Goal: Task Accomplishment & Management: Manage account settings

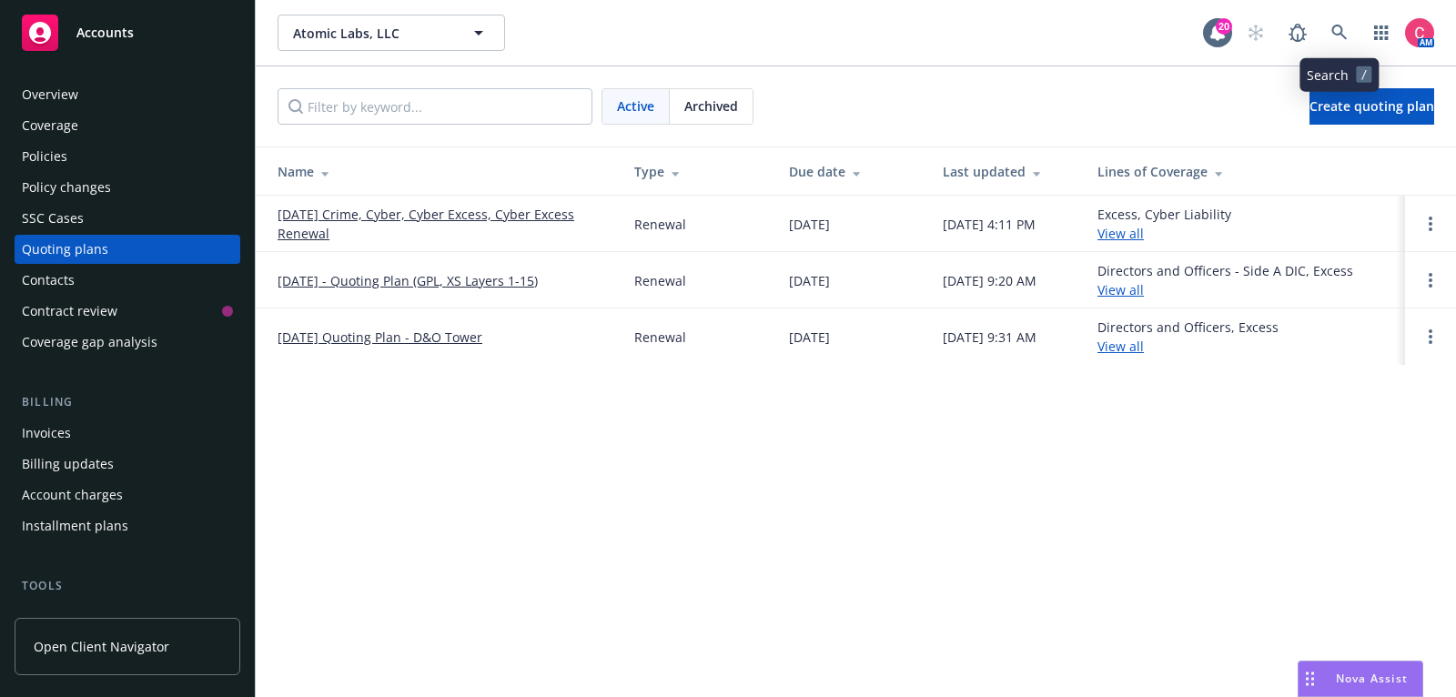
click at [1323, 40] on link at bounding box center [1339, 33] width 36 height 36
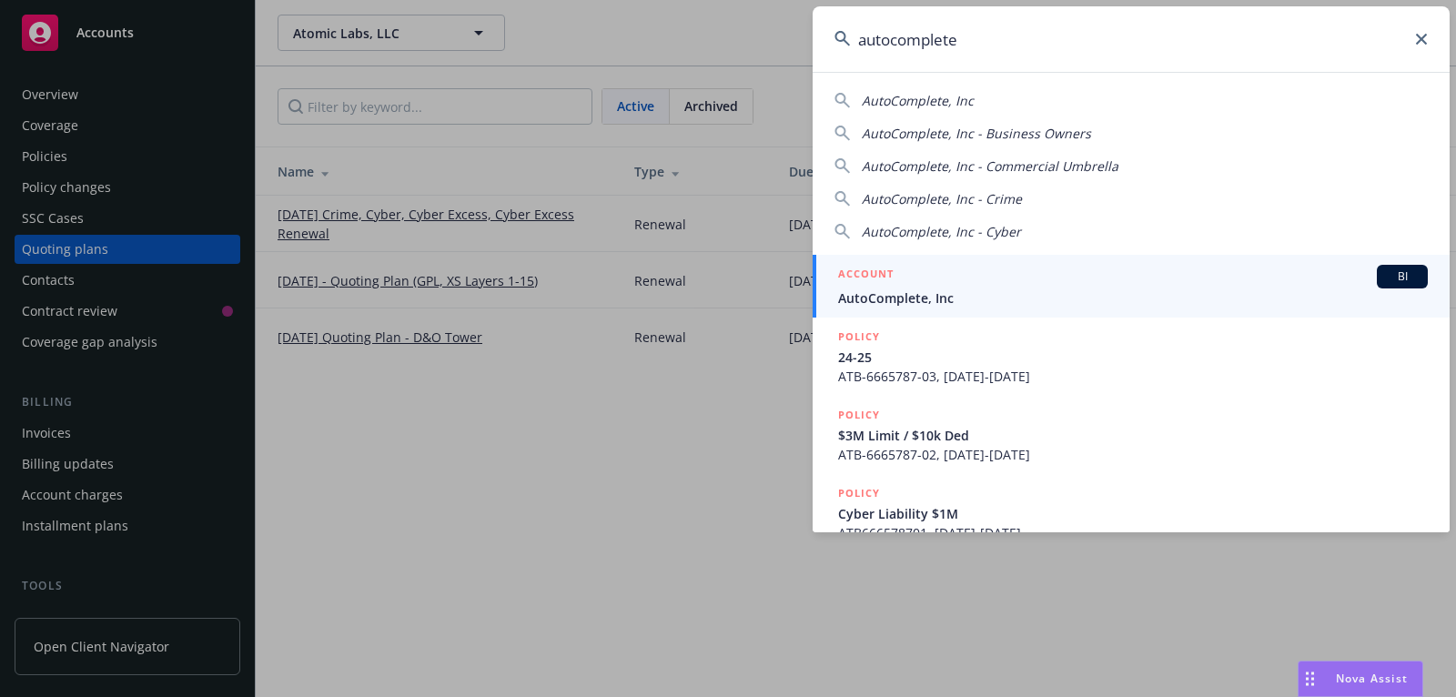
type input "autocomplete"
click at [1122, 273] on div "ACCOUNT BI" at bounding box center [1133, 277] width 590 height 24
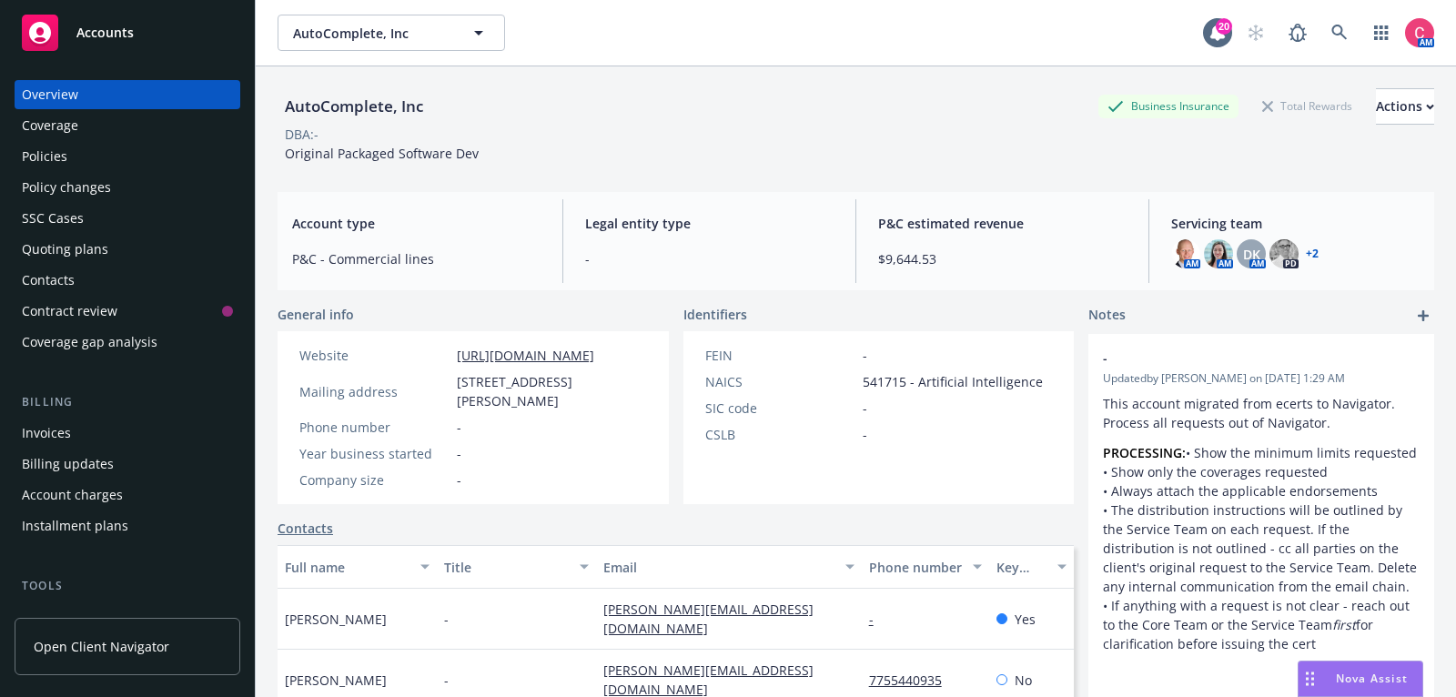
click at [197, 148] on div "Policies" at bounding box center [127, 156] width 211 height 29
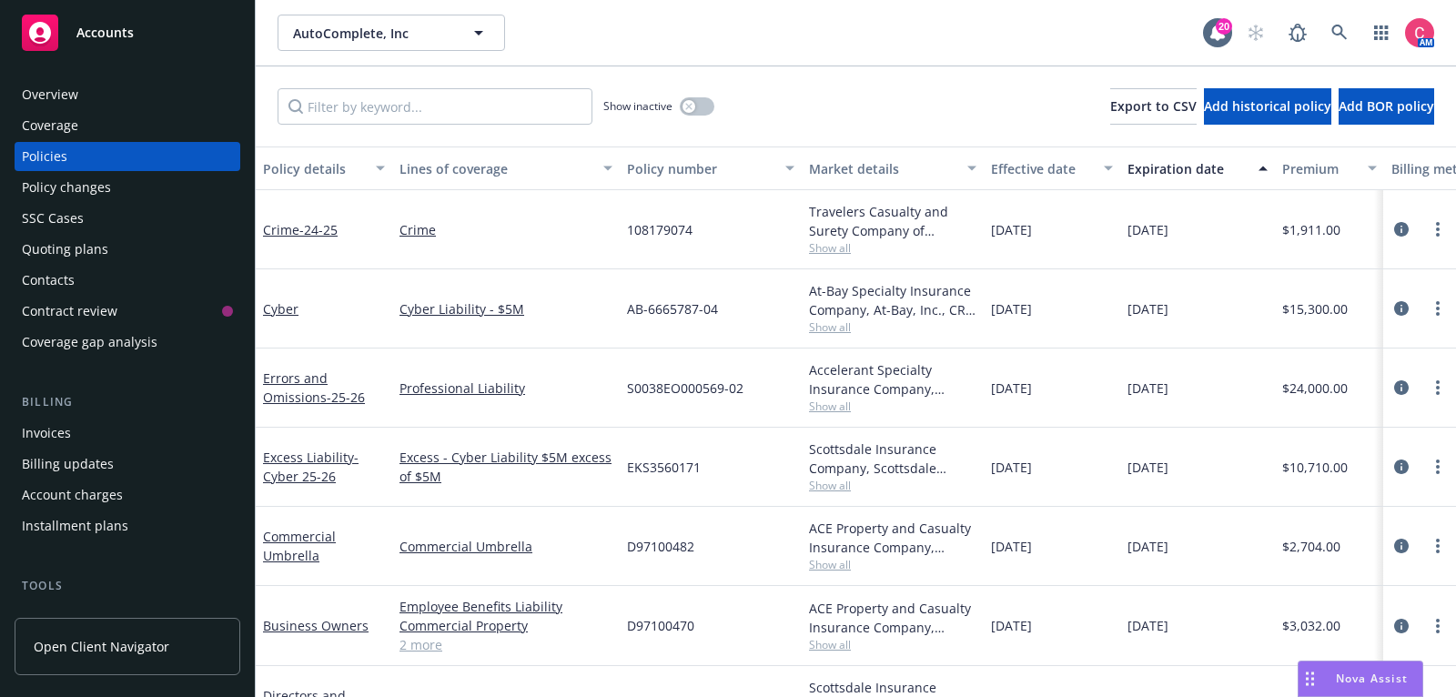
click at [197, 148] on div "Policies" at bounding box center [127, 156] width 211 height 29
click at [1395, 230] on icon "circleInformation" at bounding box center [1401, 229] width 15 height 15
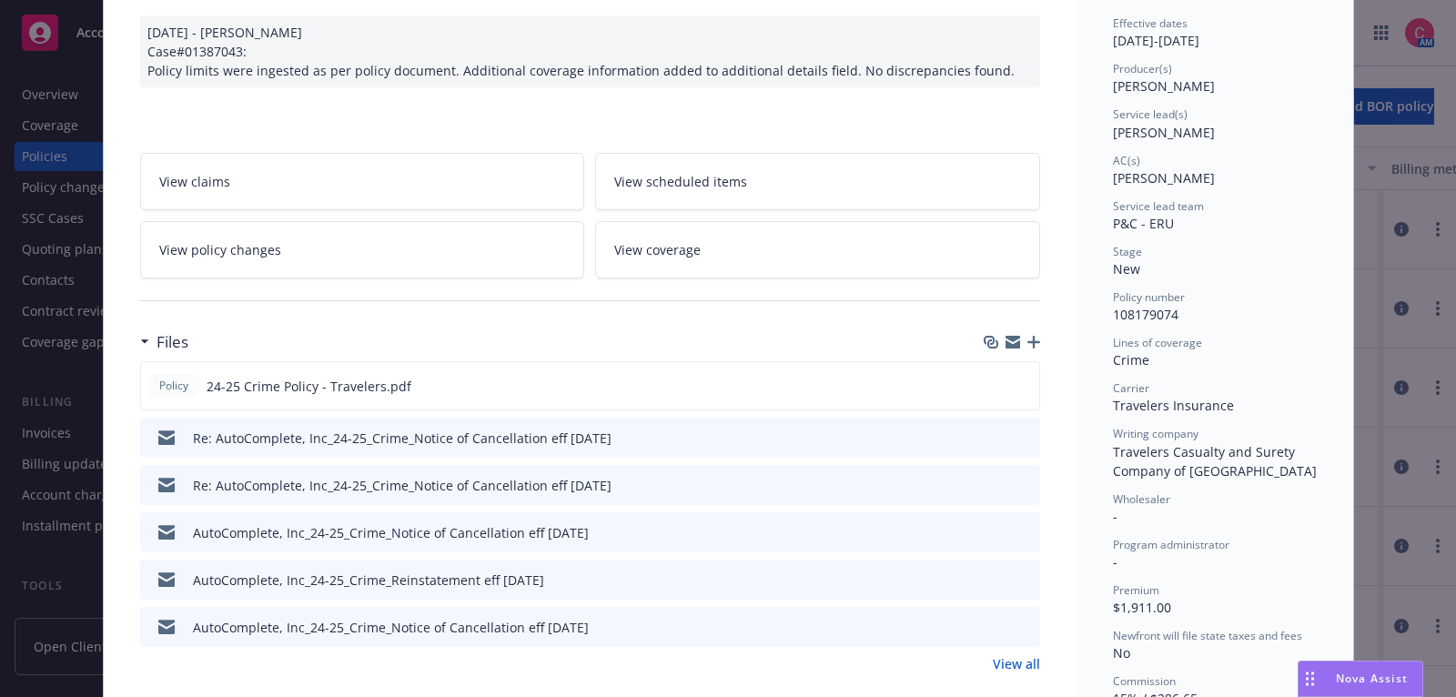
scroll to position [192, 0]
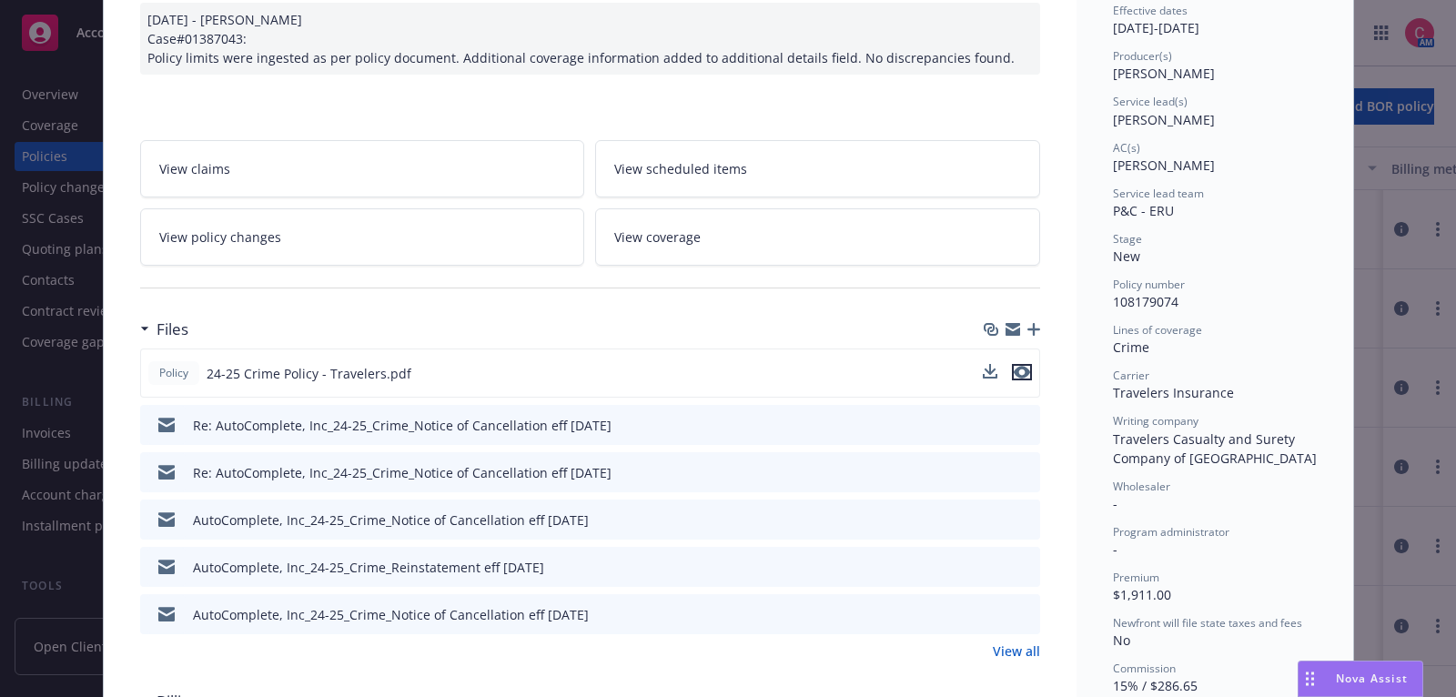
click at [1023, 372] on icon "preview file" at bounding box center [1022, 372] width 16 height 13
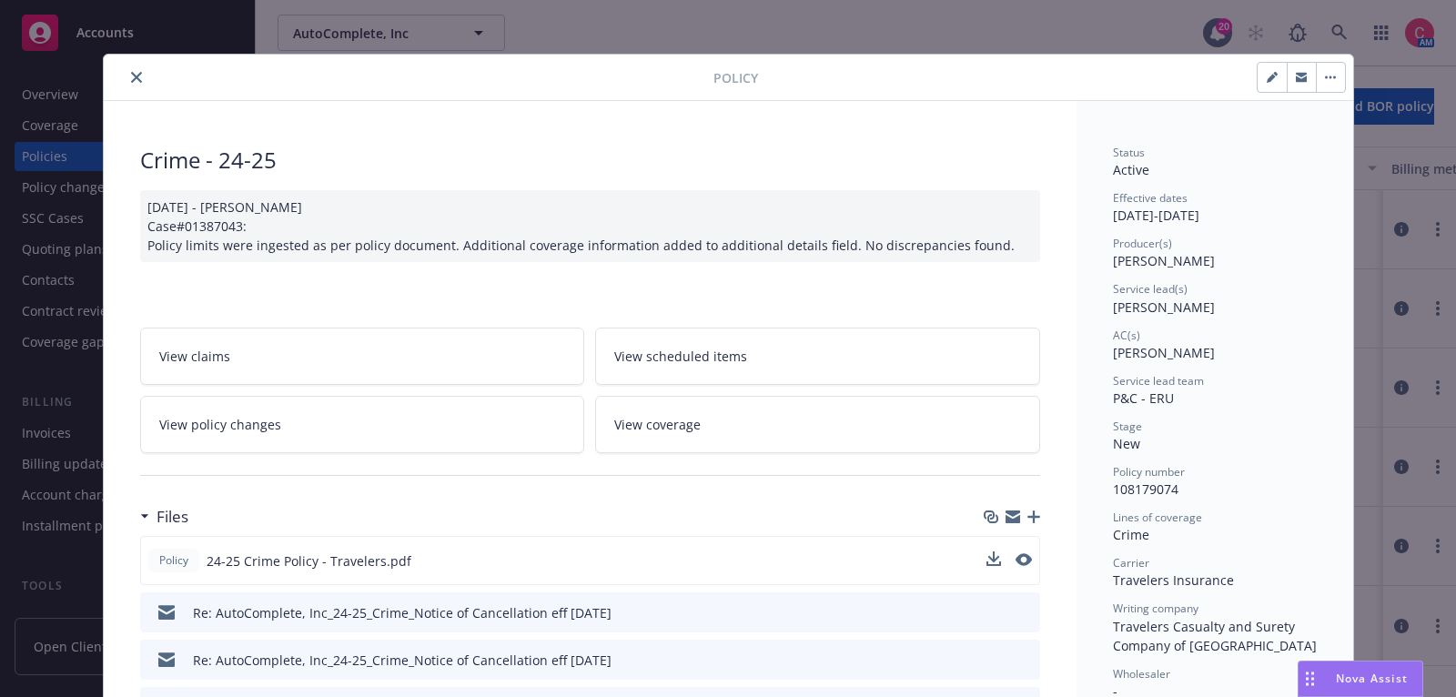
scroll to position [0, 0]
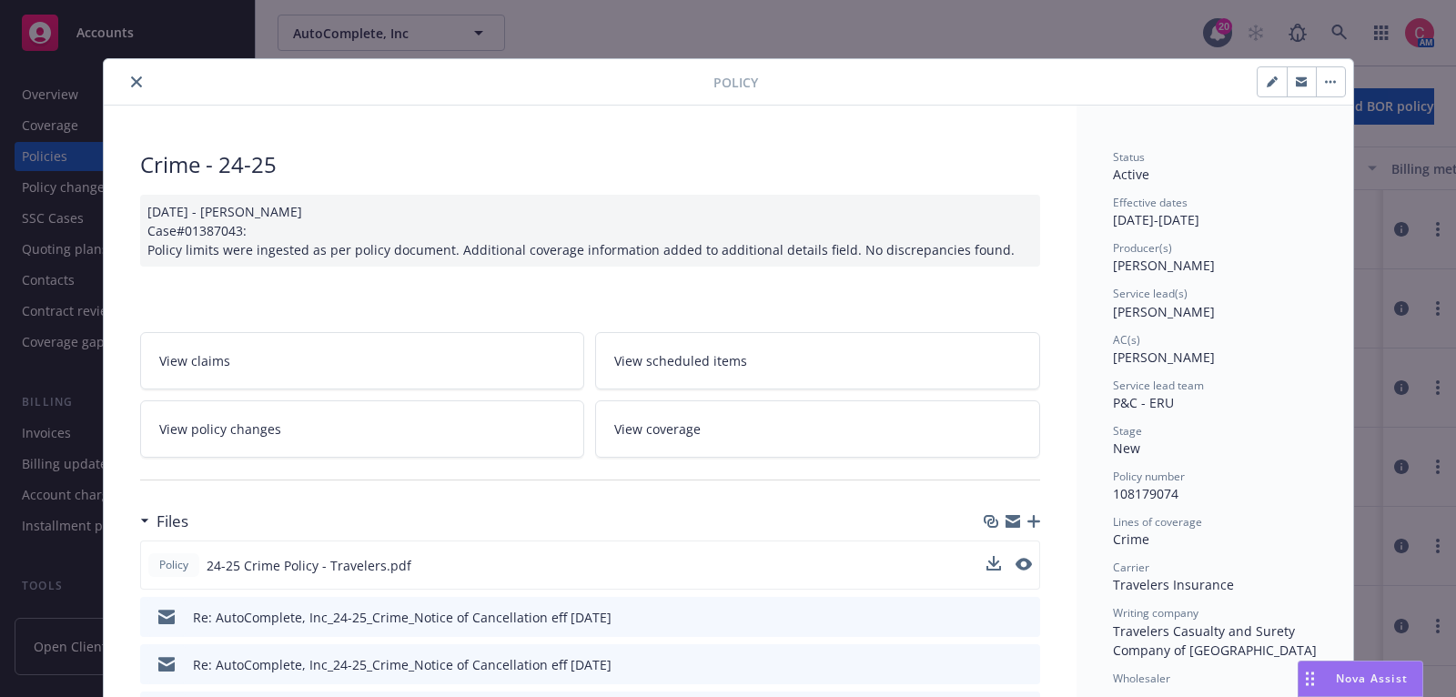
click at [1270, 85] on icon "button" at bounding box center [1271, 82] width 9 height 9
select select "NEW"
select select "12"
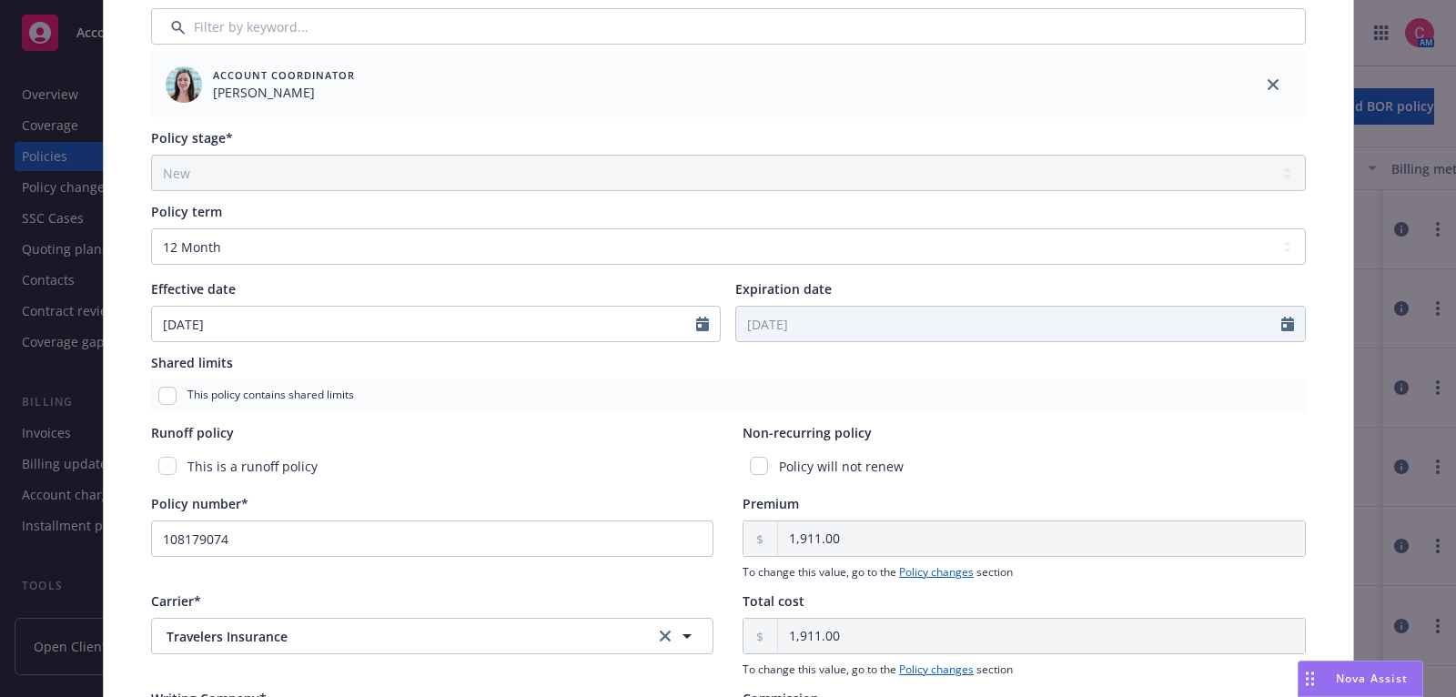
scroll to position [552, 0]
select select "12"
click at [421, 320] on input "12/04/2024" at bounding box center [424, 322] width 545 height 35
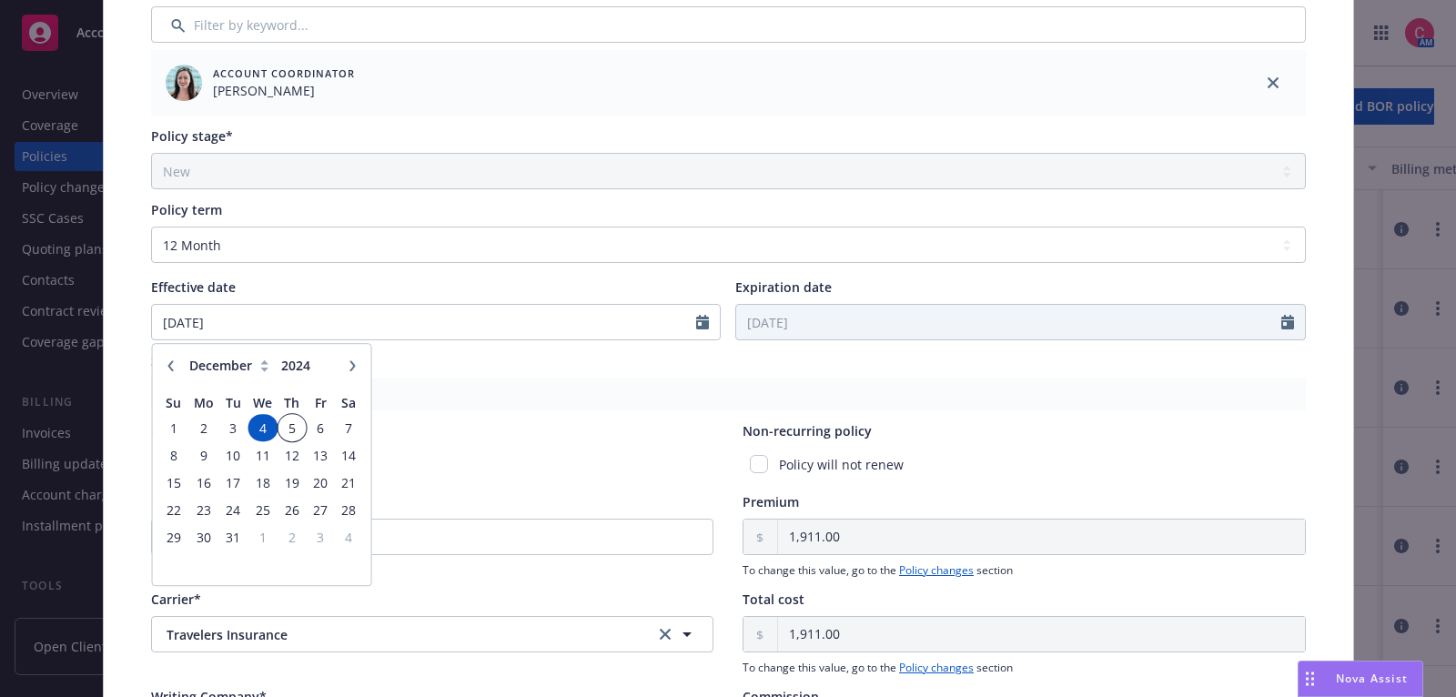
click at [291, 421] on span "5" at bounding box center [291, 428] width 25 height 23
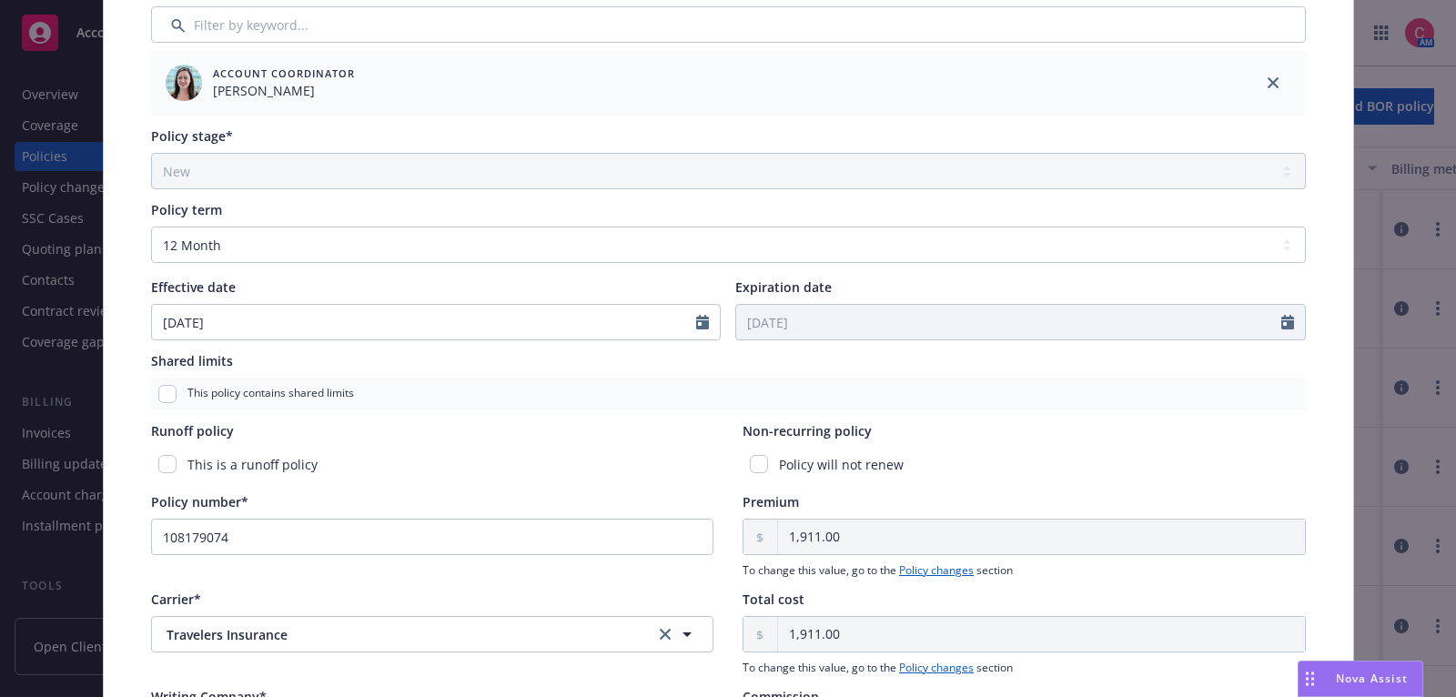
type input "12/05/2024"
type input "12/05/2025"
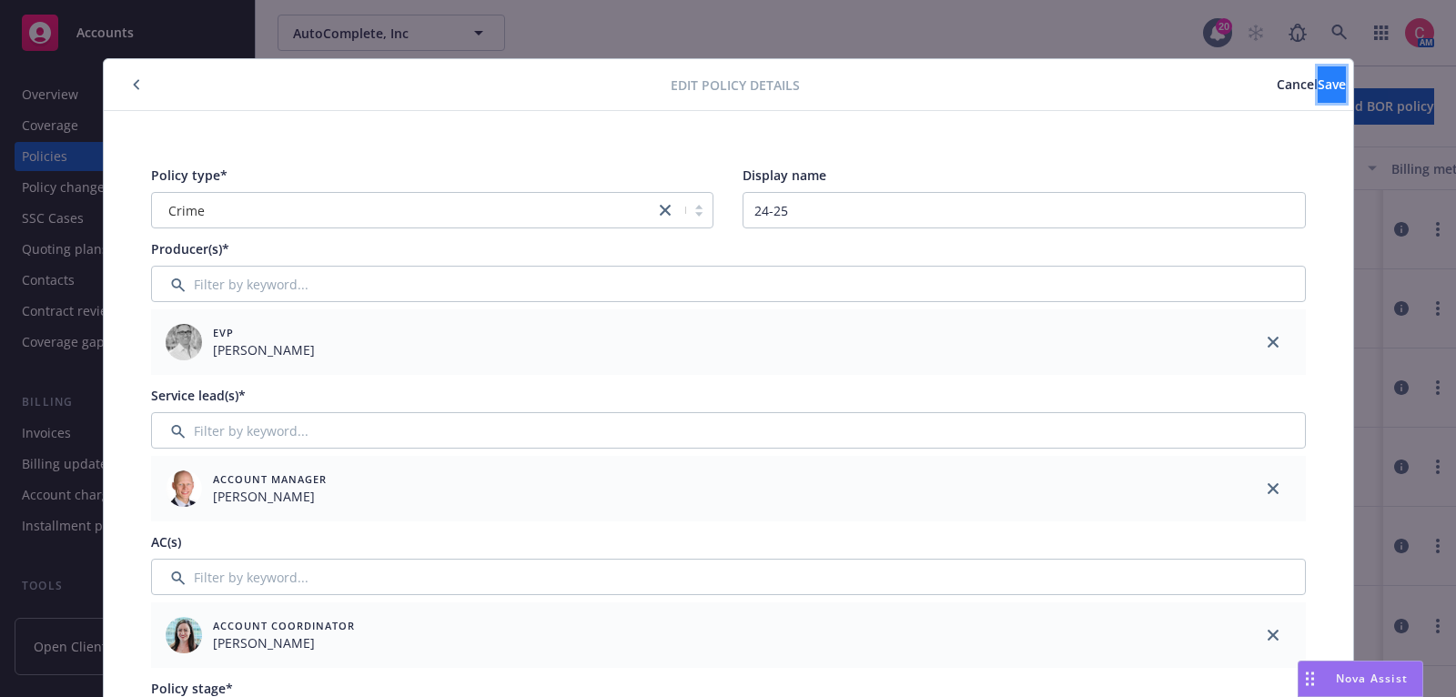
click at [1318, 90] on span "Save" at bounding box center [1332, 84] width 28 height 17
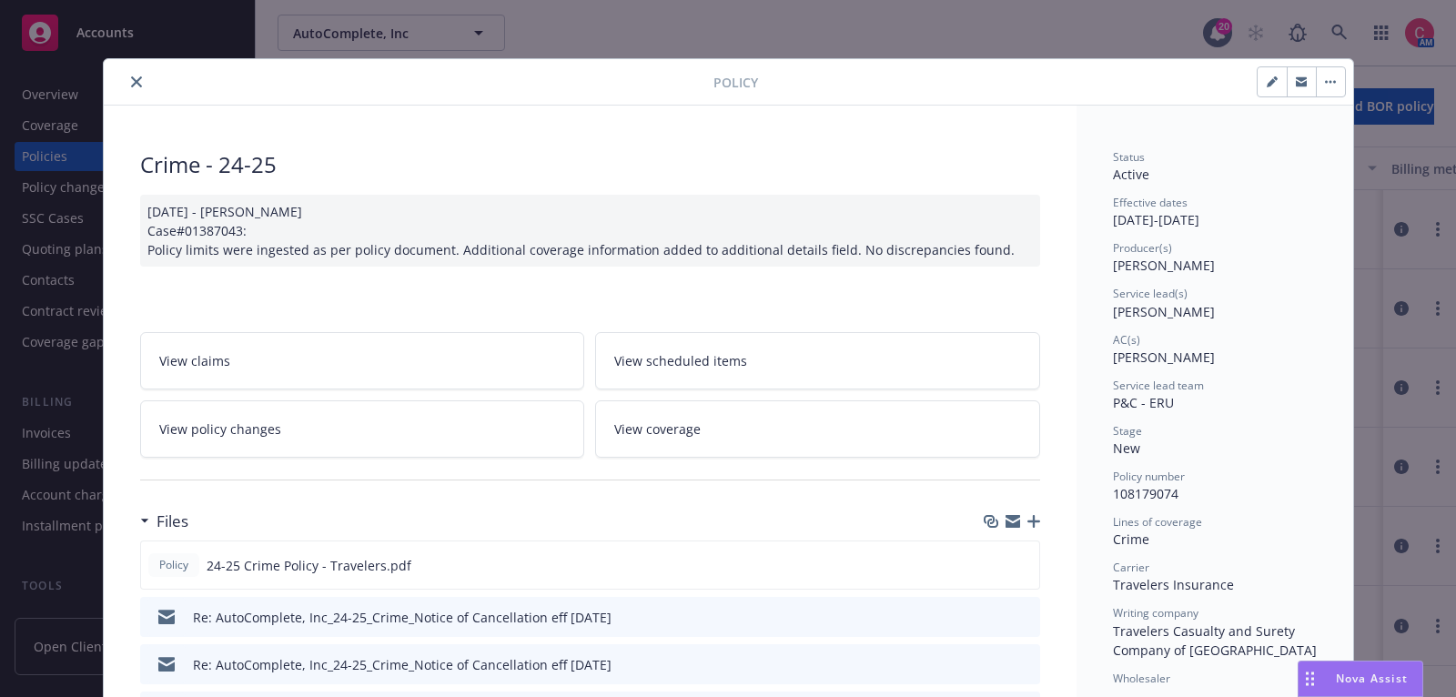
click at [1347, 85] on div "Policy" at bounding box center [729, 82] width 1250 height 46
click at [1340, 86] on button "button" at bounding box center [1330, 81] width 29 height 29
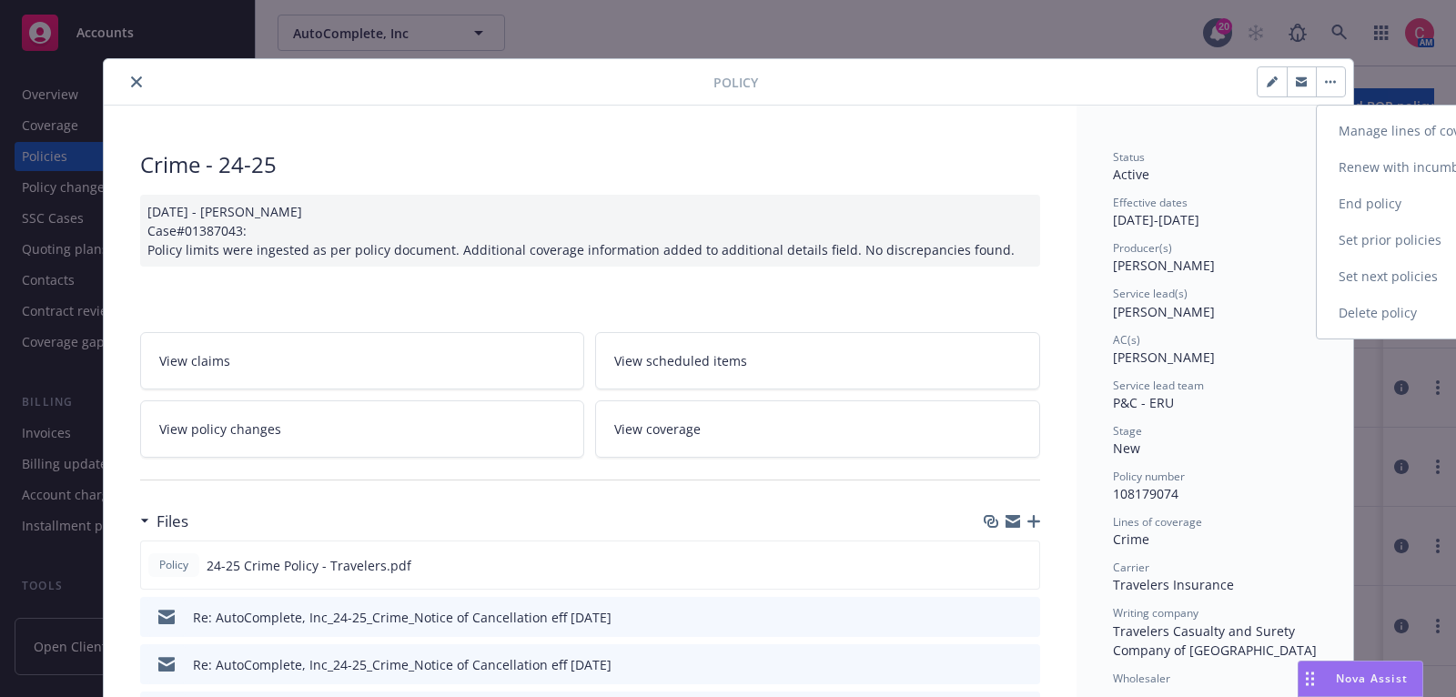
click at [1361, 155] on link "Renew with incumbent" at bounding box center [1424, 167] width 214 height 36
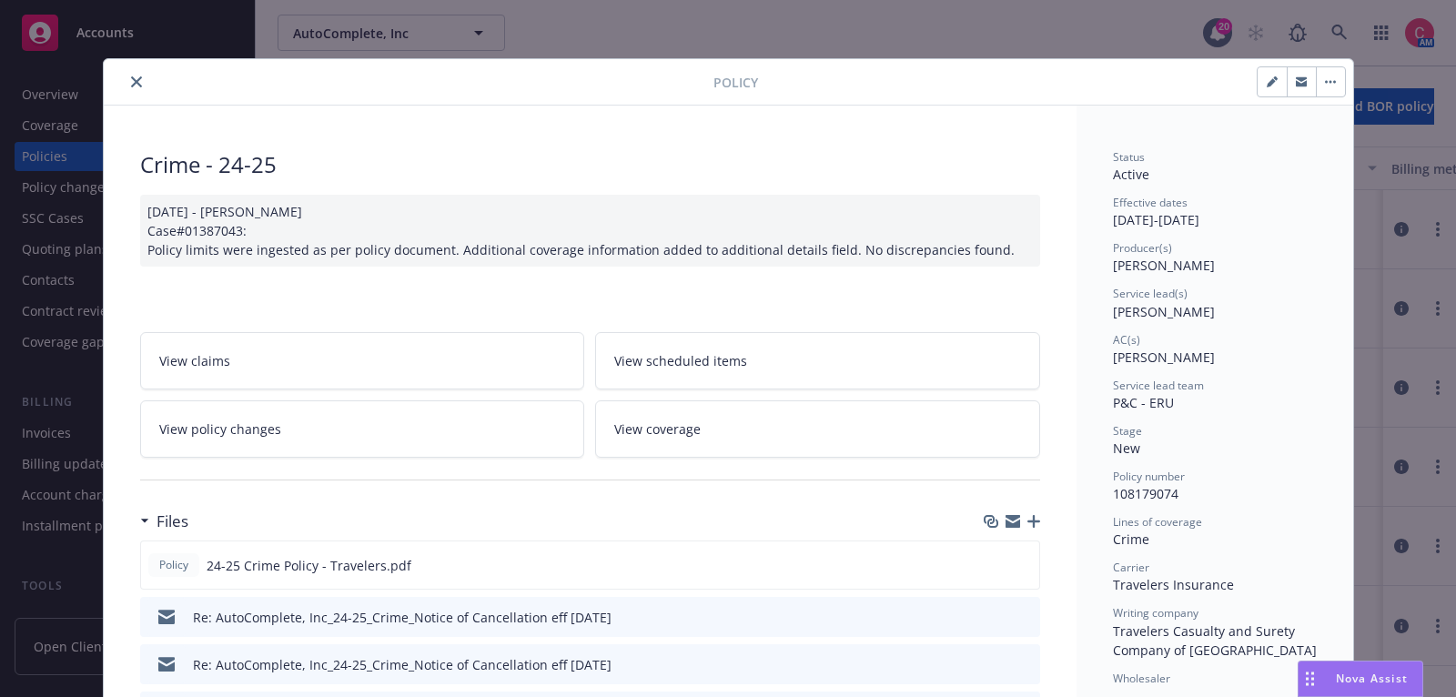
select select "12"
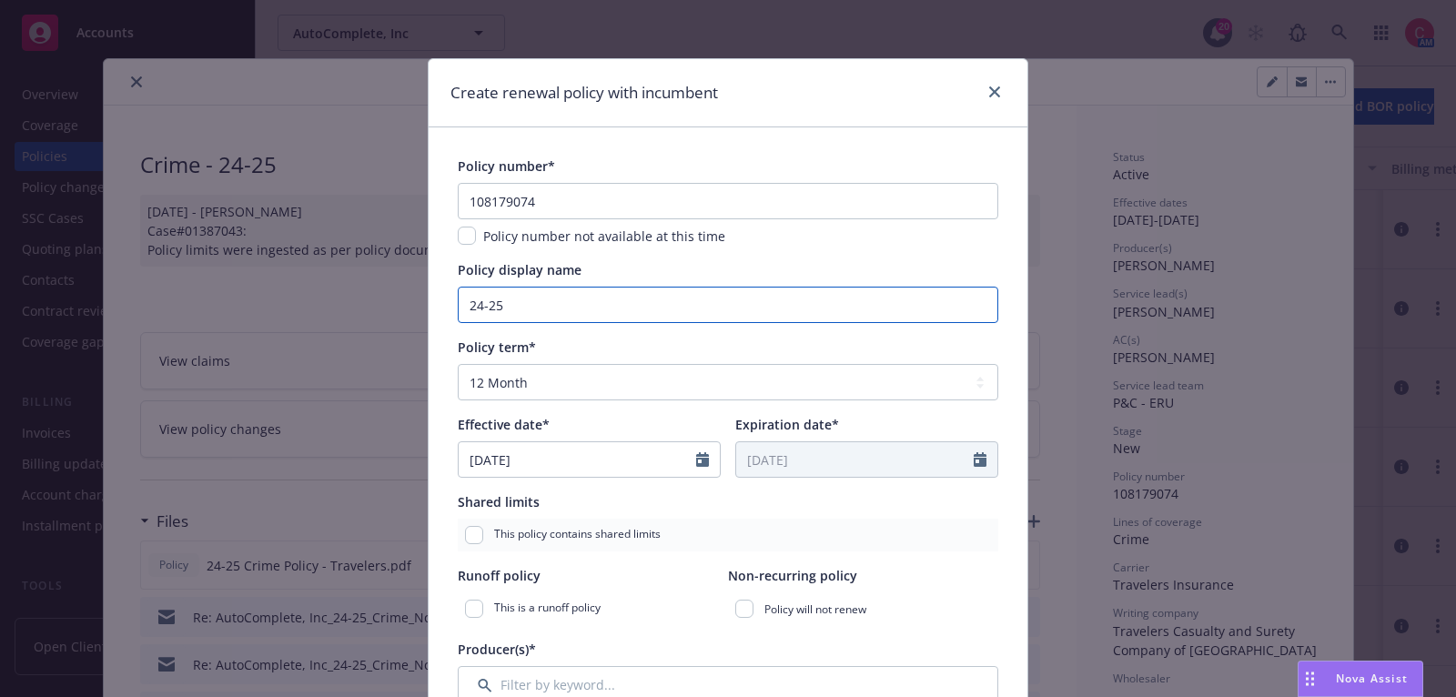
click at [774, 319] on input "24-25" at bounding box center [728, 305] width 541 height 36
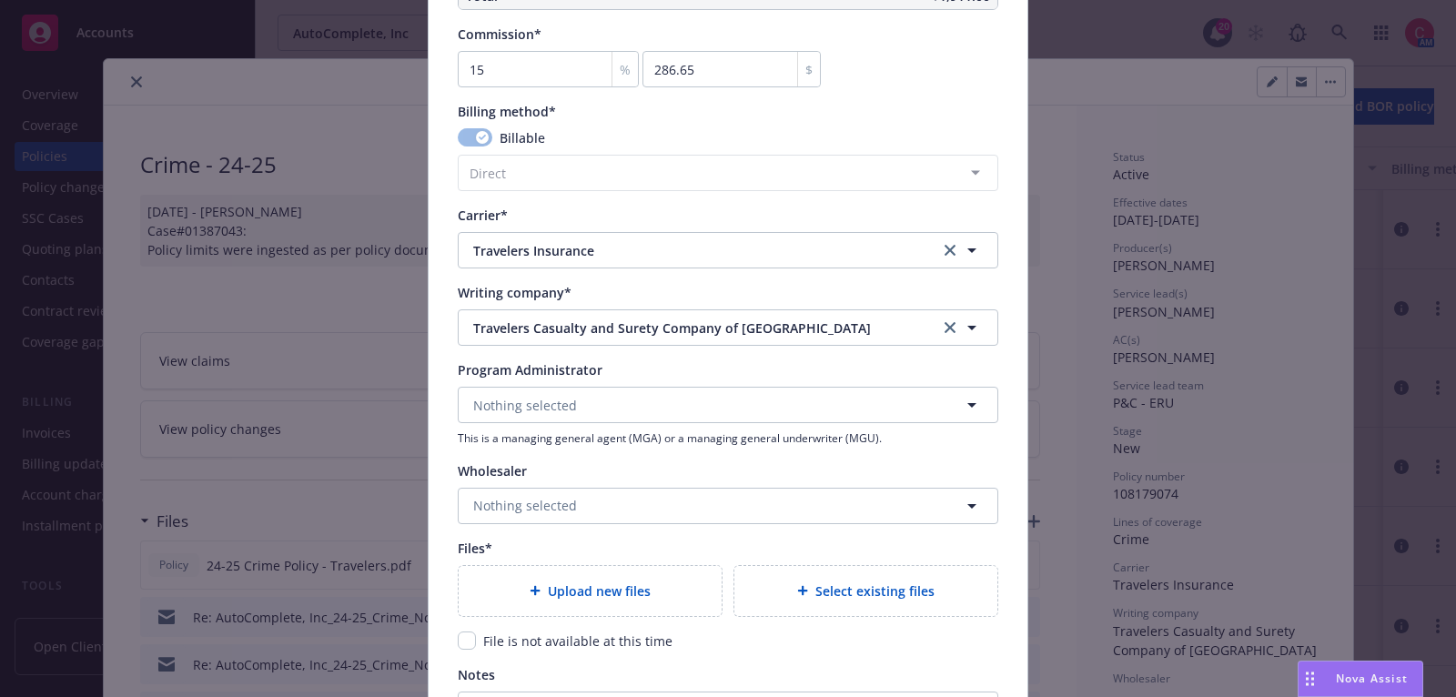
scroll to position [1598, 0]
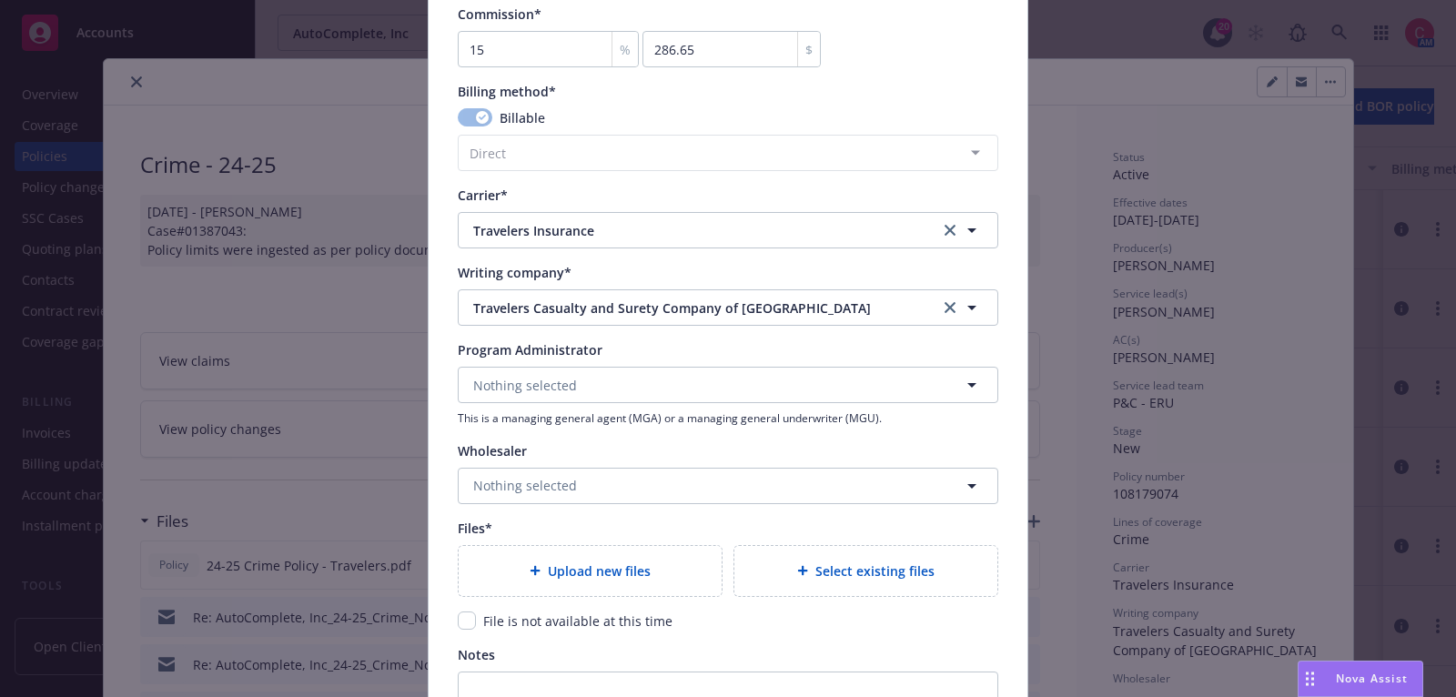
click at [601, 585] on div "Upload new files" at bounding box center [590, 571] width 263 height 50
type textarea "x"
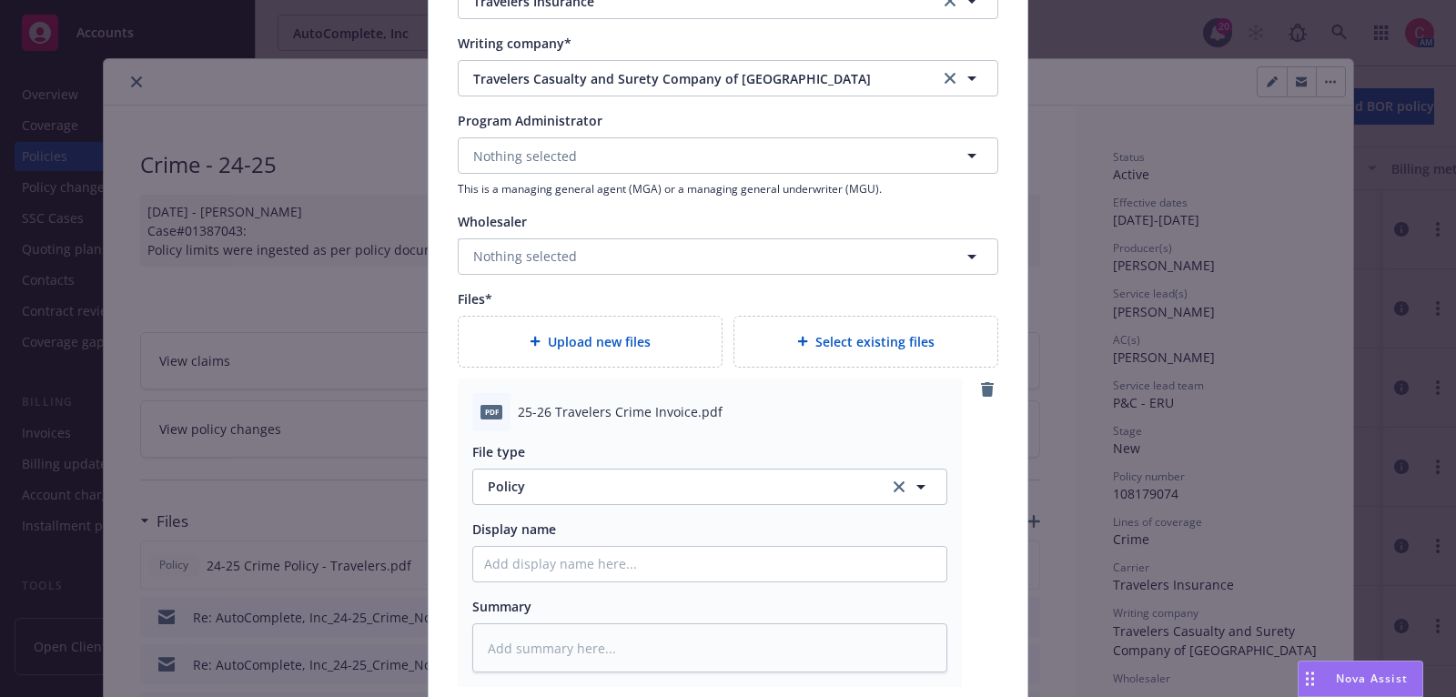
scroll to position [1918, 0]
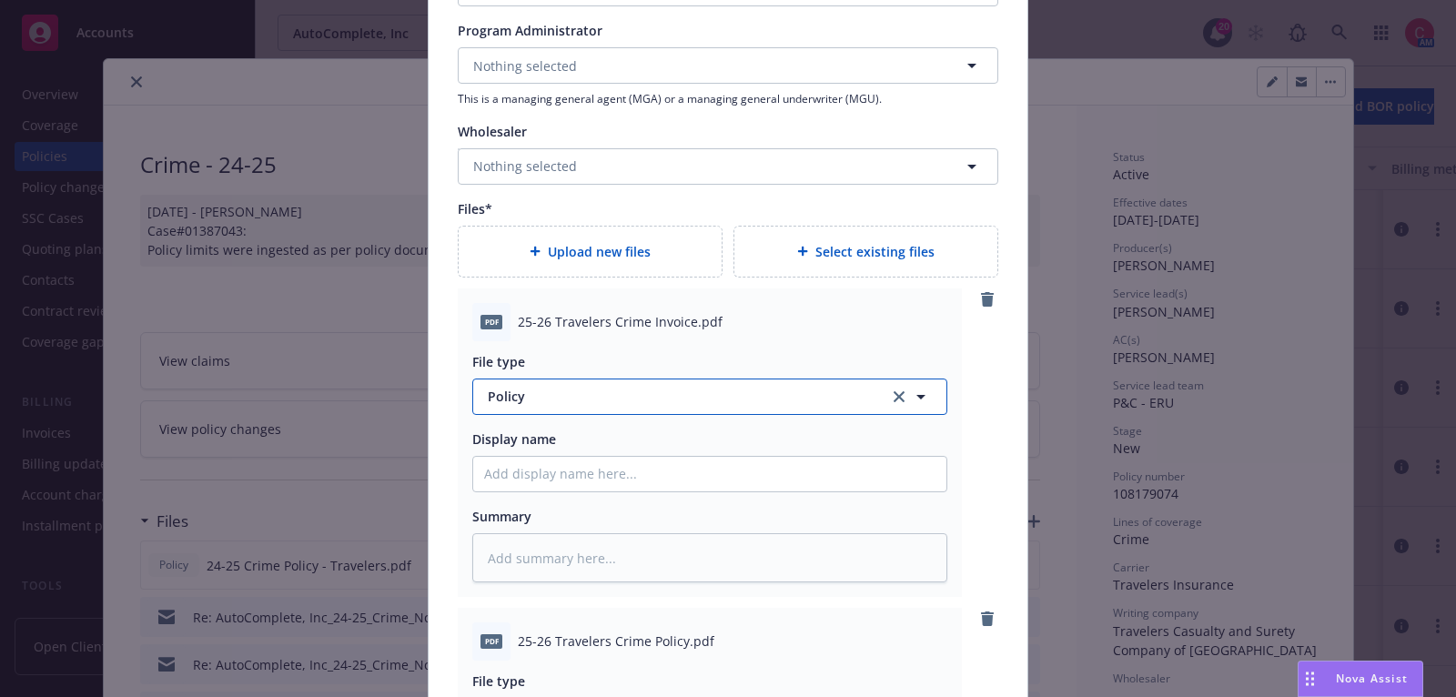
click at [689, 404] on button "Policy" at bounding box center [709, 397] width 475 height 36
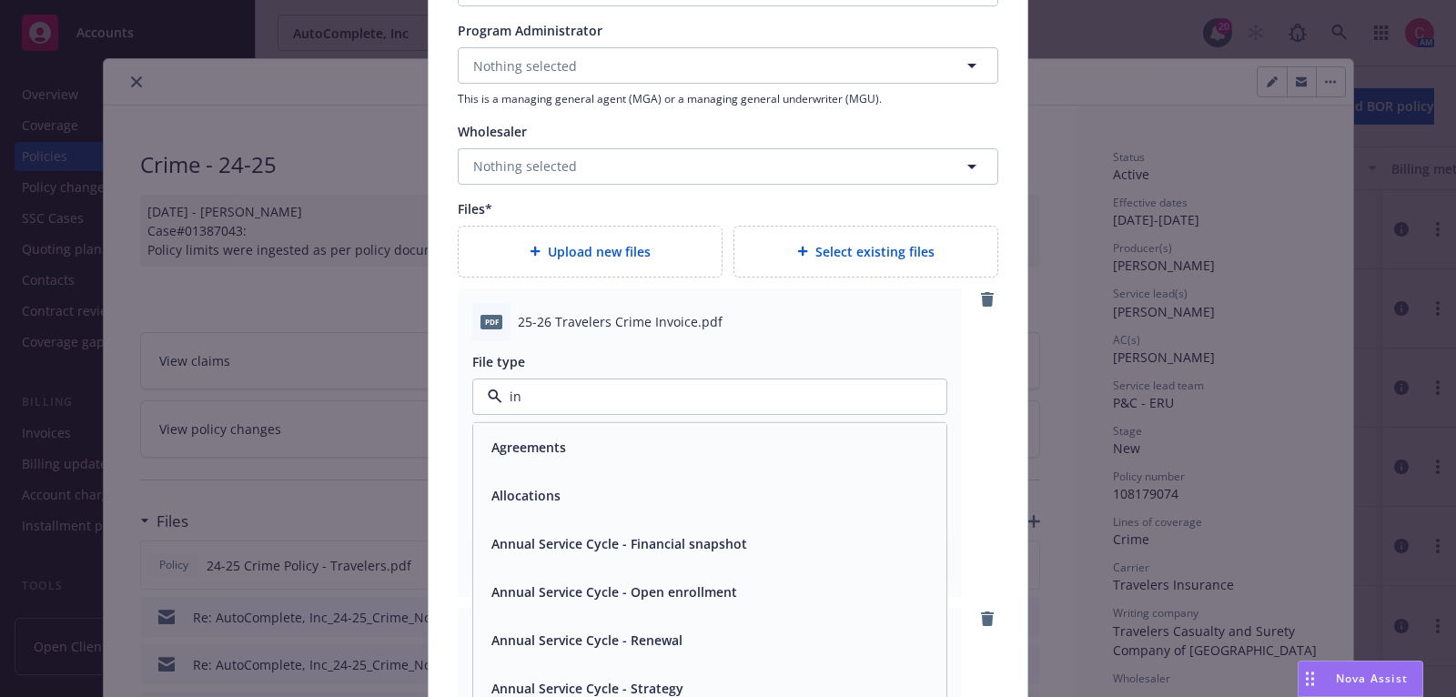
type input "inv"
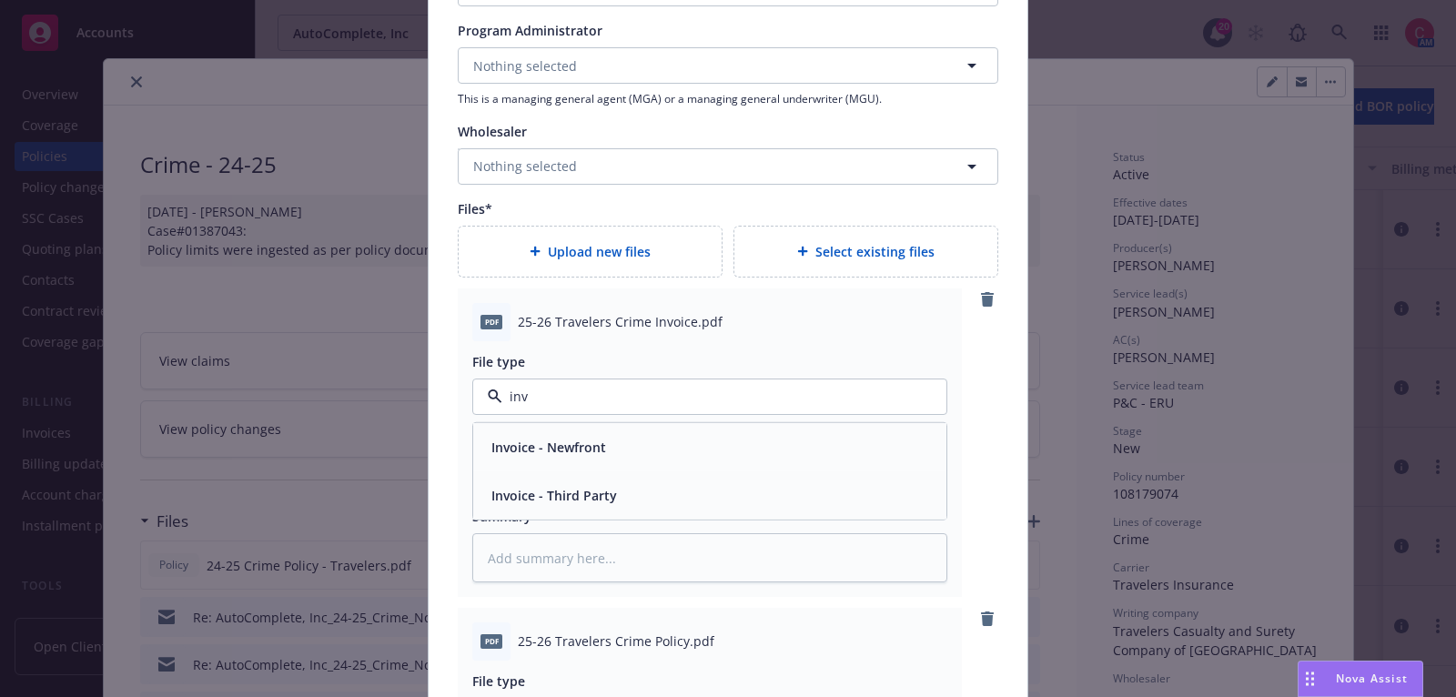
click at [682, 491] on div "Invoice - Third Party" at bounding box center [709, 494] width 451 height 26
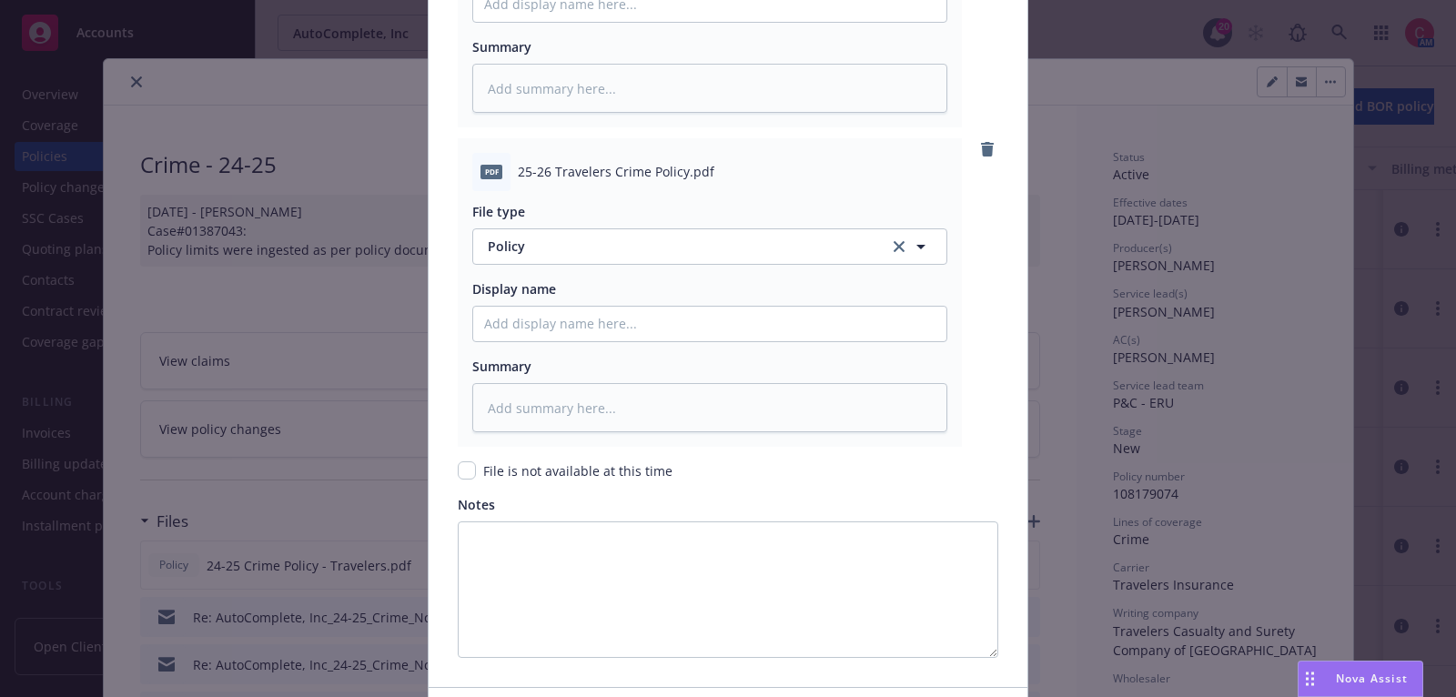
scroll to position [2512, 0]
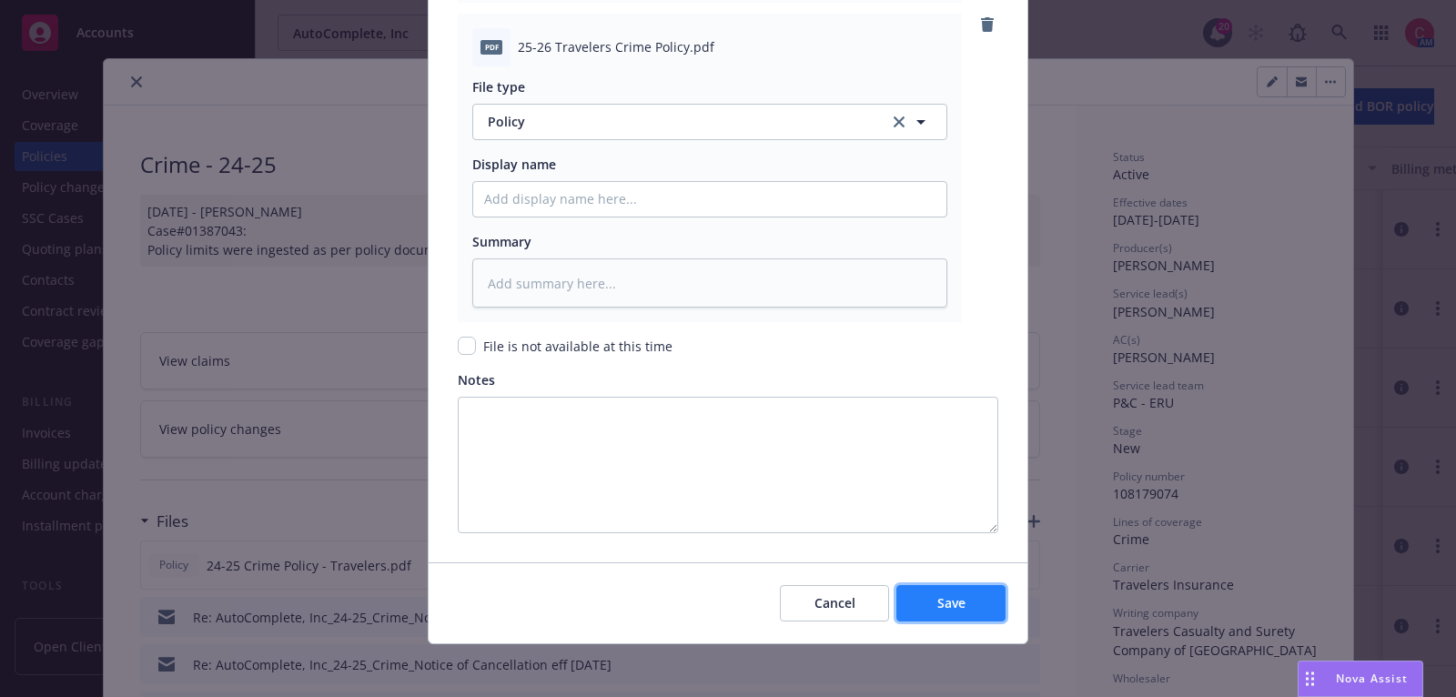
click at [987, 605] on button "Save" at bounding box center [950, 603] width 109 height 36
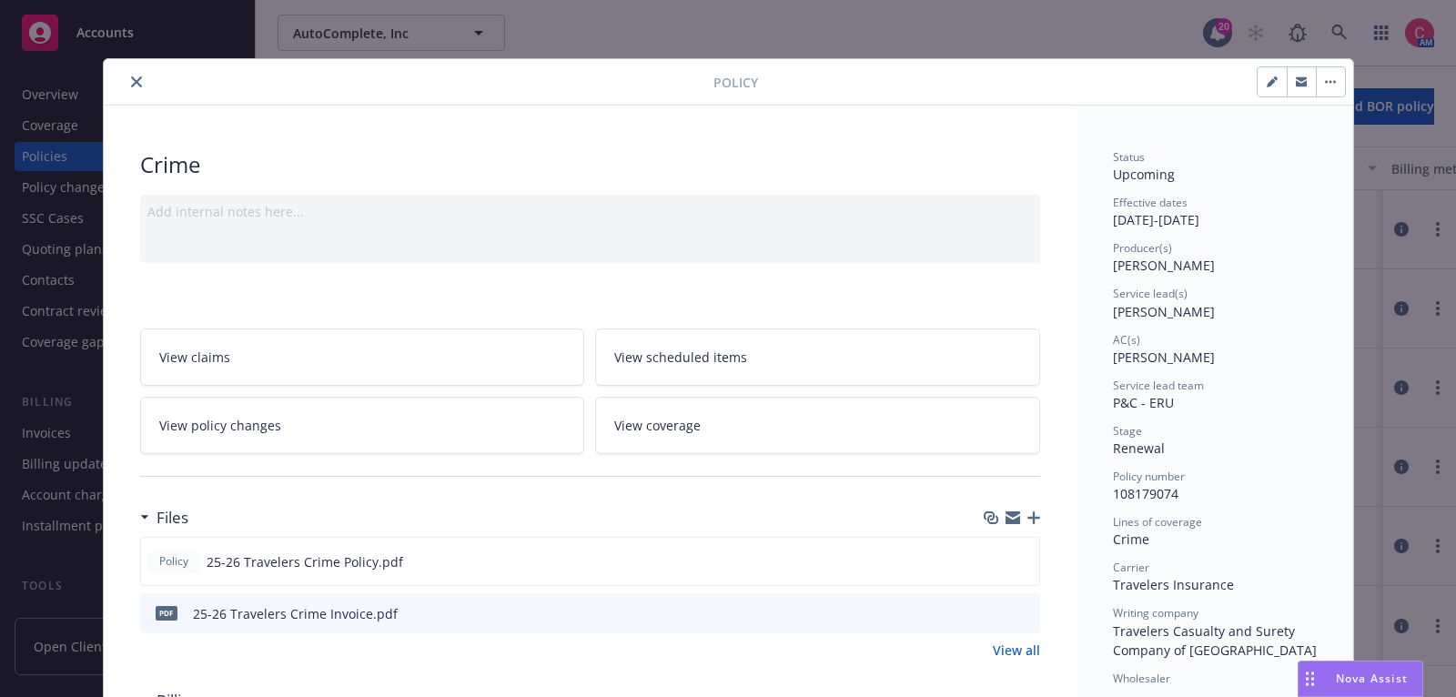
click at [146, 86] on div at bounding box center [412, 82] width 602 height 22
click at [139, 77] on icon "close" at bounding box center [136, 81] width 11 height 11
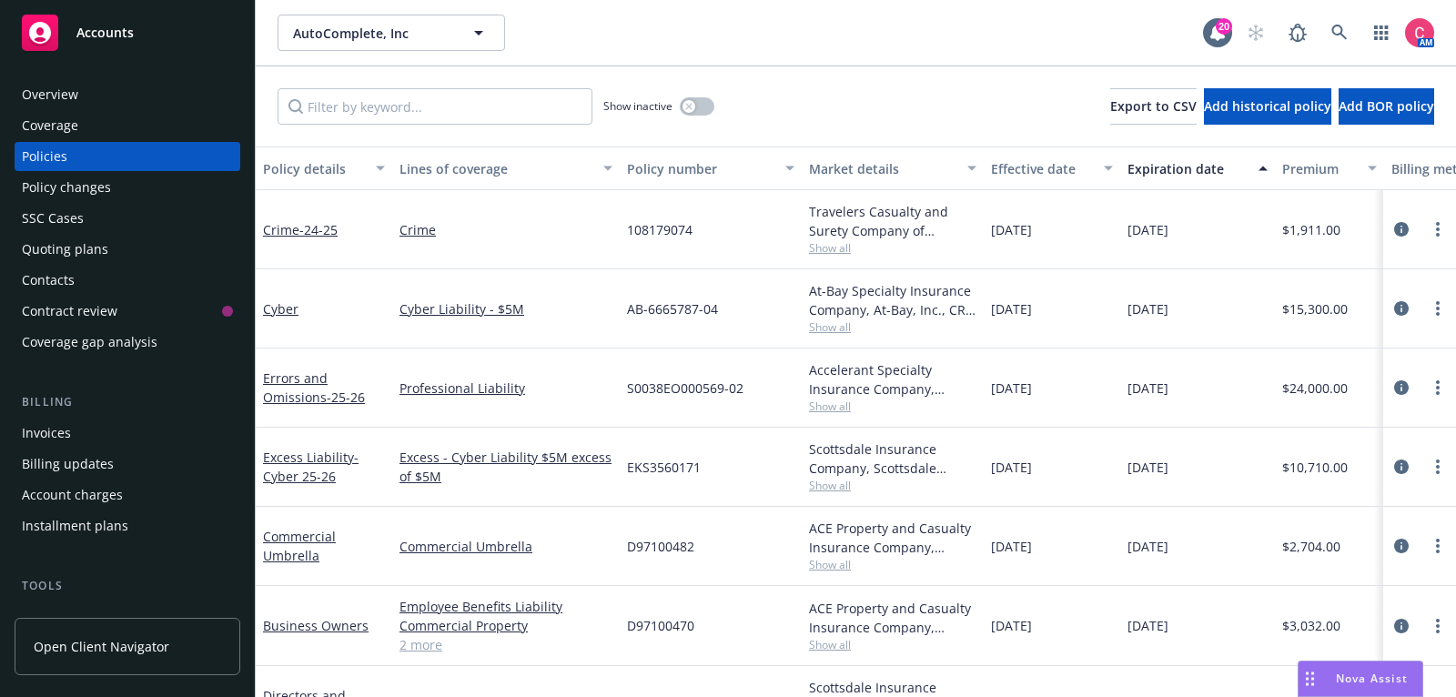
scroll to position [123, 0]
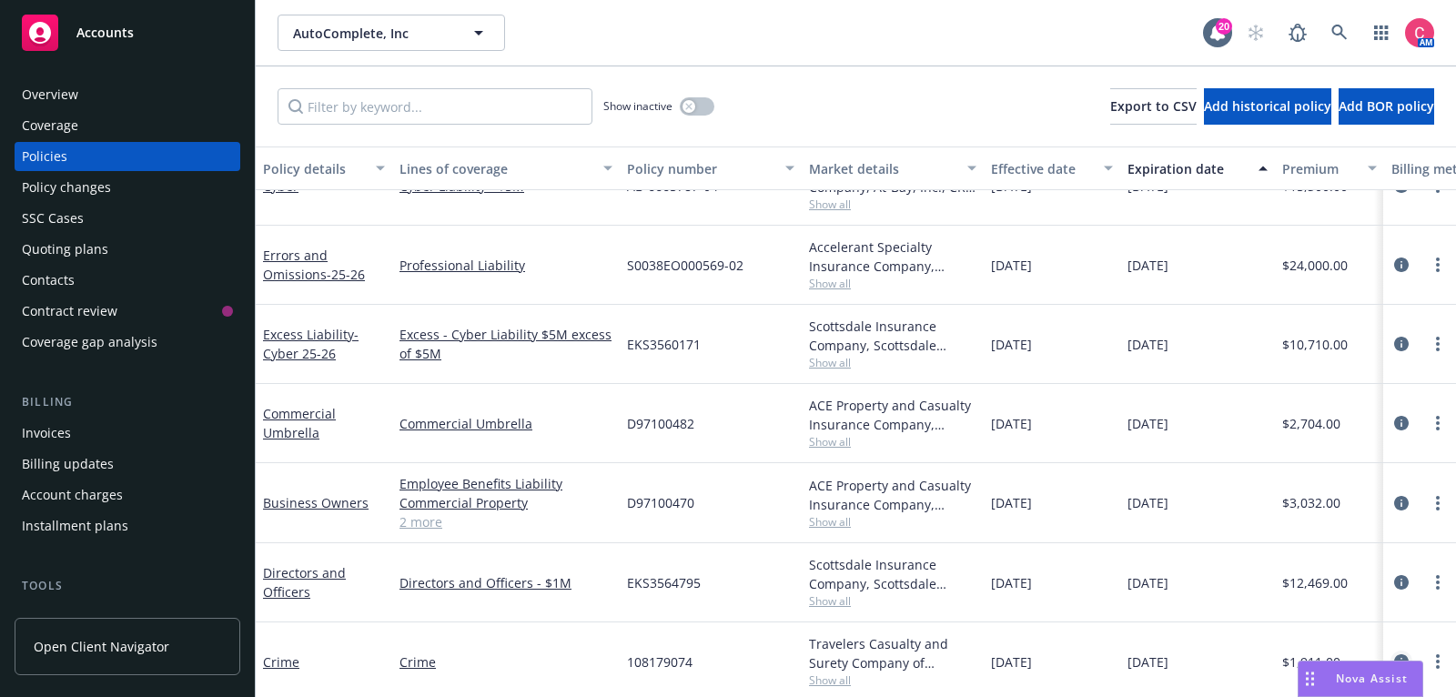
click at [1403, 656] on icon "circleInformation" at bounding box center [1401, 661] width 15 height 15
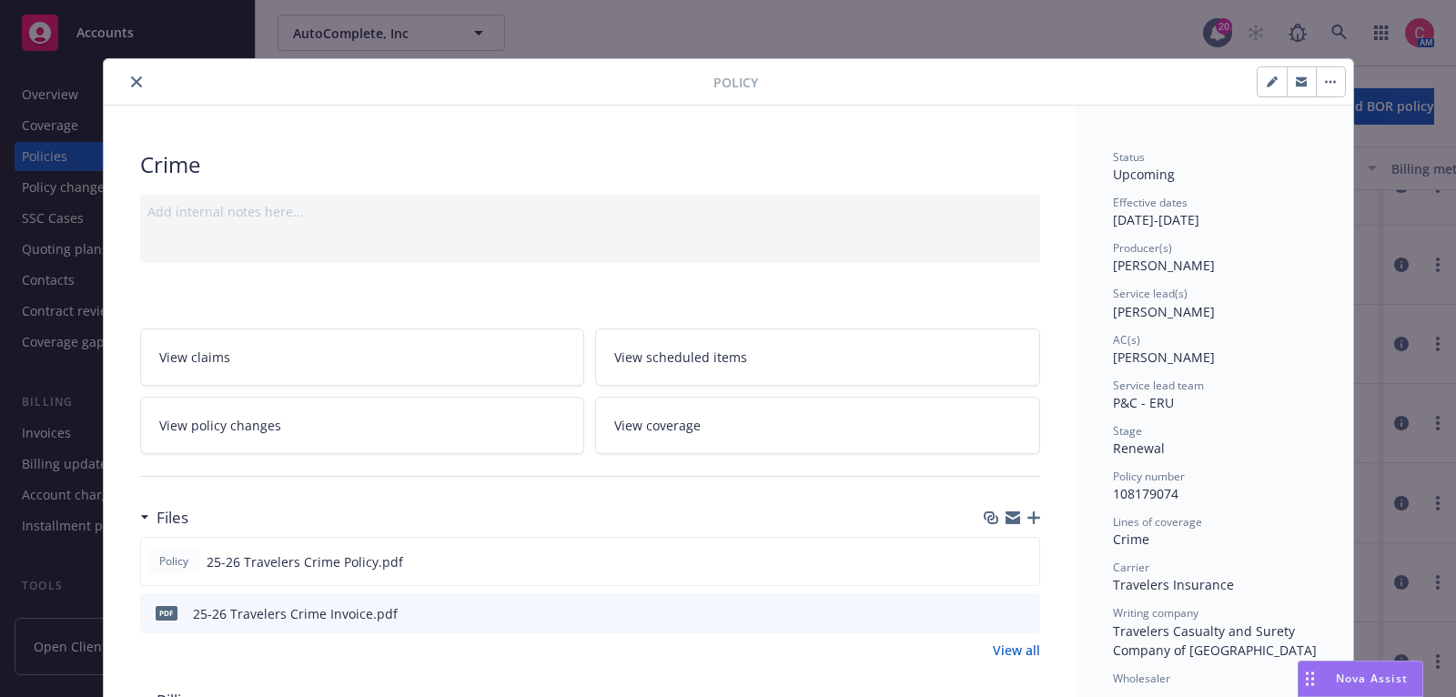
scroll to position [54, 0]
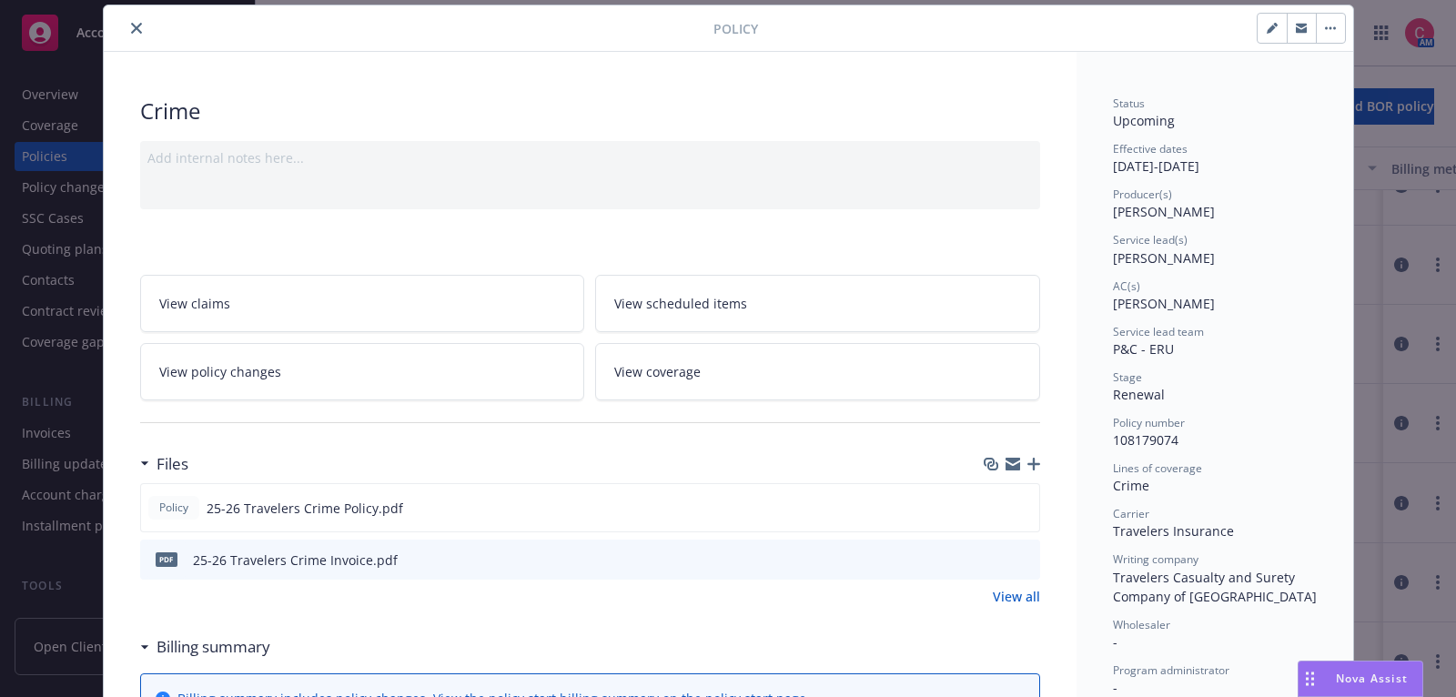
click at [132, 30] on icon "close" at bounding box center [136, 28] width 11 height 11
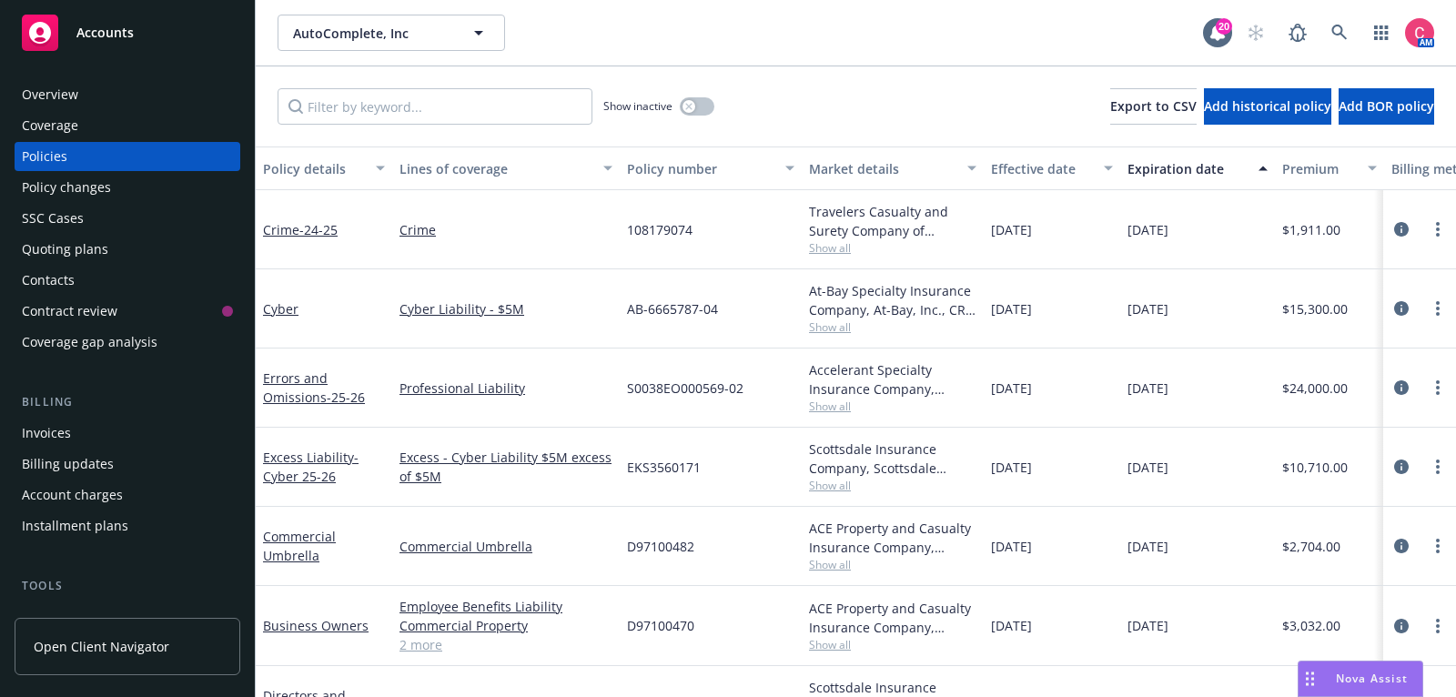
scroll to position [123, 0]
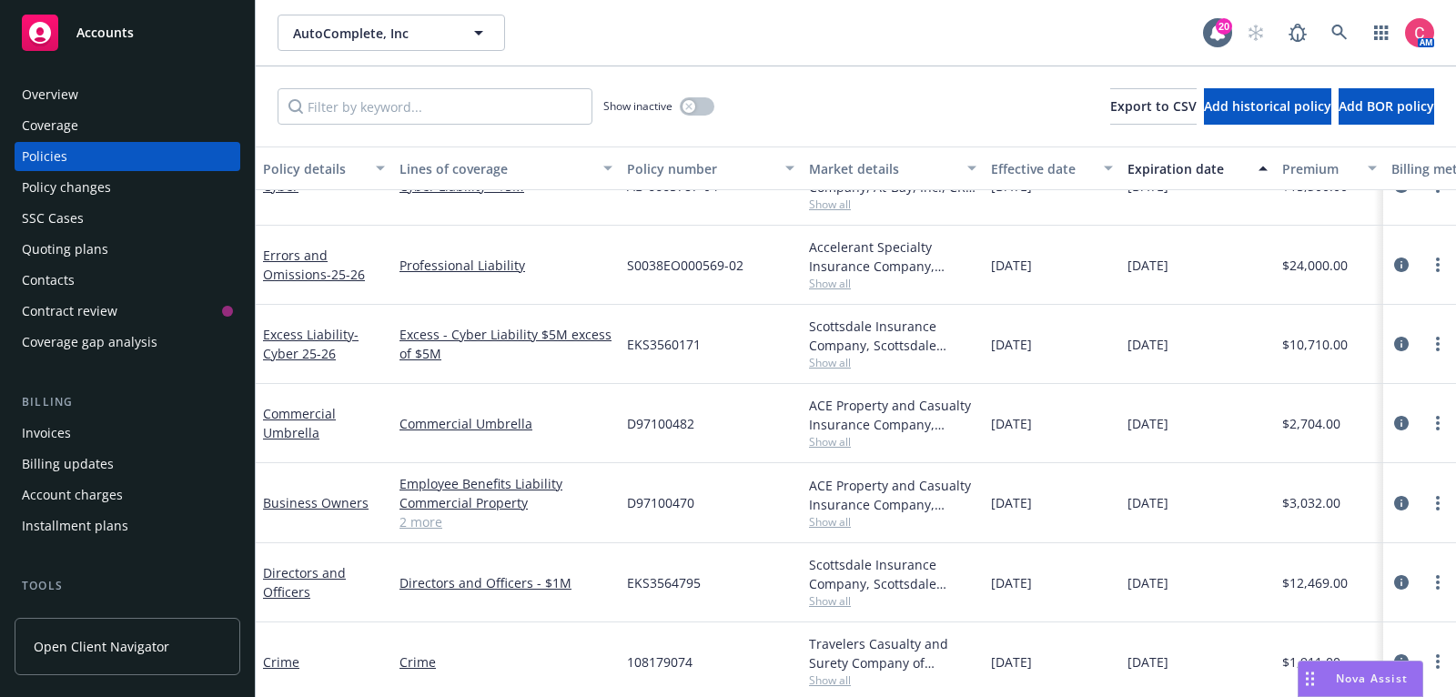
click at [706, 518] on div "D97100470" at bounding box center [711, 503] width 182 height 80
click at [1398, 656] on icon "circleInformation" at bounding box center [1401, 661] width 15 height 15
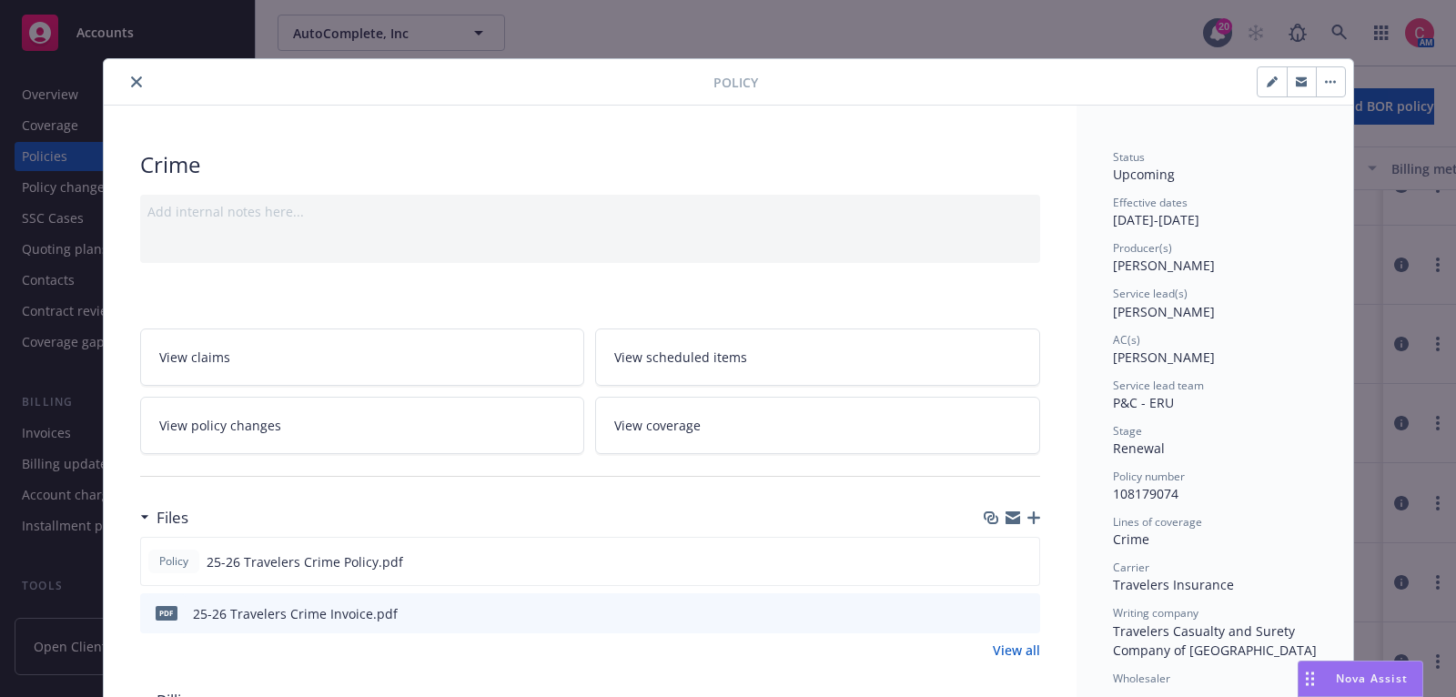
scroll to position [54, 0]
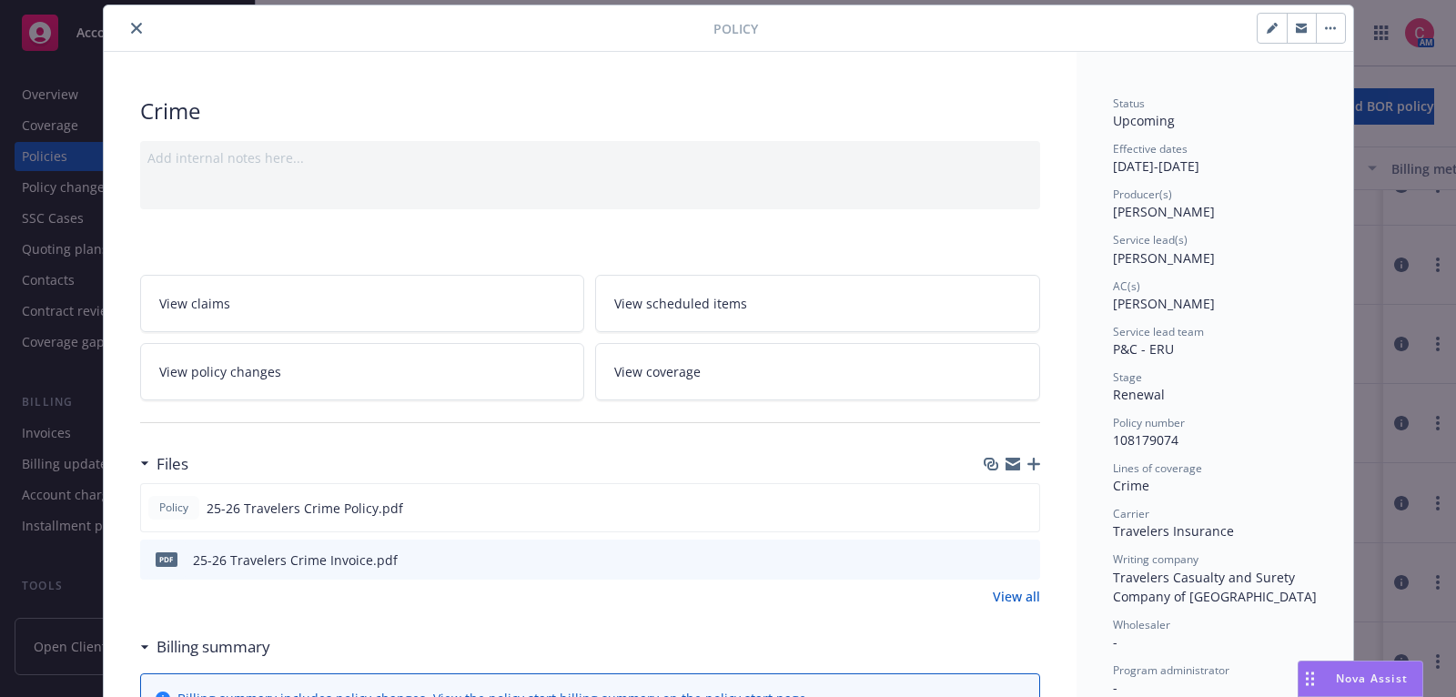
click at [146, 24] on button "close" at bounding box center [137, 28] width 22 height 22
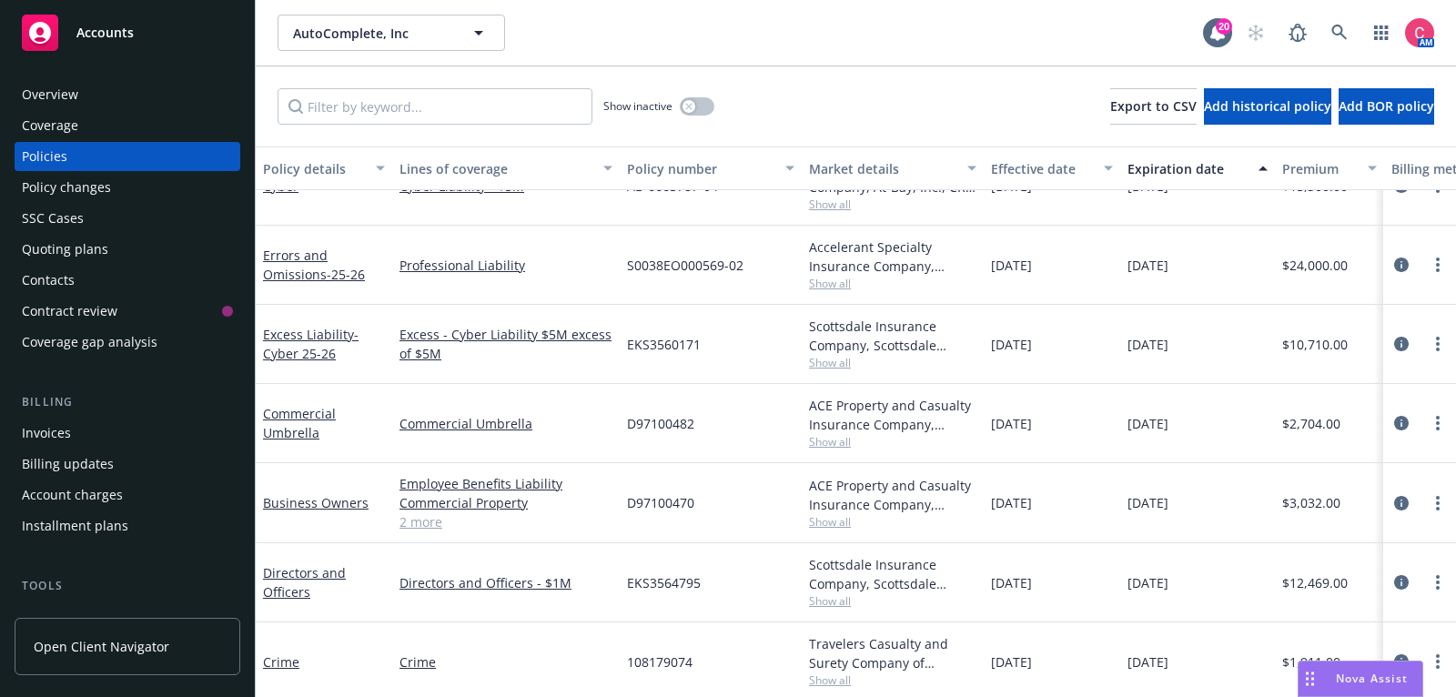
click at [118, 104] on div "Overview" at bounding box center [127, 94] width 211 height 29
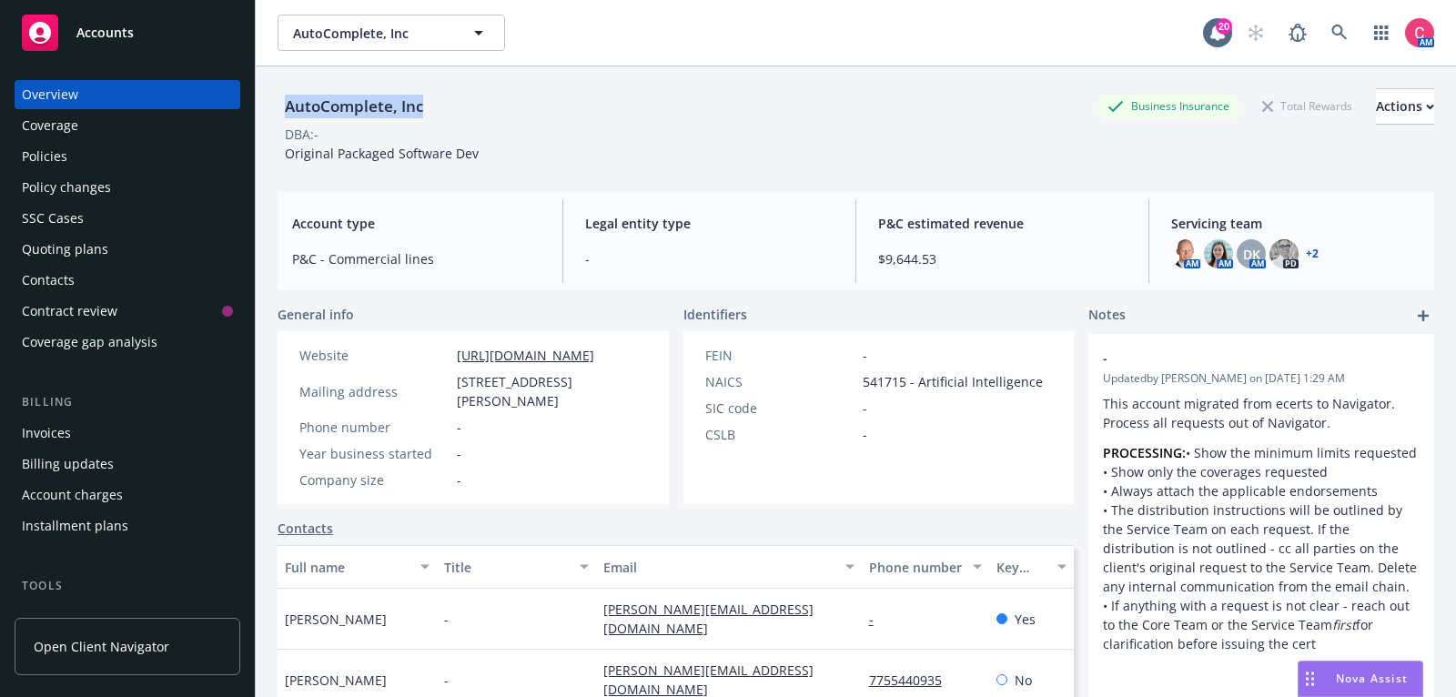
drag, startPoint x: 277, startPoint y: 108, endPoint x: 459, endPoint y: 113, distance: 182.1
click at [459, 113] on div "AutoComplete, Inc Business Insurance Total Rewards Actions" at bounding box center [856, 106] width 1157 height 36
copy div "AutoComplete, Inc"
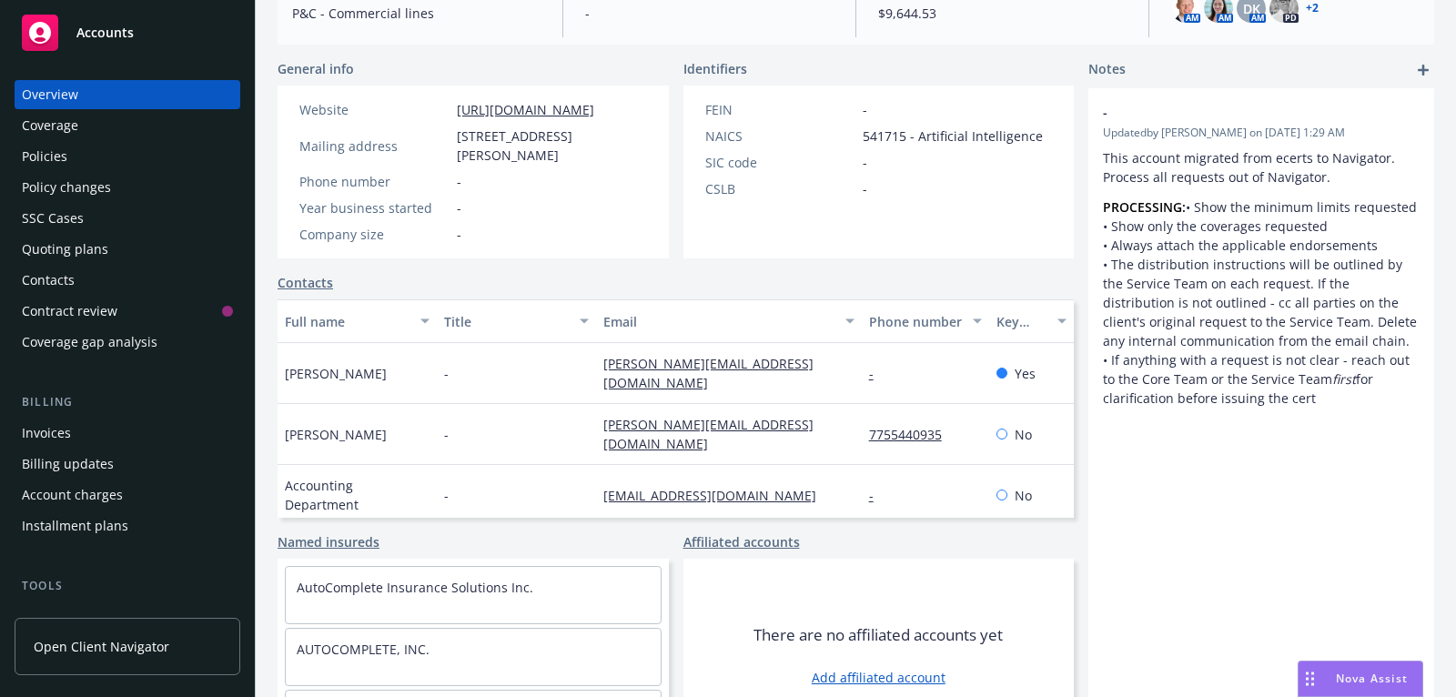
scroll to position [257, 0]
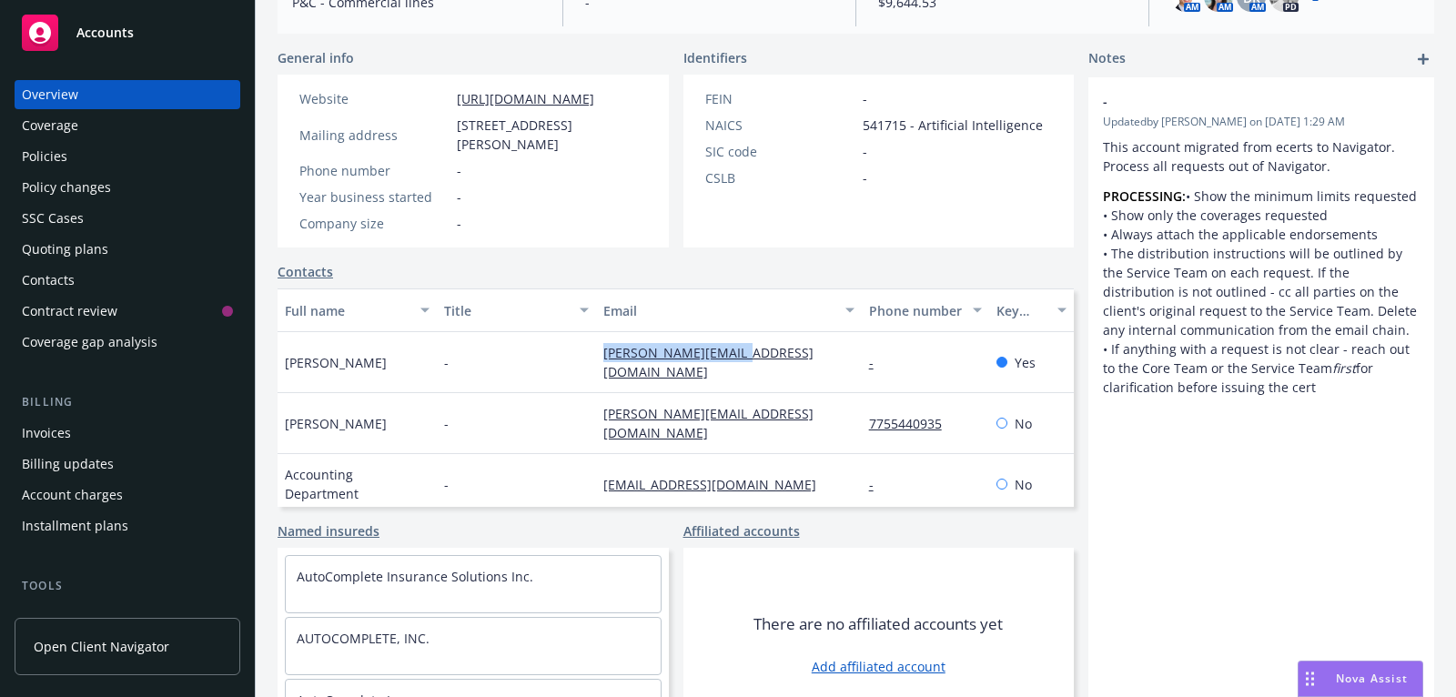
drag, startPoint x: 754, startPoint y: 358, endPoint x: 593, endPoint y: 353, distance: 160.2
click at [593, 353] on div "Jeff Pang - jeff@autocomplete.io - Yes" at bounding box center [676, 362] width 796 height 61
copy div "[PERSON_NAME][EMAIL_ADDRESS][DOMAIN_NAME]"
click at [187, 166] on div "Policies" at bounding box center [127, 156] width 211 height 29
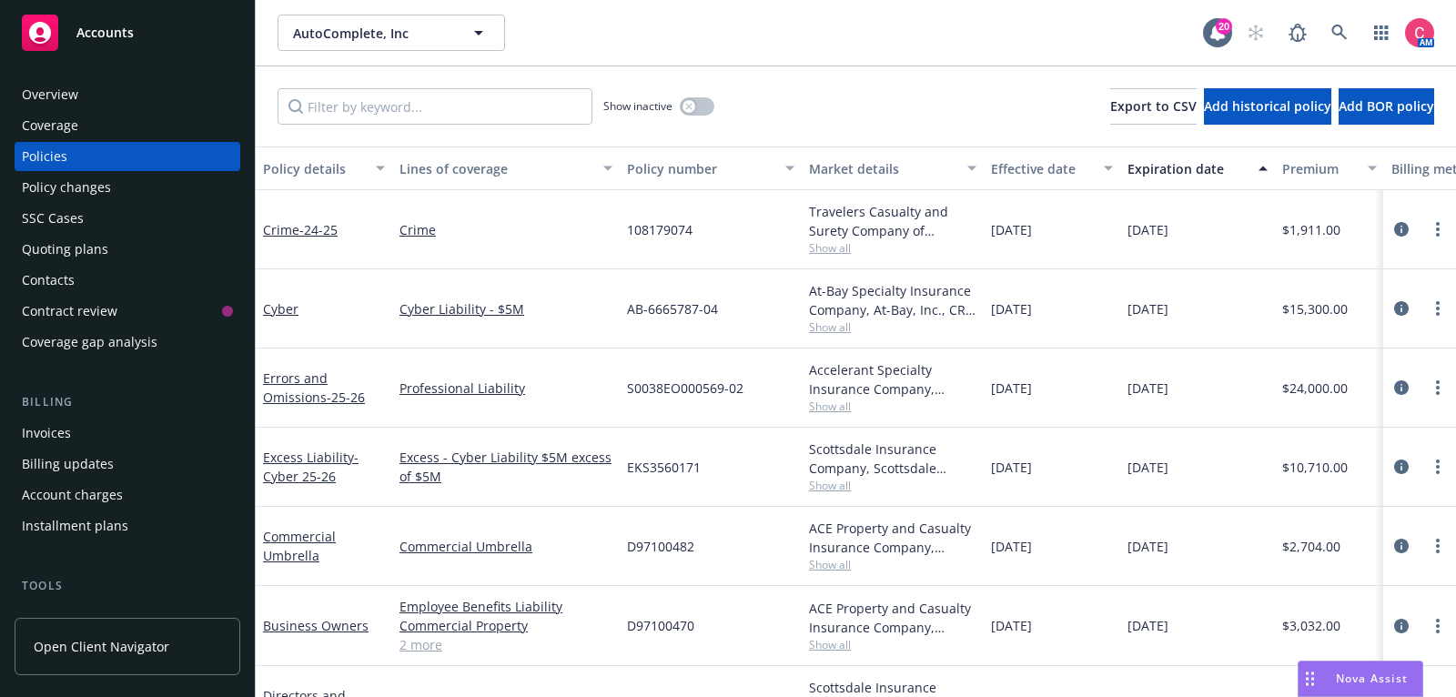
scroll to position [123, 0]
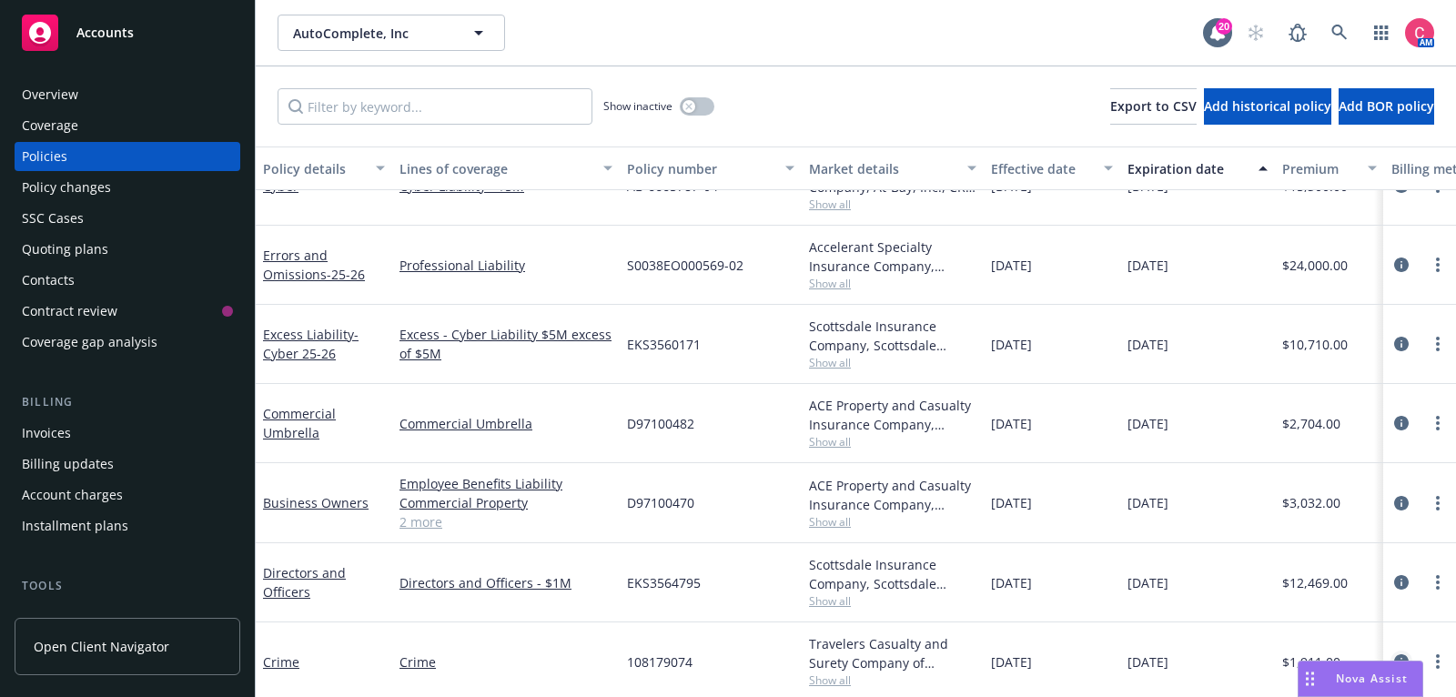
click at [1402, 651] on link "circleInformation" at bounding box center [1402, 662] width 22 height 22
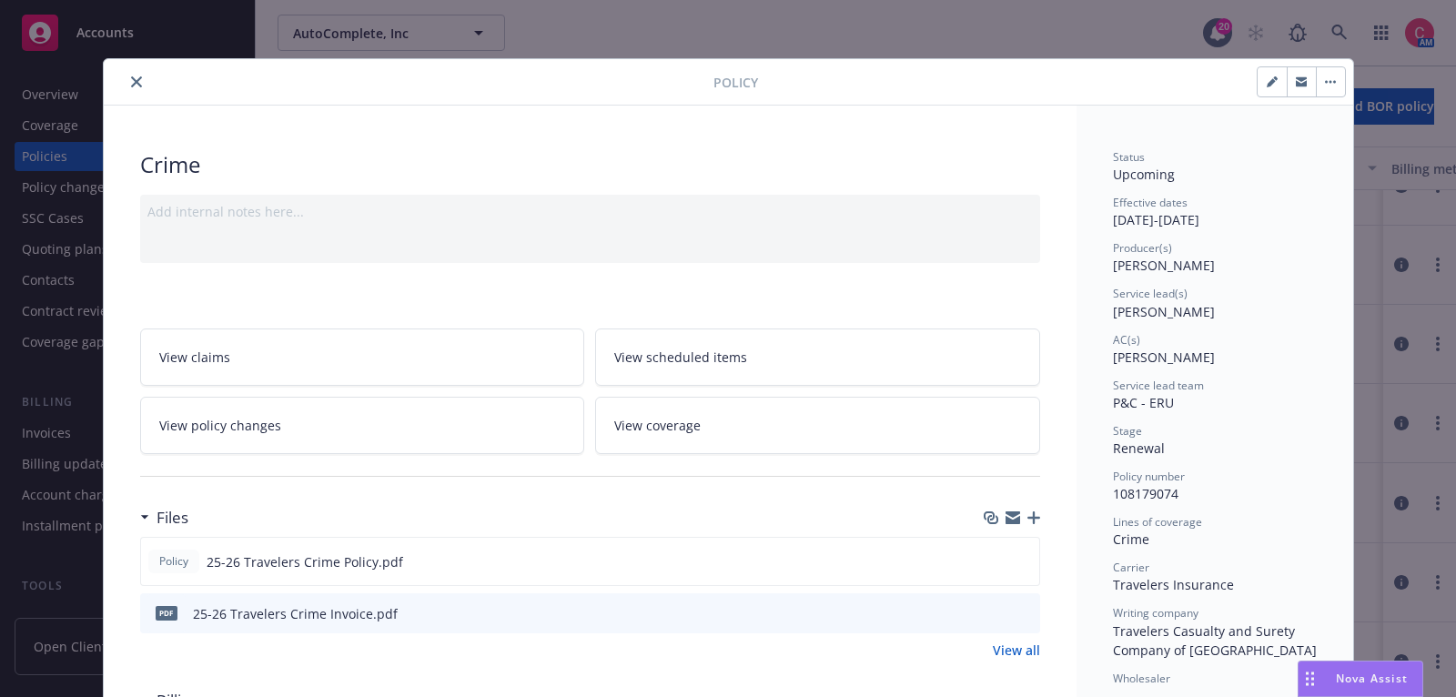
scroll to position [54, 0]
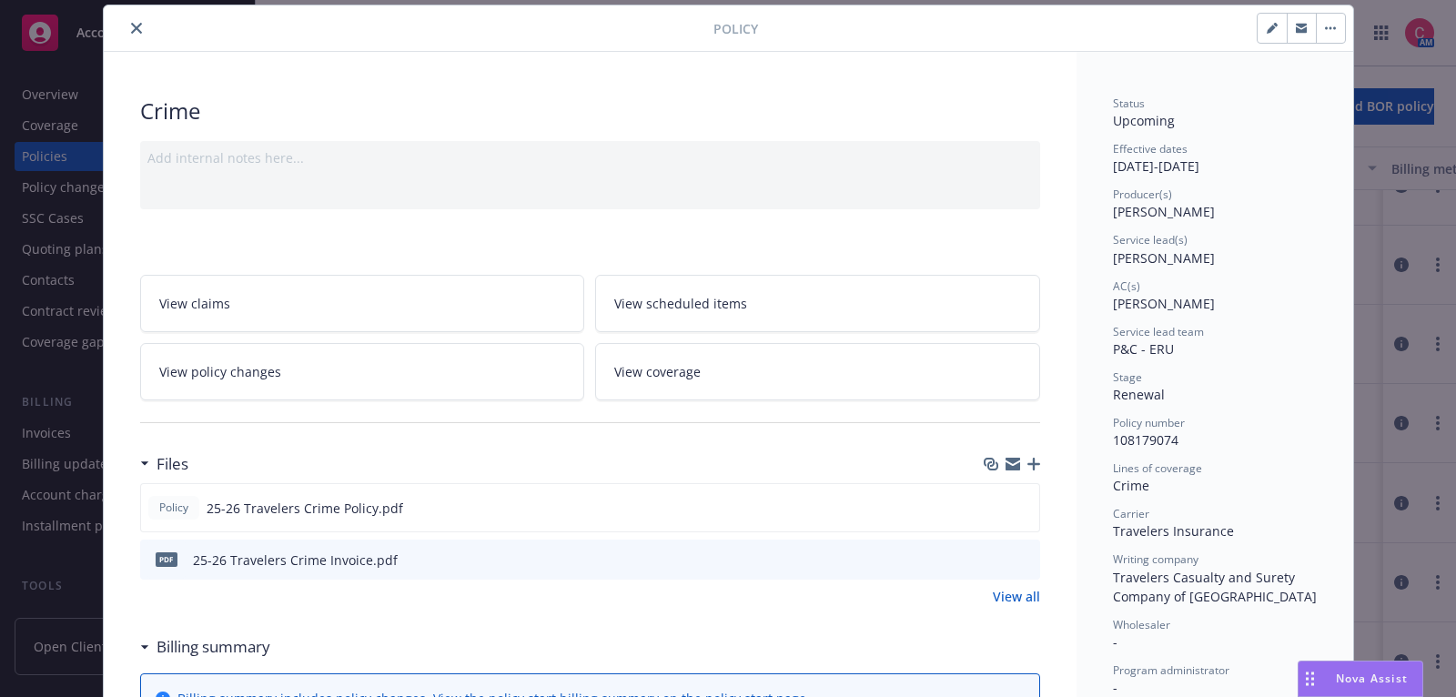
click at [1027, 458] on icon "button" at bounding box center [1033, 464] width 13 height 13
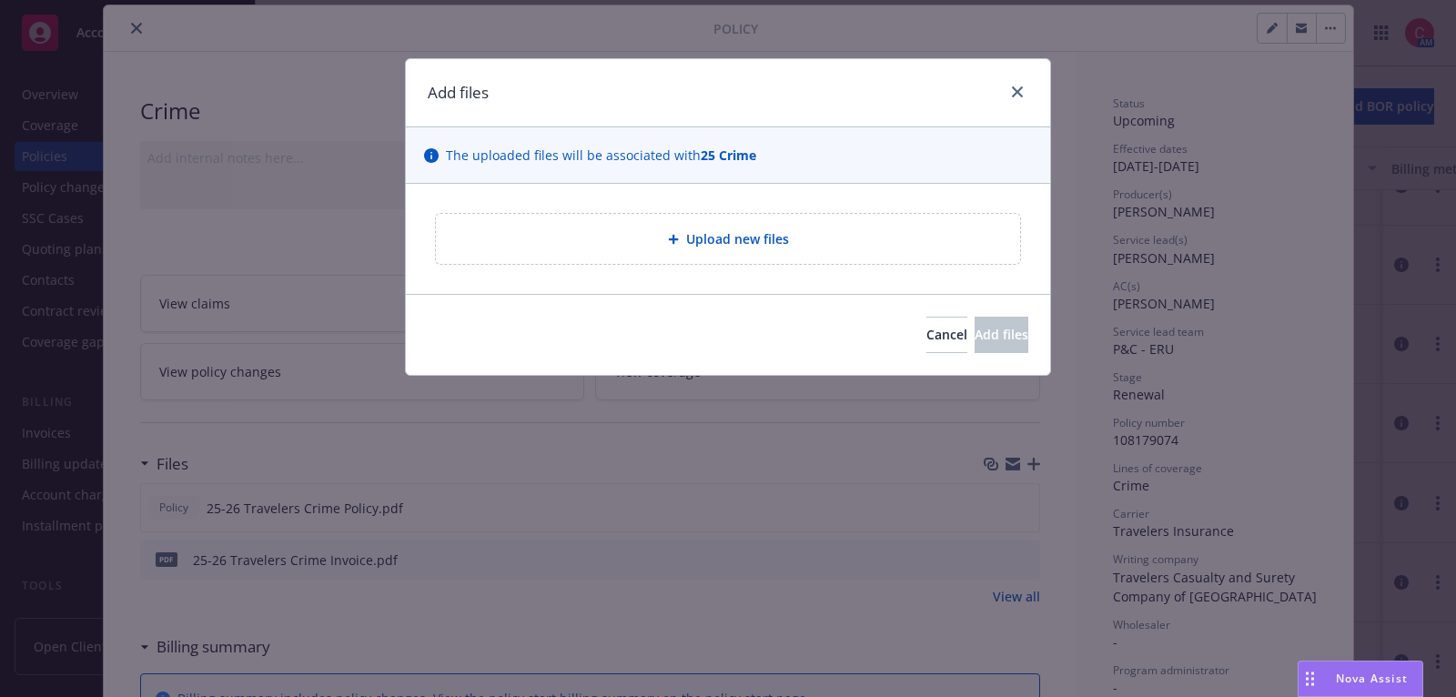
click at [749, 229] on span "Upload new files" at bounding box center [737, 238] width 103 height 19
type textarea "x"
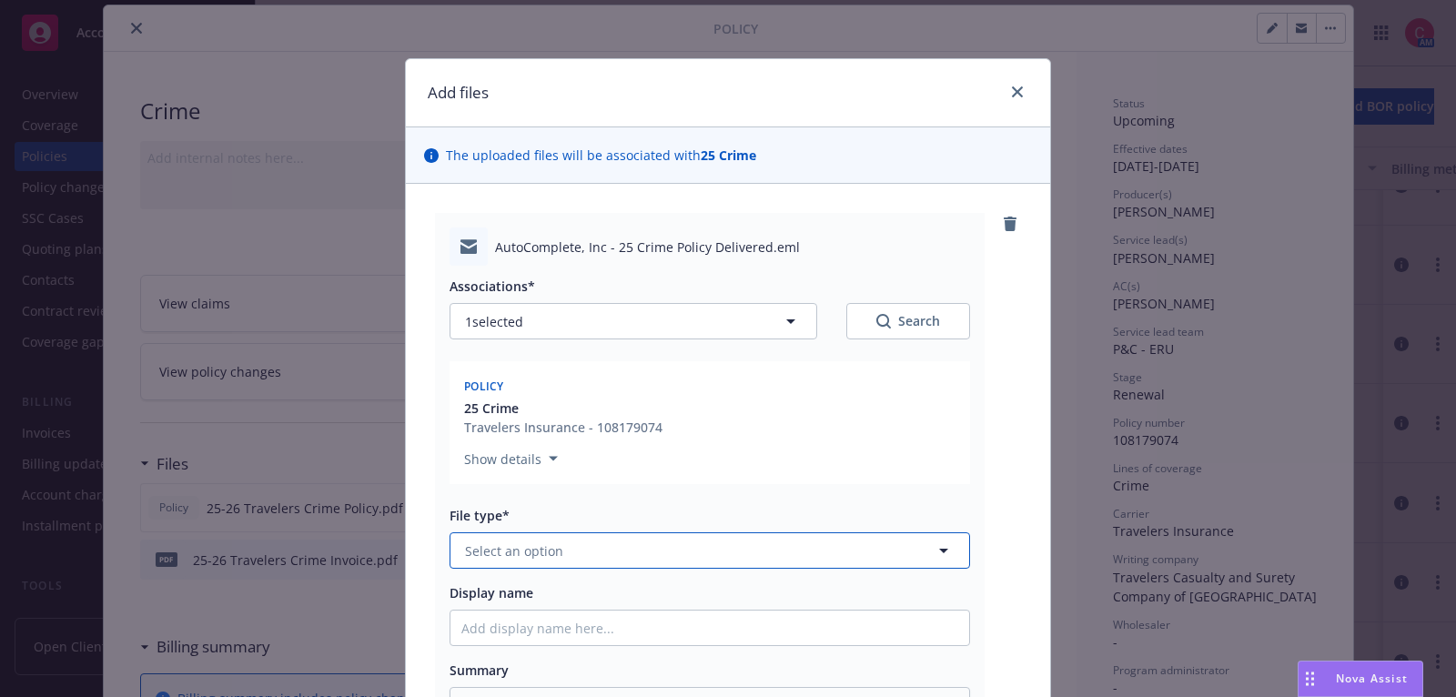
click at [640, 548] on button "Select an option" at bounding box center [710, 550] width 521 height 36
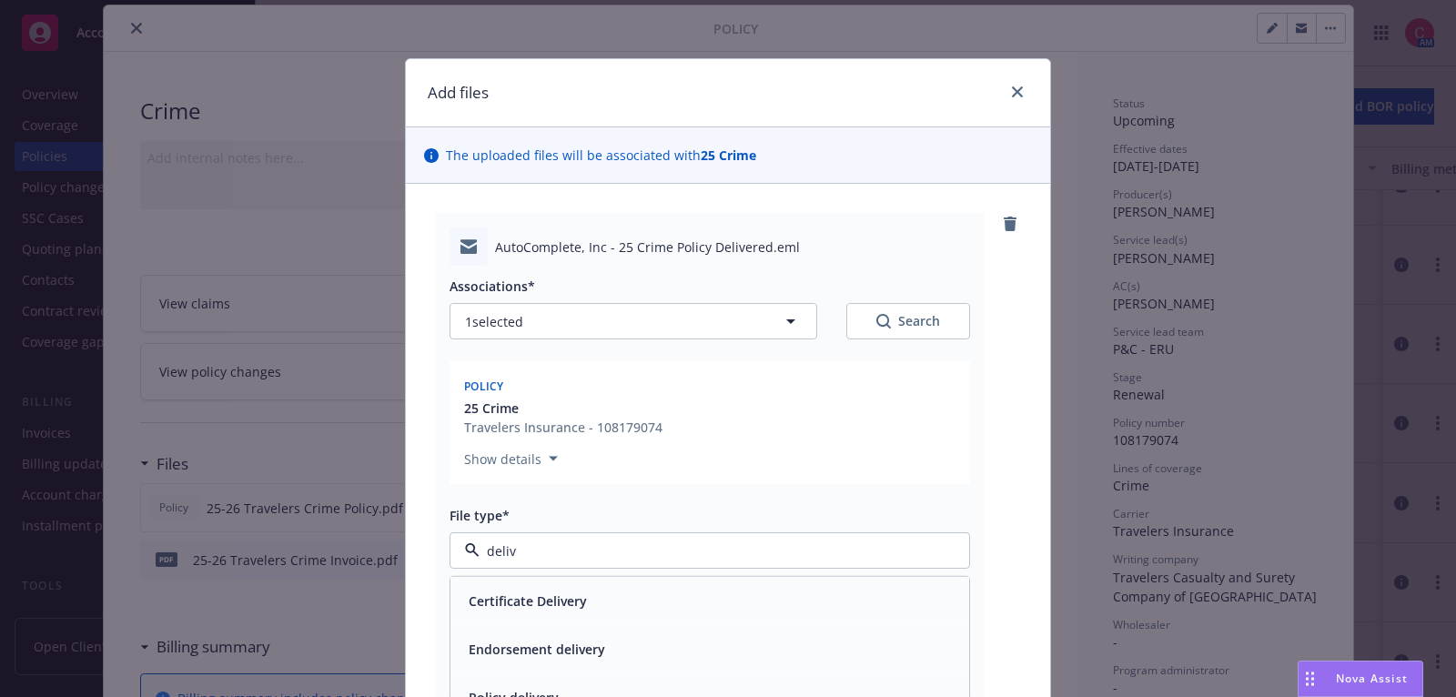
type input "delive"
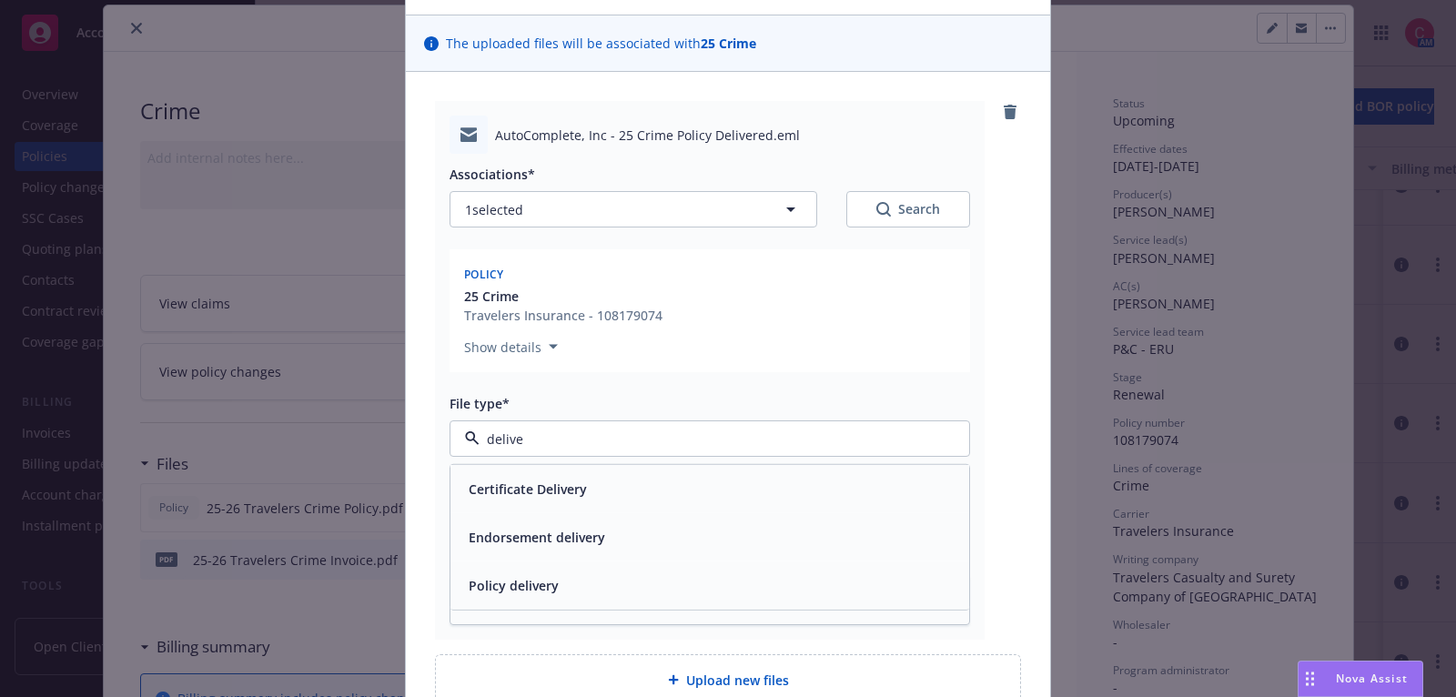
scroll to position [115, 0]
click at [552, 580] on span "Policy delivery" at bounding box center [514, 582] width 90 height 19
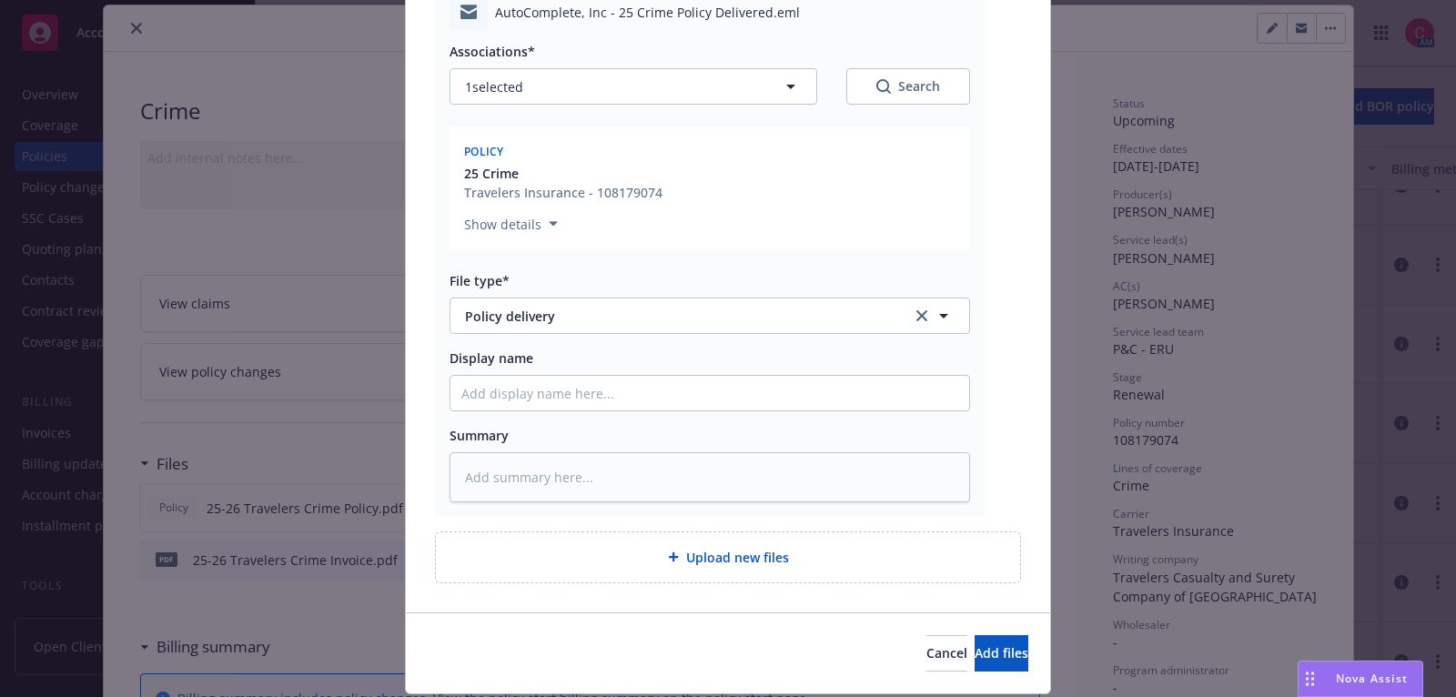
scroll to position [244, 0]
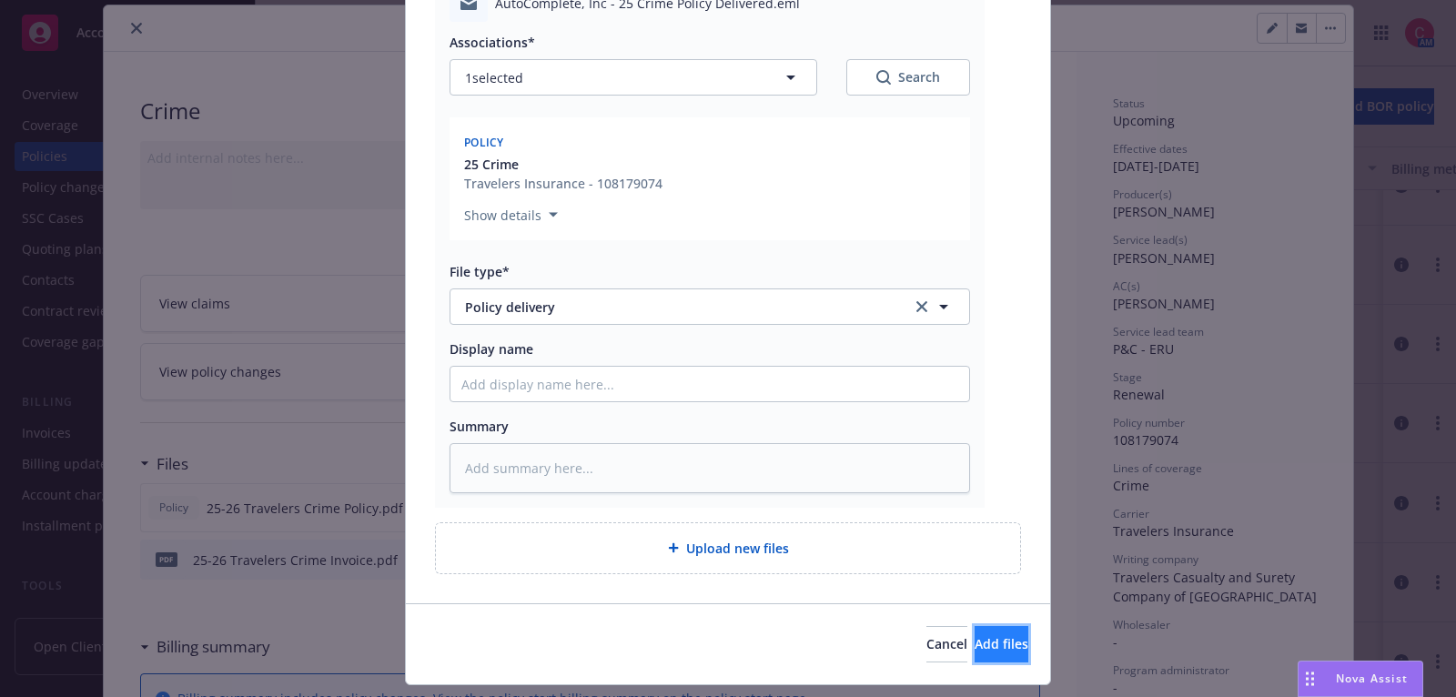
click at [1011, 643] on button "Add files" at bounding box center [1002, 644] width 54 height 36
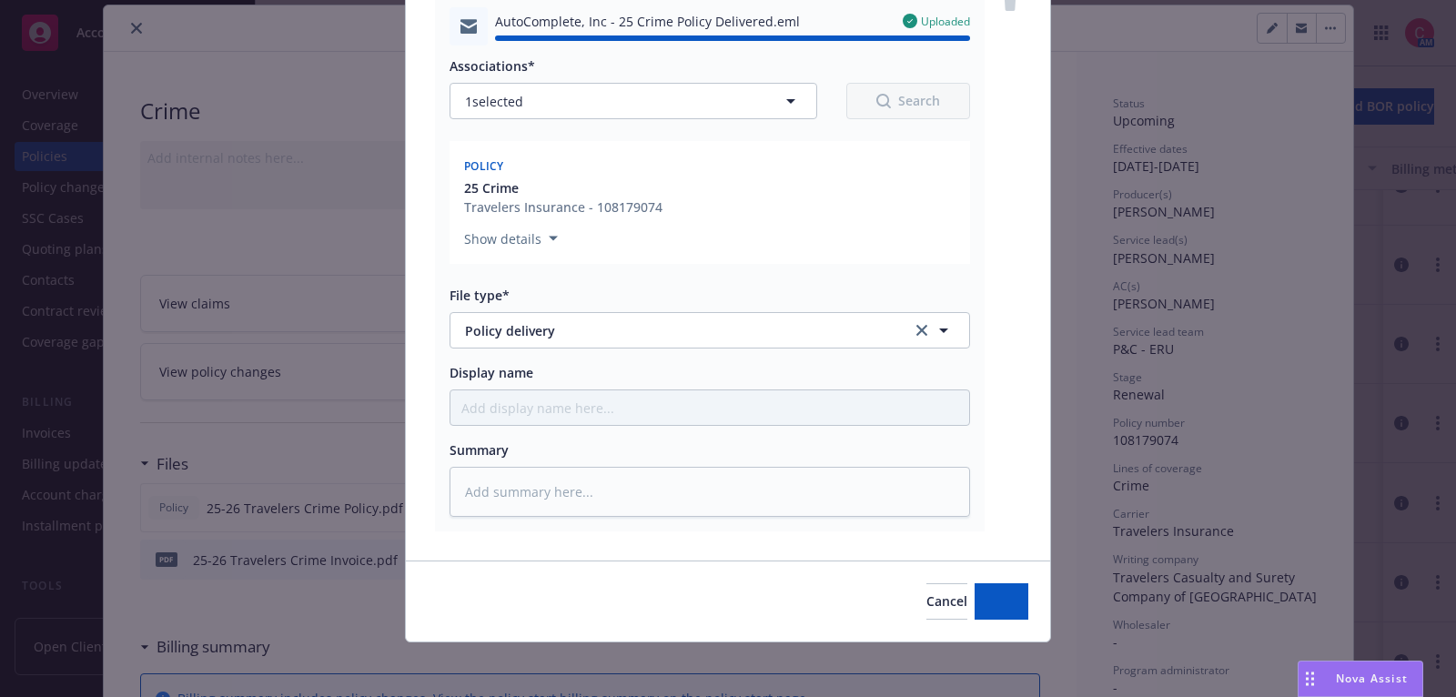
type textarea "x"
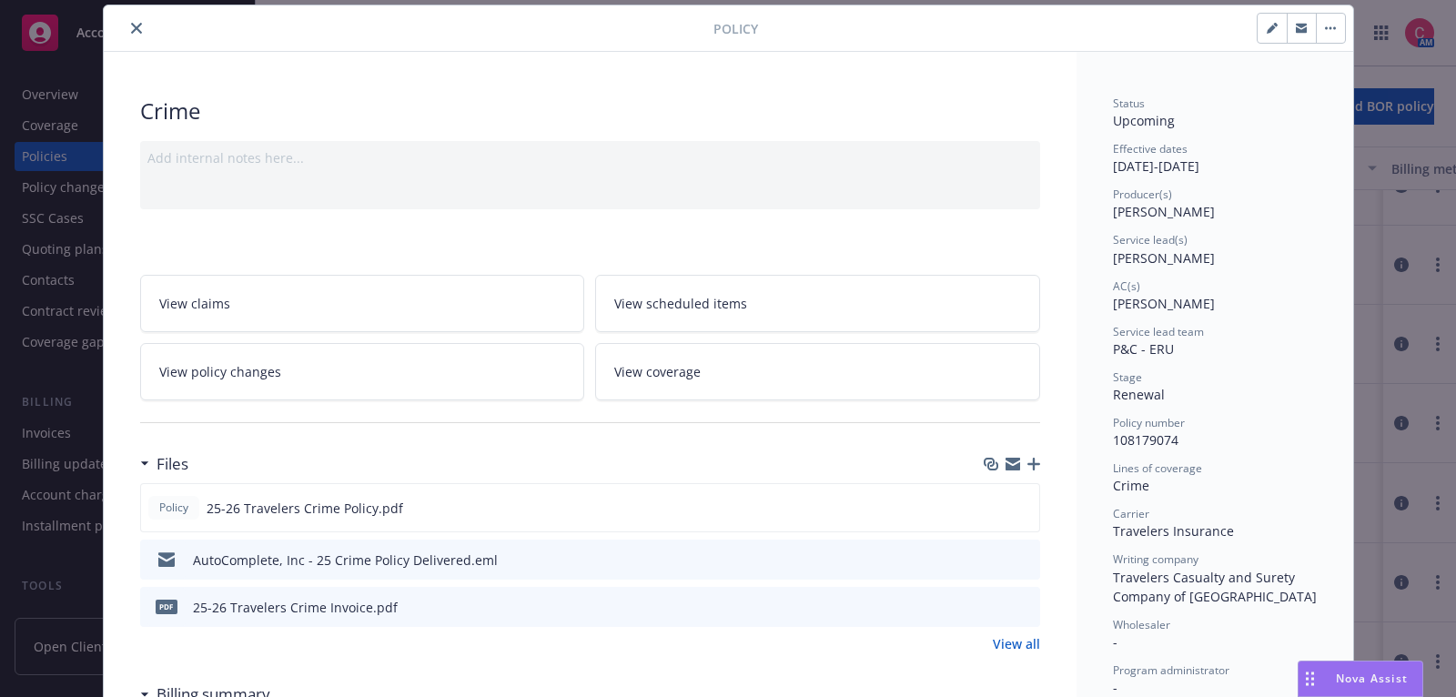
click at [1034, 643] on link "View all" at bounding box center [1016, 643] width 47 height 19
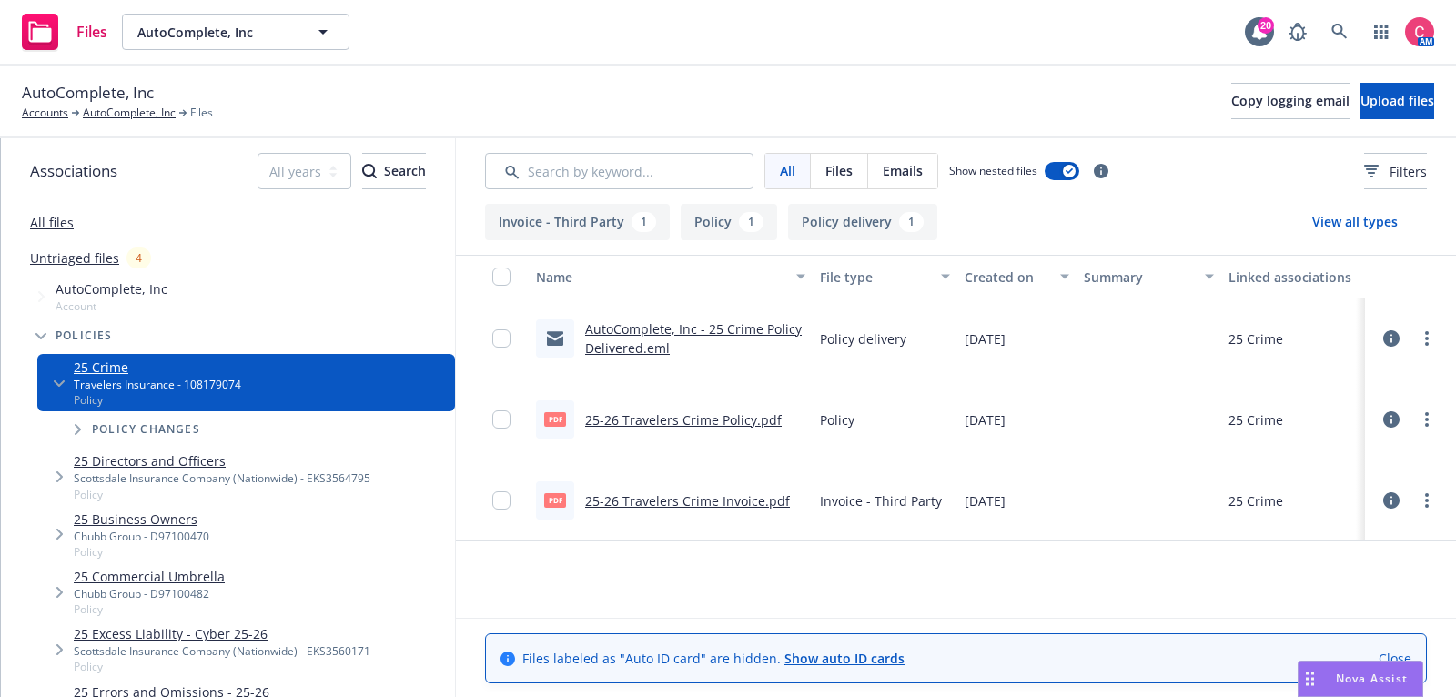
click at [1429, 349] on div at bounding box center [1410, 338] width 55 height 36
click at [1429, 344] on link "more" at bounding box center [1427, 339] width 22 height 22
click at [1332, 450] on link "Edit" at bounding box center [1346, 448] width 181 height 36
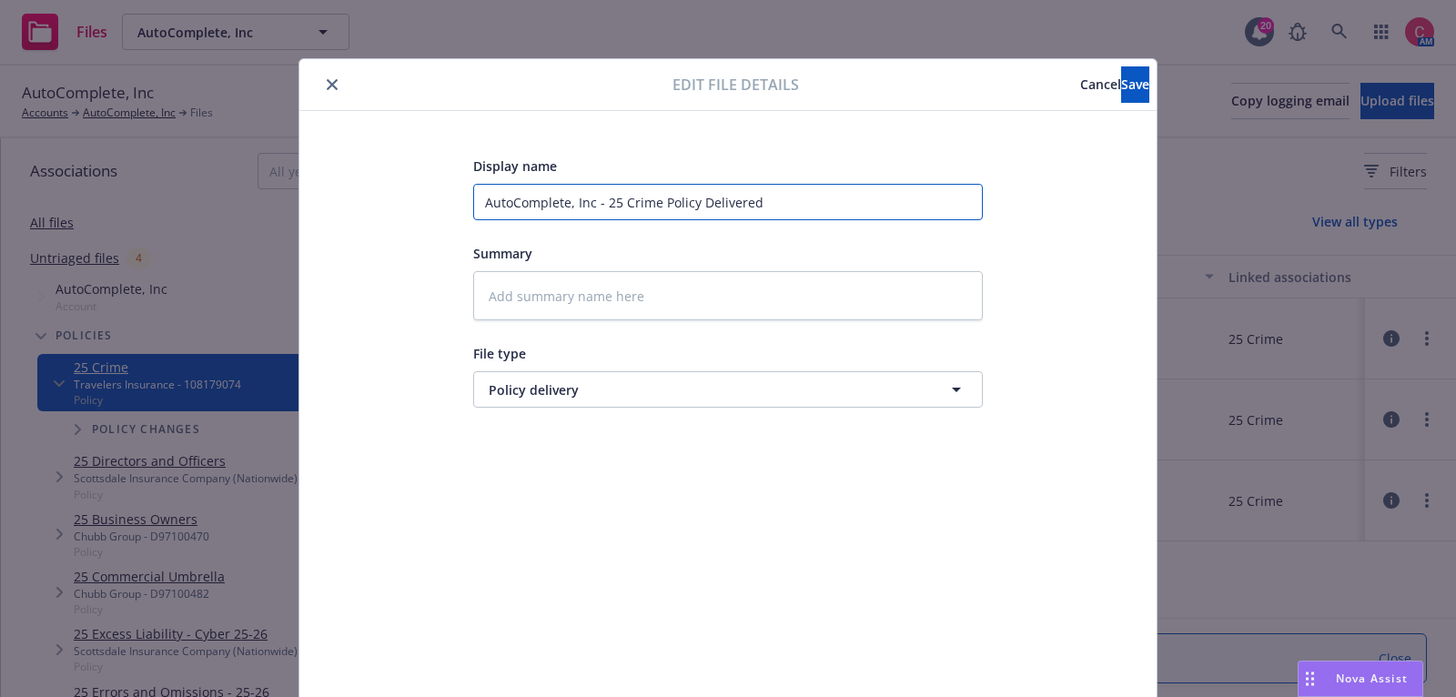
click at [763, 200] on input "AutoComplete, Inc - 25 Crime Policy Delivered" at bounding box center [728, 202] width 510 height 36
type textarea "x"
type input "AutoComplete, Inc - 25 Crime Policy Delivered"
type textarea "x"
type input "AutoComplete, Inc - 25 Crime Policy Delivered t"
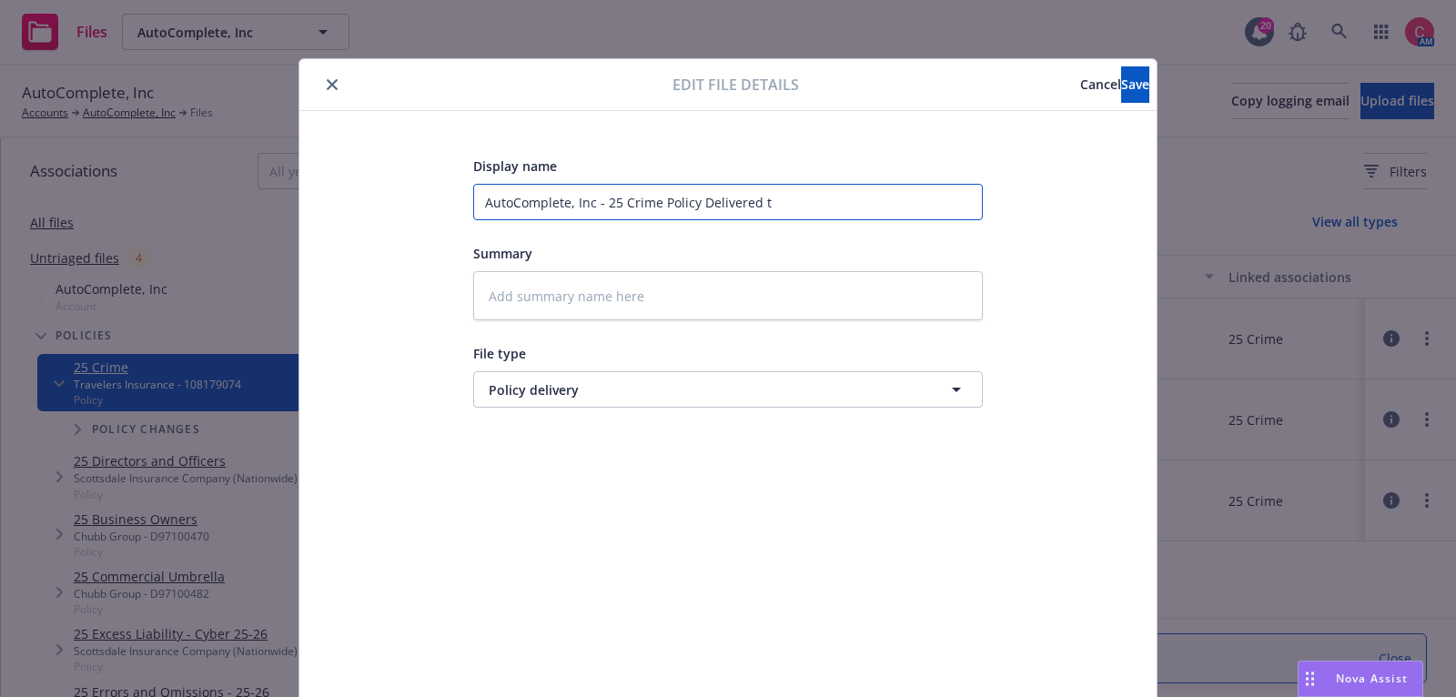
type textarea "x"
type input "AutoComplete, Inc - 25 Crime Policy Delivered to"
type textarea "x"
type input "AutoComplete, Inc - 25 Crime Policy Delivered to"
type textarea "x"
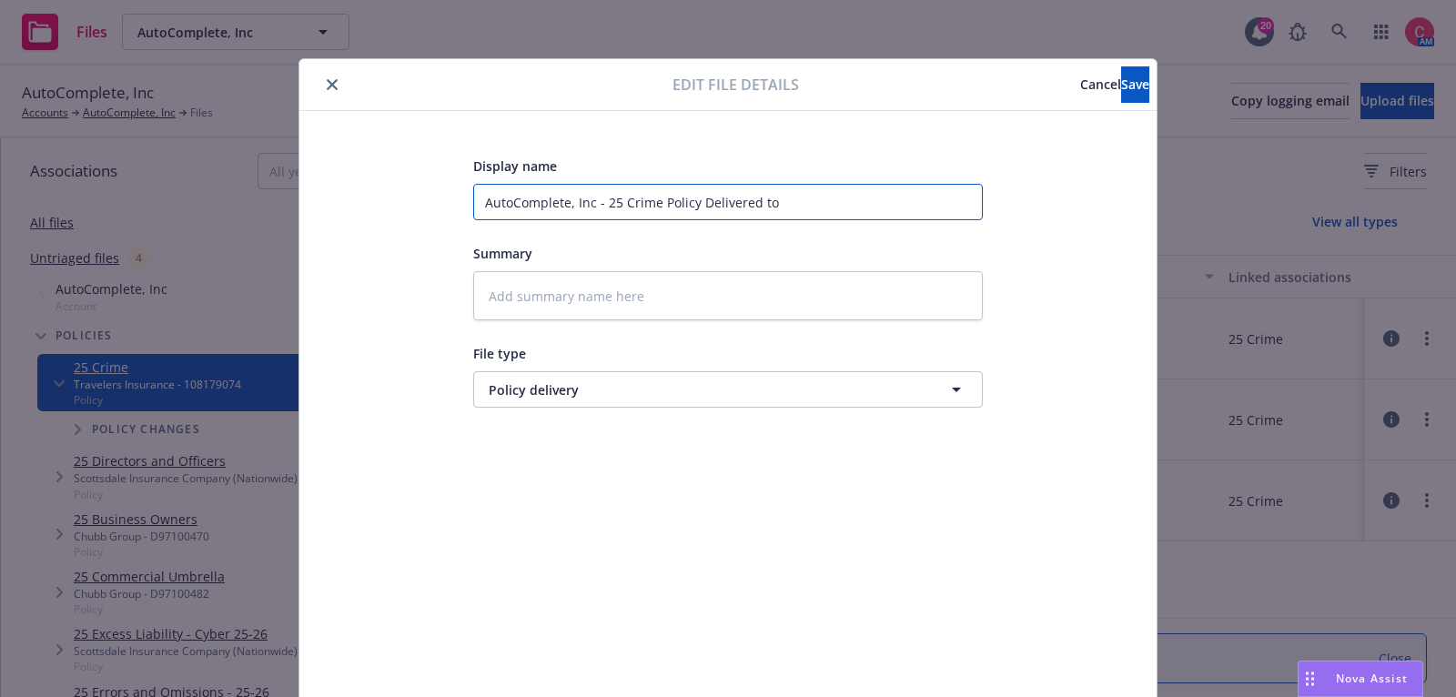
type input "AutoComplete, Inc - 25 Crime Policy Delivered to I"
type textarea "x"
type input "AutoComplete, Inc - 25 Crime Policy Delivered to In"
type textarea "x"
type input "AutoComplete, Inc - 25 Crime Policy Delivered to Ins"
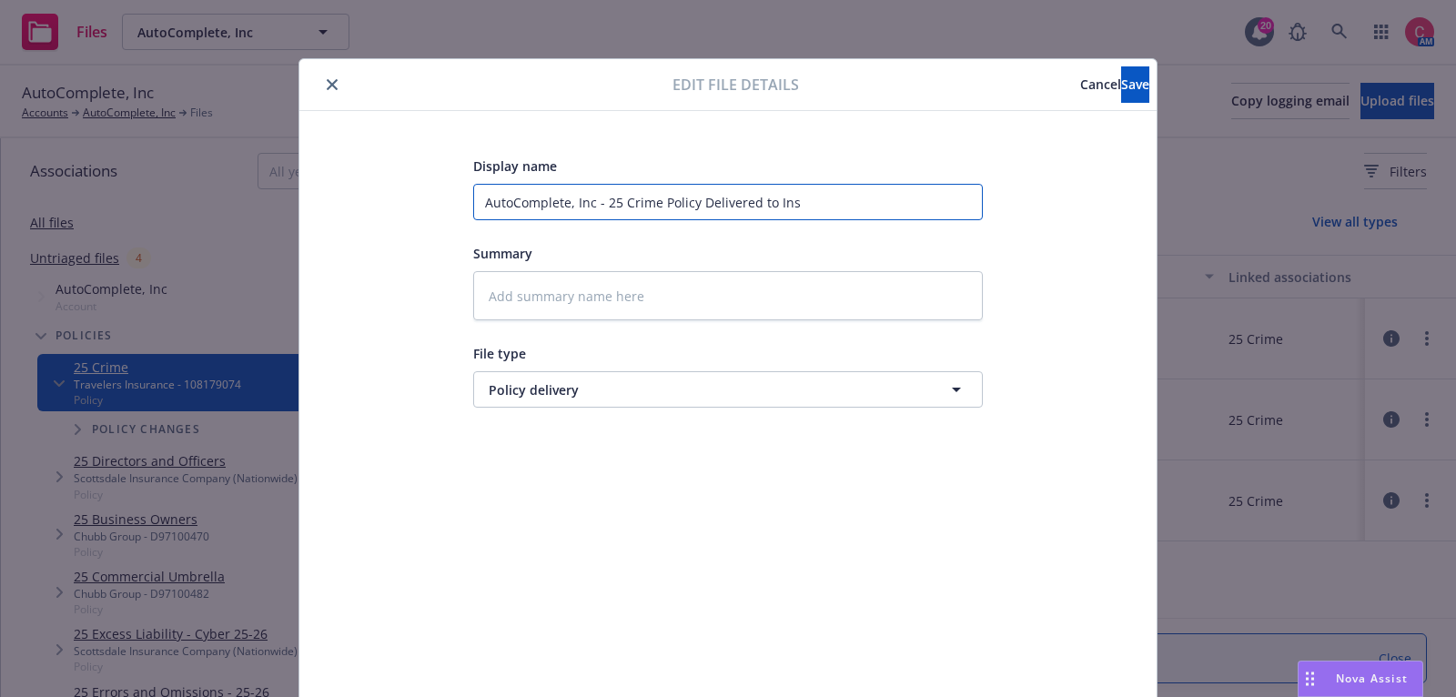
type textarea "x"
type input "AutoComplete, Inc - 25 Crime Policy Delivered to Insu"
type textarea "x"
type input "AutoComplete, Inc - 25 Crime Policy Delivered to Insur"
type textarea "x"
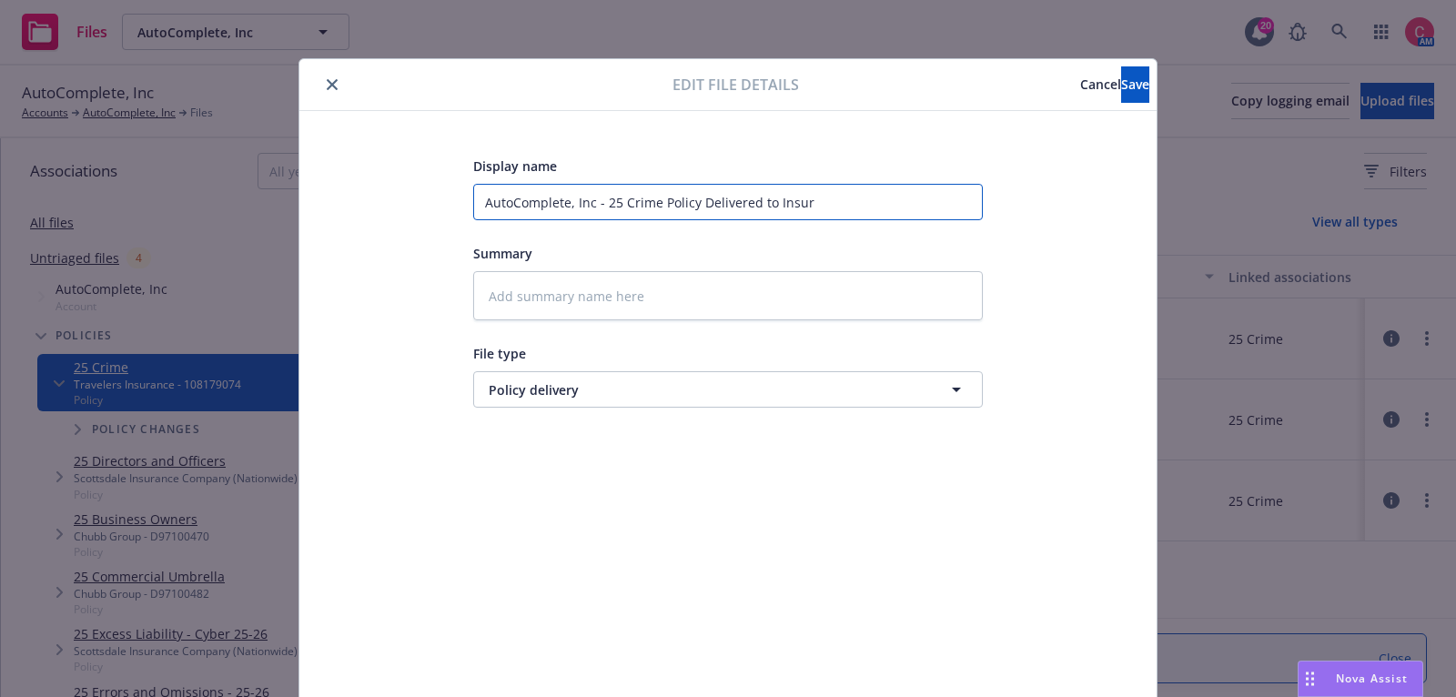
type input "AutoComplete, Inc - 25 Crime Policy Delivered to Insure"
type textarea "x"
type input "AutoComplete, Inc - 25 Crime Policy Delivered to Insured"
click at [1121, 96] on button "Save" at bounding box center [1135, 84] width 28 height 36
type textarea "x"
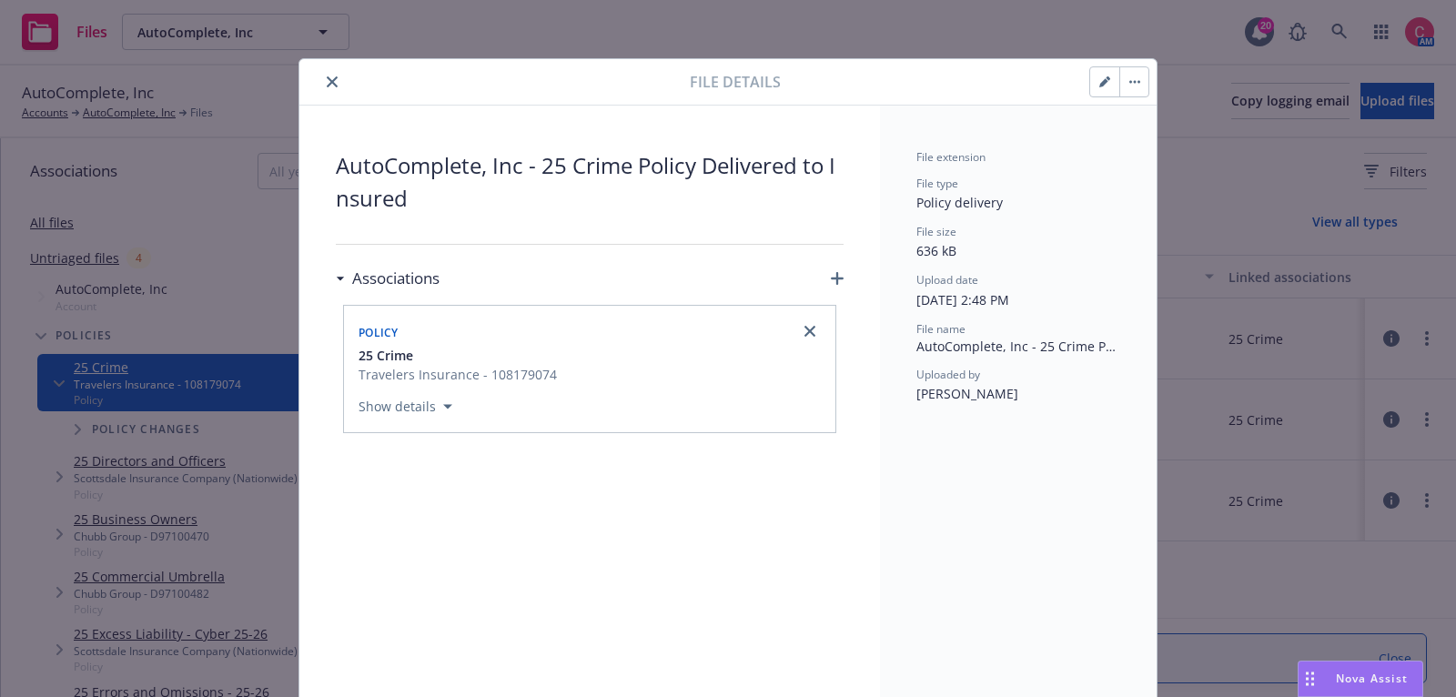
click at [319, 85] on div at bounding box center [498, 82] width 383 height 22
click at [324, 85] on button "close" at bounding box center [332, 82] width 22 height 22
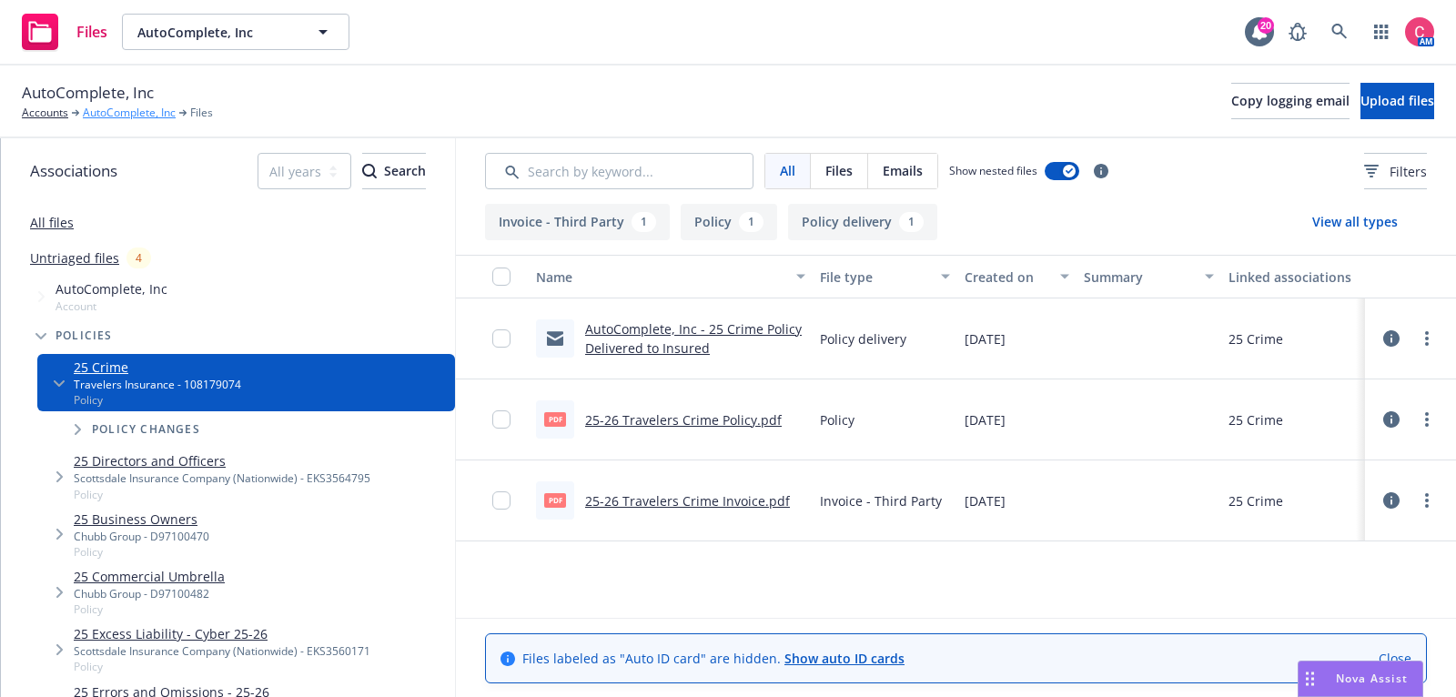
click at [89, 111] on link "AutoComplete, Inc" at bounding box center [129, 113] width 93 height 16
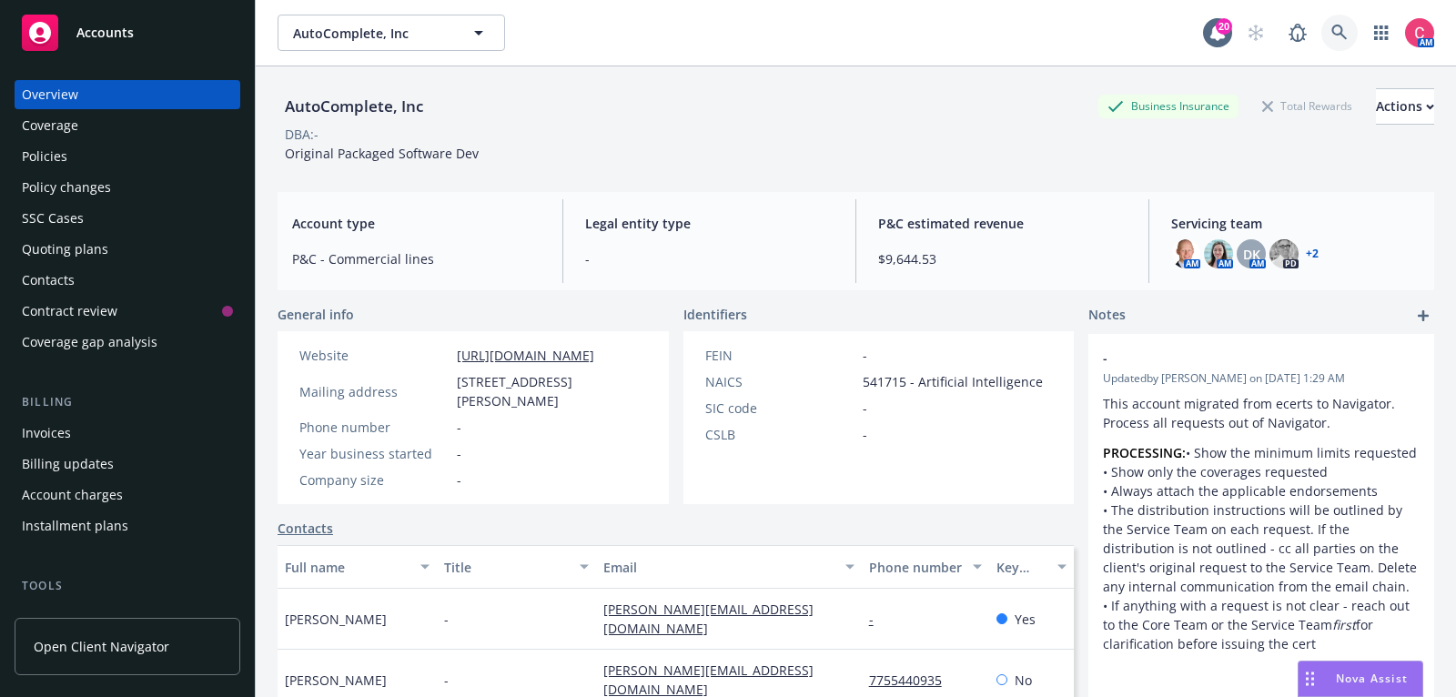
click at [1353, 28] on link at bounding box center [1339, 33] width 36 height 36
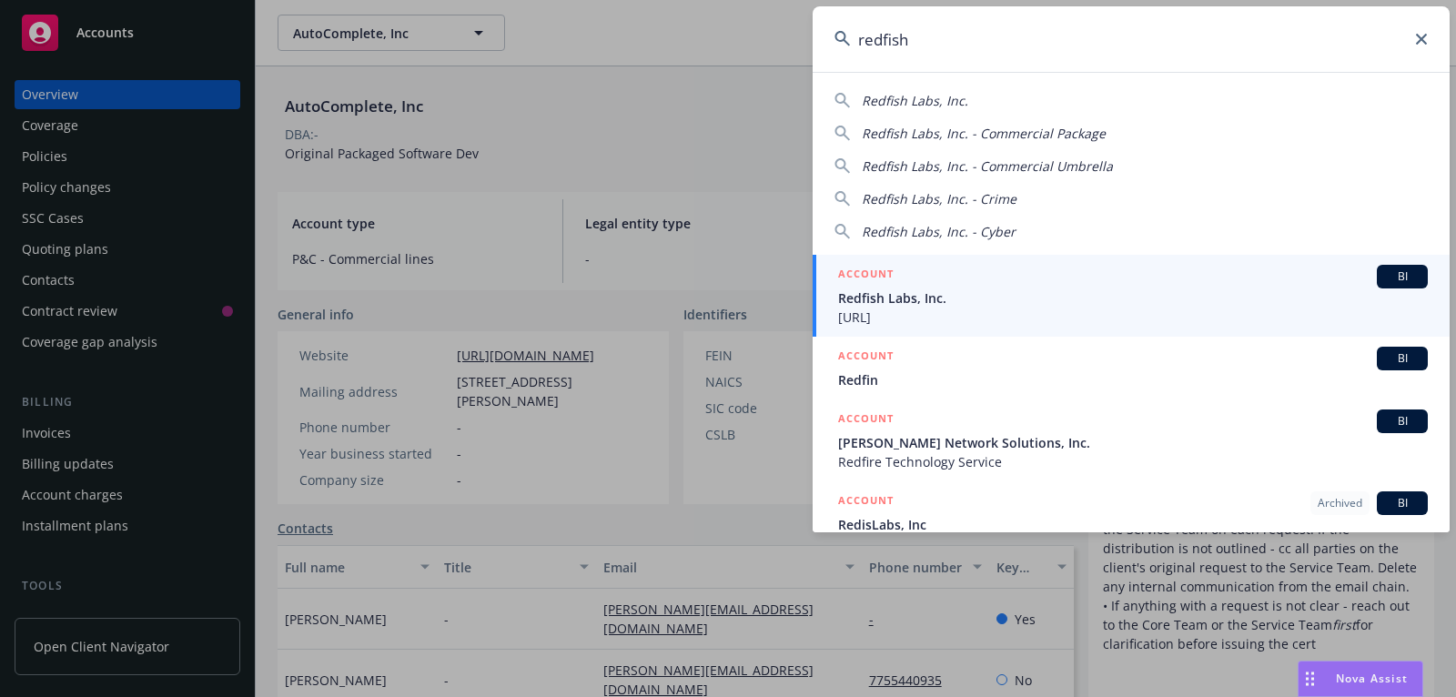
type input "redfish"
click at [1122, 261] on link "ACCOUNT BI Redfish Labs, Inc. [URL]" at bounding box center [1131, 296] width 637 height 82
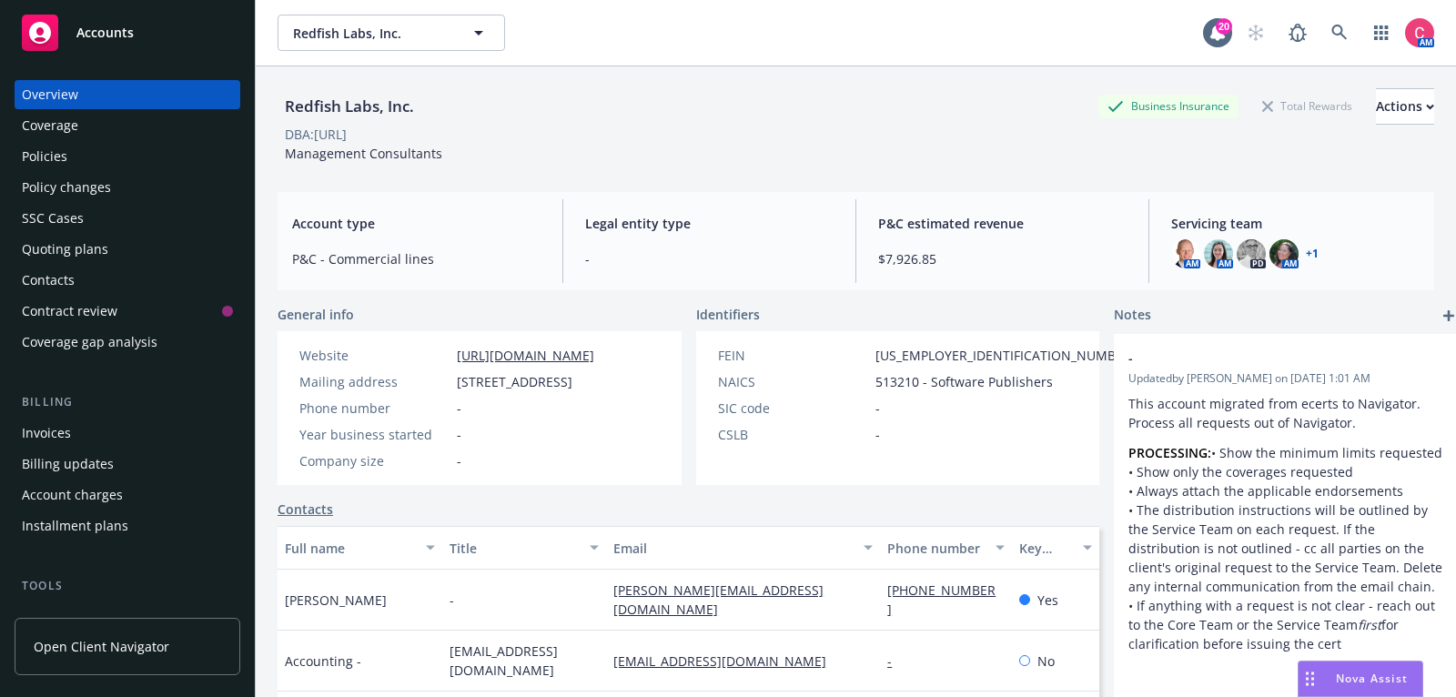
click at [98, 150] on div "Policies" at bounding box center [127, 156] width 211 height 29
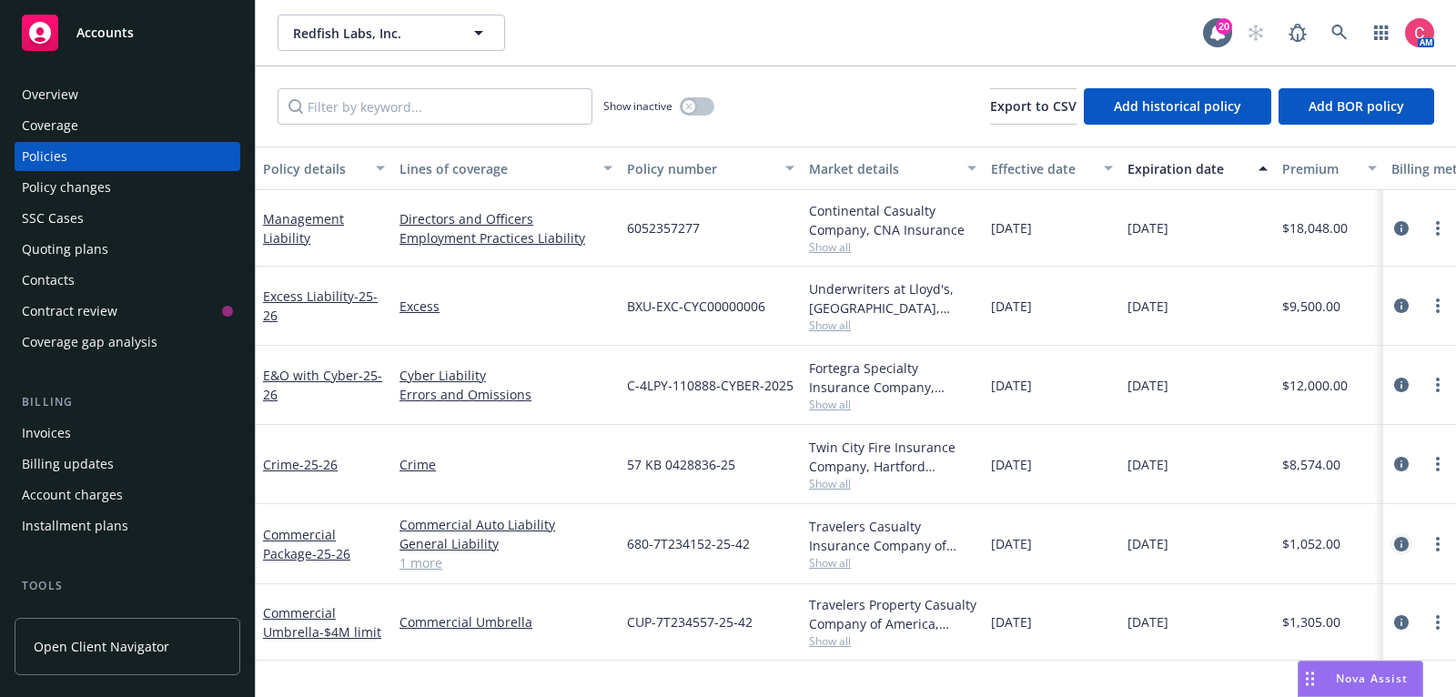
click at [1400, 549] on link "circleInformation" at bounding box center [1402, 544] width 22 height 22
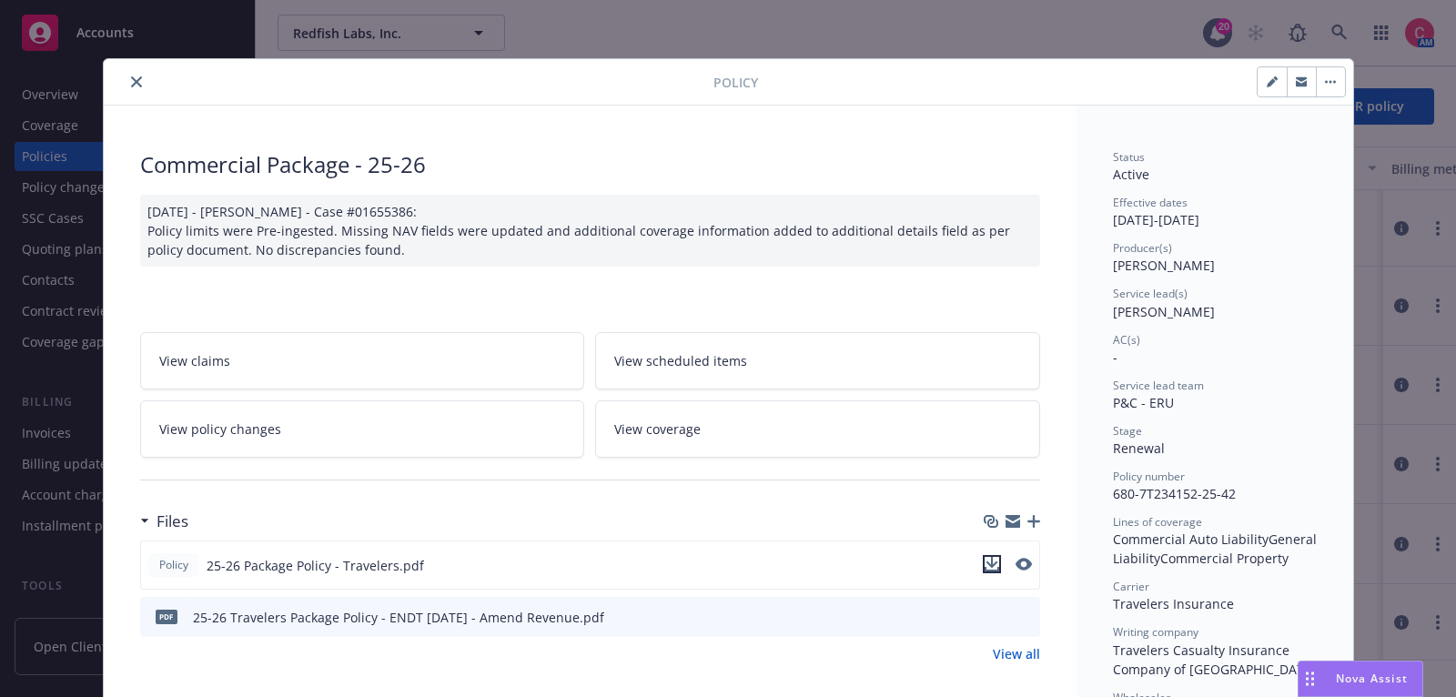
click at [994, 561] on icon "download file" at bounding box center [992, 562] width 12 height 11
click at [997, 622] on button at bounding box center [994, 617] width 15 height 19
click at [995, 609] on icon "download file" at bounding box center [993, 616] width 15 height 15
click at [134, 72] on button "close" at bounding box center [137, 82] width 22 height 22
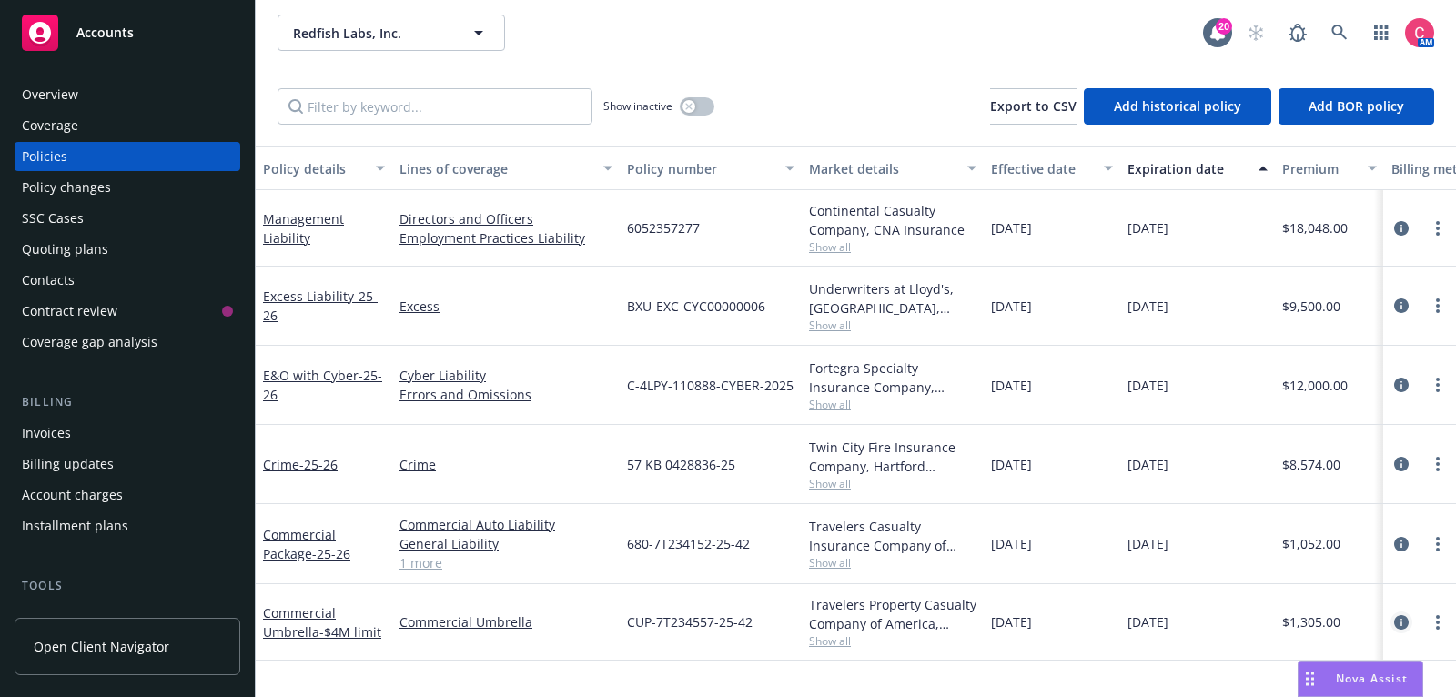
click at [1408, 622] on icon "circleInformation" at bounding box center [1401, 622] width 15 height 15
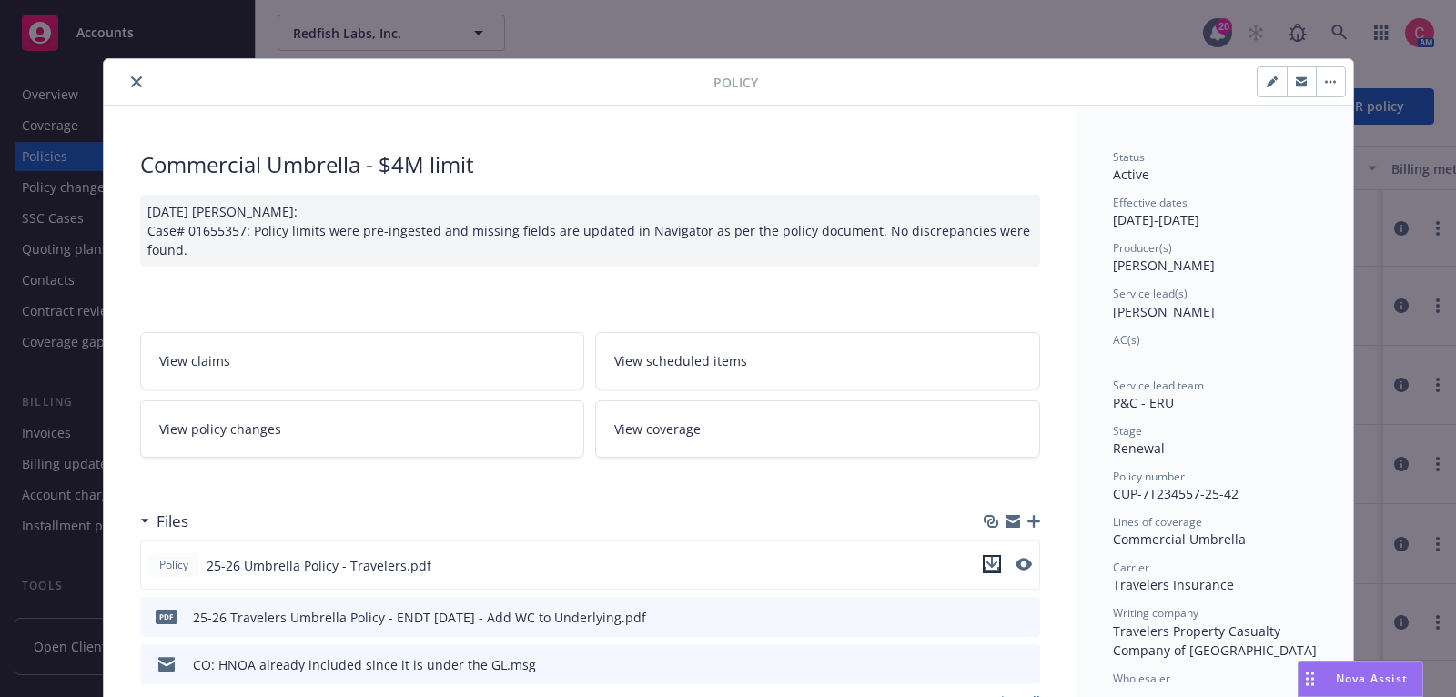
click at [991, 560] on icon "download file" at bounding box center [992, 562] width 12 height 11
click at [991, 612] on icon "download file" at bounding box center [993, 616] width 15 height 15
click at [128, 82] on button "close" at bounding box center [137, 82] width 22 height 22
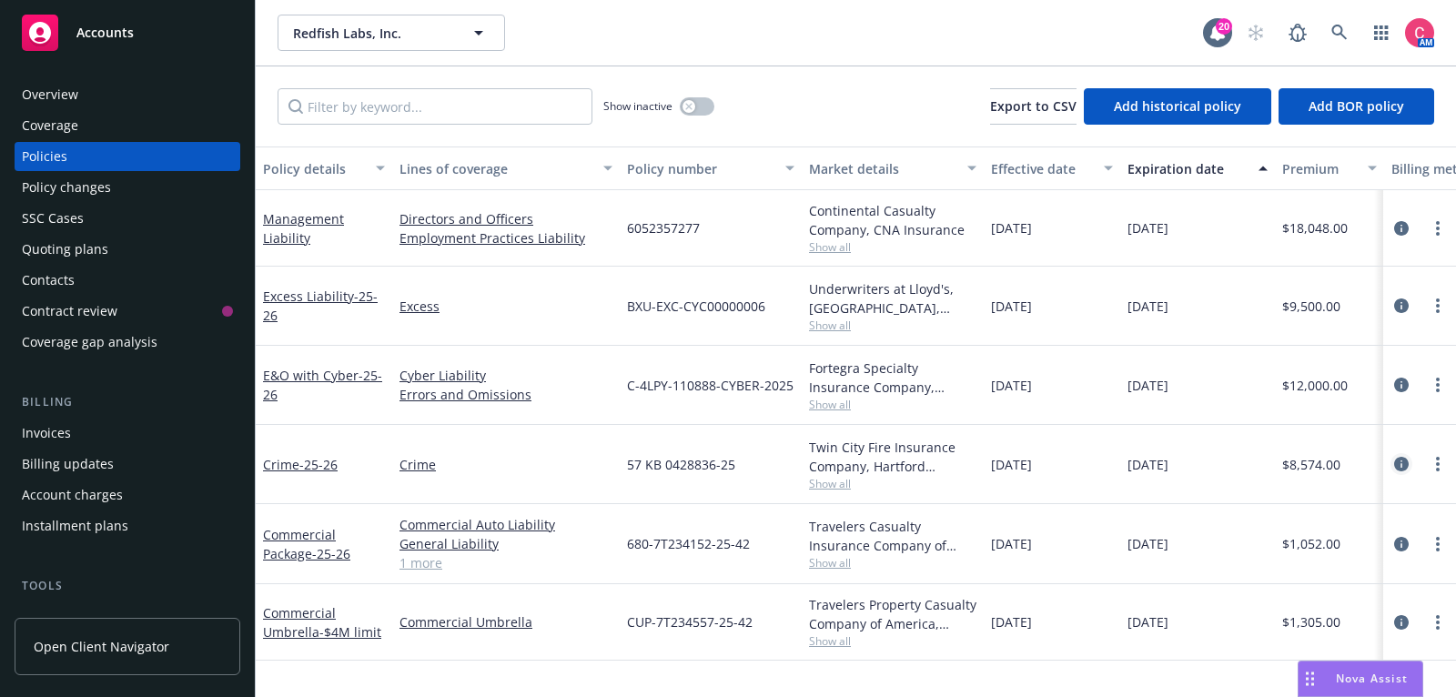
click at [1399, 462] on icon "circleInformation" at bounding box center [1401, 464] width 15 height 15
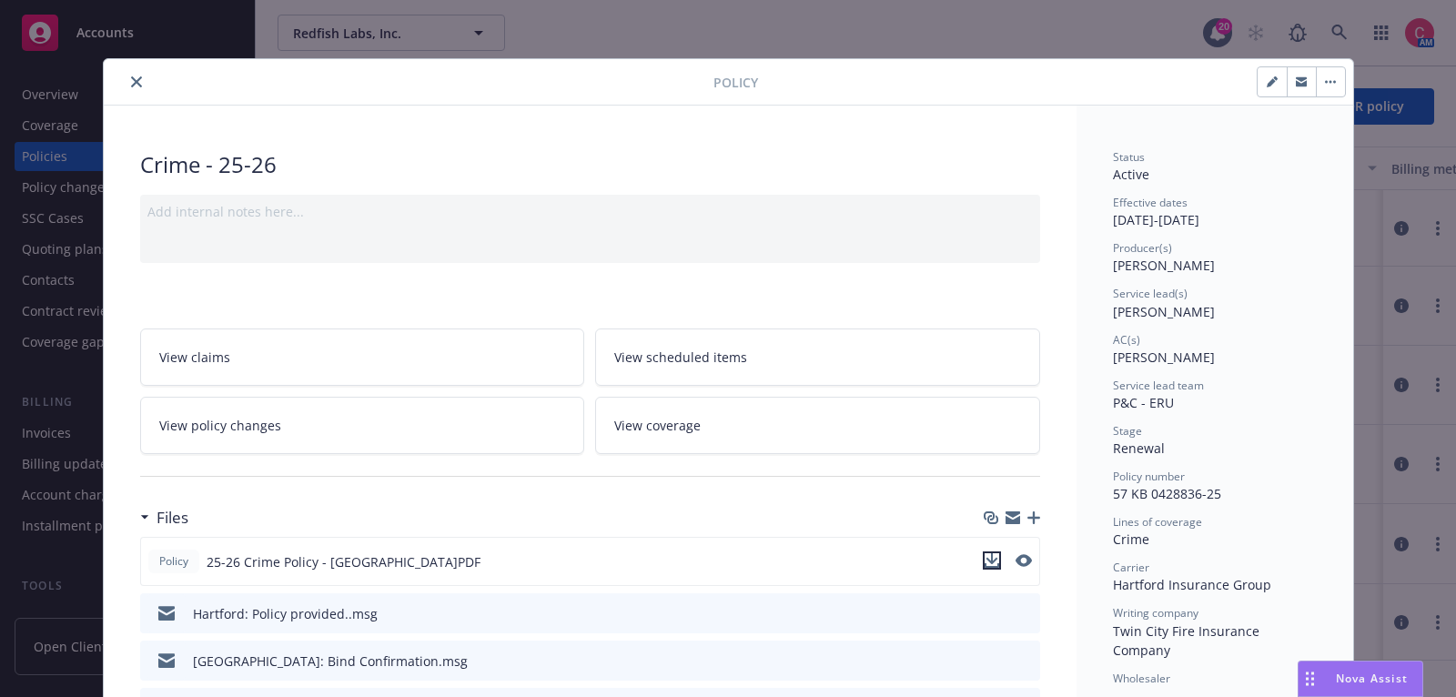
click at [997, 553] on icon "download file" at bounding box center [992, 560] width 15 height 15
click at [131, 79] on icon "close" at bounding box center [136, 81] width 11 height 11
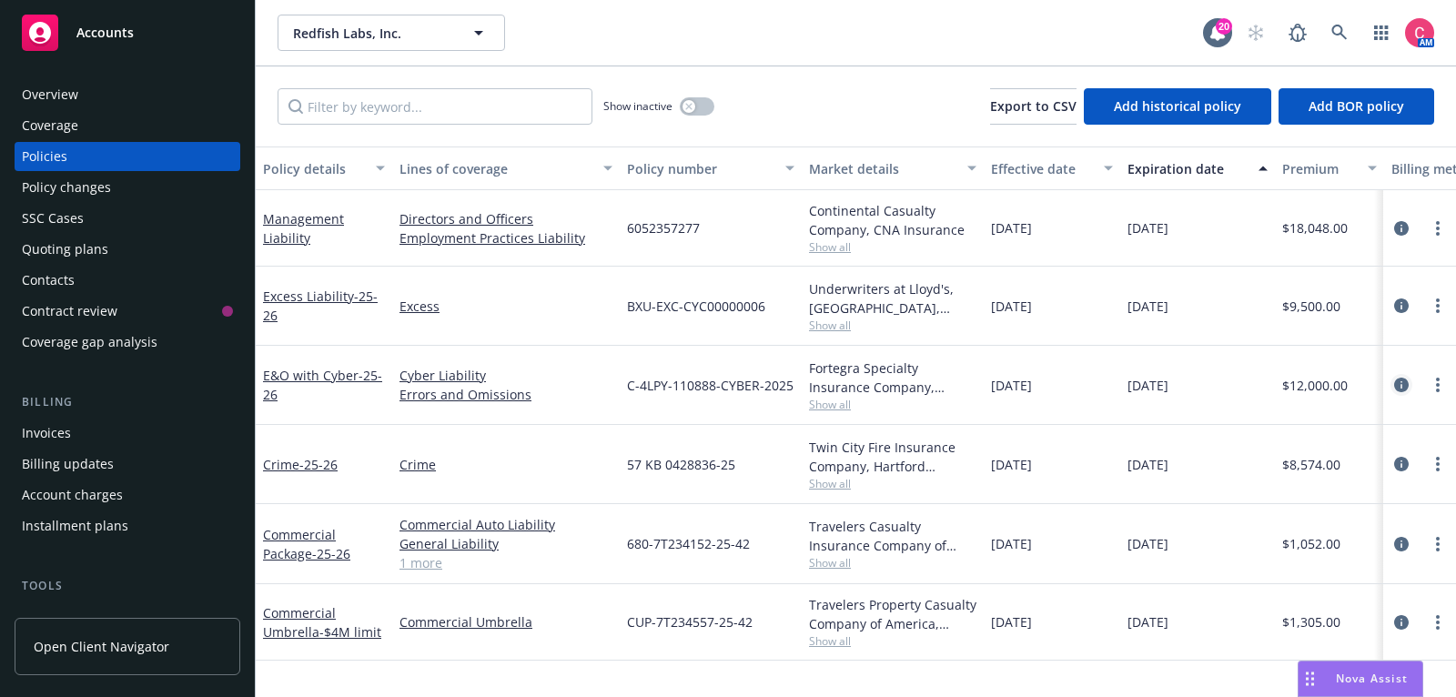
click at [1399, 390] on icon "circleInformation" at bounding box center [1401, 385] width 15 height 15
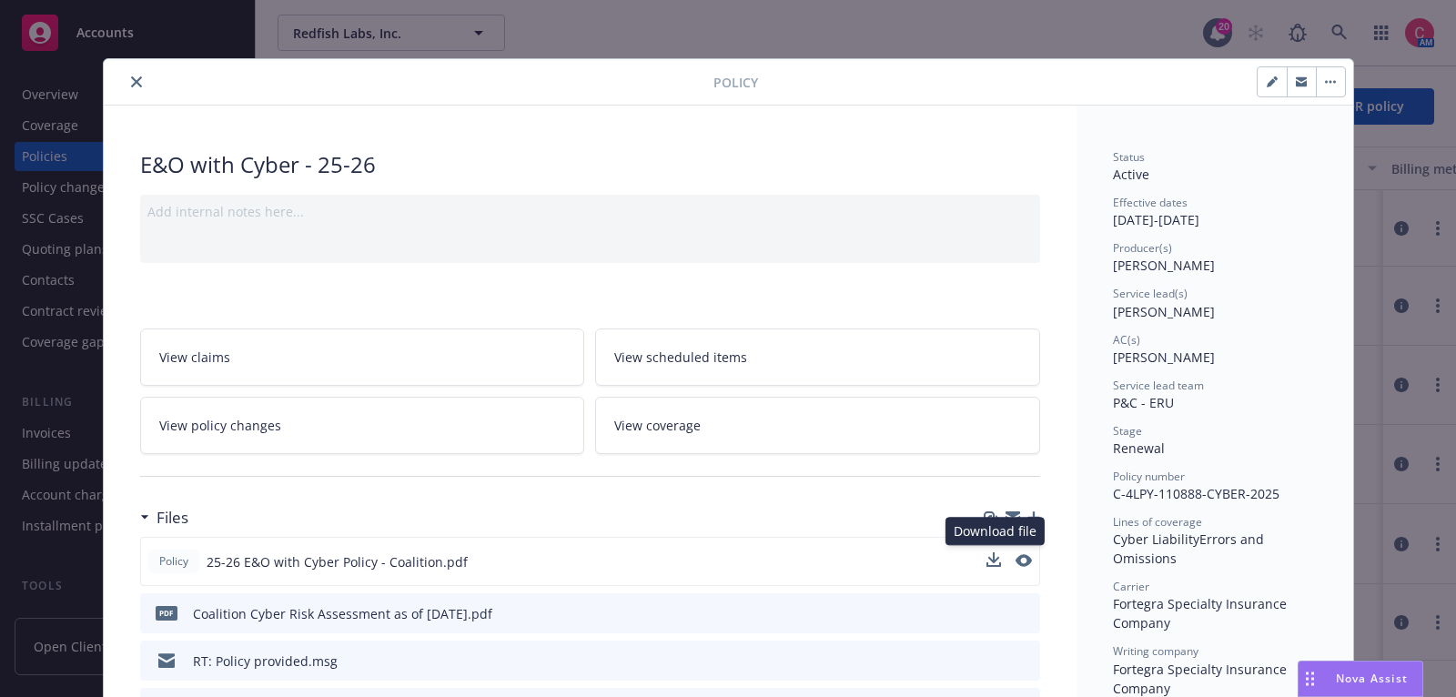
click at [996, 562] on button at bounding box center [994, 561] width 15 height 19
click at [997, 553] on icon "download file" at bounding box center [992, 560] width 15 height 15
click at [134, 78] on icon "close" at bounding box center [136, 81] width 11 height 11
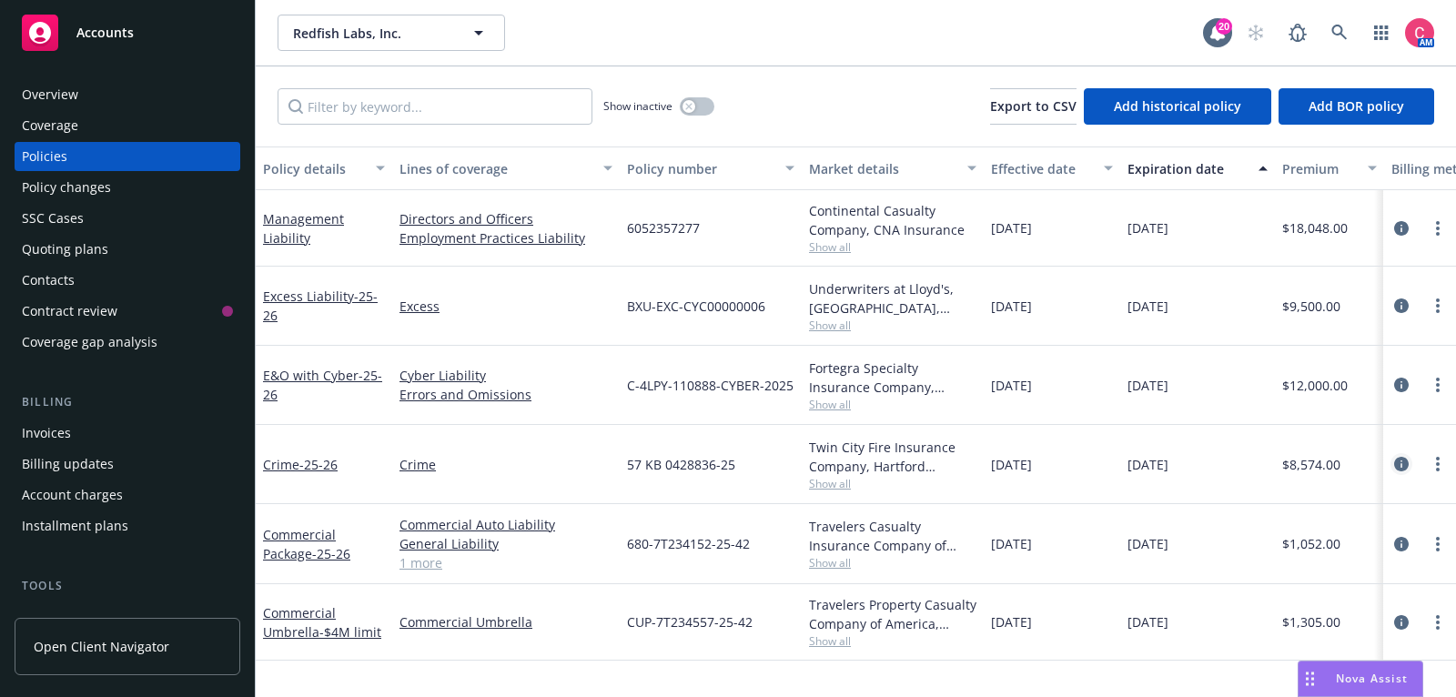
click at [1402, 457] on icon "circleInformation" at bounding box center [1401, 464] width 15 height 15
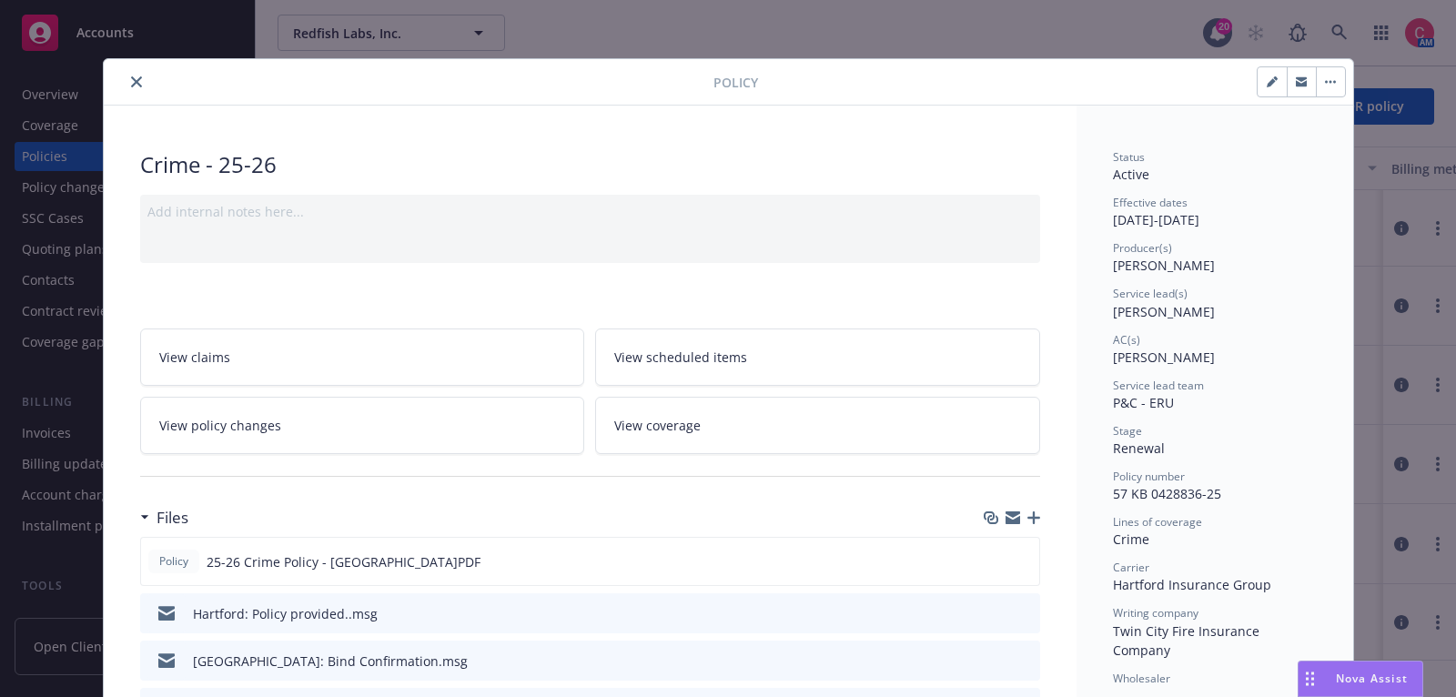
scroll to position [54, 0]
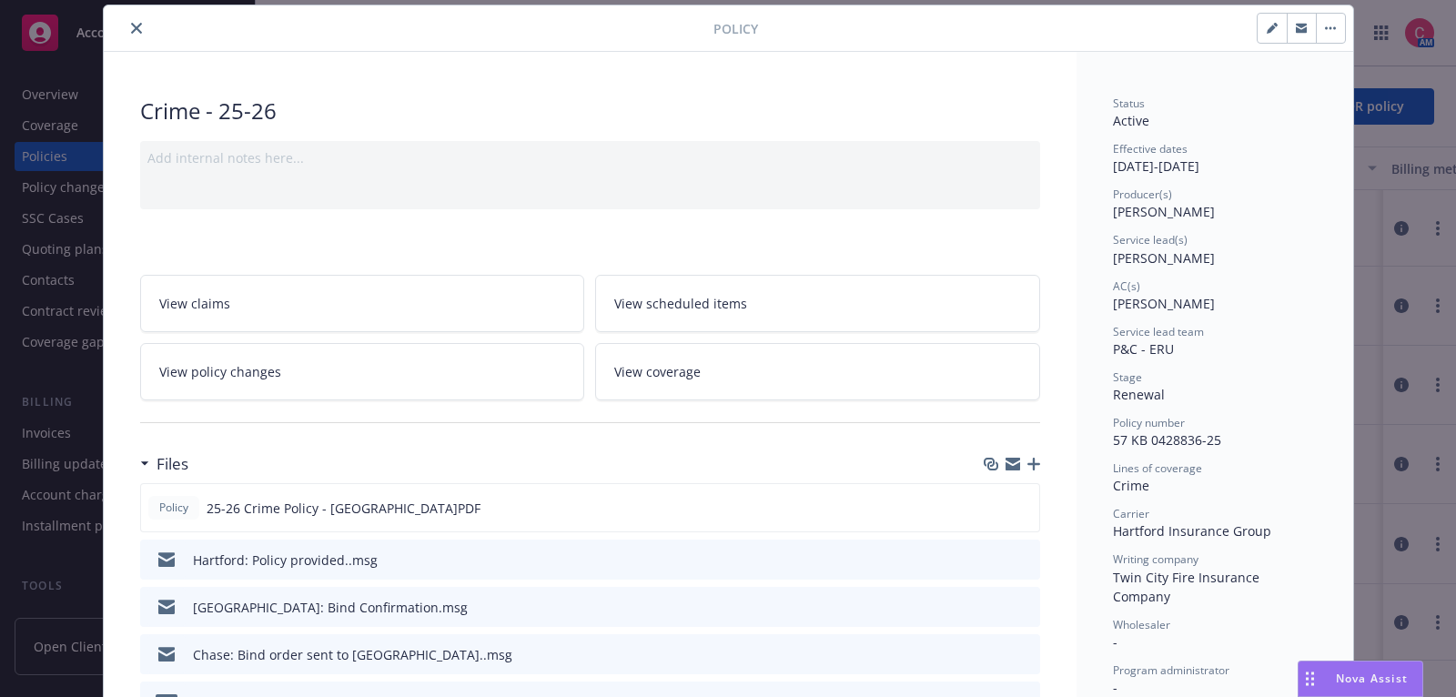
click at [132, 23] on icon "close" at bounding box center [136, 28] width 11 height 11
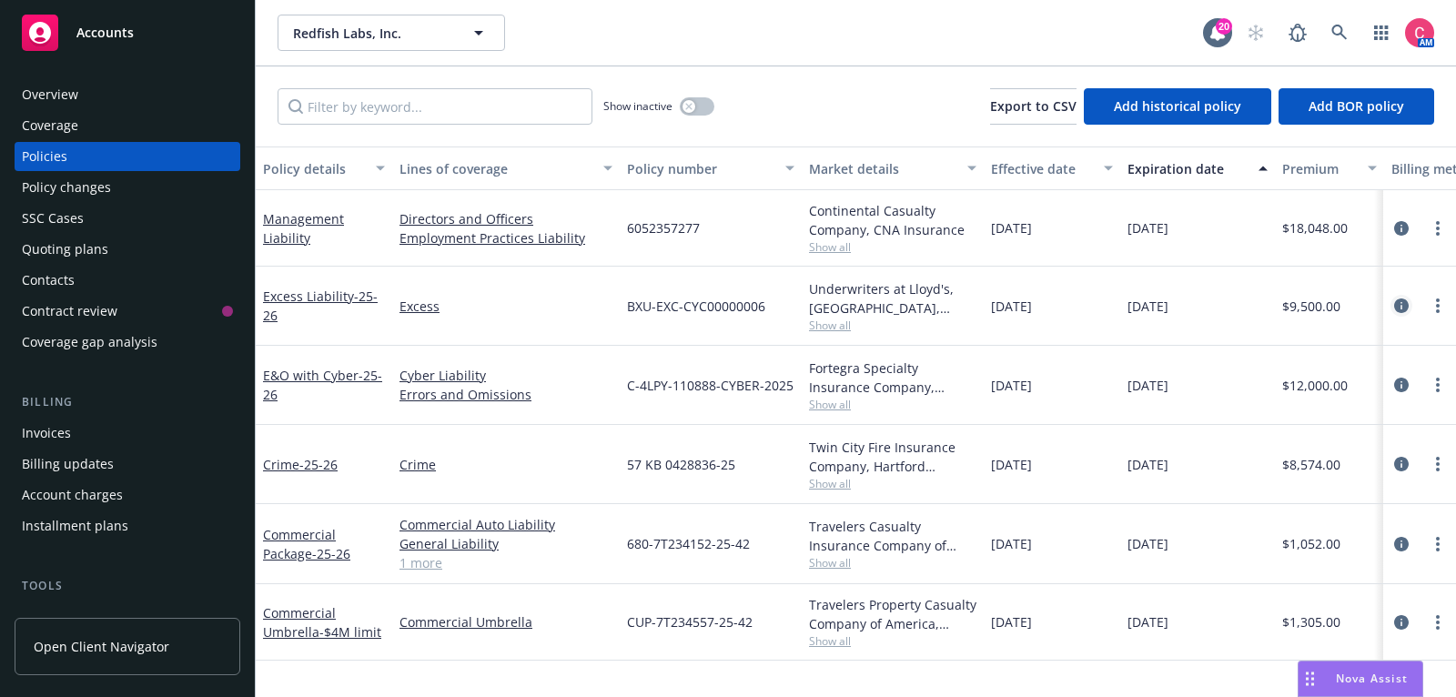
click at [1402, 303] on icon "circleInformation" at bounding box center [1401, 306] width 15 height 15
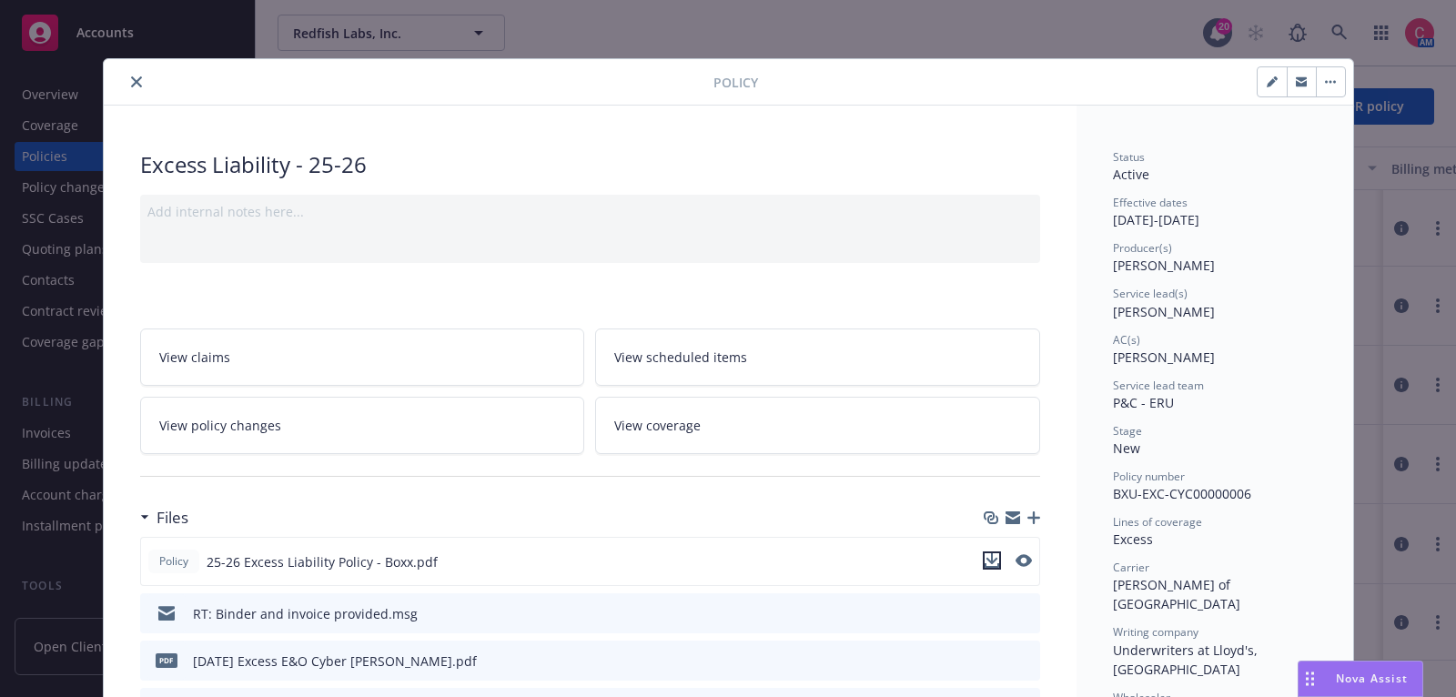
click at [990, 558] on icon "download file" at bounding box center [992, 560] width 15 height 15
click at [137, 81] on icon "close" at bounding box center [136, 81] width 11 height 11
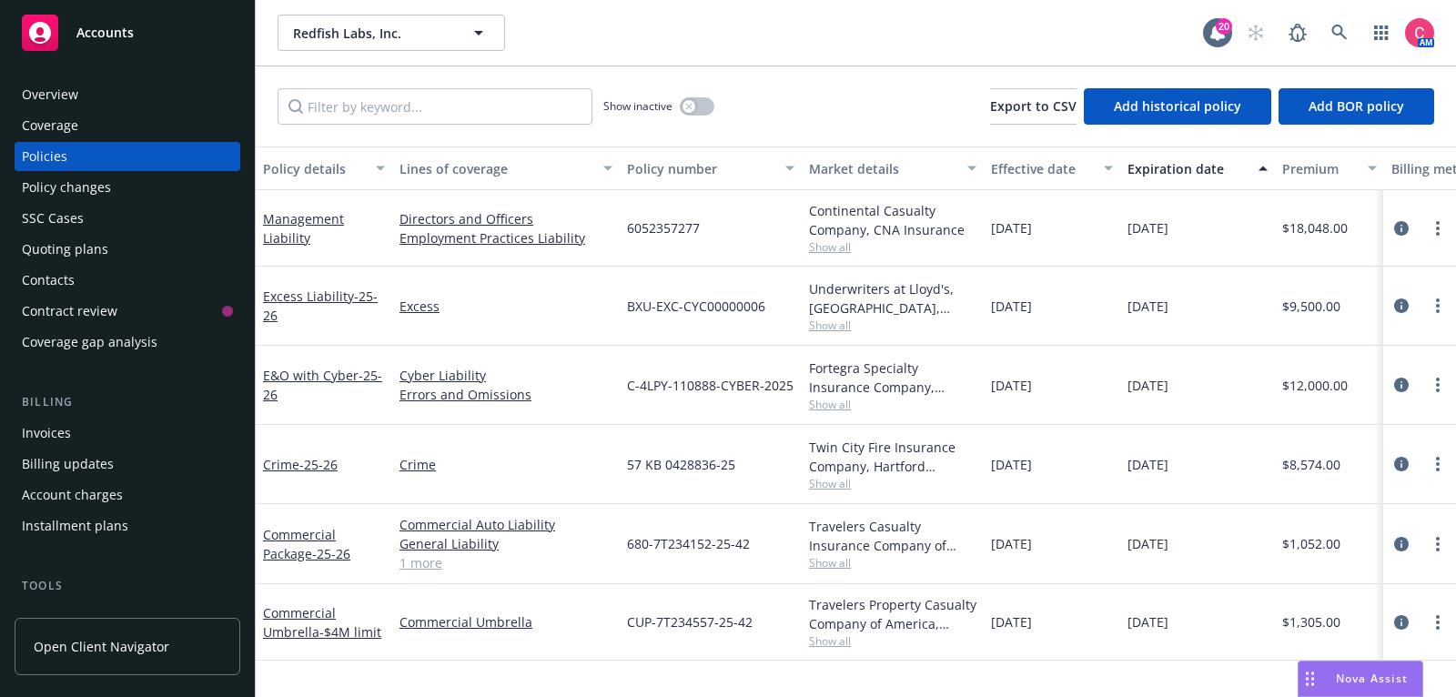
click at [137, 81] on div "Overview" at bounding box center [127, 94] width 211 height 29
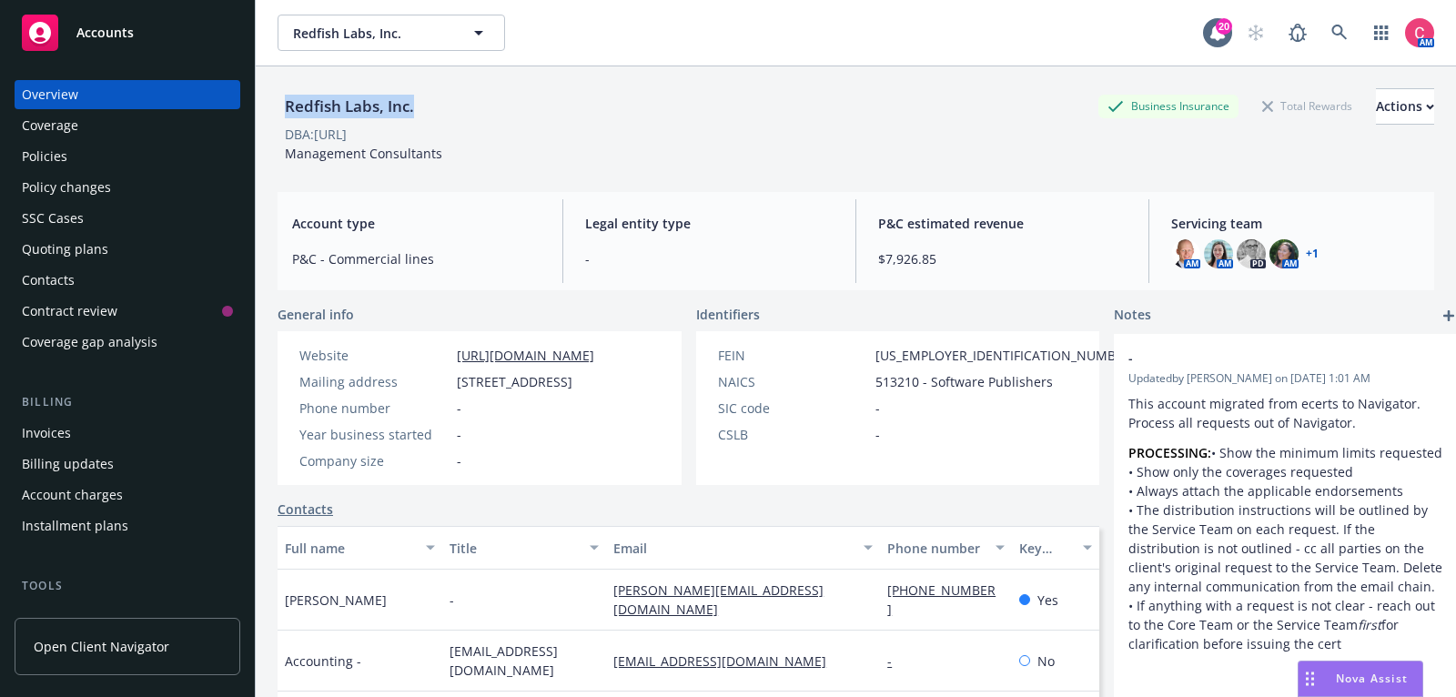
drag, startPoint x: 285, startPoint y: 104, endPoint x: 415, endPoint y: 103, distance: 130.1
click at [415, 104] on div "Redfish Labs, Inc." at bounding box center [350, 107] width 144 height 24
copy div "Redfish Labs, Inc."
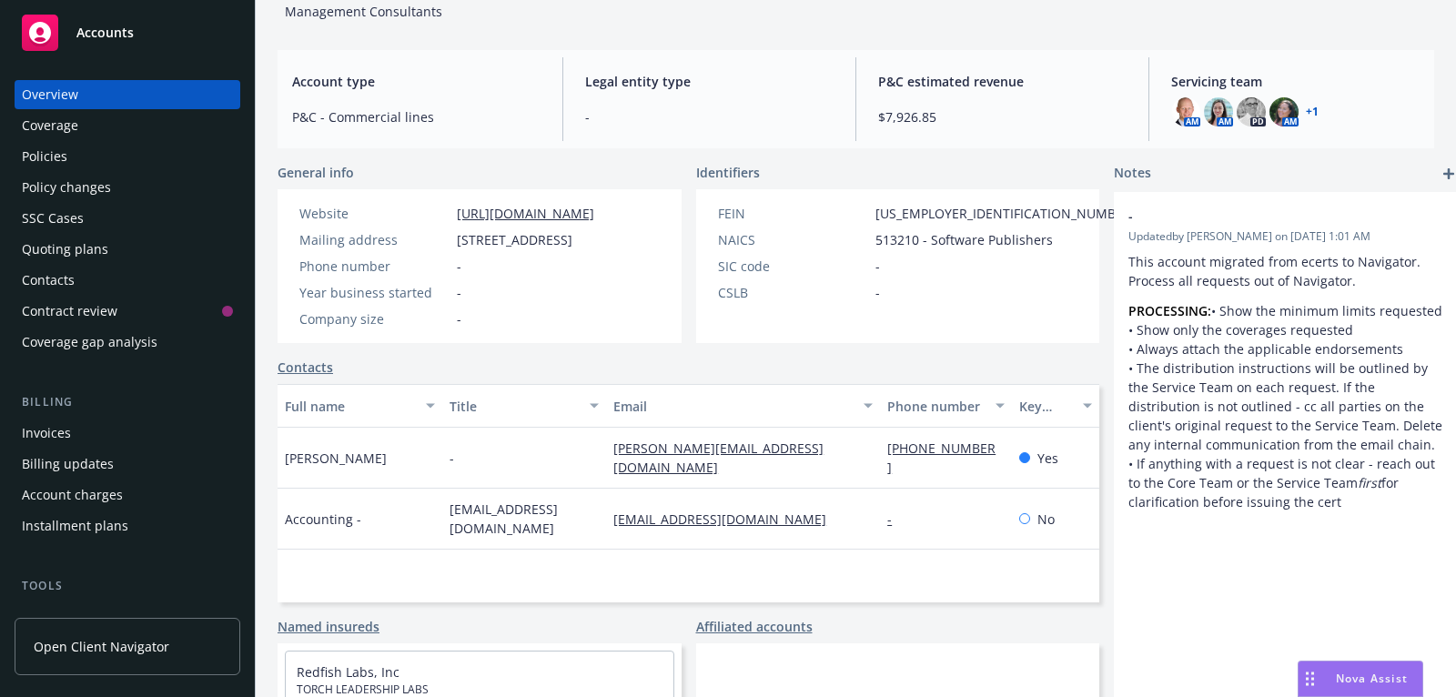
scroll to position [149, 0]
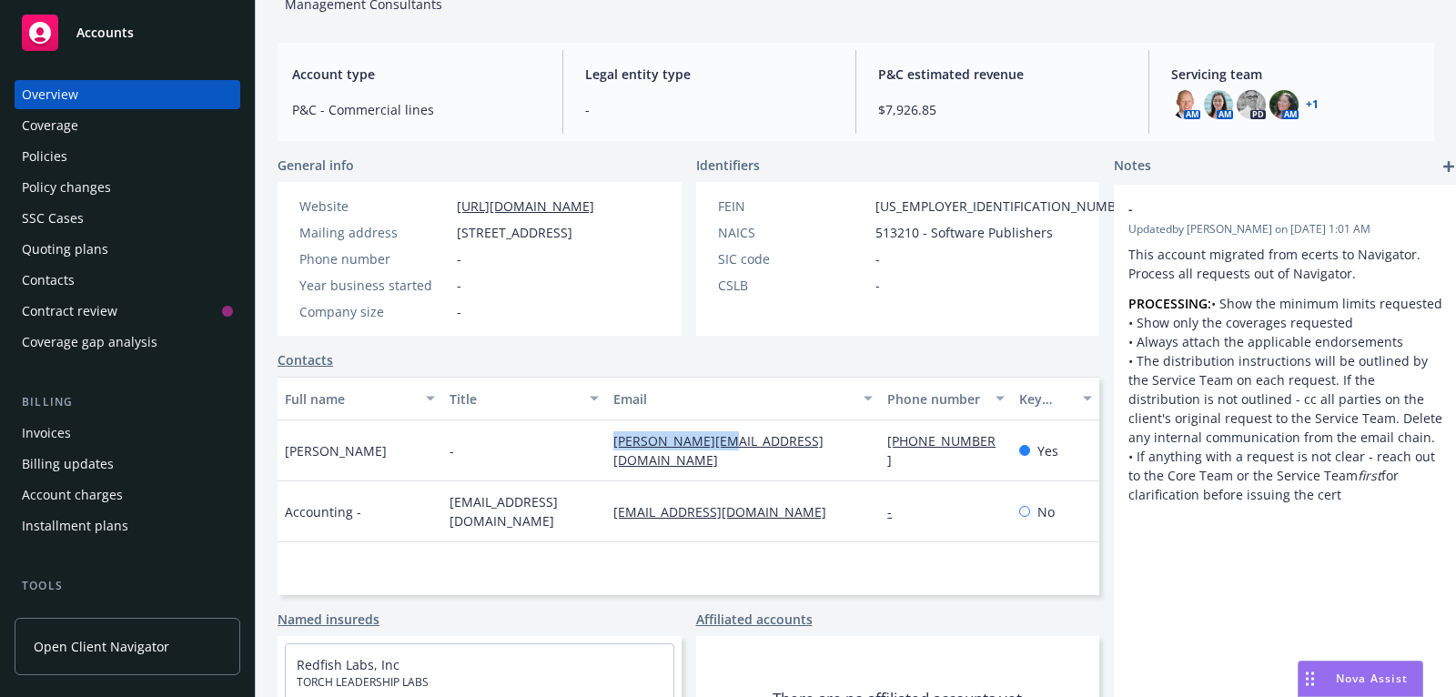
drag, startPoint x: 765, startPoint y: 458, endPoint x: 596, endPoint y: 463, distance: 169.4
click at [606, 463] on div "[PERSON_NAME][EMAIL_ADDRESS][DOMAIN_NAME]" at bounding box center [743, 450] width 274 height 61
copy link "[PERSON_NAME][EMAIL_ADDRESS][DOMAIN_NAME]"
click at [126, 145] on div "Policies" at bounding box center [127, 156] width 211 height 29
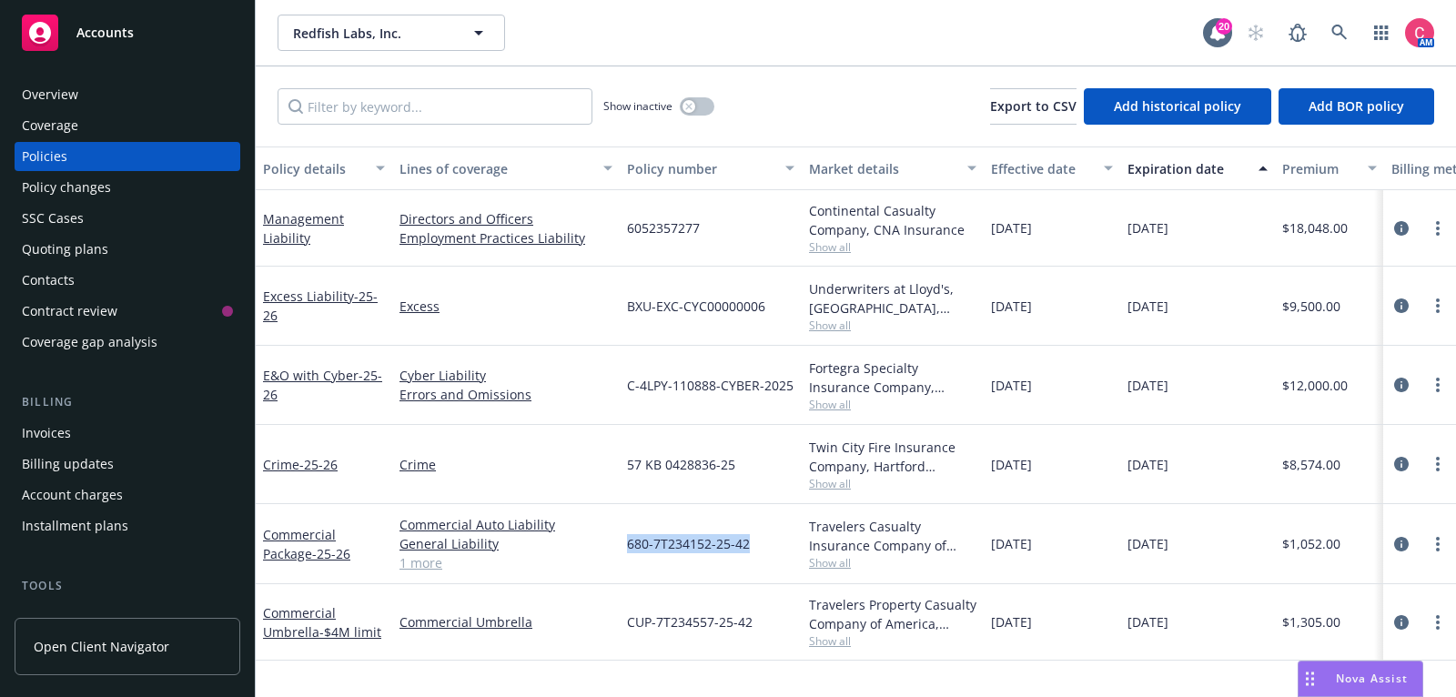
drag, startPoint x: 626, startPoint y: 544, endPoint x: 750, endPoint y: 547, distance: 123.8
click at [750, 547] on div "680-7T234152-25-42" at bounding box center [711, 544] width 182 height 80
copy span "680-7T234152-25-42"
drag, startPoint x: 625, startPoint y: 616, endPoint x: 752, endPoint y: 616, distance: 126.5
click at [752, 616] on div "CUP-7T234557-25-42" at bounding box center [711, 622] width 182 height 76
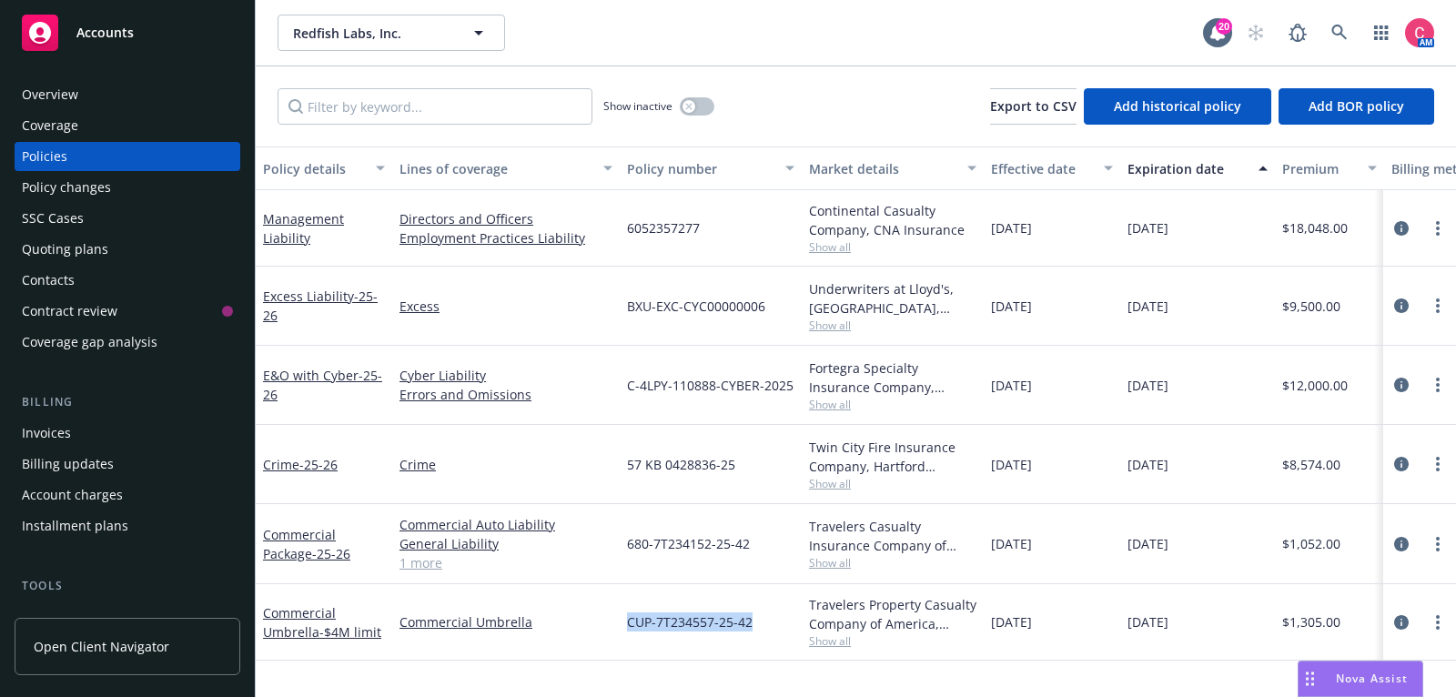
copy span "CUP-7T234557-25-42"
drag, startPoint x: 627, startPoint y: 463, endPoint x: 731, endPoint y: 467, distance: 103.8
click at [731, 467] on span "57 KB 0428836-25" at bounding box center [681, 464] width 108 height 19
copy span "57 KB 0428836-25"
drag, startPoint x: 627, startPoint y: 384, endPoint x: 787, endPoint y: 381, distance: 160.2
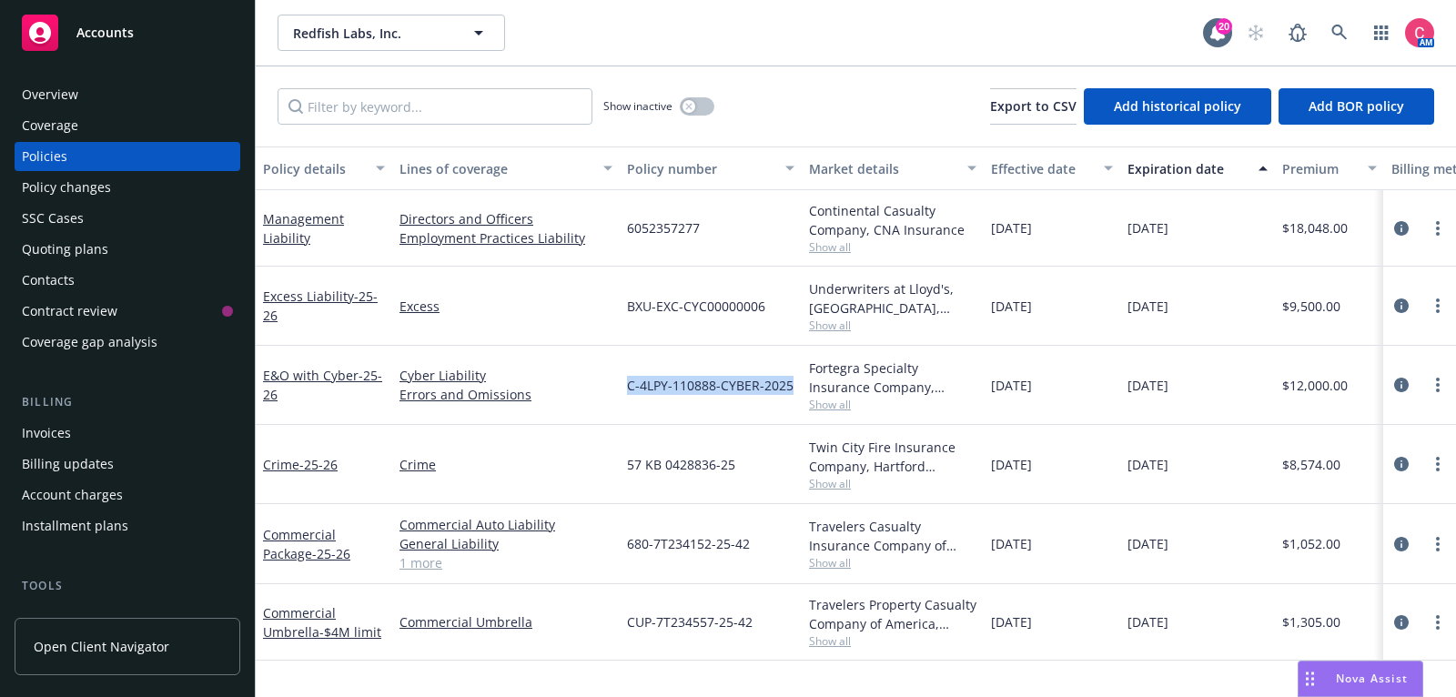
click at [787, 381] on span "C-4LPY-110888-CYBER-2025" at bounding box center [710, 385] width 167 height 19
copy span "C-4LPY-110888-CYBER-2025"
drag, startPoint x: 628, startPoint y: 303, endPoint x: 762, endPoint y: 309, distance: 133.9
click at [762, 309] on span "BXU-EXC-CYC00000006" at bounding box center [696, 306] width 138 height 19
copy span "BXU-EXC-CYC00000006"
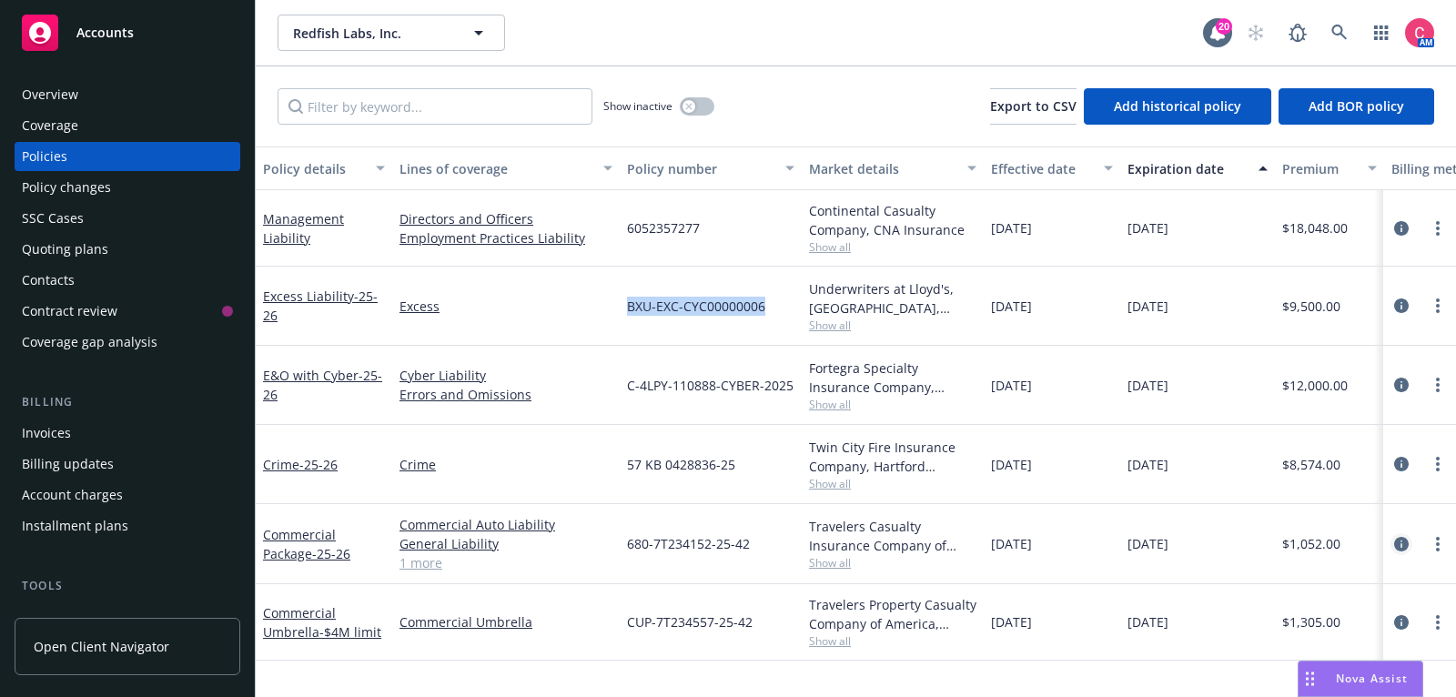
click at [1400, 537] on icon "circleInformation" at bounding box center [1401, 544] width 15 height 15
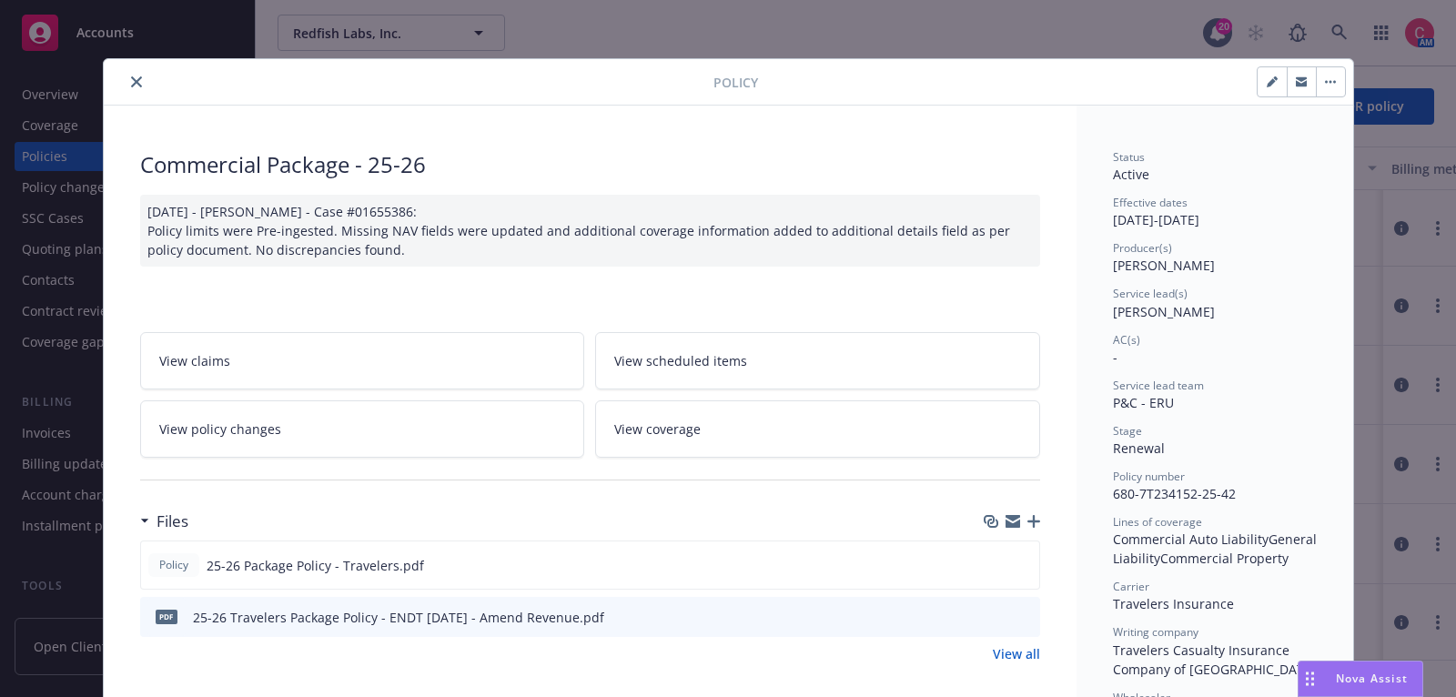
click at [1038, 515] on icon "button" at bounding box center [1033, 521] width 13 height 13
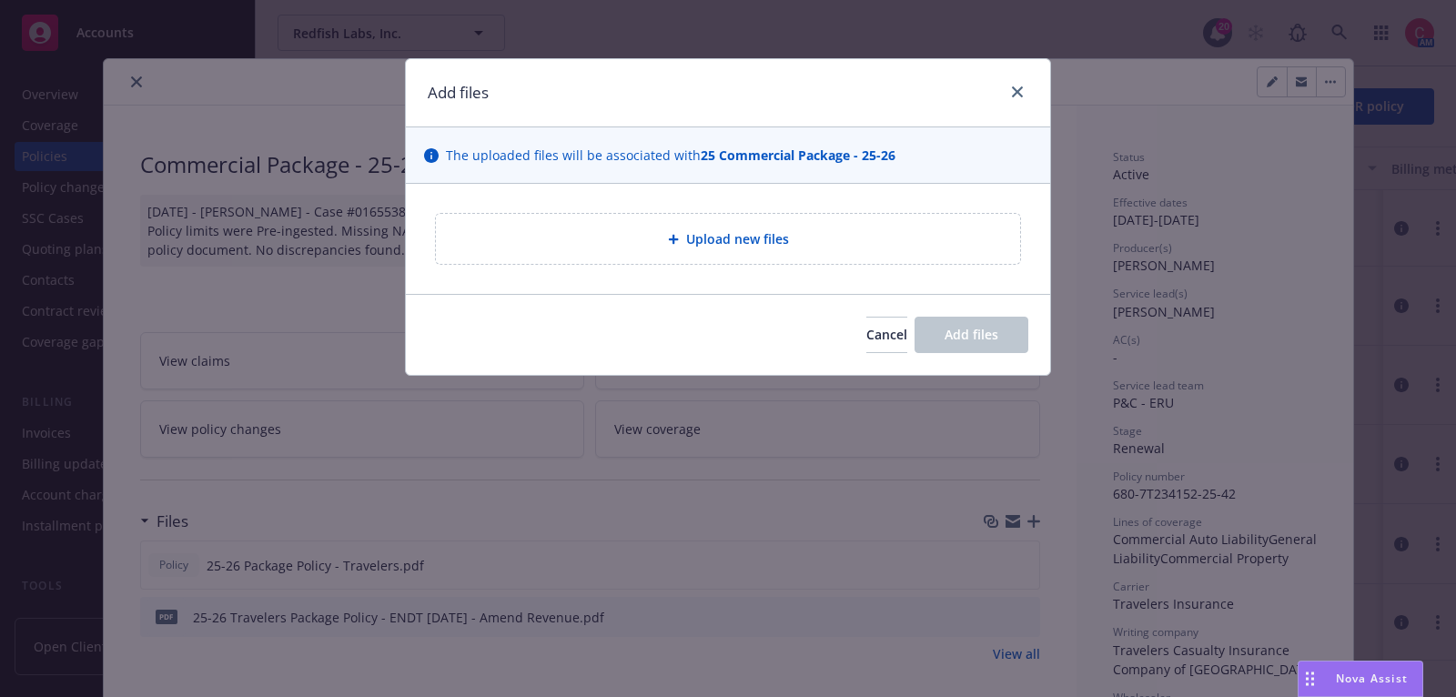
click at [673, 218] on div "Upload new files" at bounding box center [728, 239] width 584 height 50
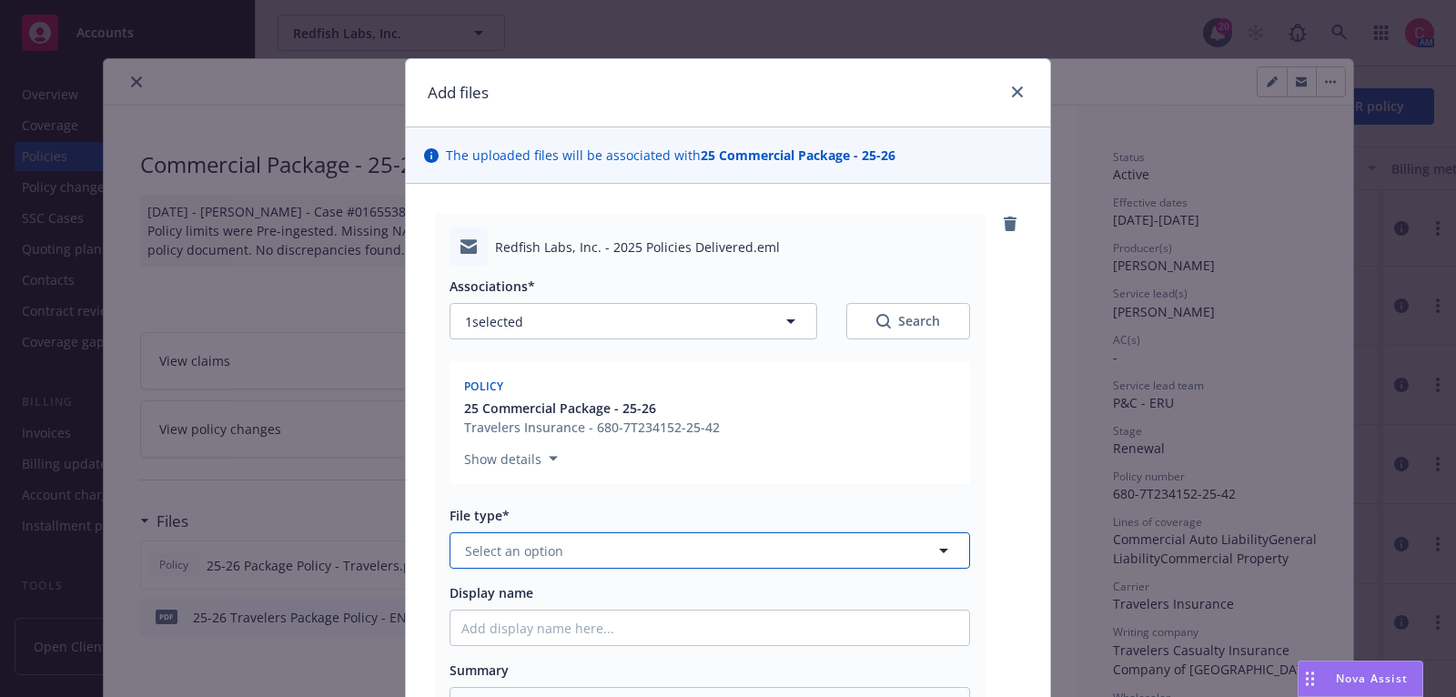
click at [676, 552] on button "Select an option" at bounding box center [710, 550] width 521 height 36
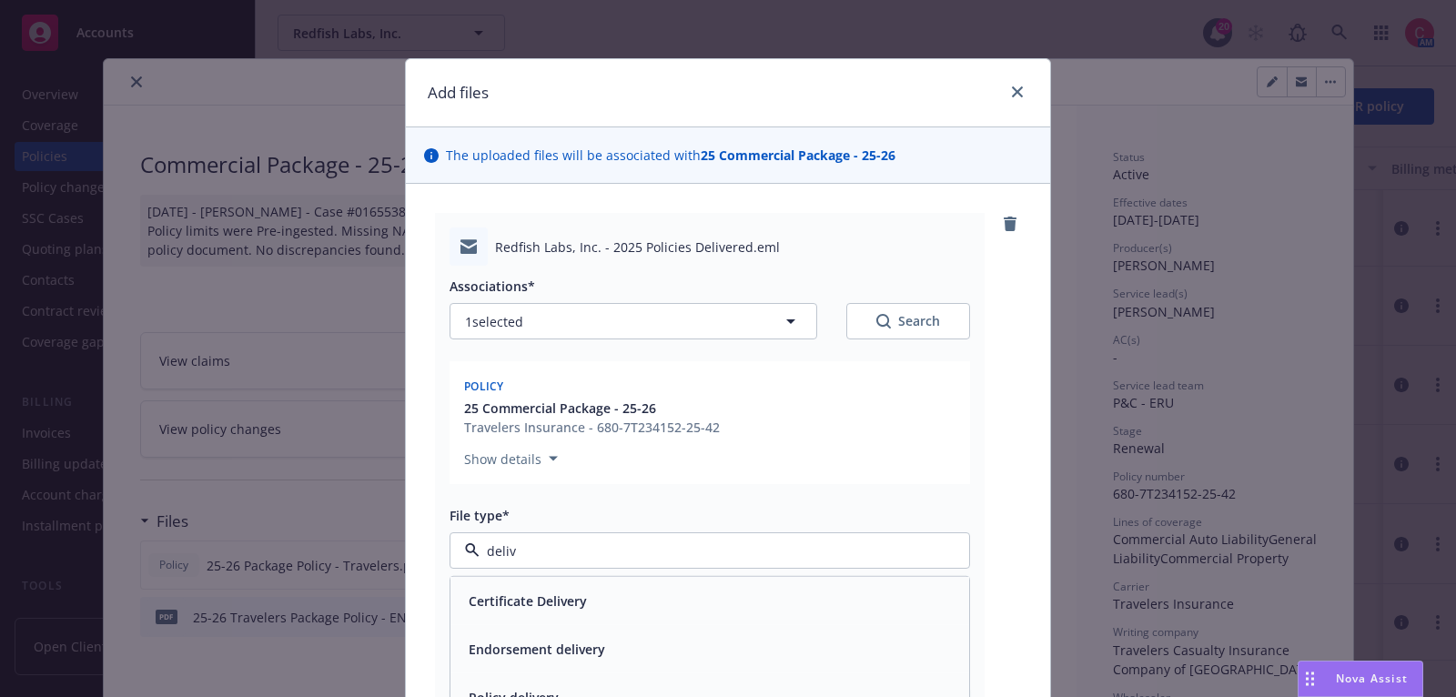
type input "delive"
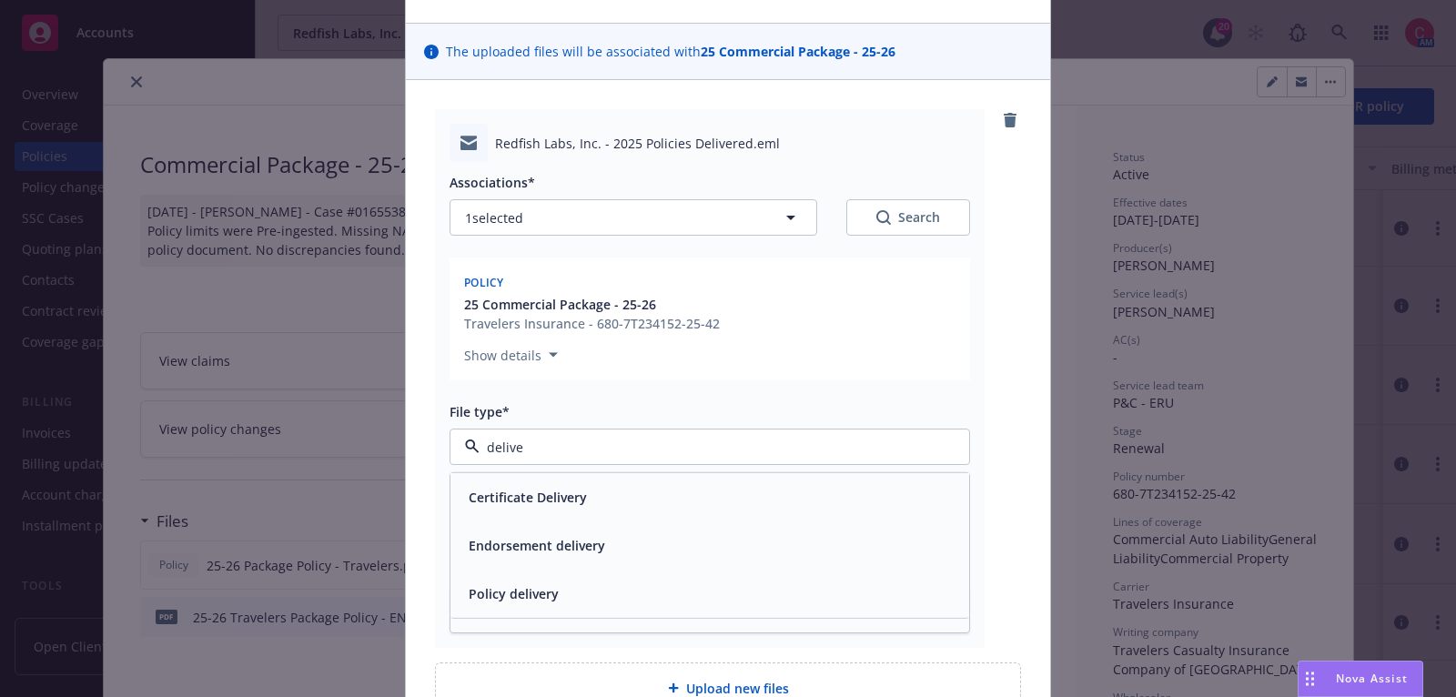
scroll to position [106, 0]
click at [664, 584] on div "Policy delivery" at bounding box center [709, 591] width 497 height 26
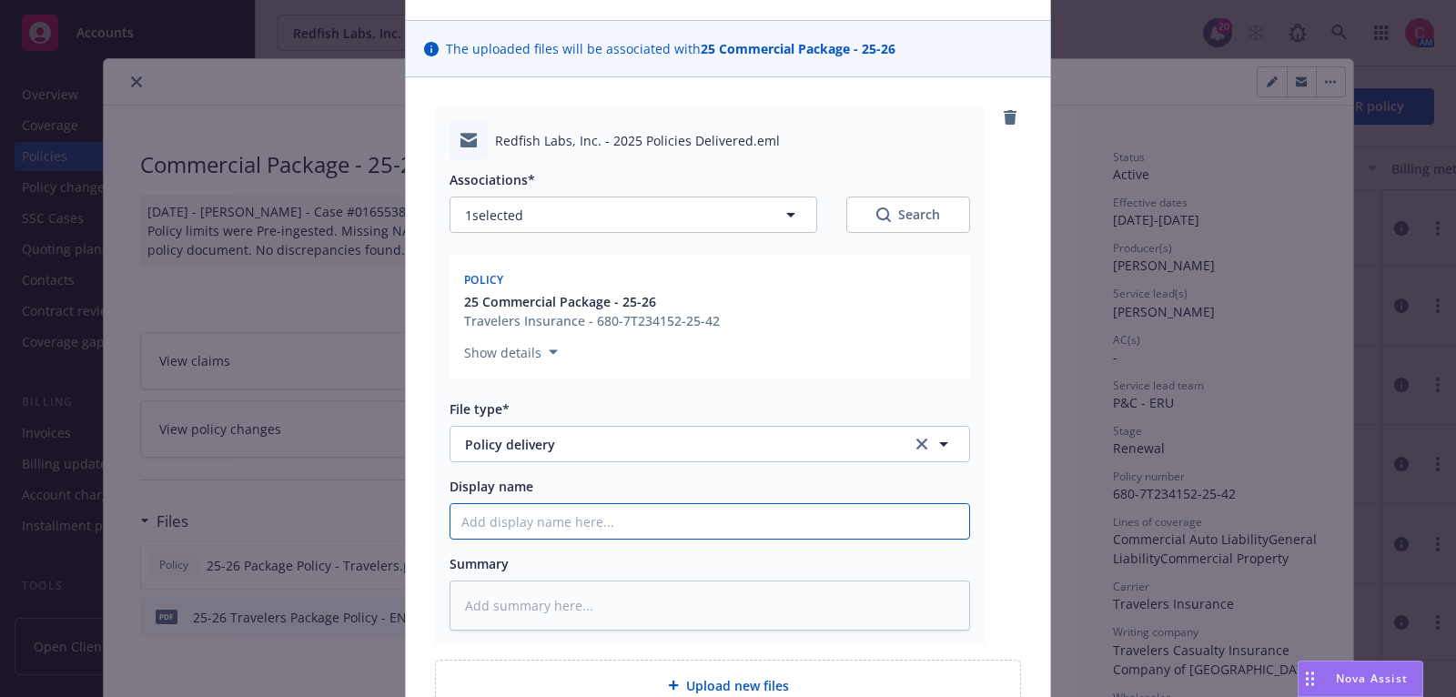
click at [663, 532] on input "Display name" at bounding box center [709, 521] width 519 height 35
type textarea "x"
type input "2"
type textarea "x"
type input "20"
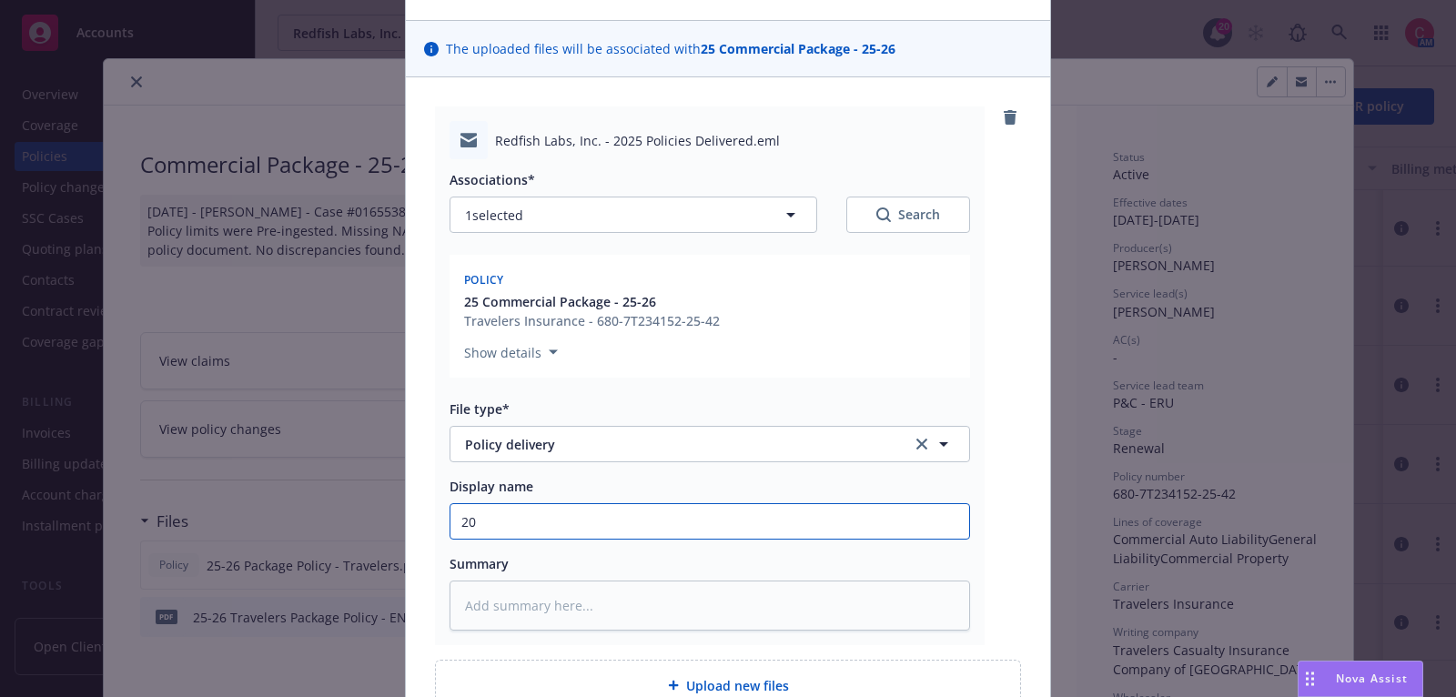
type textarea "x"
type input "202"
type textarea "x"
type input "2025"
type textarea "x"
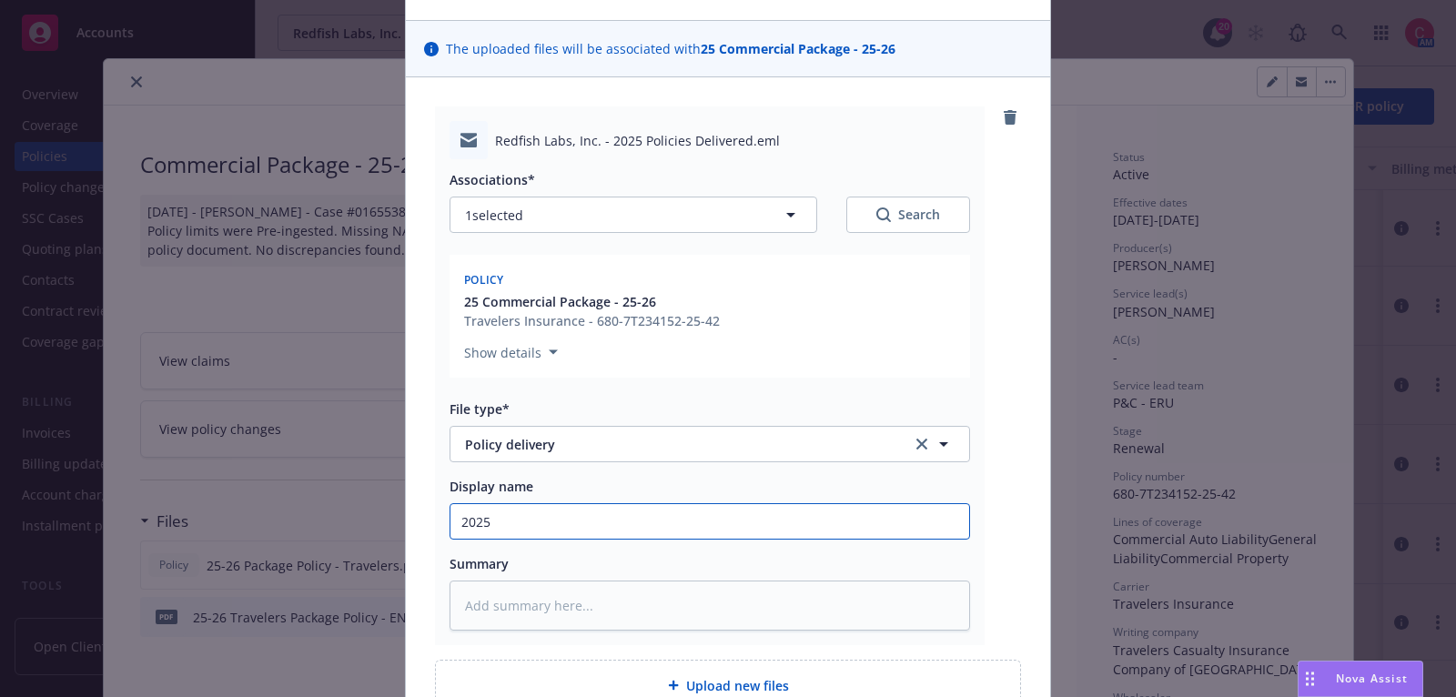
type input "2025"
type textarea "x"
type input "2025 P"
type textarea "x"
type input "2025 P&"
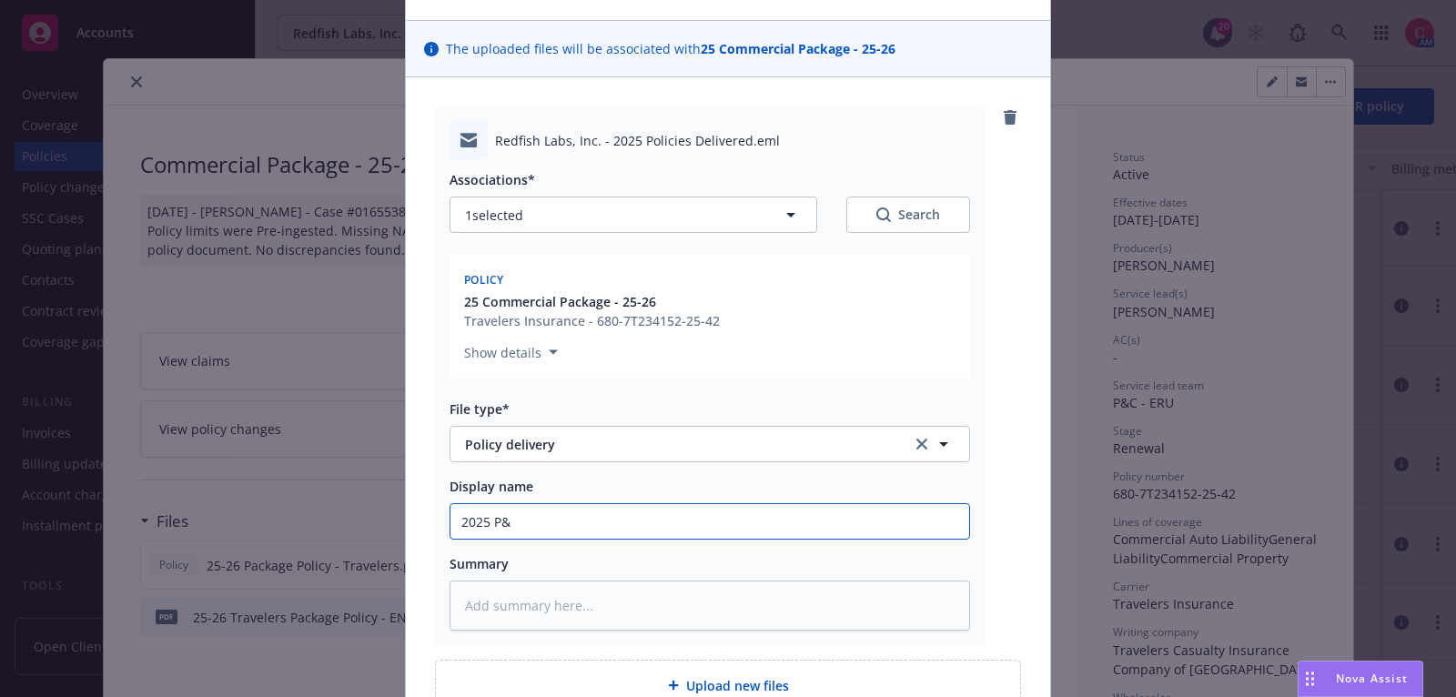
type textarea "x"
type input "2025 P&C"
type textarea "x"
type input "2025 P&C"
type textarea "x"
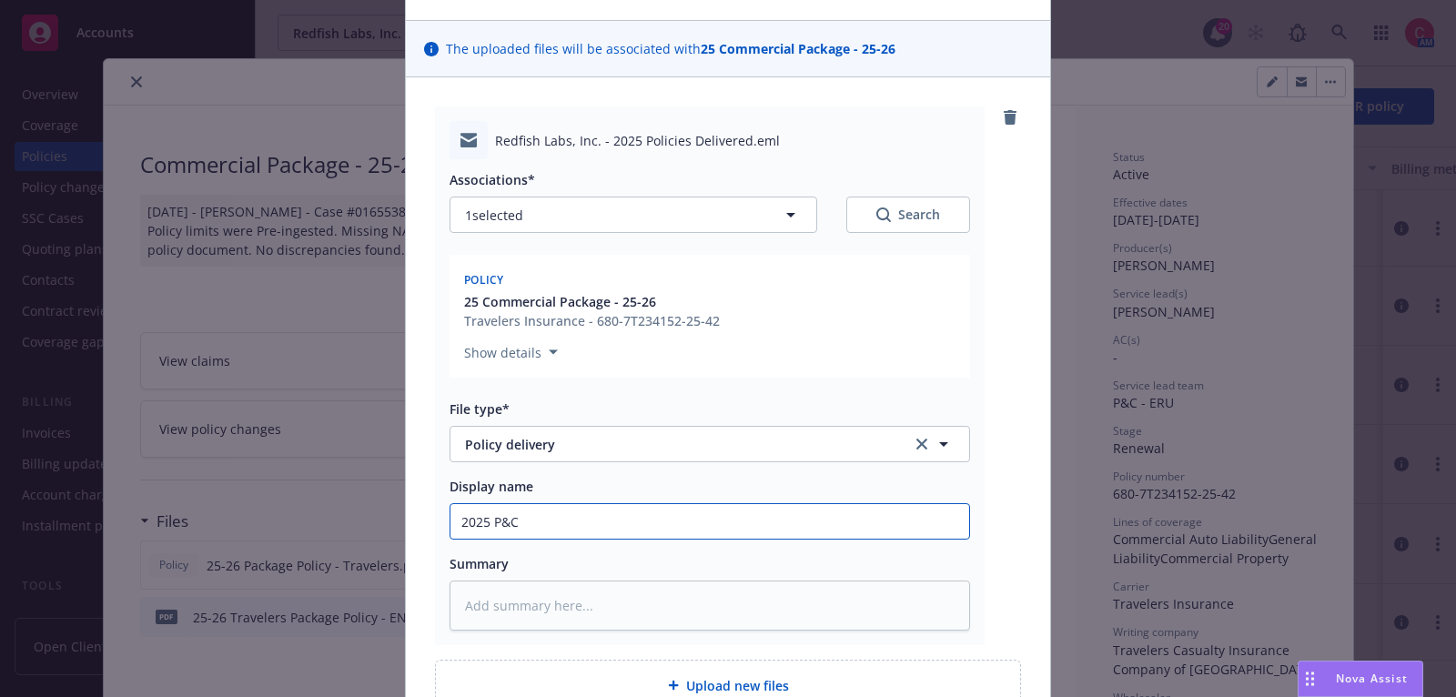
type input "2025 P&C P"
type textarea "x"
type input "2025 P&C Po"
type textarea "x"
type input "2025 P&C Pol"
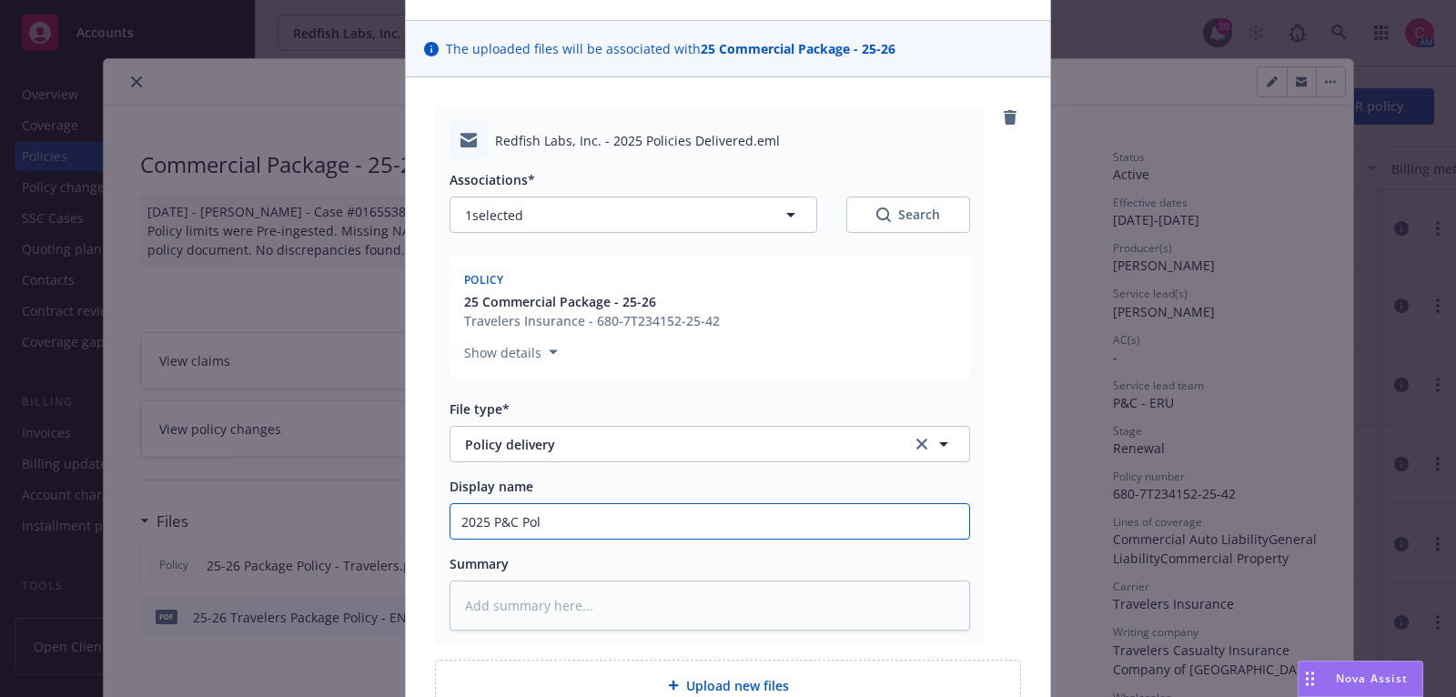
type textarea "x"
type input "2025 P&C Poli"
type textarea "x"
type input "2025 P&C Polic"
type textarea "x"
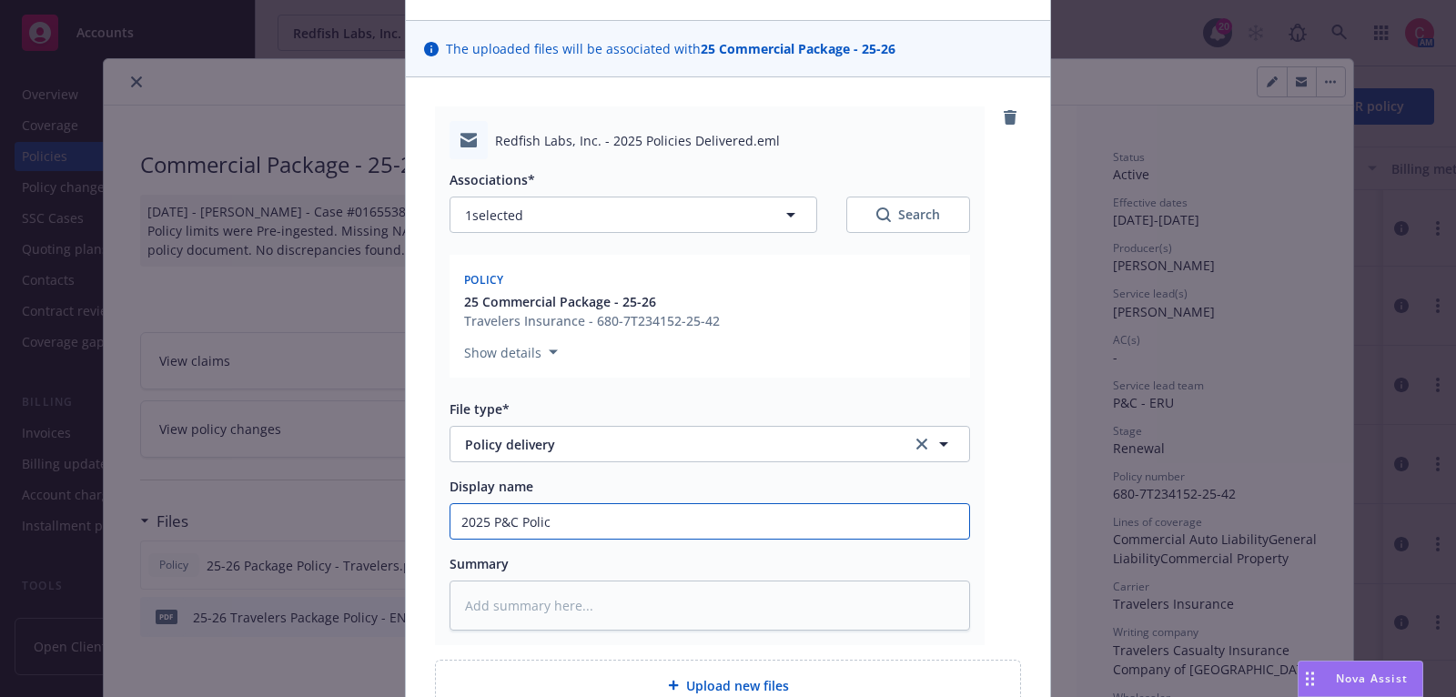
type input "2025 P&C Polici"
type textarea "x"
type input "2025 P&C Policie"
type textarea "x"
type input "2025 P&C Policies"
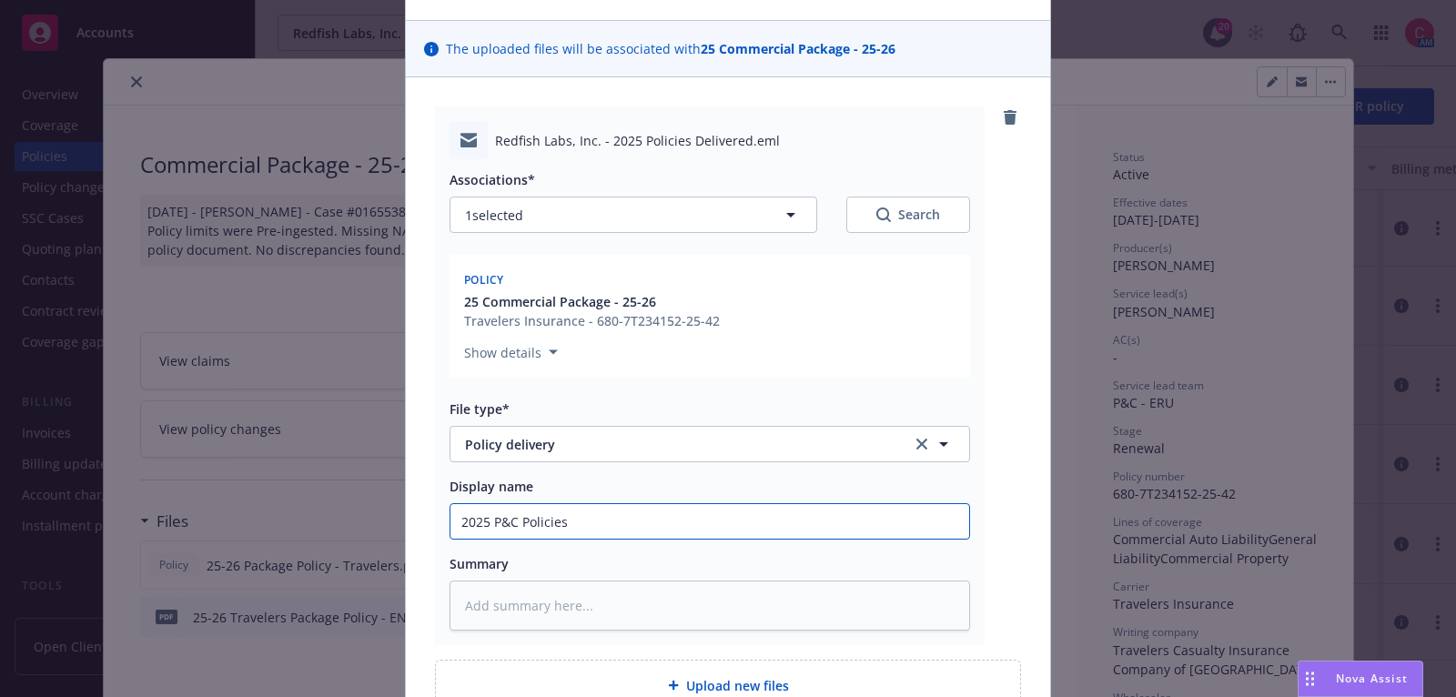
type textarea "x"
type input "2025 P&C Policies D"
type textarea "x"
type input "2025 P&C Policies De"
type textarea "x"
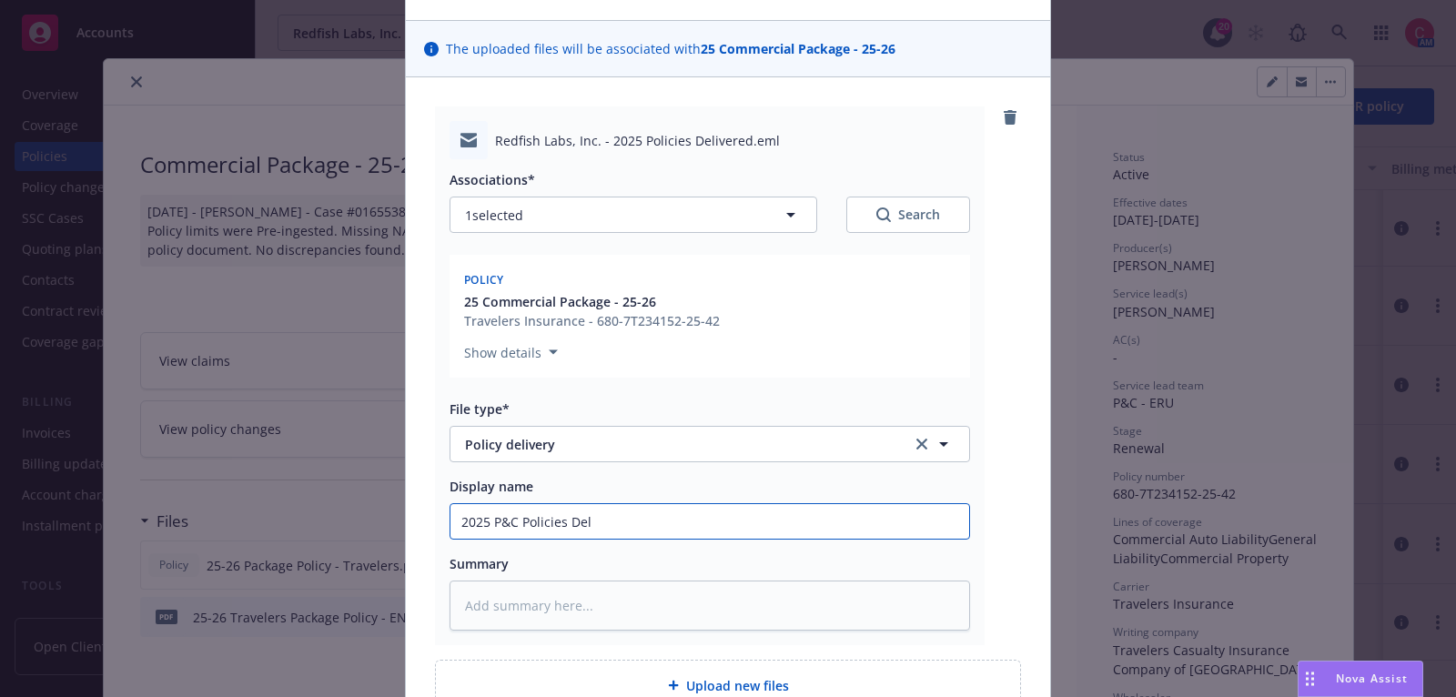
type input "2025 P&C Policies Deli"
type textarea "x"
type input "2025 P&C Policies Deliv"
type textarea "x"
type input "2025 P&C Policies Delive"
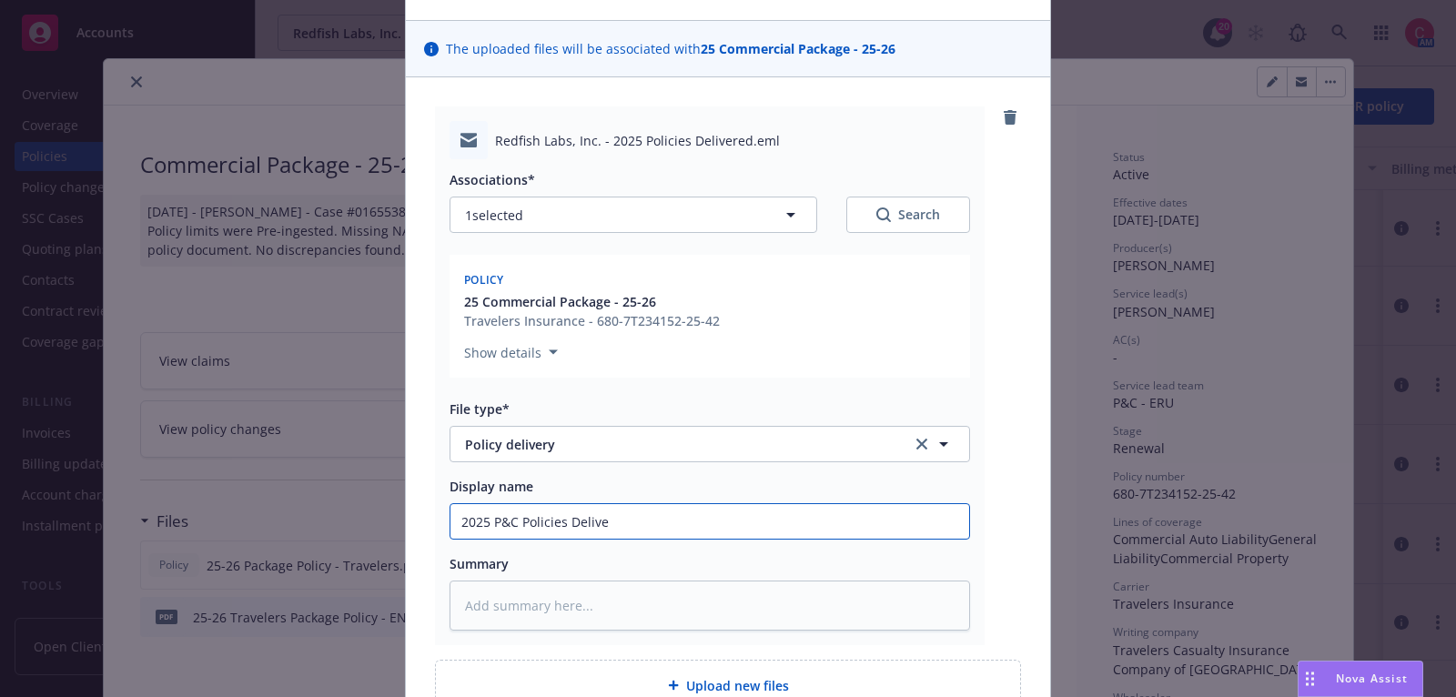
type textarea "x"
type input "2025 P&C Policies Delivere"
type textarea "x"
type input "2025 P&C Policies Delivered"
type textarea "x"
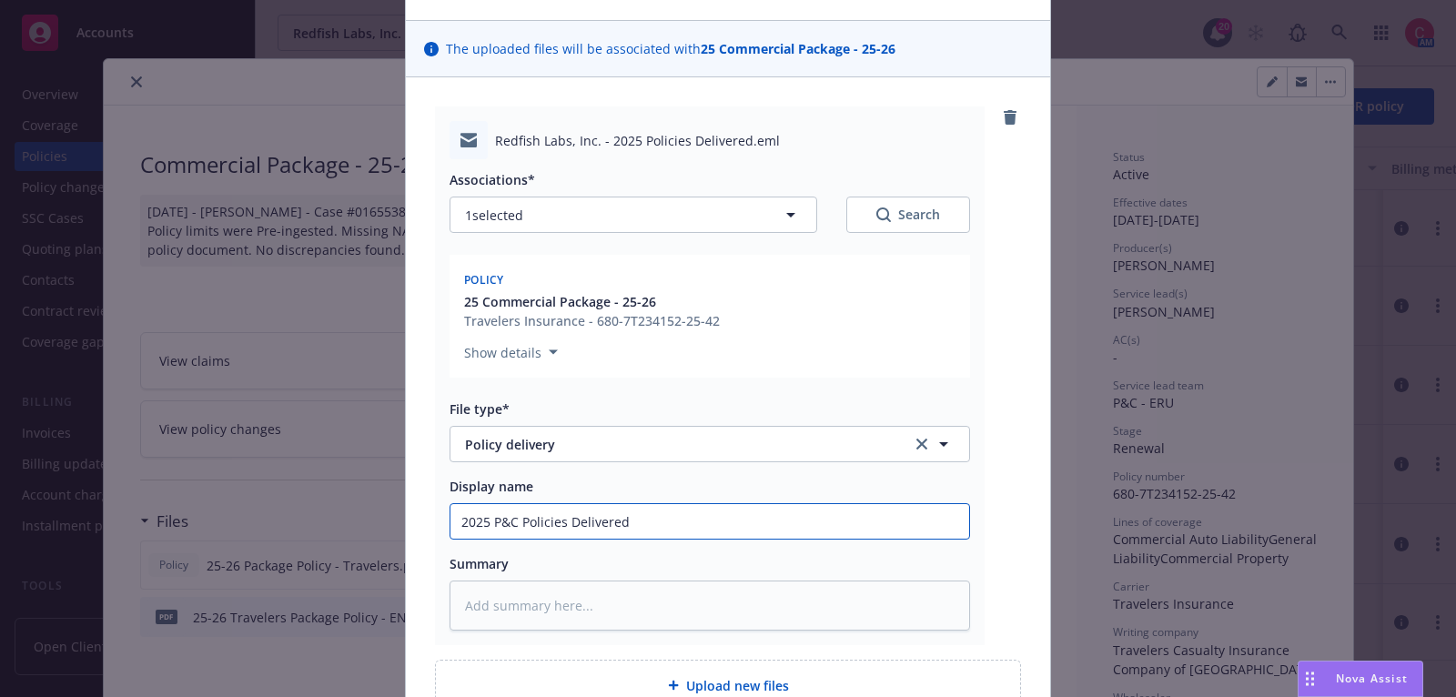
type input "2025 P&C Policies Delivered"
type textarea "x"
type input "2025 P&C Policies Delivered t"
type textarea "x"
type input "2025 P&C Policies Delivered to"
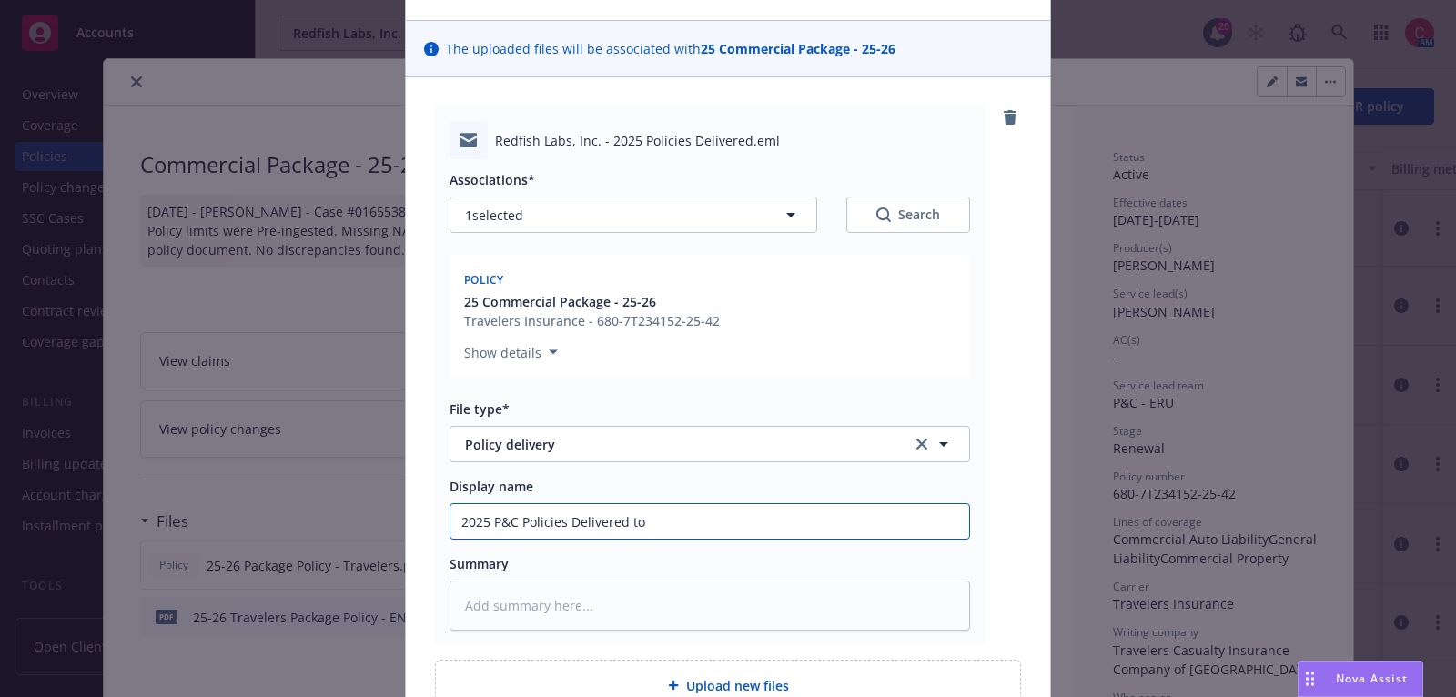
type textarea "x"
type input "2025 P&C Policies Delivered to"
type textarea "x"
type input "2025 P&C Policies Delivered to I"
type textarea "x"
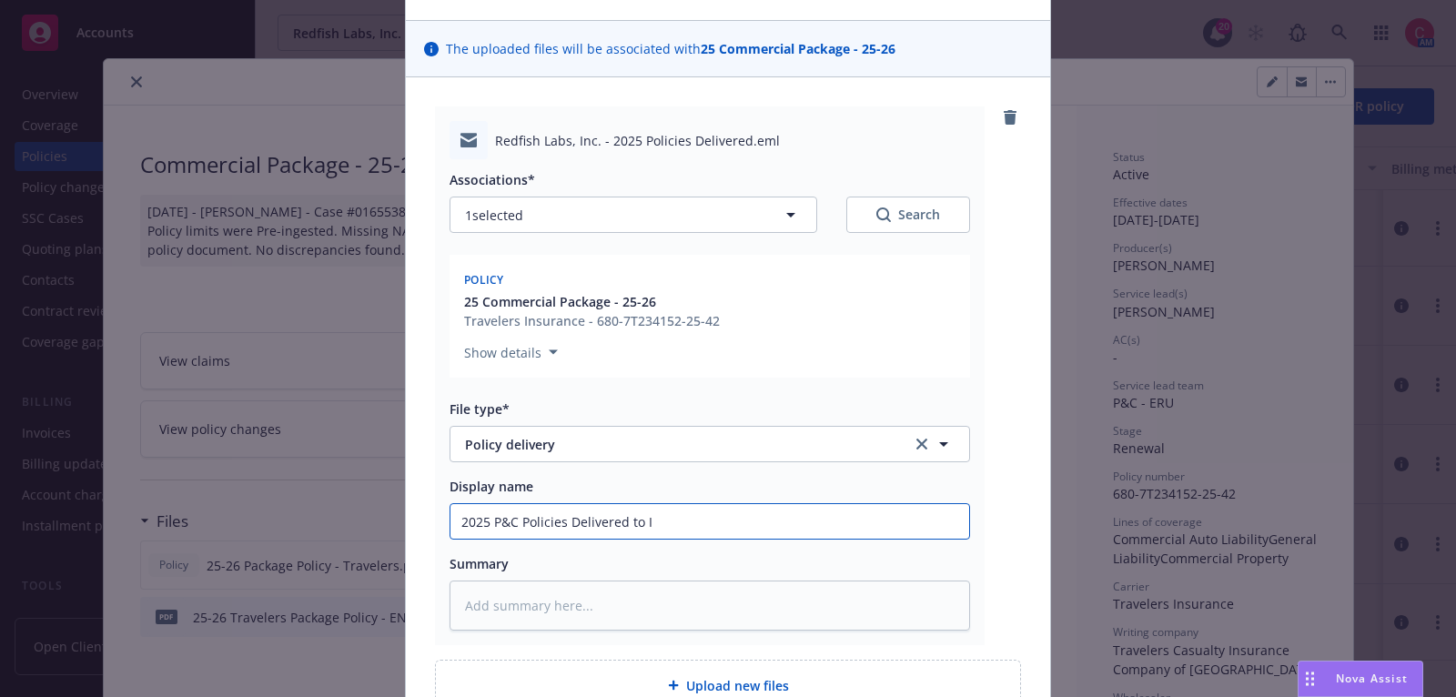
type input "2025 P&C Policies Delivered to In"
type textarea "x"
type input "2025 P&C Policies Delivered to Ins"
type textarea "x"
type input "2025 P&C Policies Delivered to Insu"
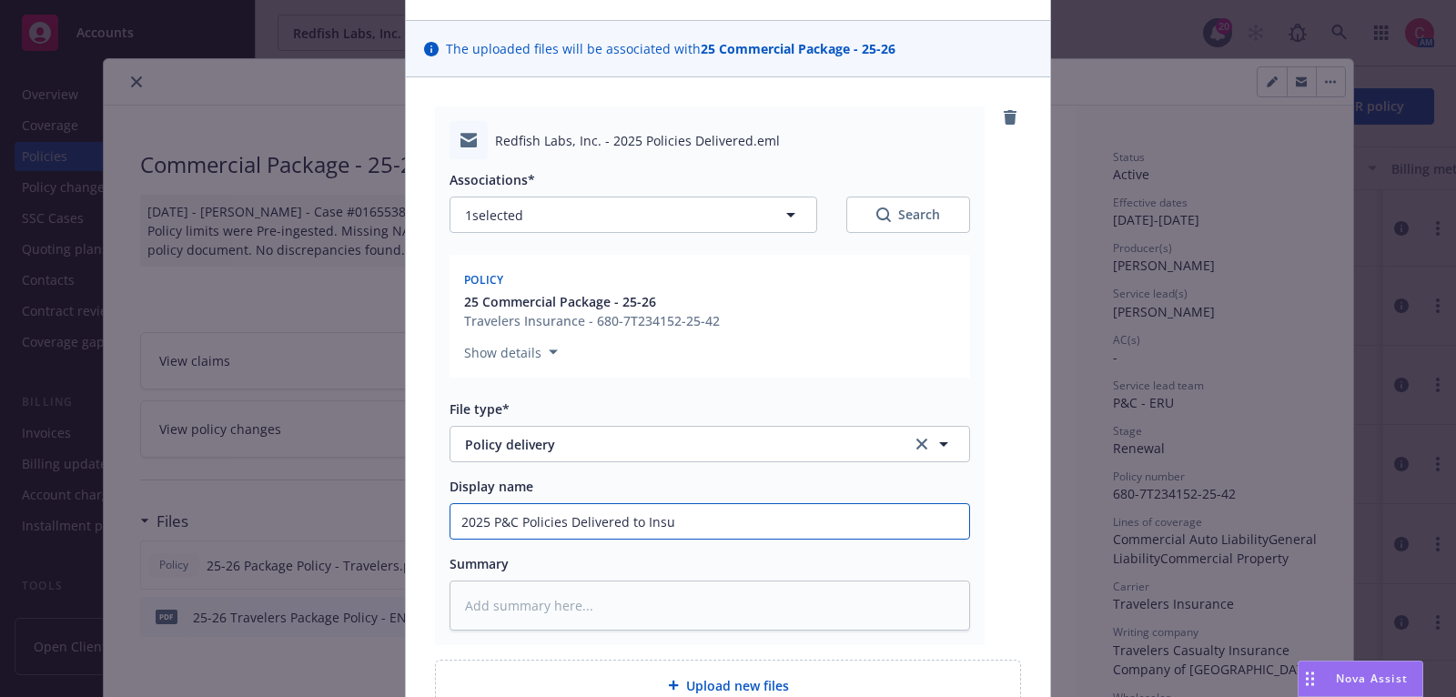
type textarea "x"
type input "2025 P&C Policies Delivered to Insur"
type textarea "x"
type input "2025 P&C Policies Delivered to Insure"
type textarea "x"
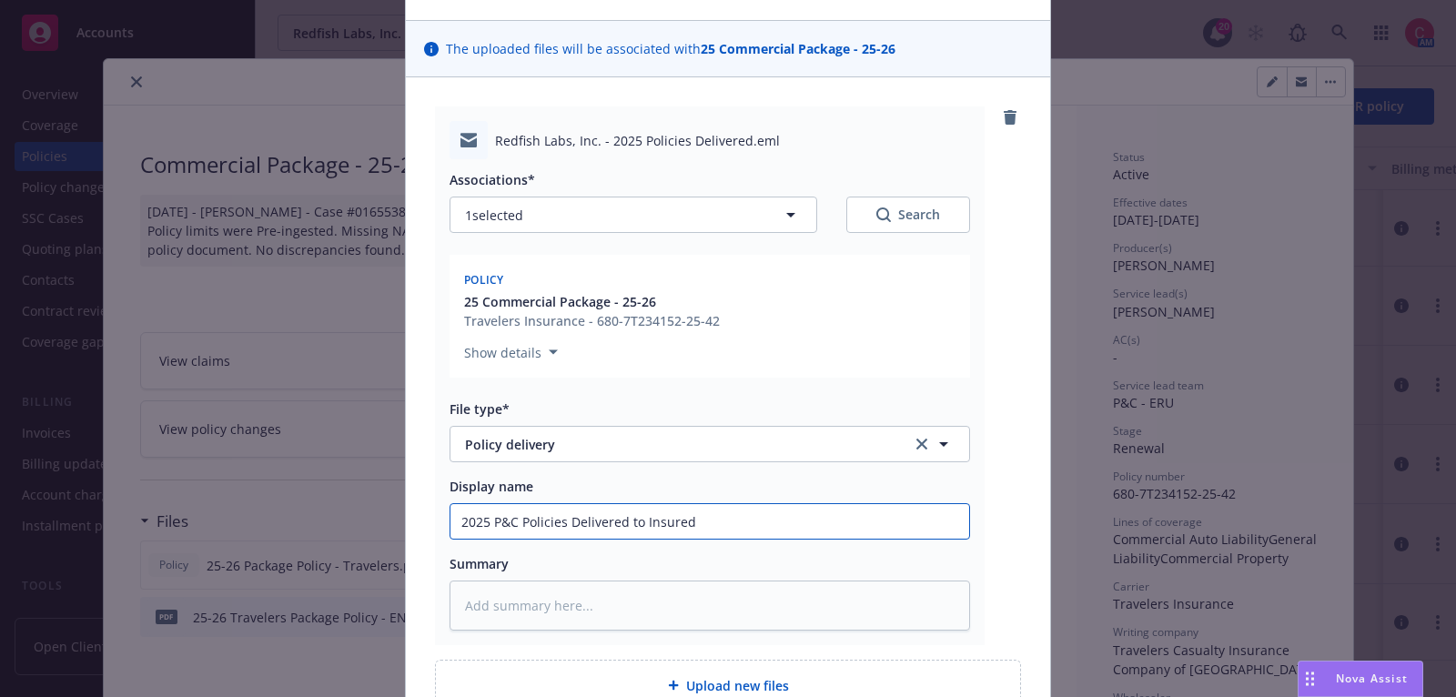
type input "2025 P&C Policies Delivered to Insured"
click at [652, 206] on button "1 selected" at bounding box center [634, 215] width 368 height 36
type textarea "x"
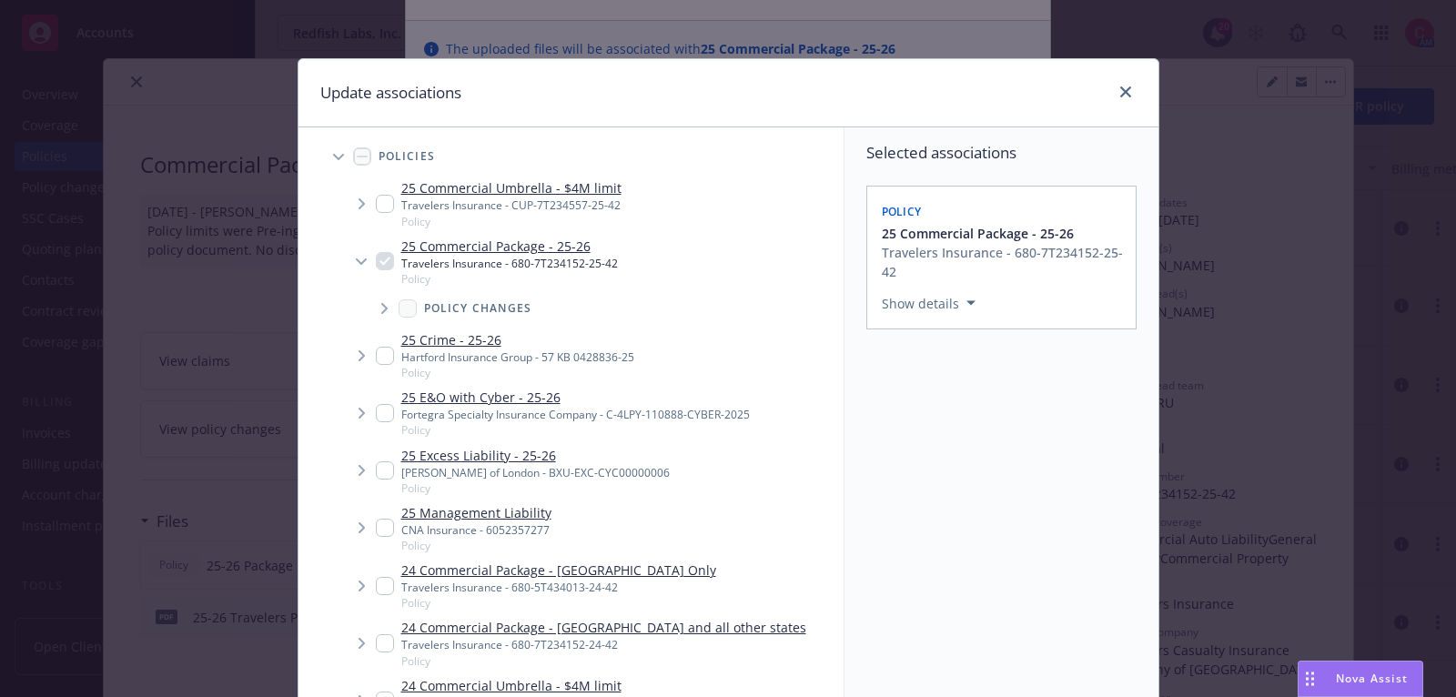
click at [391, 202] on input "Tree Example" at bounding box center [385, 204] width 18 height 18
checkbox input "true"
click at [389, 352] on input "Tree Example" at bounding box center [385, 356] width 18 height 18
checkbox input "true"
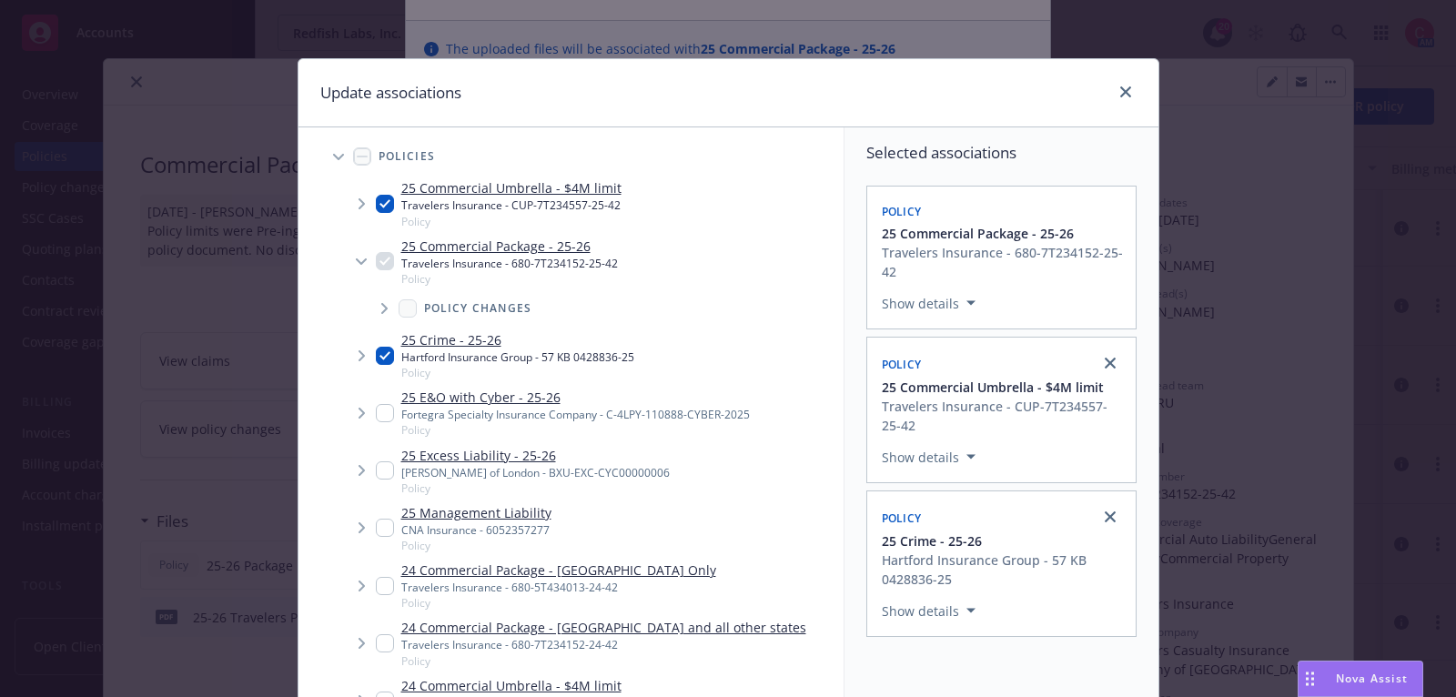
click at [384, 412] on input "Tree Example" at bounding box center [385, 413] width 18 height 18
checkbox input "true"
click at [384, 471] on input "Tree Example" at bounding box center [385, 470] width 18 height 18
checkbox input "true"
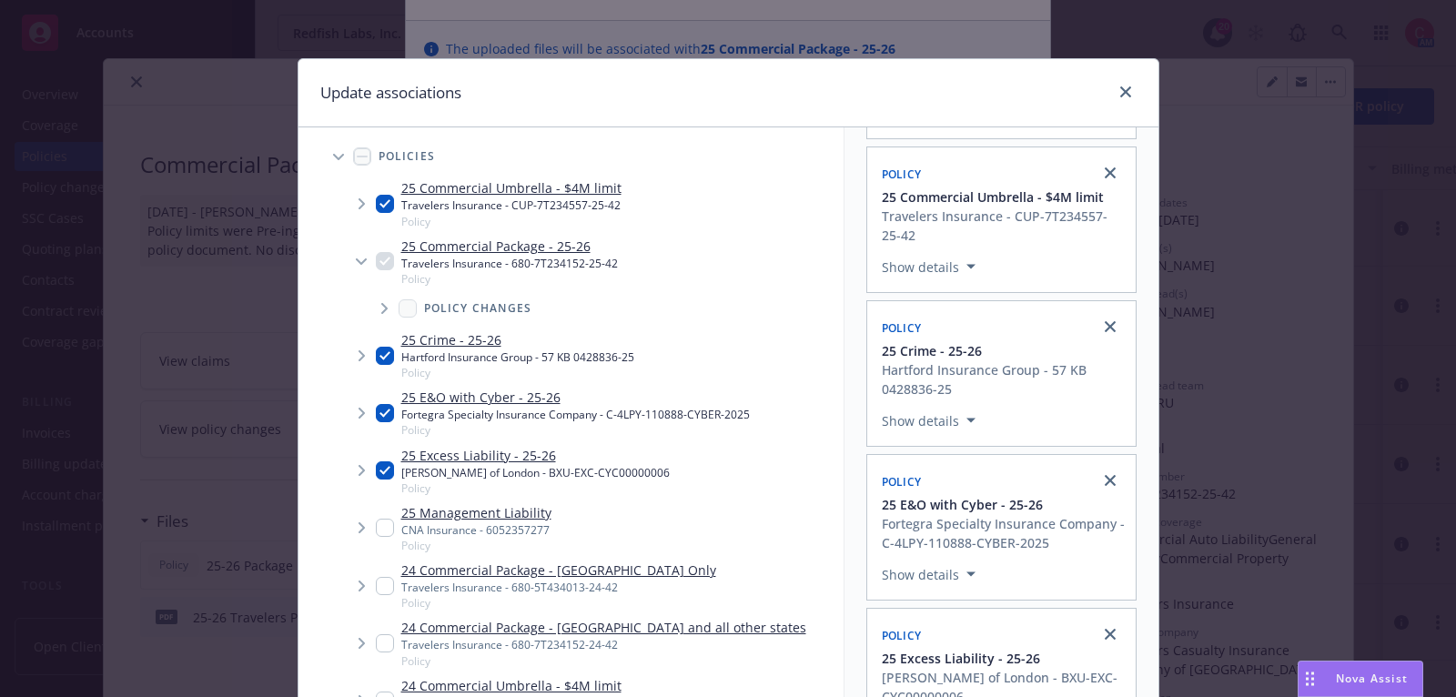
scroll to position [206, 0]
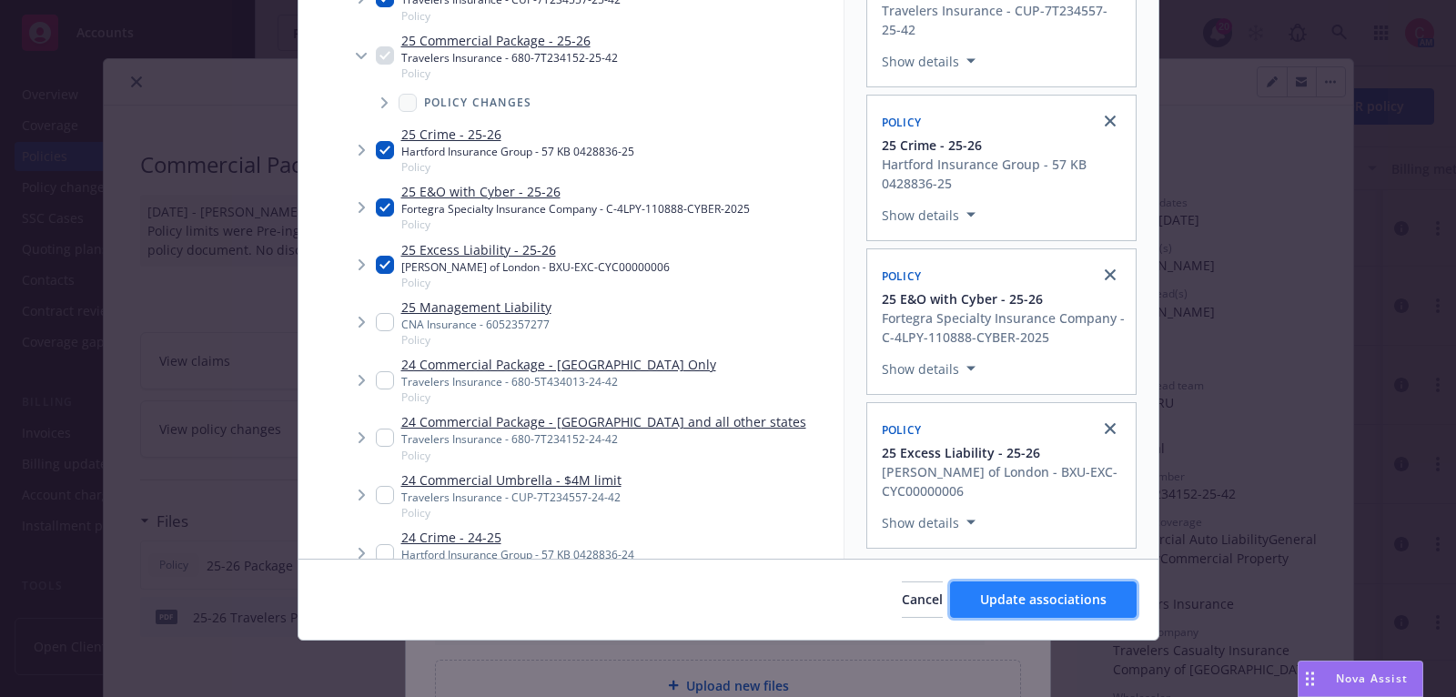
click at [1077, 583] on button "Update associations" at bounding box center [1043, 600] width 187 height 36
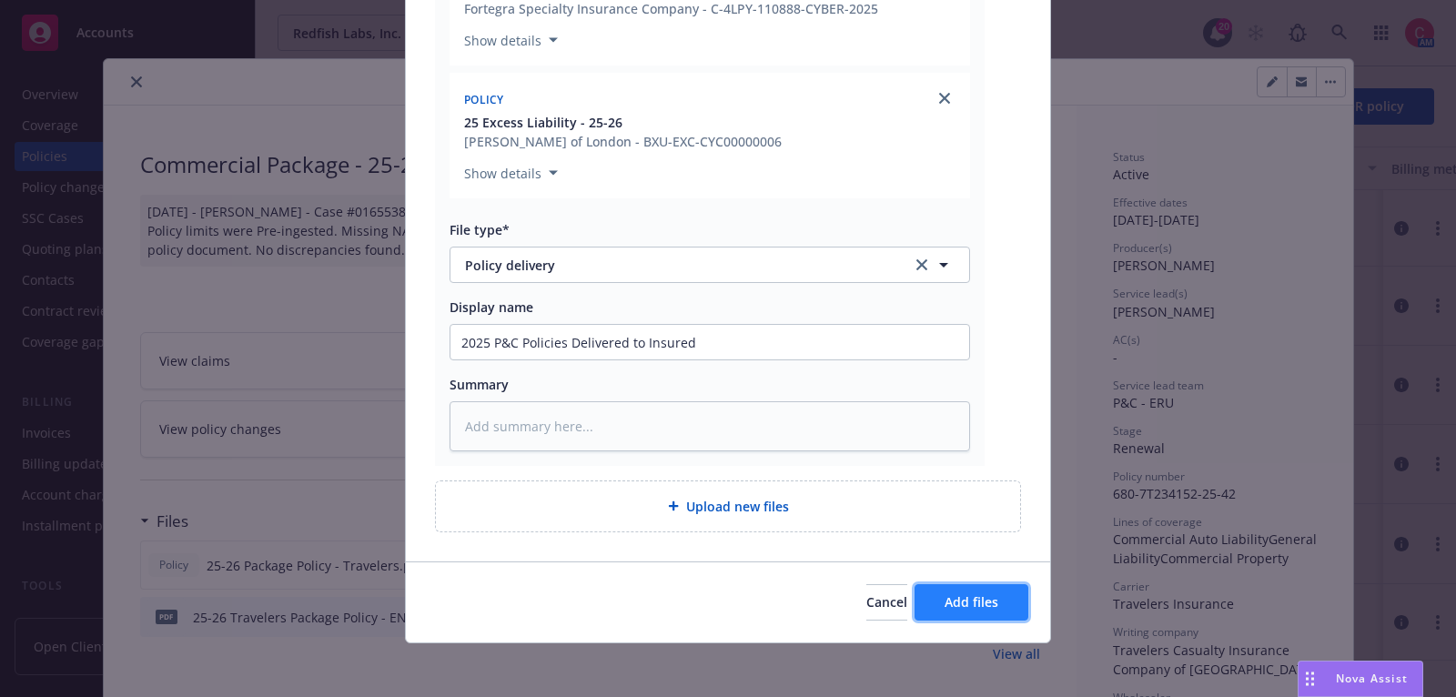
click at [975, 589] on button "Add files" at bounding box center [972, 602] width 114 height 36
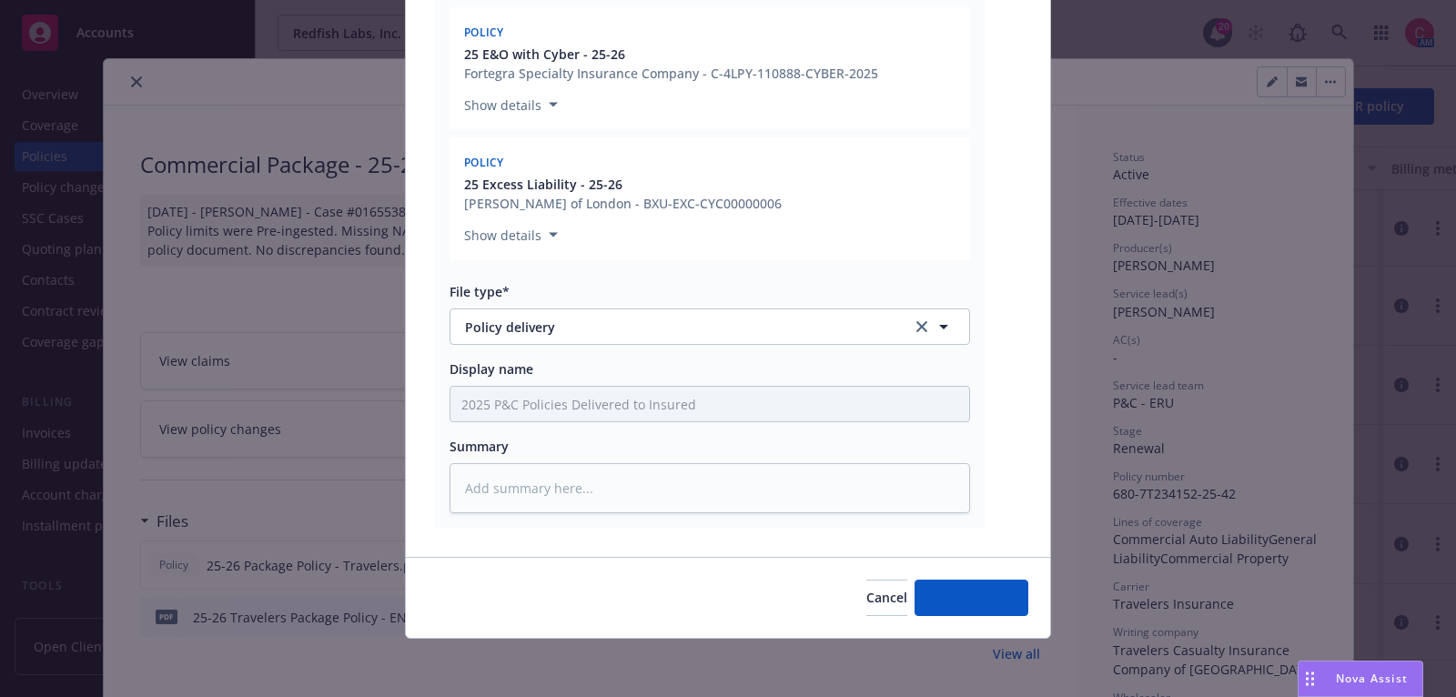
scroll to position [741, 0]
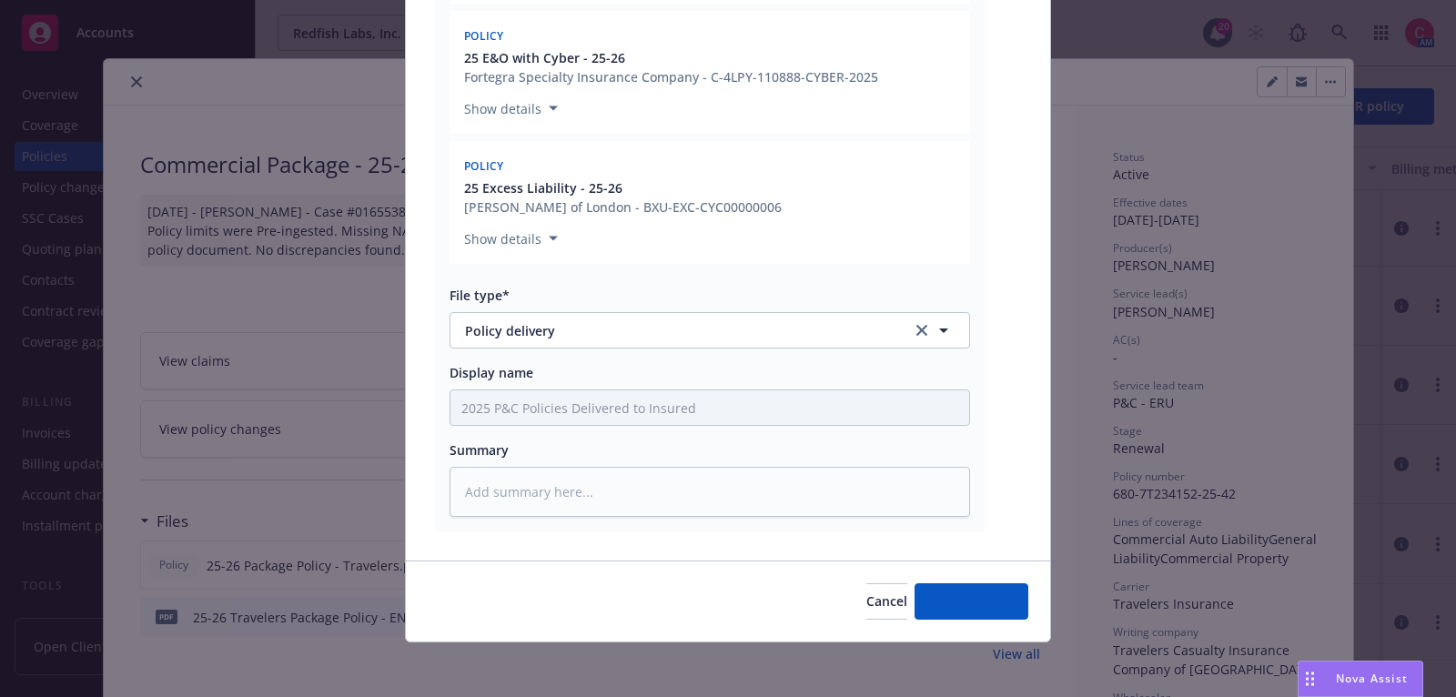
type textarea "x"
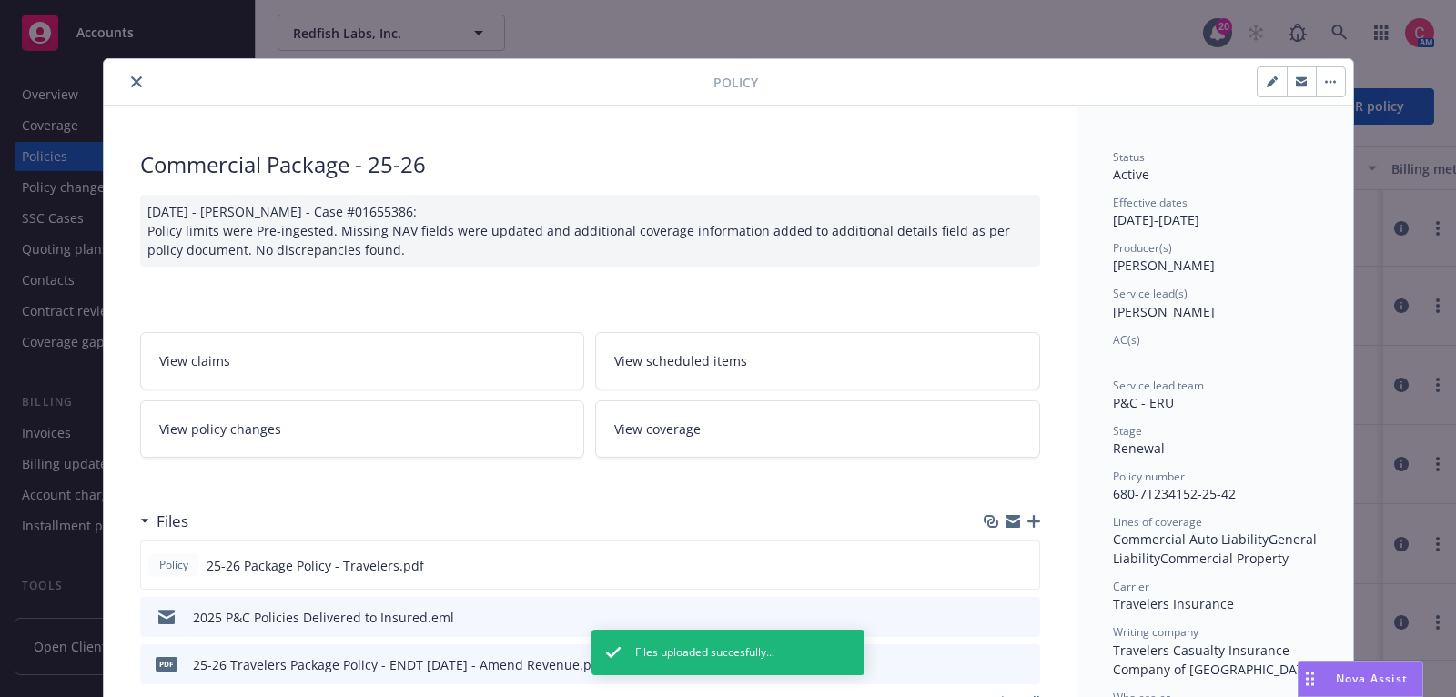
click at [135, 83] on icon "close" at bounding box center [136, 81] width 11 height 11
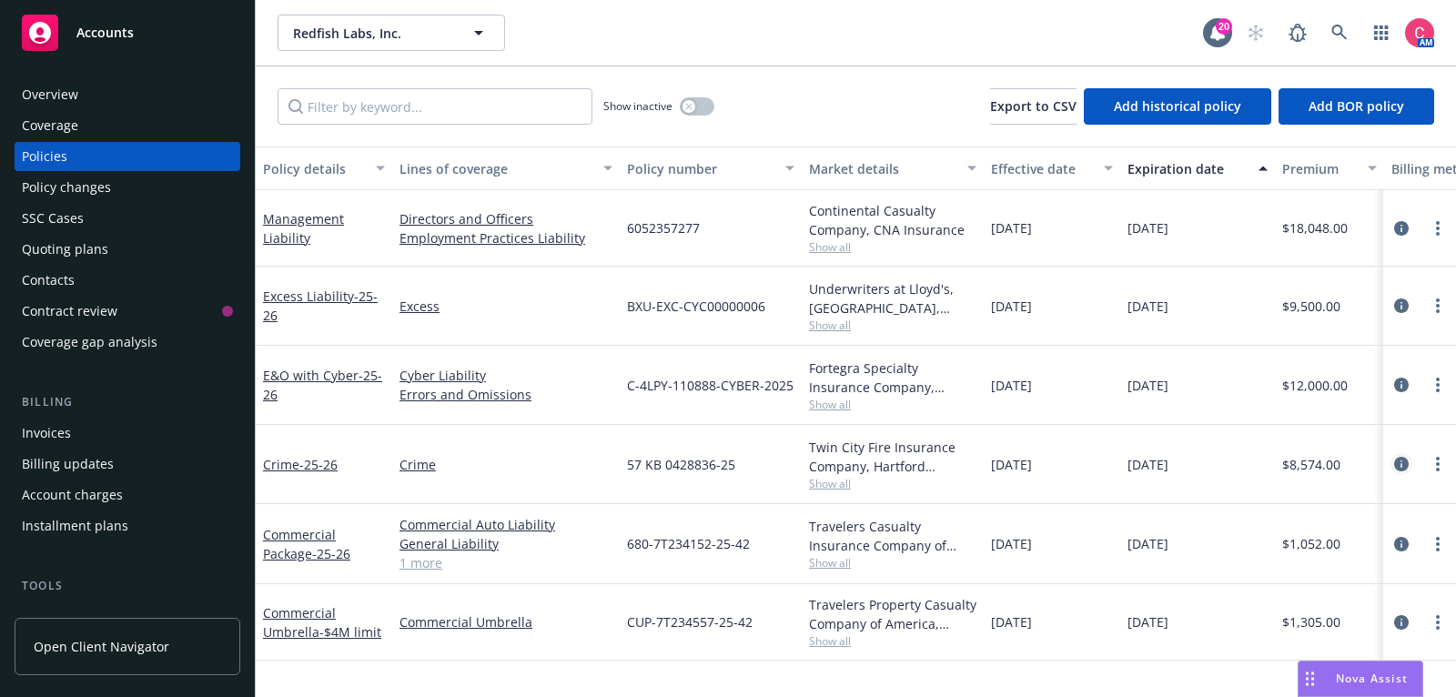
click at [1395, 462] on icon "circleInformation" at bounding box center [1401, 464] width 15 height 15
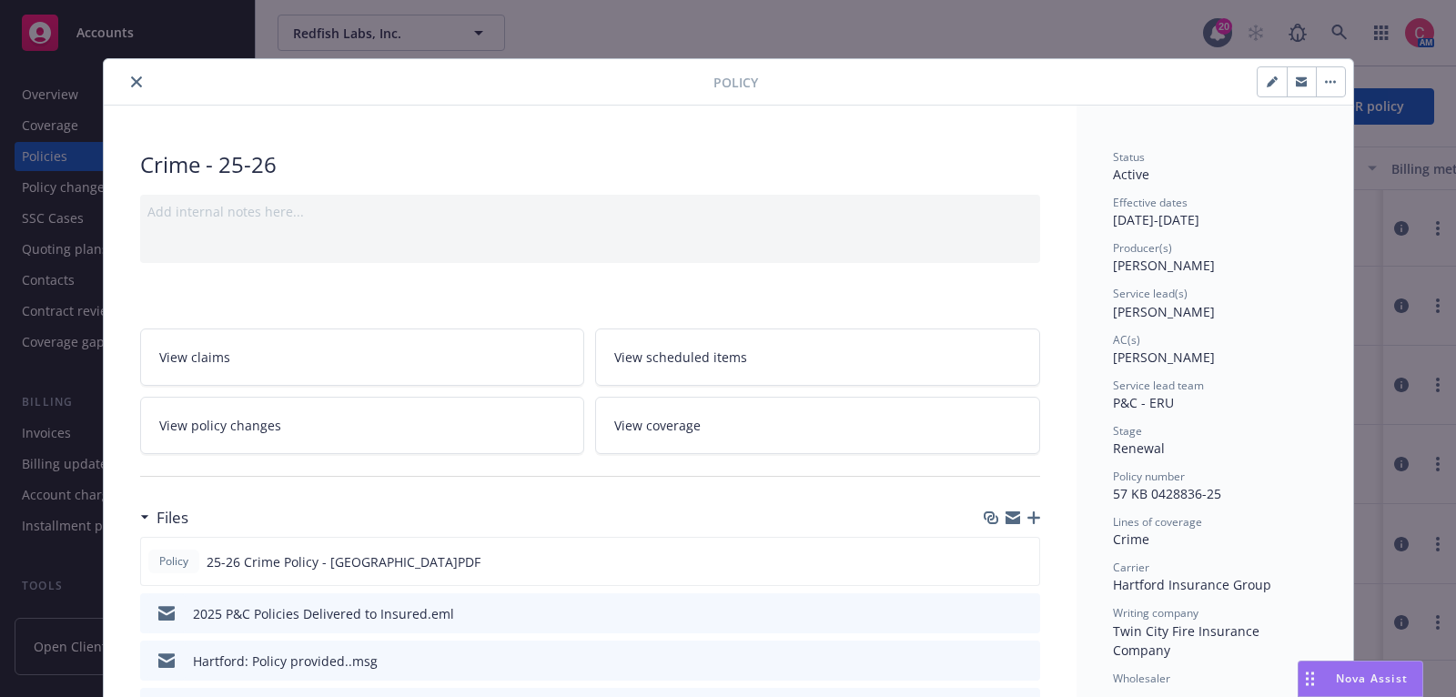
click at [136, 85] on icon "close" at bounding box center [136, 81] width 11 height 11
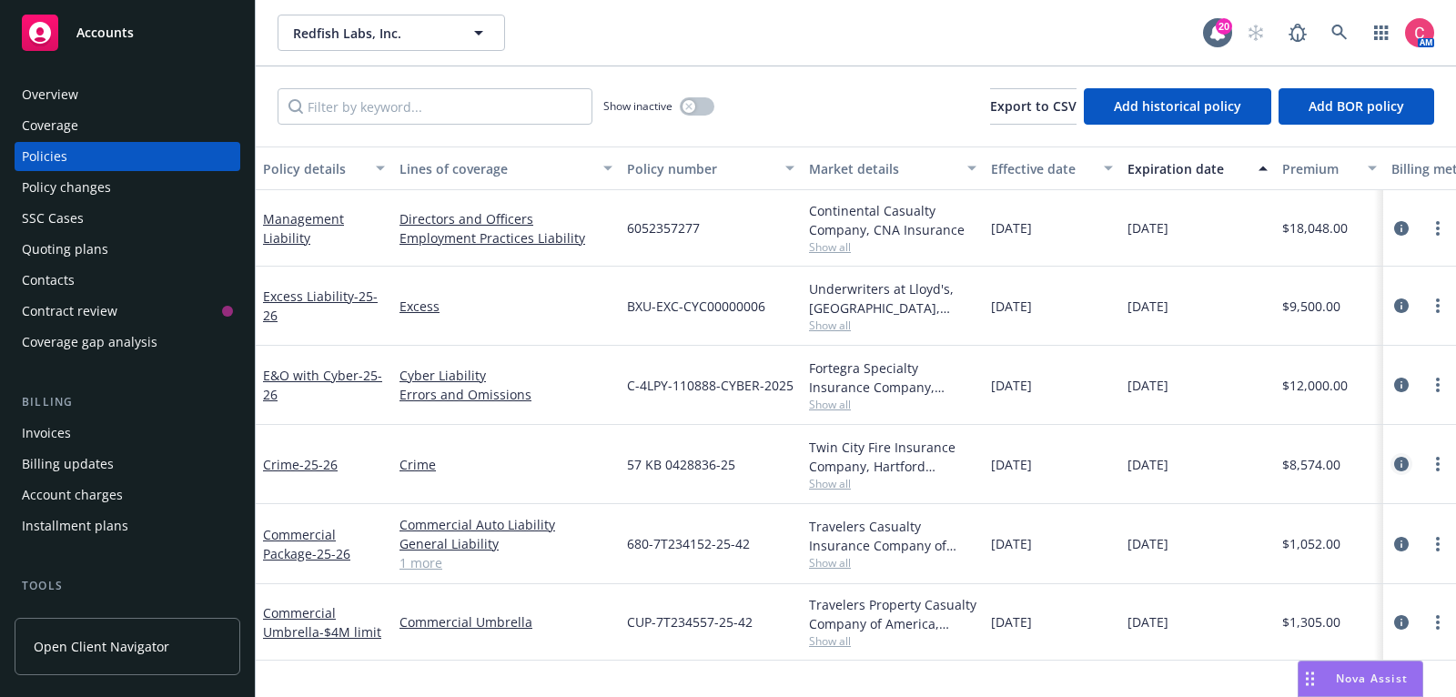
click at [1391, 462] on link "circleInformation" at bounding box center [1402, 464] width 22 height 22
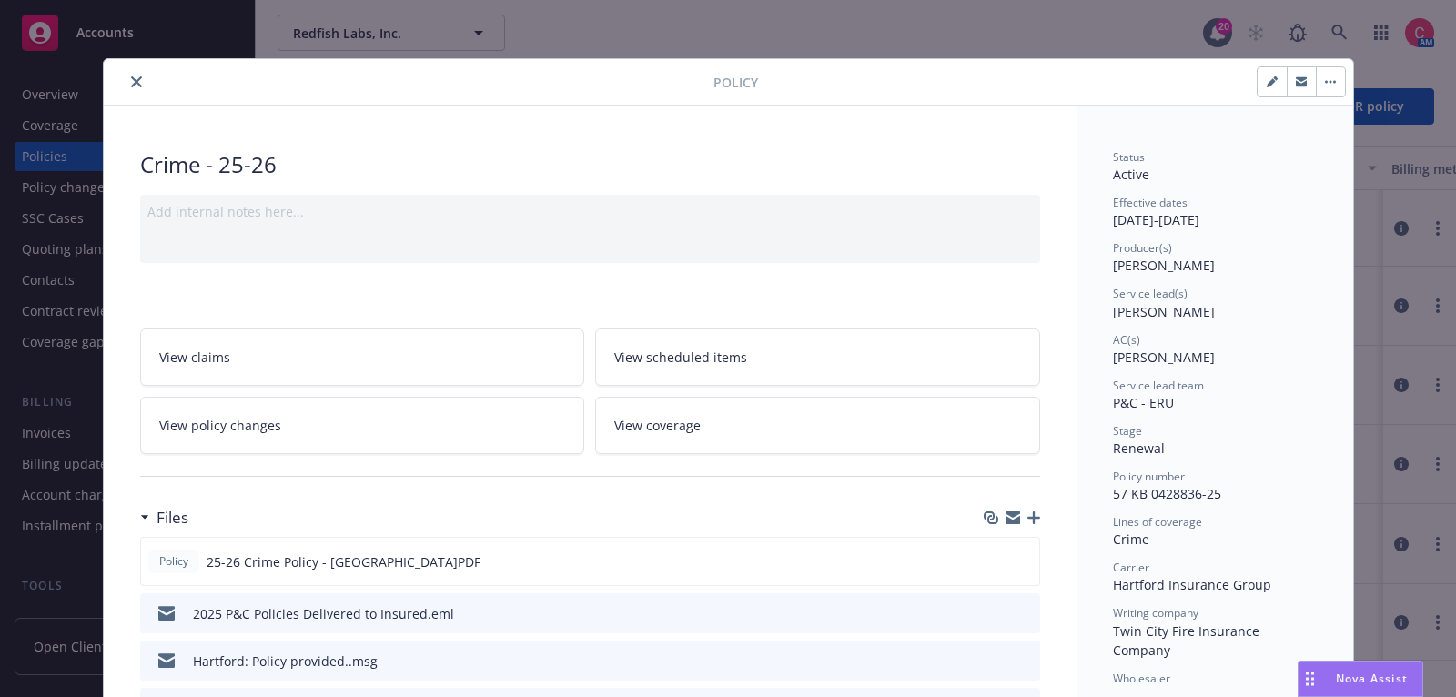
scroll to position [54, 0]
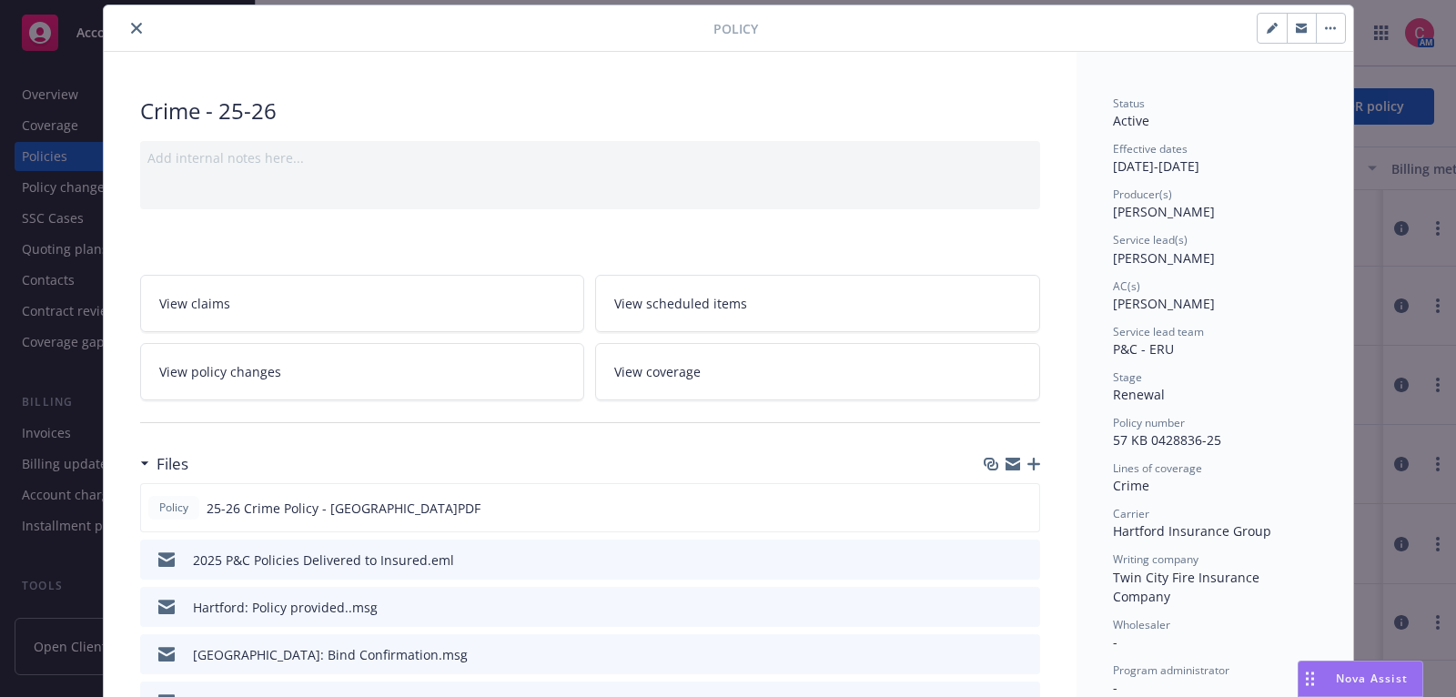
click at [134, 25] on icon "close" at bounding box center [136, 28] width 11 height 11
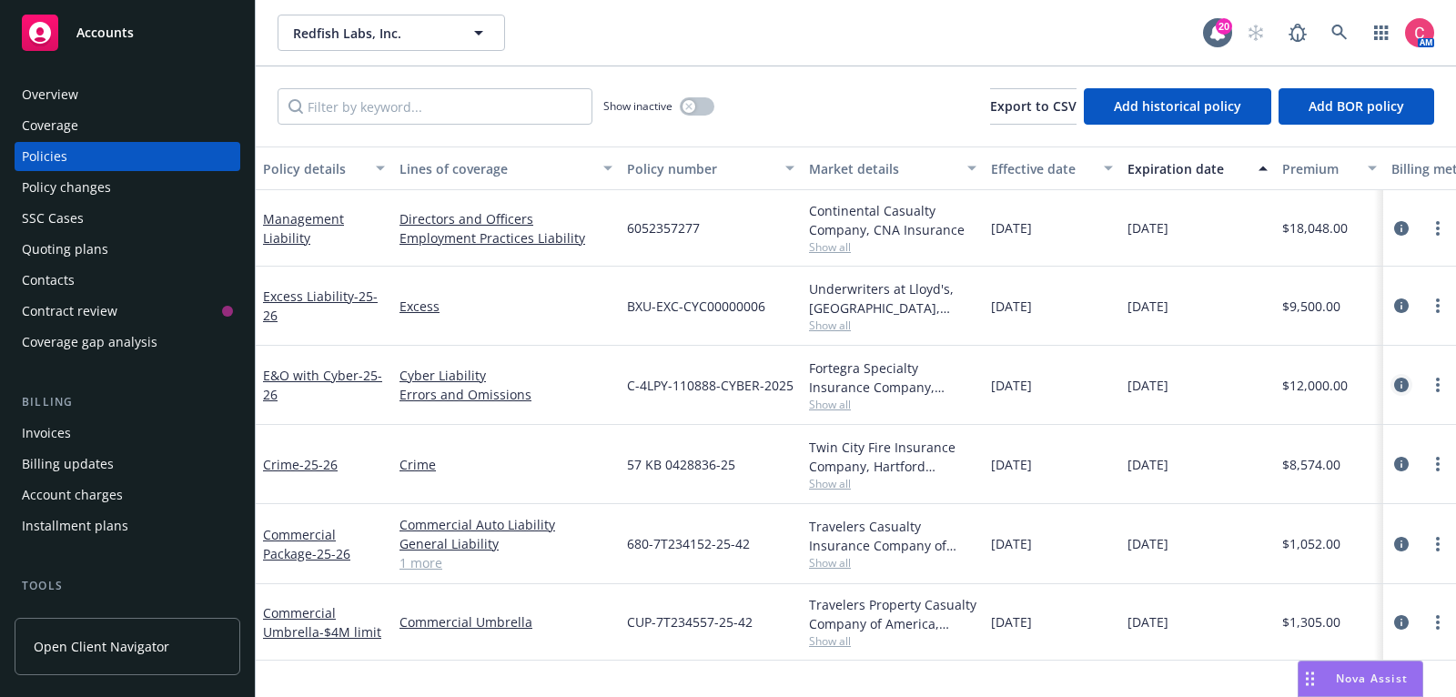
click at [1398, 382] on icon "circleInformation" at bounding box center [1401, 385] width 15 height 15
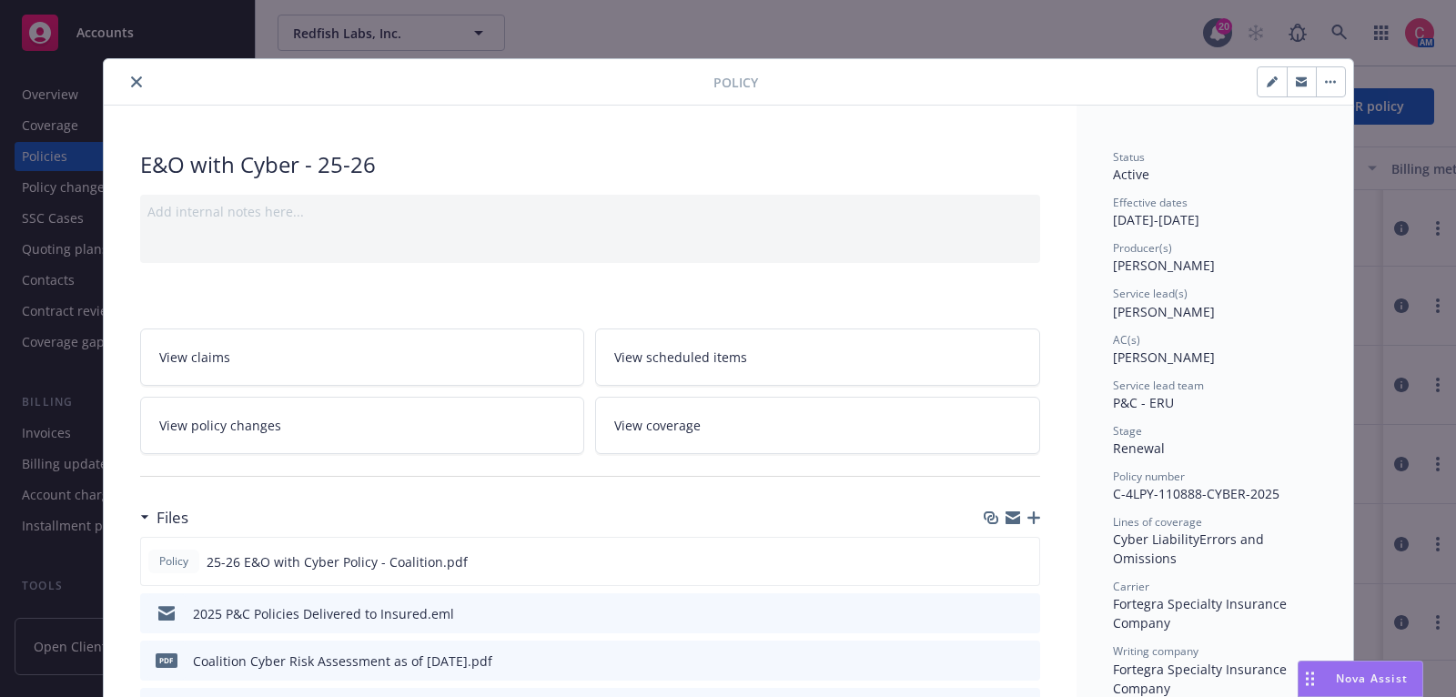
click at [127, 73] on button "close" at bounding box center [137, 82] width 22 height 22
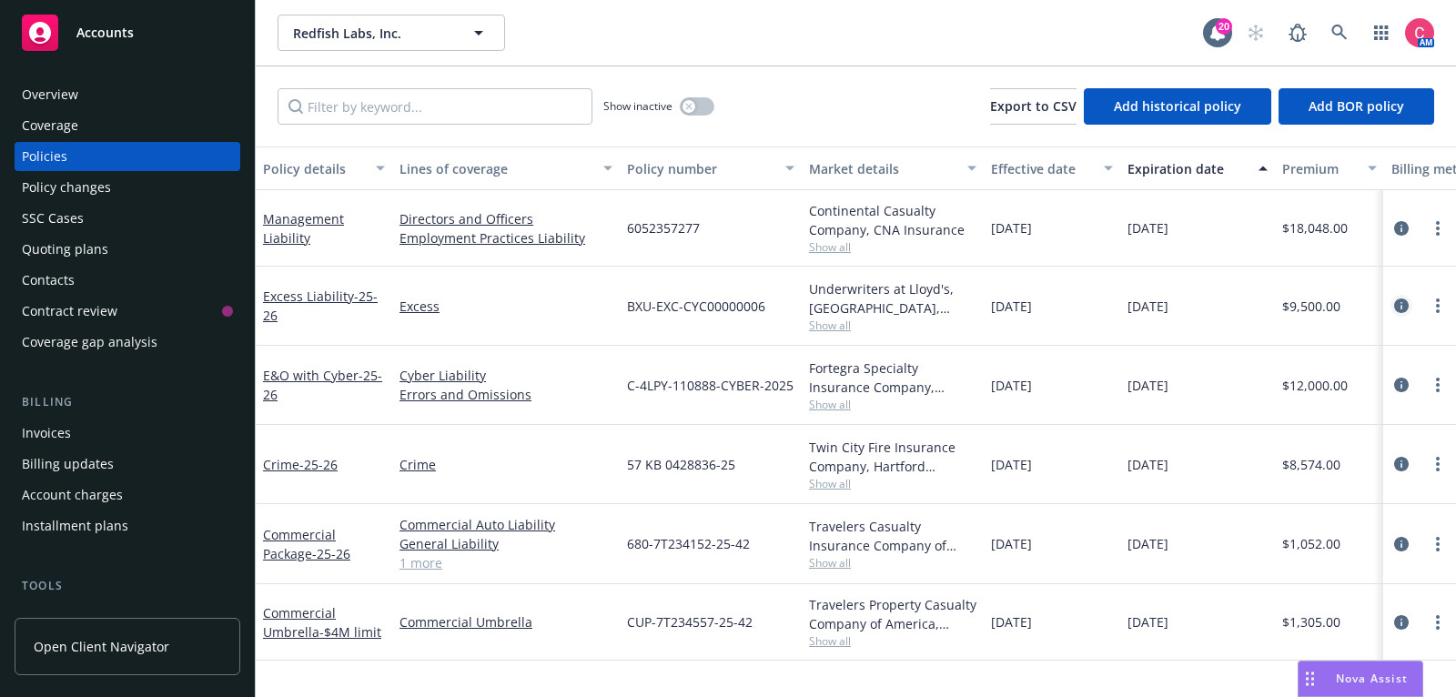
click at [1400, 297] on link "circleInformation" at bounding box center [1402, 306] width 22 height 22
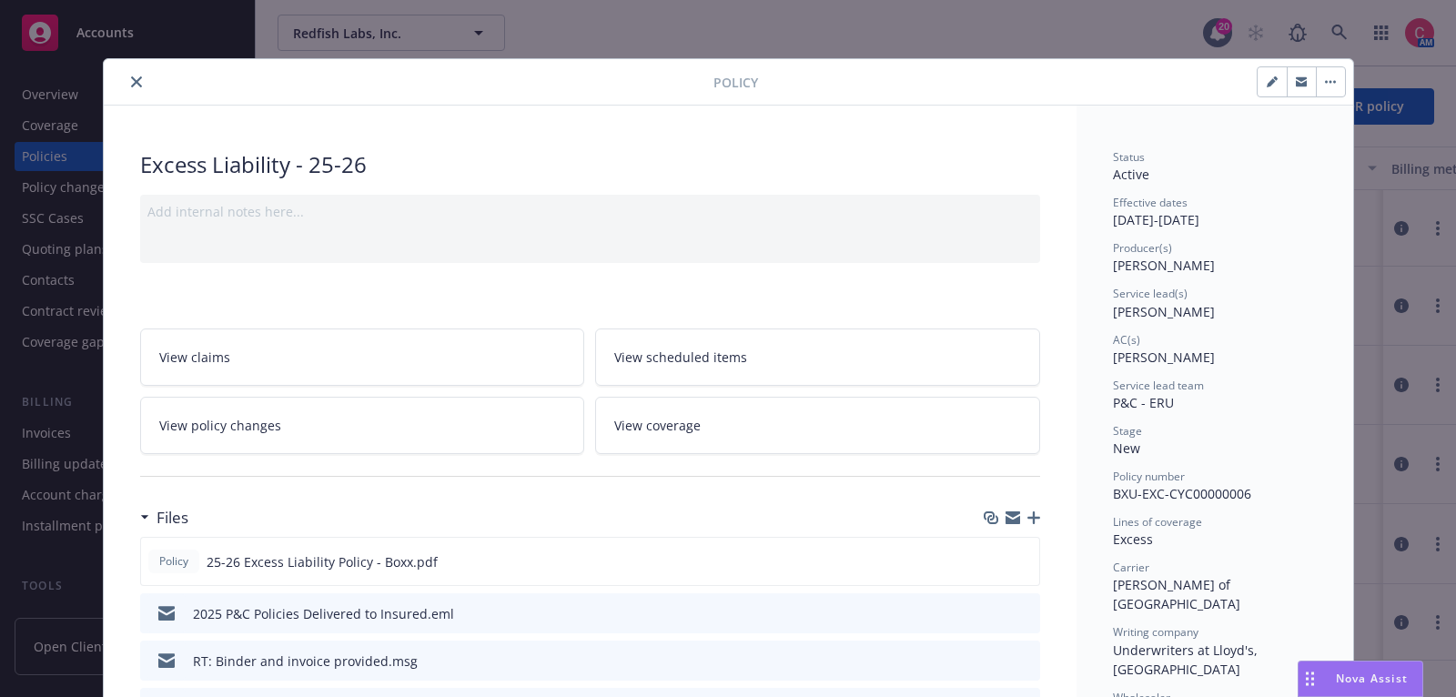
click at [132, 76] on icon "close" at bounding box center [136, 81] width 11 height 11
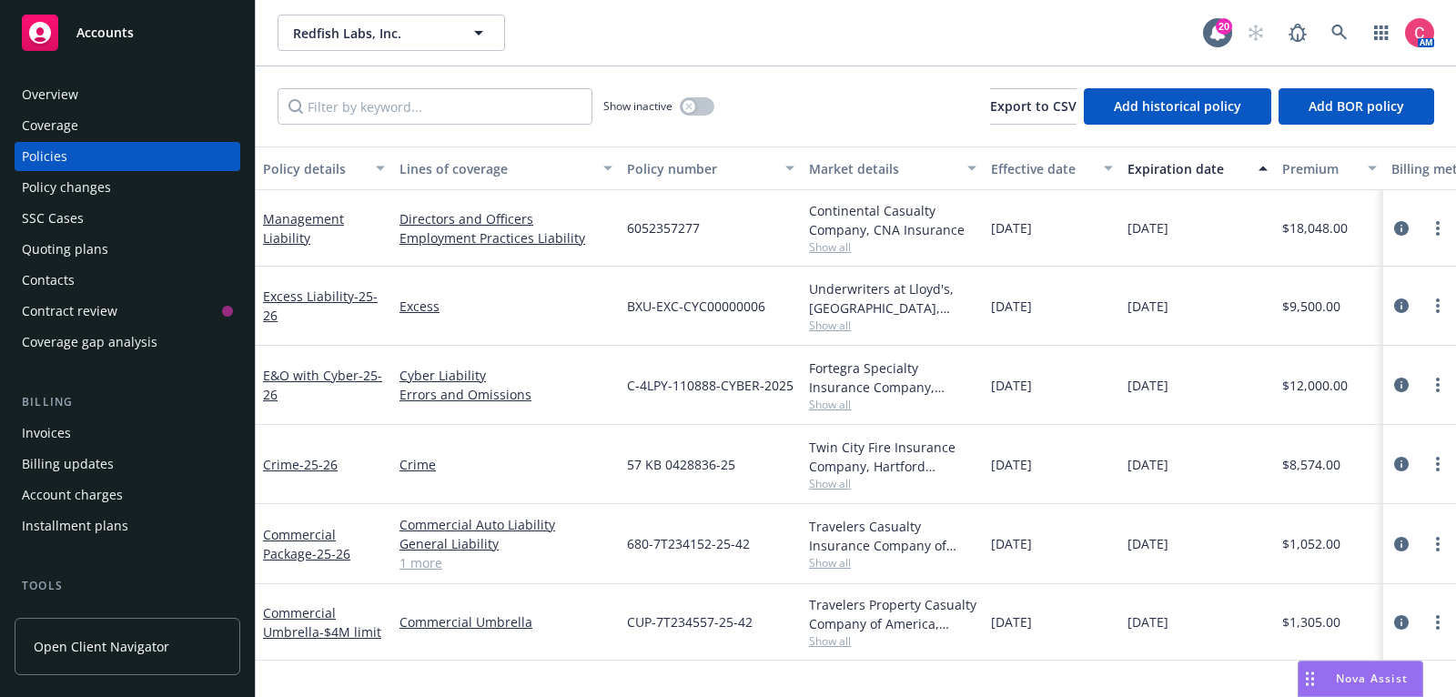
click at [118, 101] on div "Overview" at bounding box center [127, 94] width 211 height 29
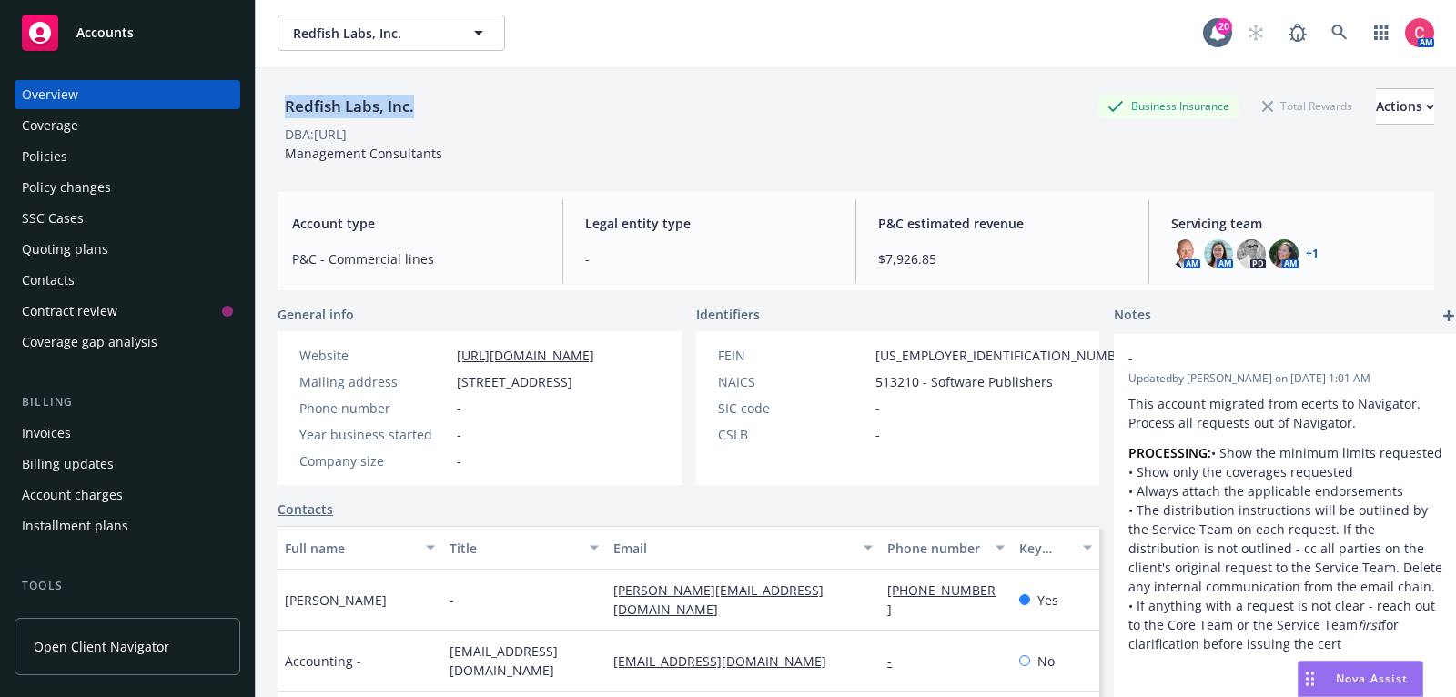
drag, startPoint x: 286, startPoint y: 108, endPoint x: 461, endPoint y: 105, distance: 174.8
click at [461, 106] on div "Redfish Labs, Inc. Business Insurance Total Rewards Actions" at bounding box center [856, 106] width 1157 height 36
copy div "Redfish Labs, Inc."
click at [1334, 34] on icon at bounding box center [1338, 32] width 15 height 15
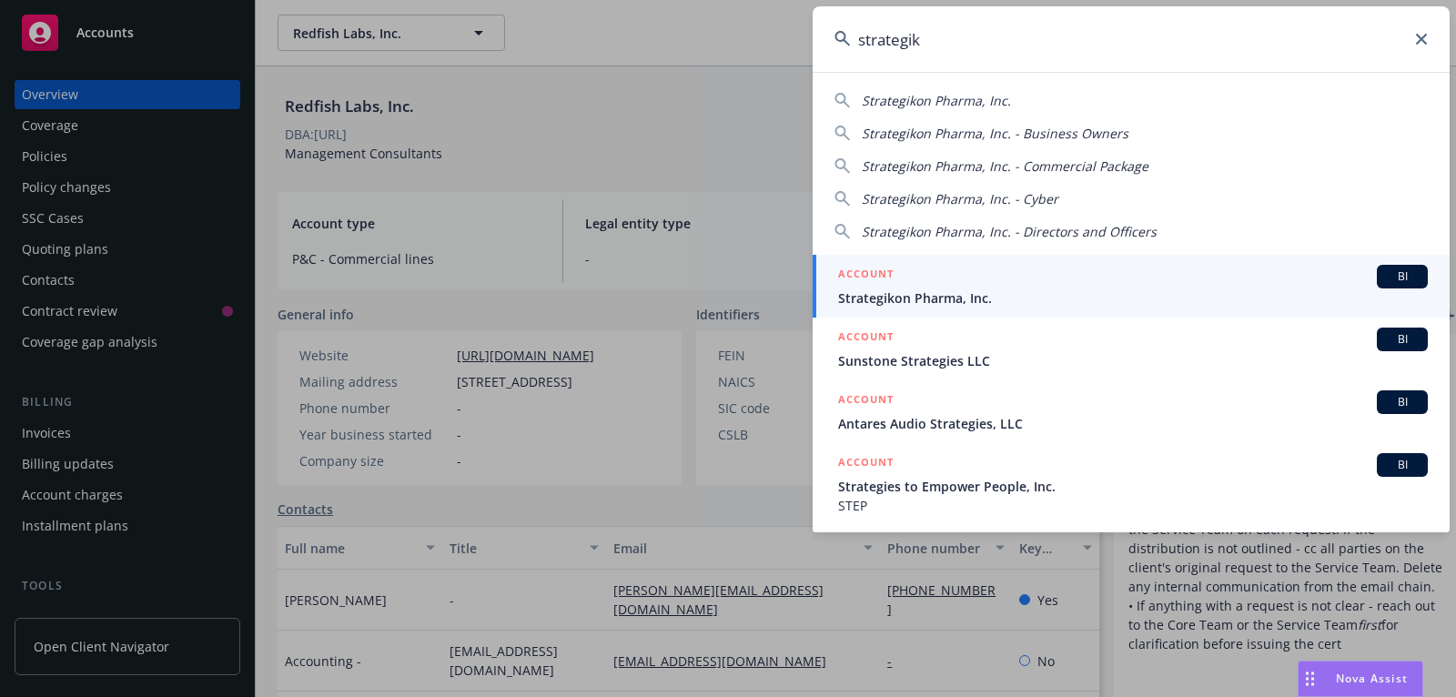
type input "strategik"
click at [1246, 261] on link "ACCOUNT BI Strategikon Pharma, Inc." at bounding box center [1131, 286] width 637 height 63
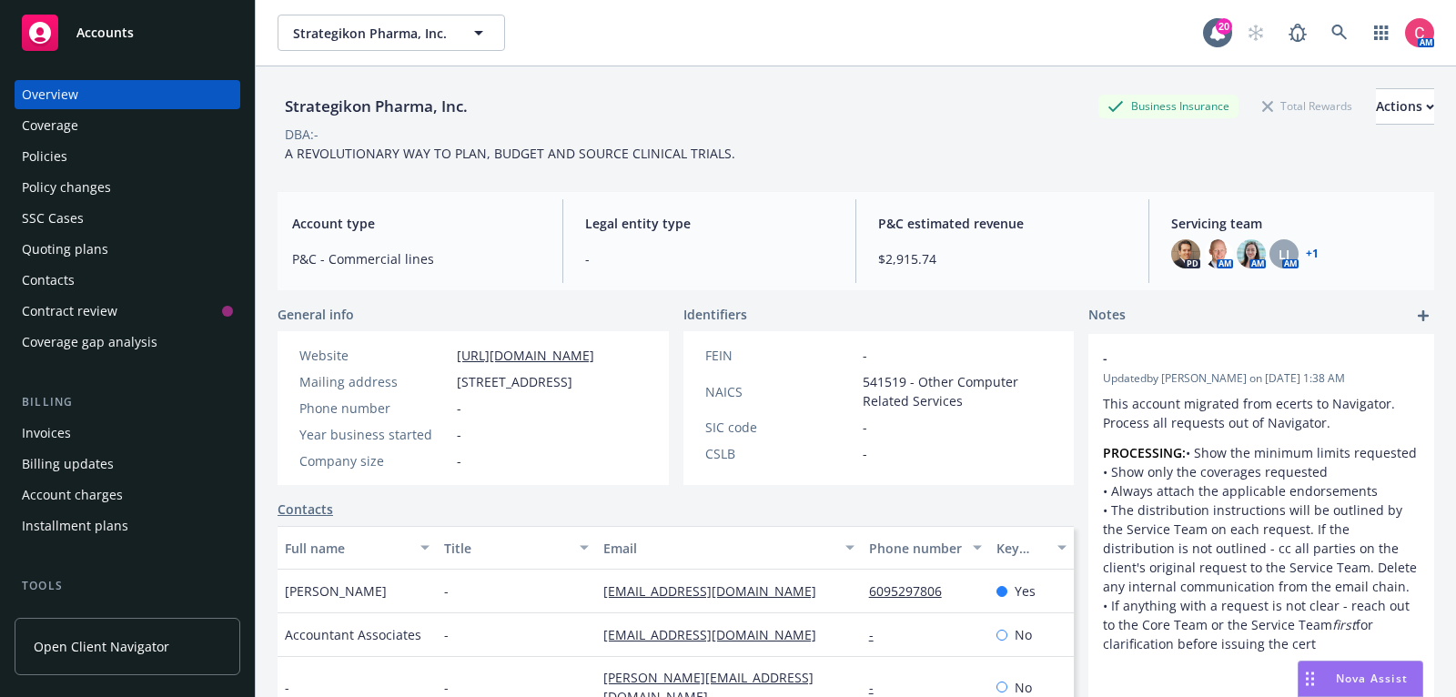
click at [173, 168] on div "Policies" at bounding box center [127, 156] width 211 height 29
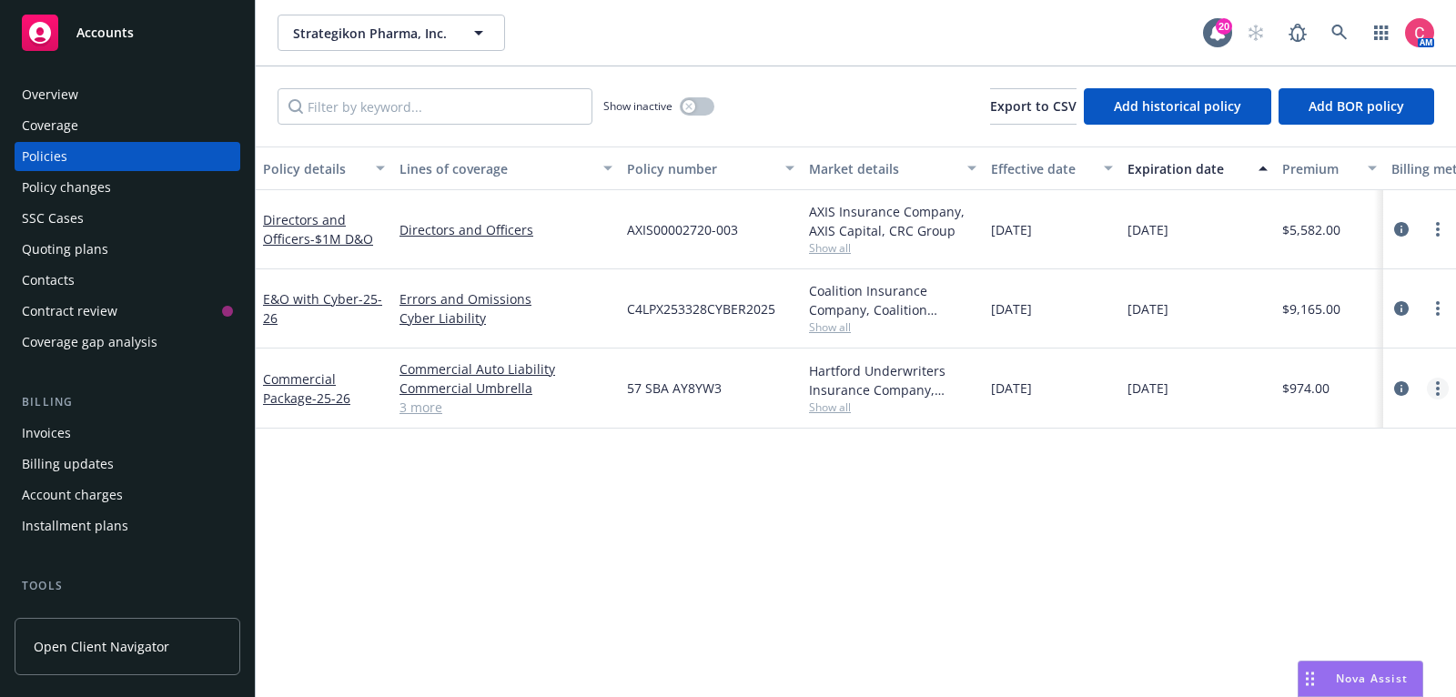
click at [1440, 390] on link "more" at bounding box center [1438, 389] width 22 height 22
click at [1378, 490] on link "End policy" at bounding box center [1341, 497] width 214 height 36
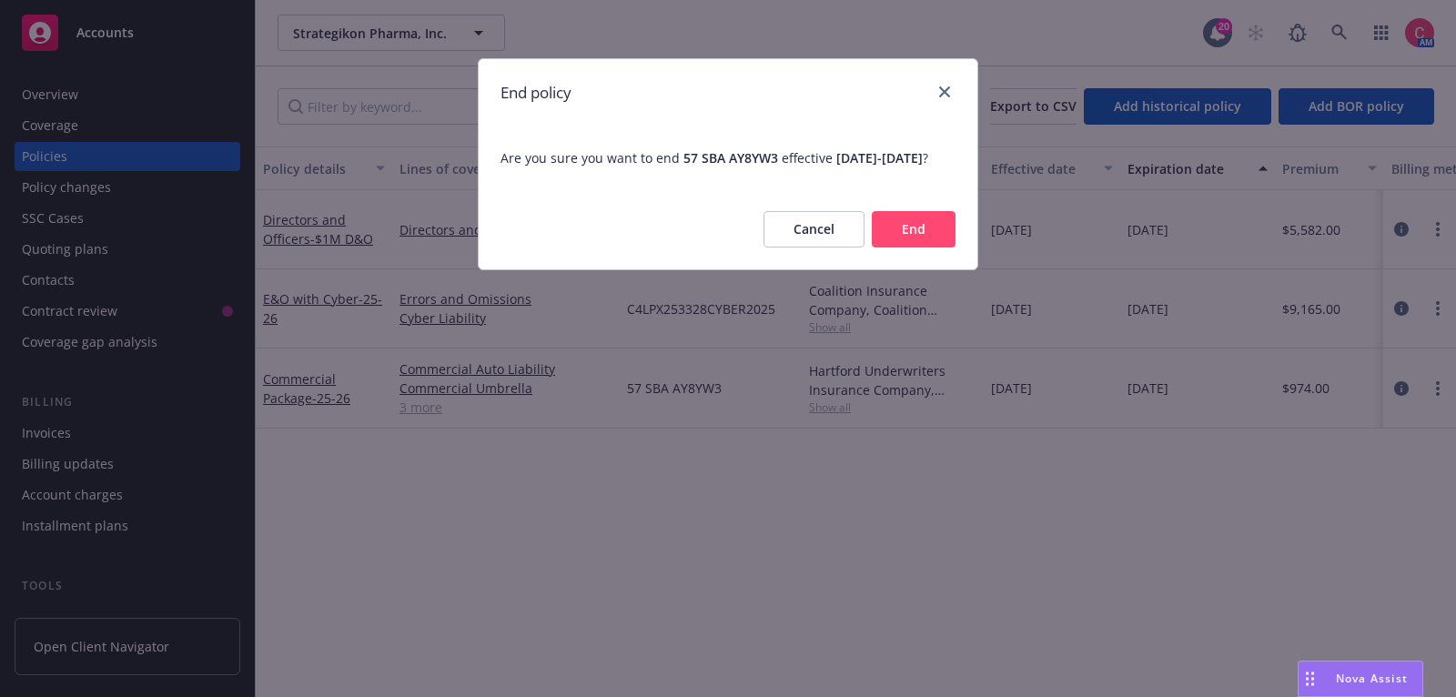
click at [932, 248] on button "End" at bounding box center [914, 229] width 84 height 36
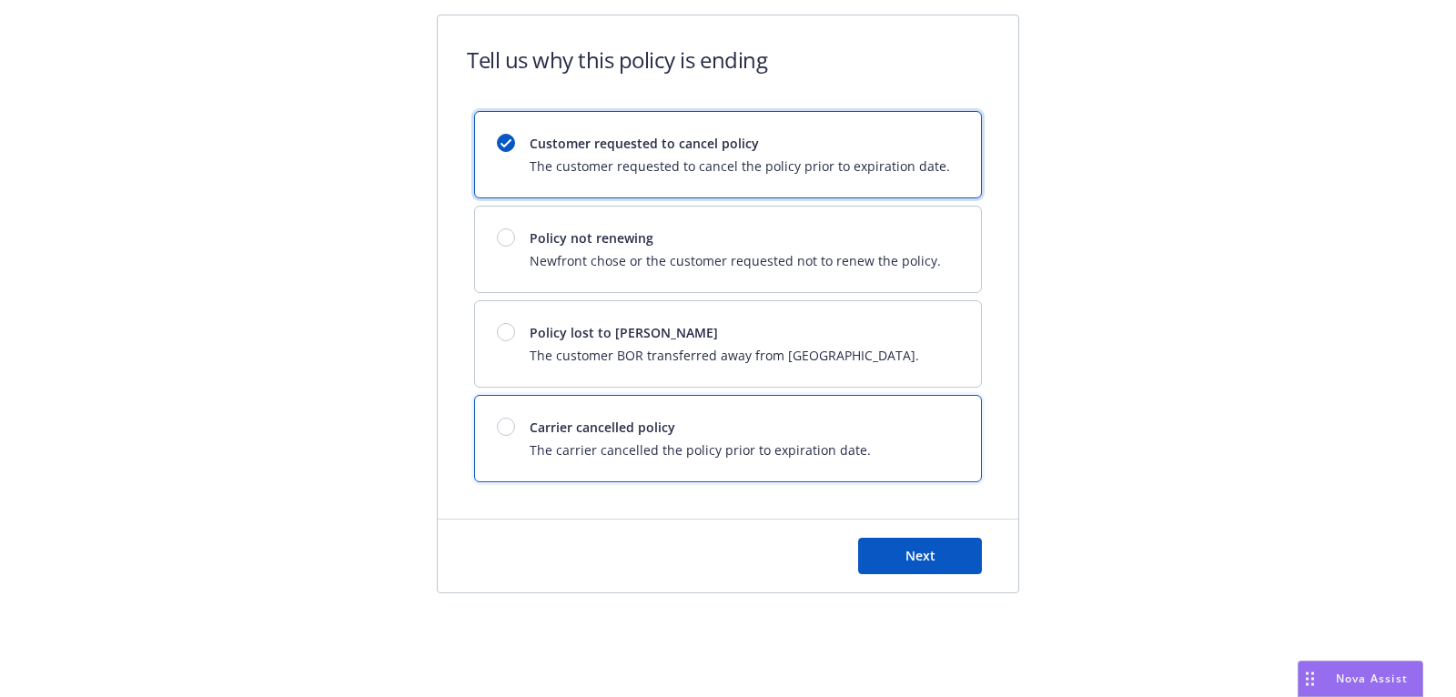
click at [876, 436] on div "Carrier cancelled policy The carrier cancelled the policy prior to expiration d…" at bounding box center [728, 439] width 506 height 86
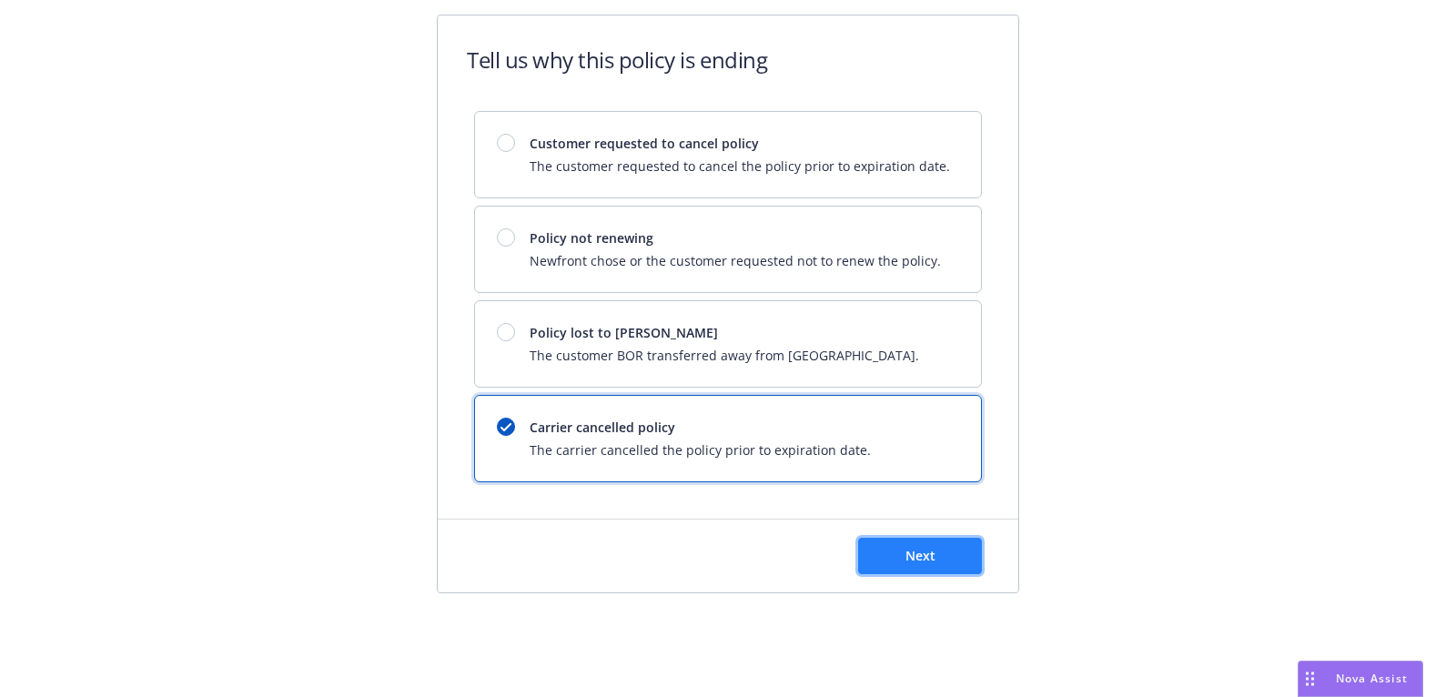
click at [900, 552] on button "Next" at bounding box center [920, 556] width 124 height 36
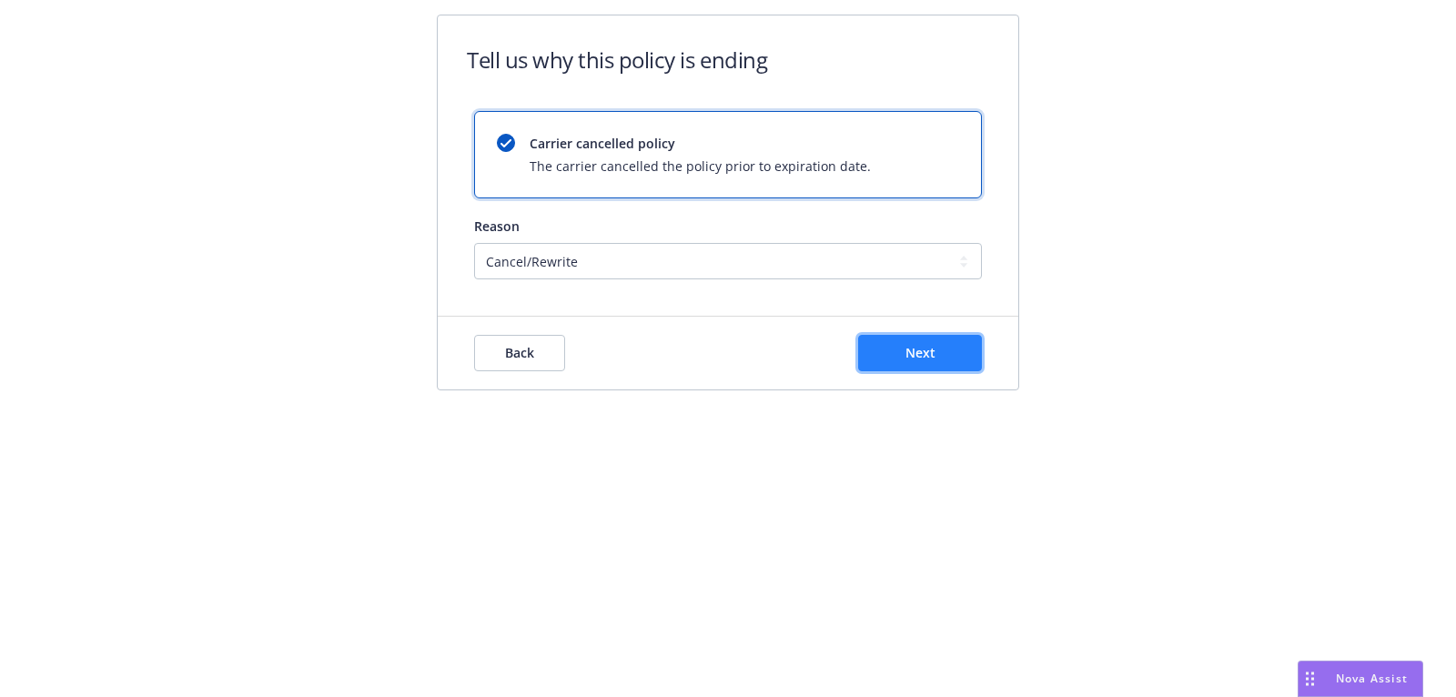
click at [874, 359] on button "Next" at bounding box center [920, 353] width 124 height 36
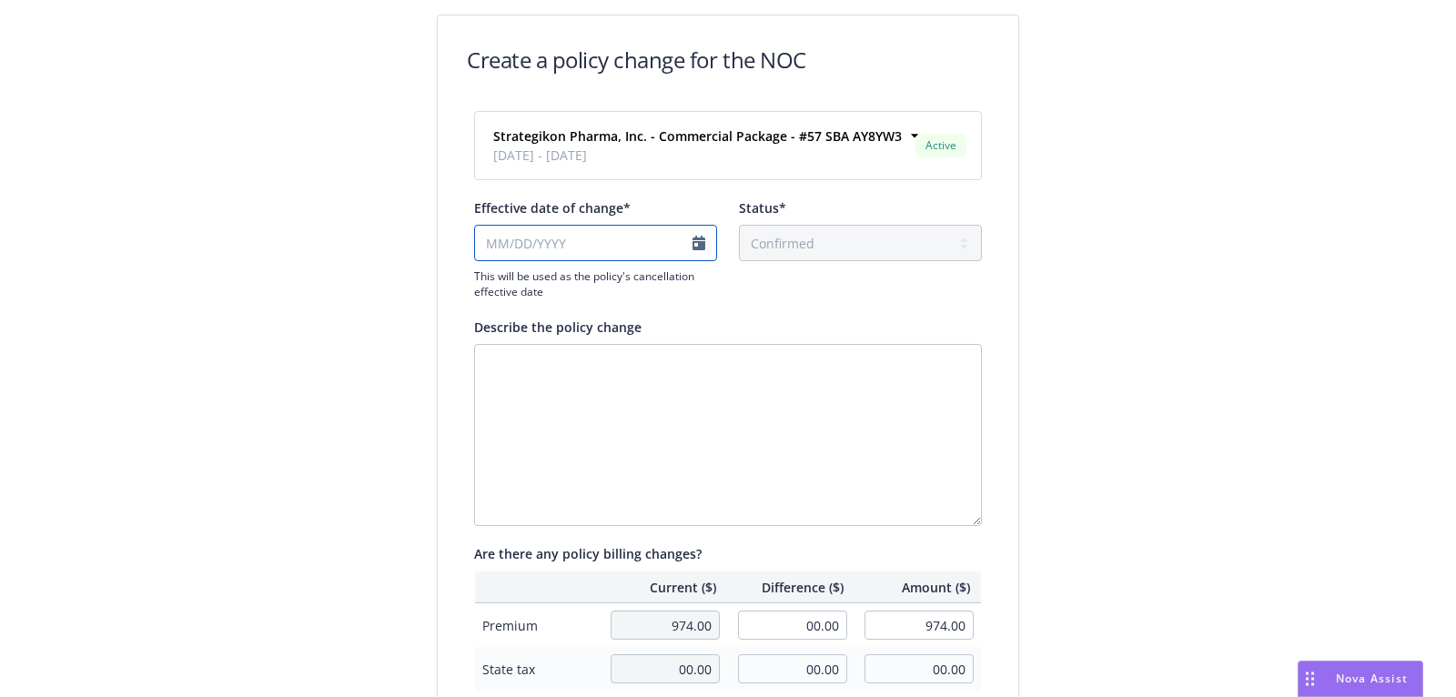
click at [661, 247] on input "Effective date of change*" at bounding box center [595, 243] width 243 height 36
select select "August"
select select "2025"
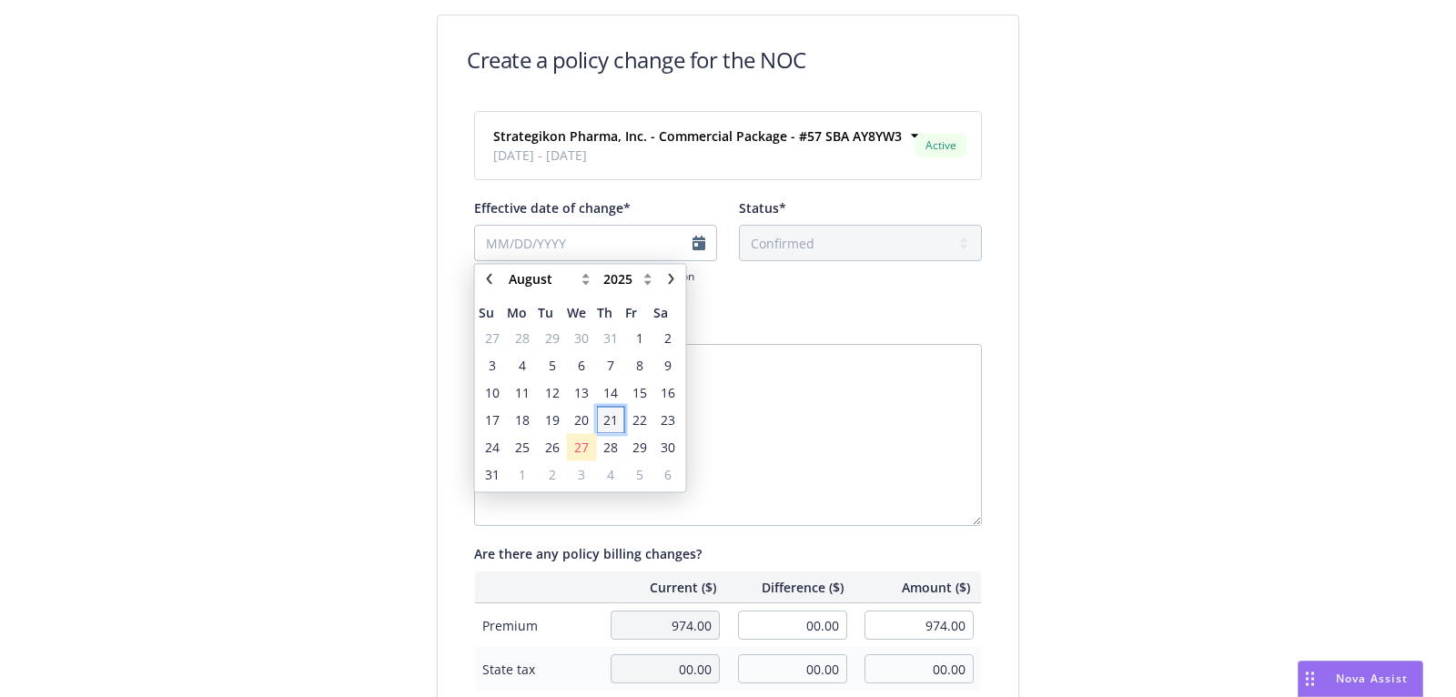
click at [616, 417] on span "21" at bounding box center [610, 419] width 15 height 19
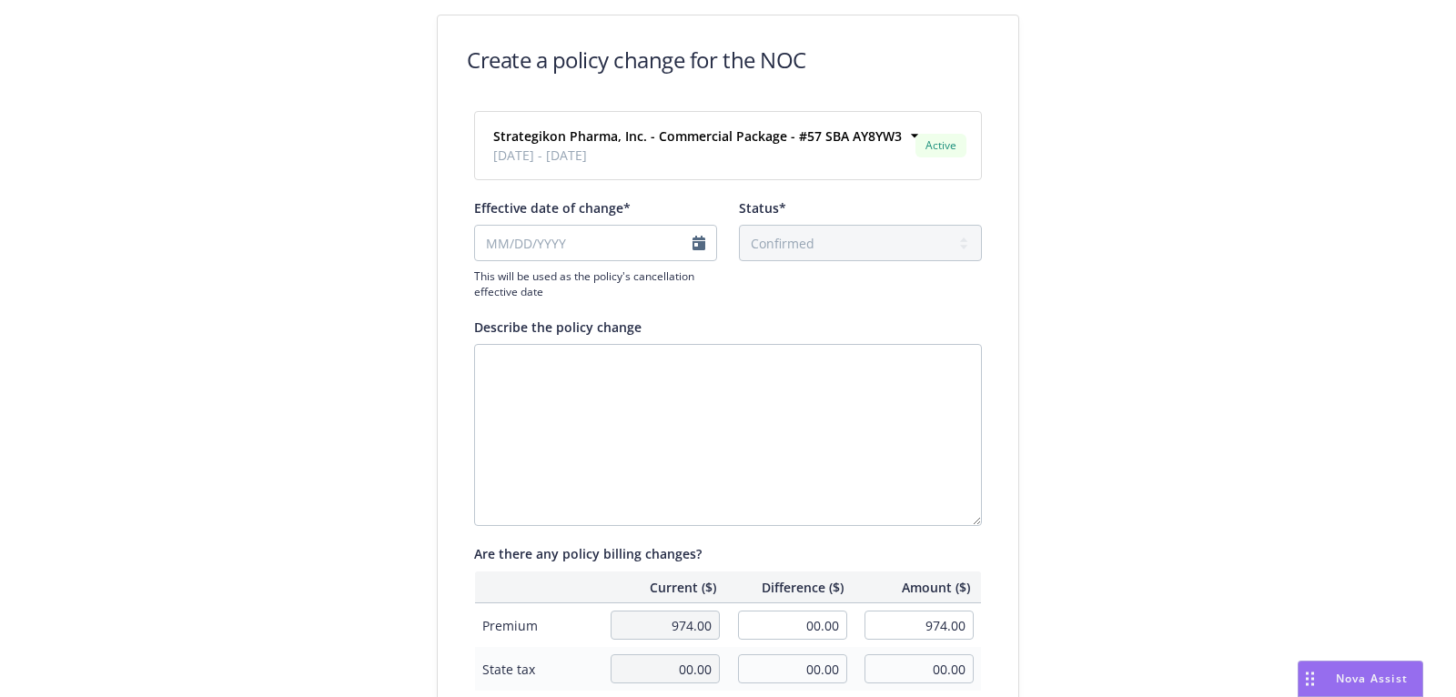
type input "[DATE]"
click at [616, 417] on textarea "Describe the policy change" at bounding box center [728, 435] width 508 height 182
paste textarea "We had to rewrite your policy.Your new policy number and documents will be avai…"
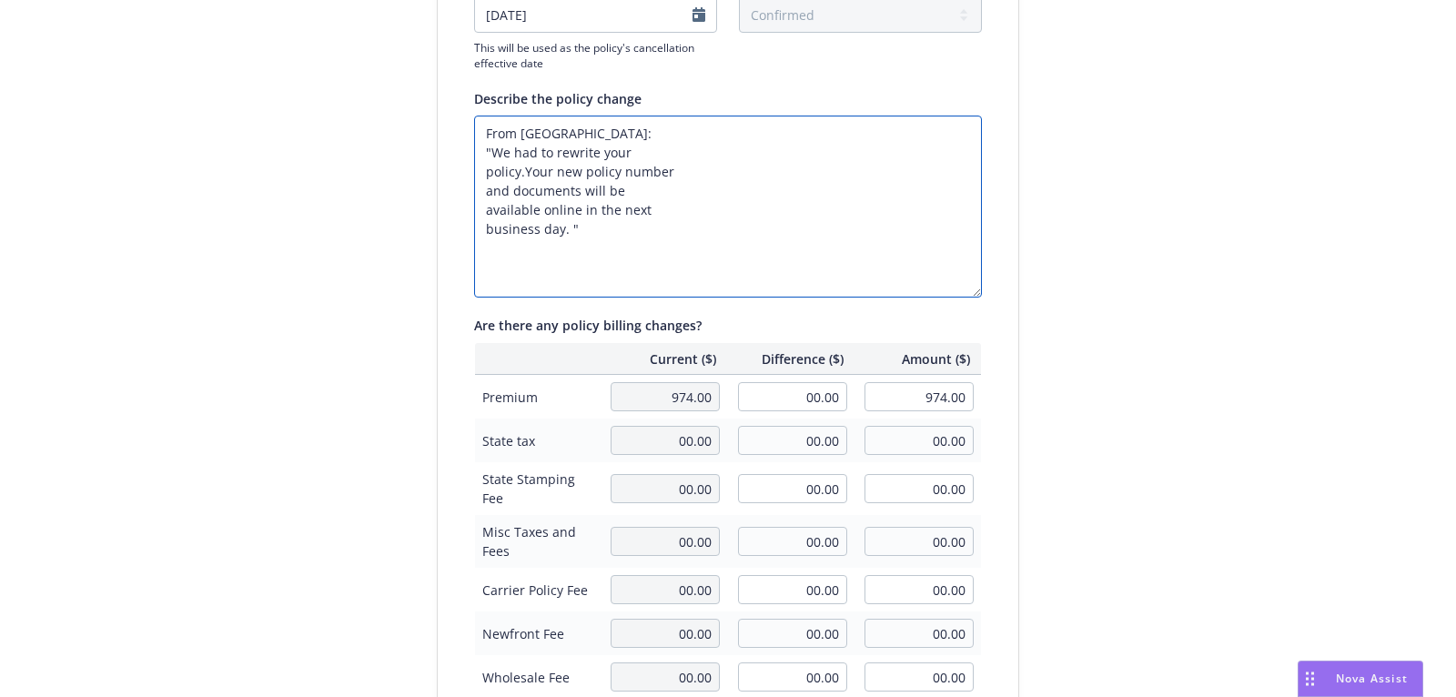
scroll to position [547, 0]
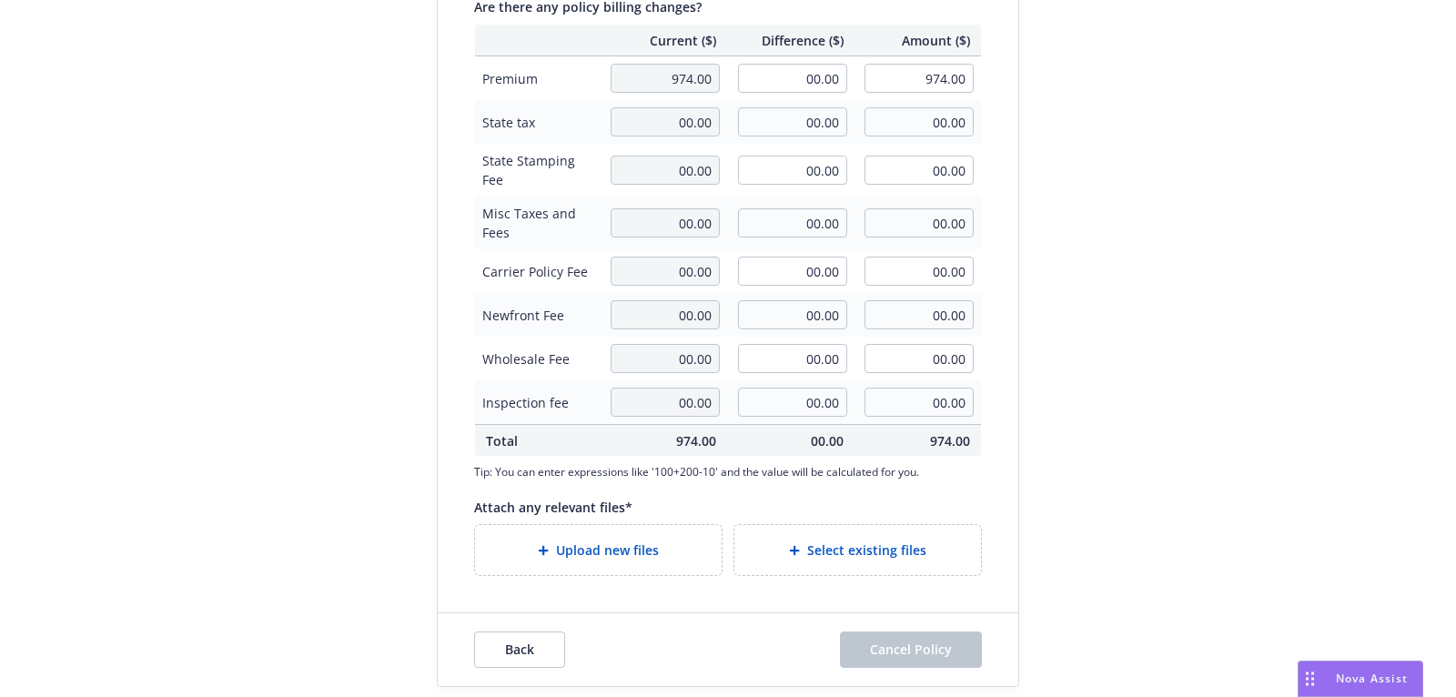
type textarea "From [GEOGRAPHIC_DATA]: "We had to rewrite your policy.Your new policy number a…"
click at [630, 550] on span "Upload new files" at bounding box center [607, 550] width 103 height 19
click at [673, 564] on div "Upload new files" at bounding box center [598, 550] width 247 height 50
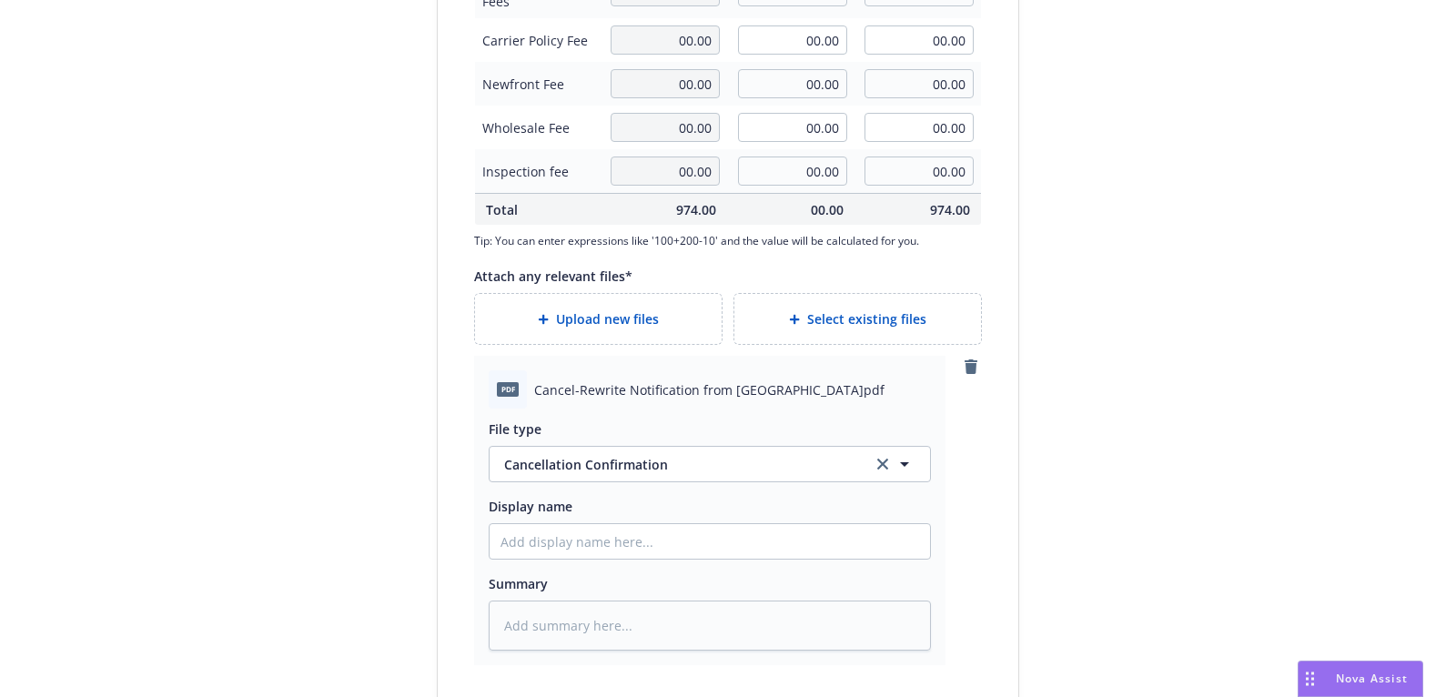
scroll to position [866, 0]
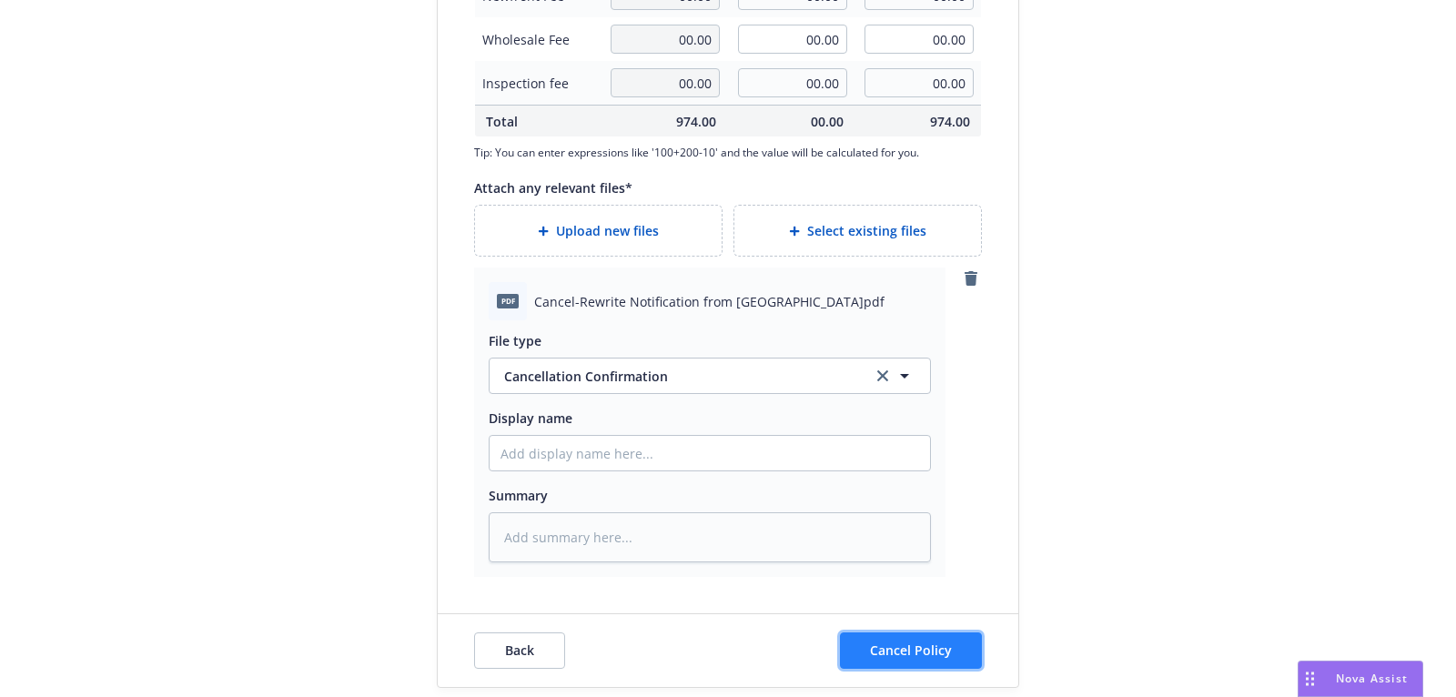
click at [954, 654] on button "Cancel Policy" at bounding box center [911, 651] width 142 height 36
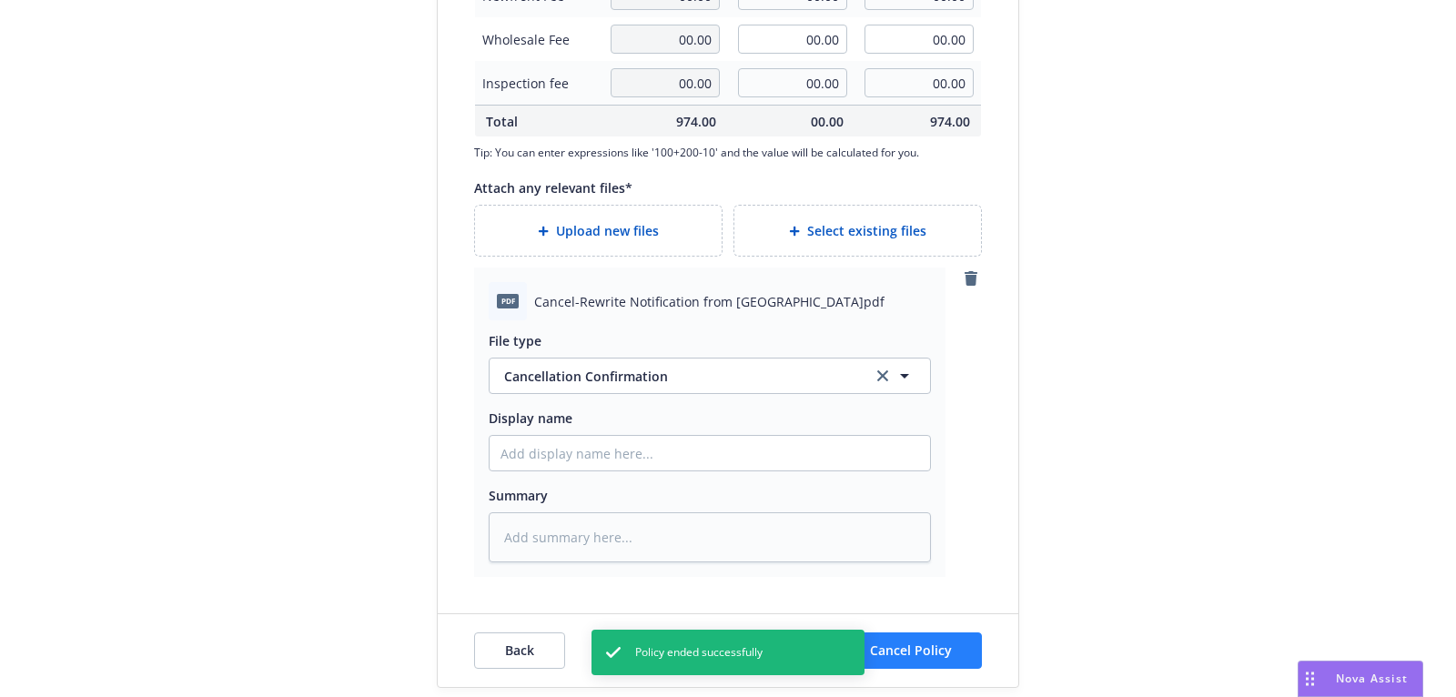
type textarea "x"
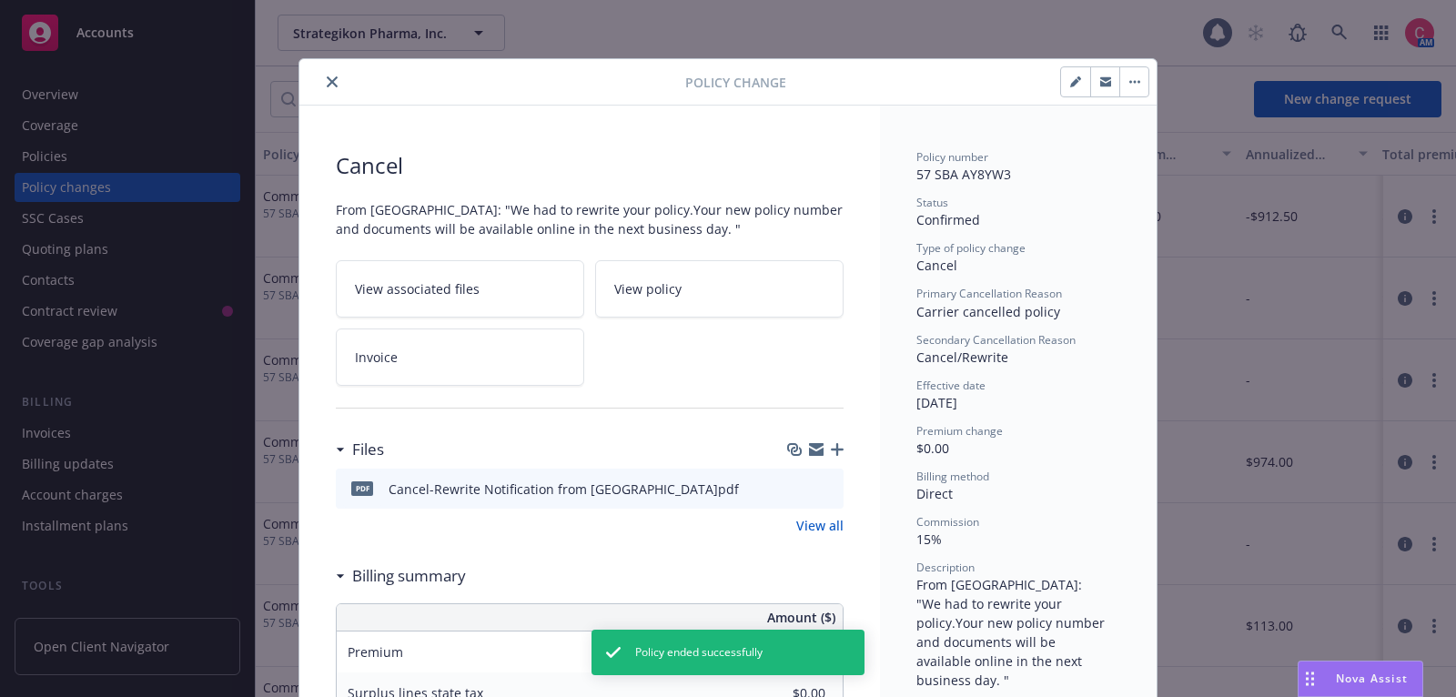
scroll to position [54, 0]
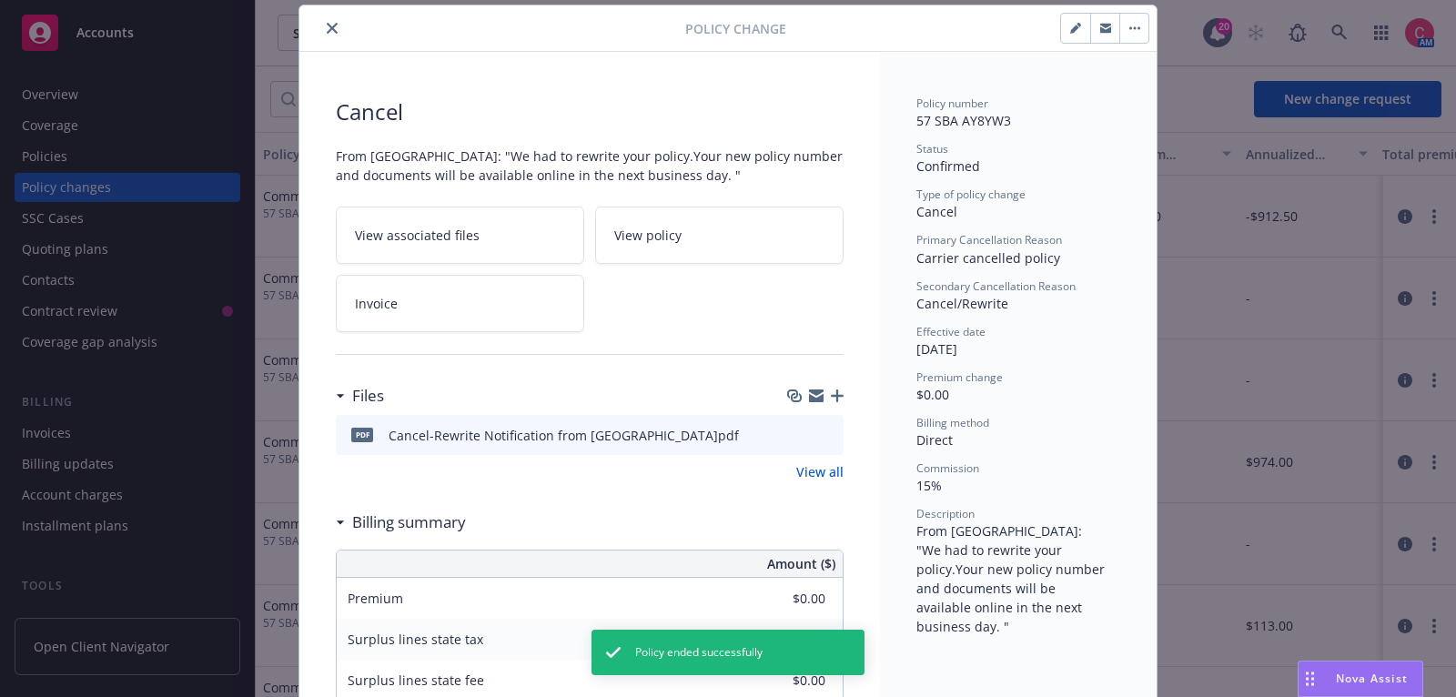
click at [331, 25] on icon "close" at bounding box center [332, 28] width 11 height 11
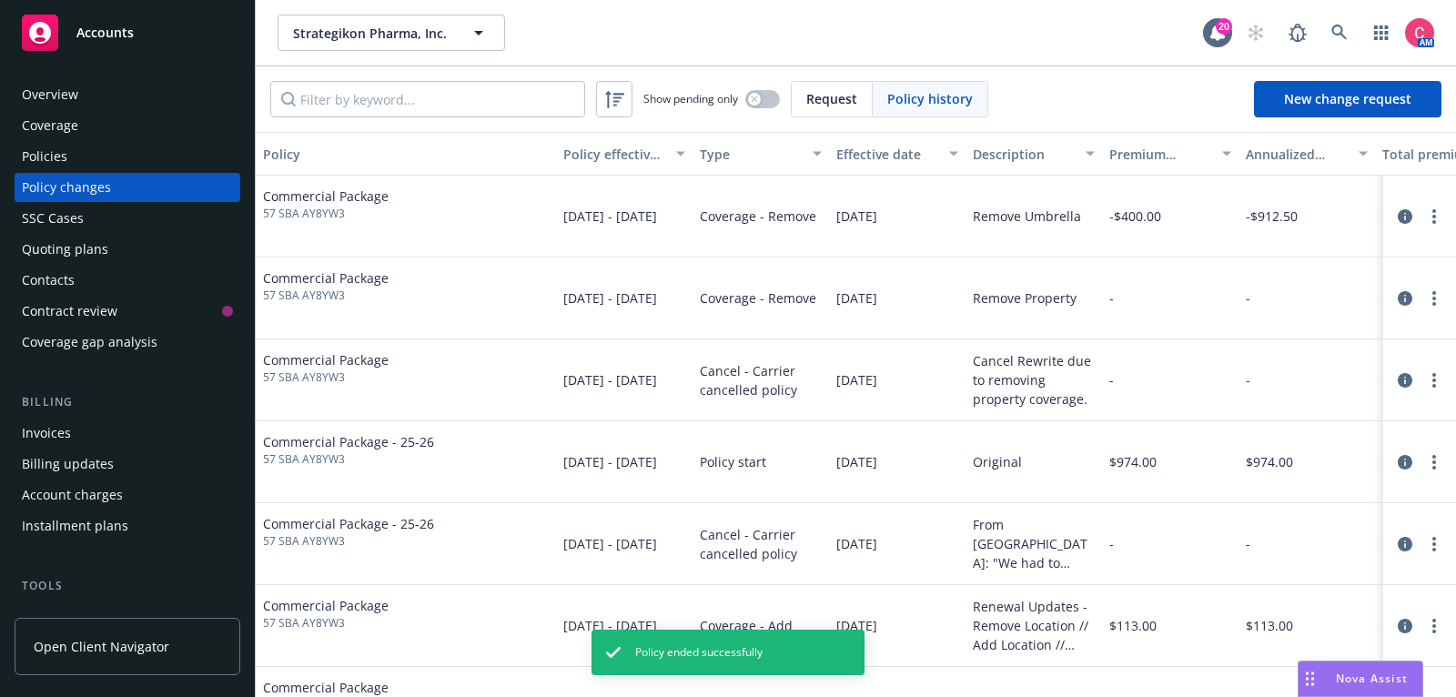
click at [191, 159] on div "Policies" at bounding box center [127, 156] width 211 height 29
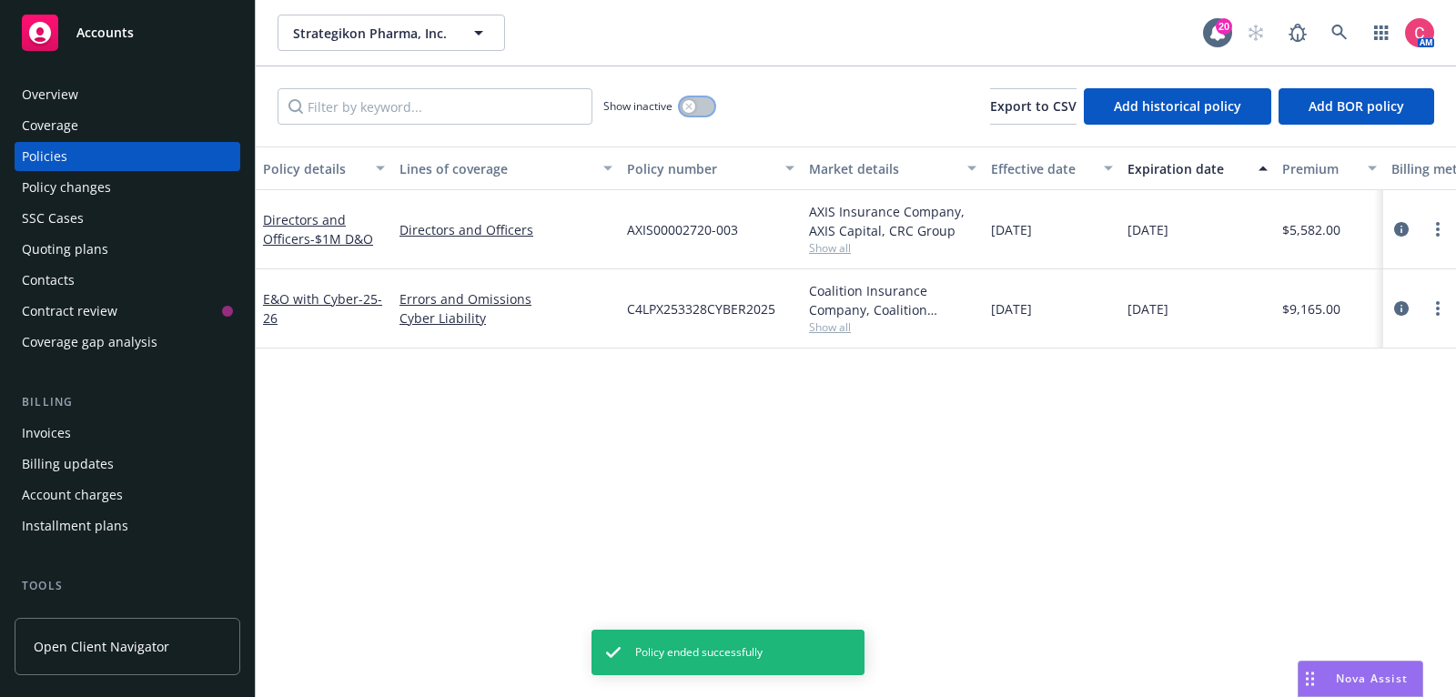
click at [705, 107] on button "button" at bounding box center [697, 106] width 35 height 18
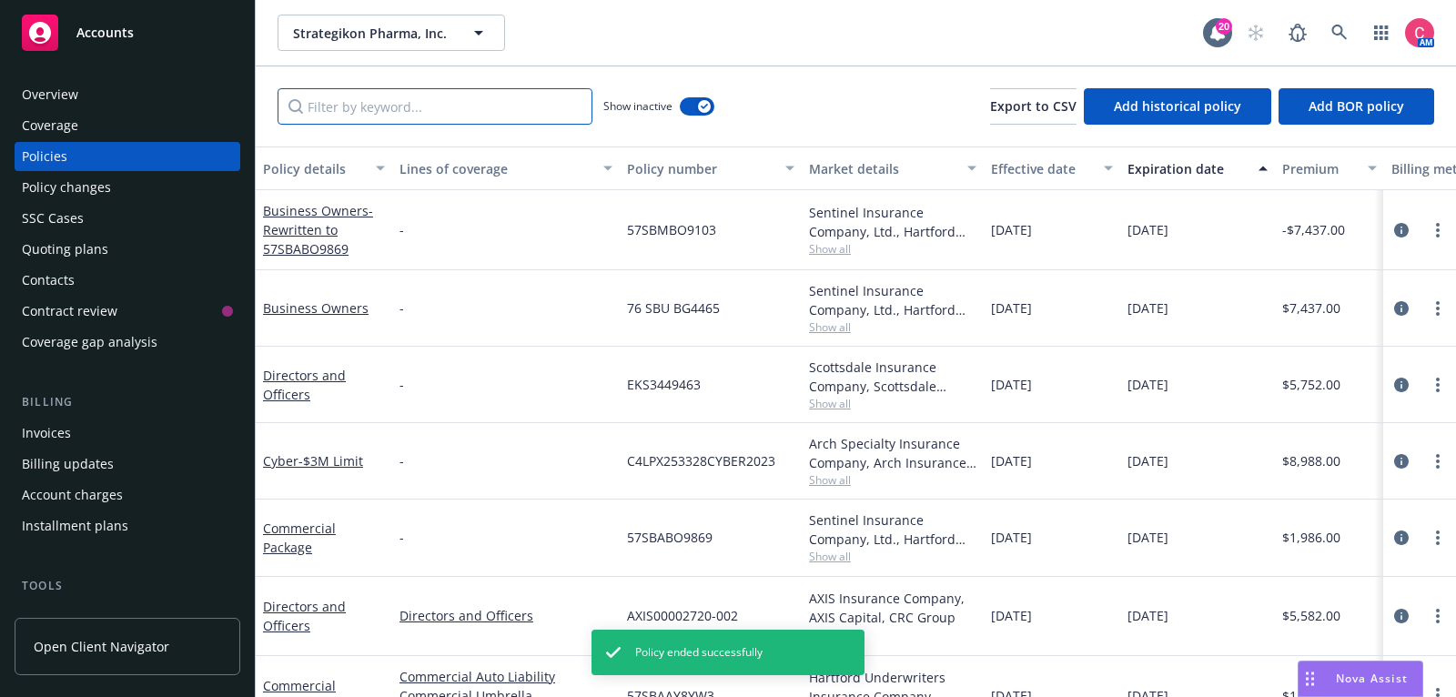
click at [512, 107] on input "Filter by keyword..." at bounding box center [435, 106] width 315 height 36
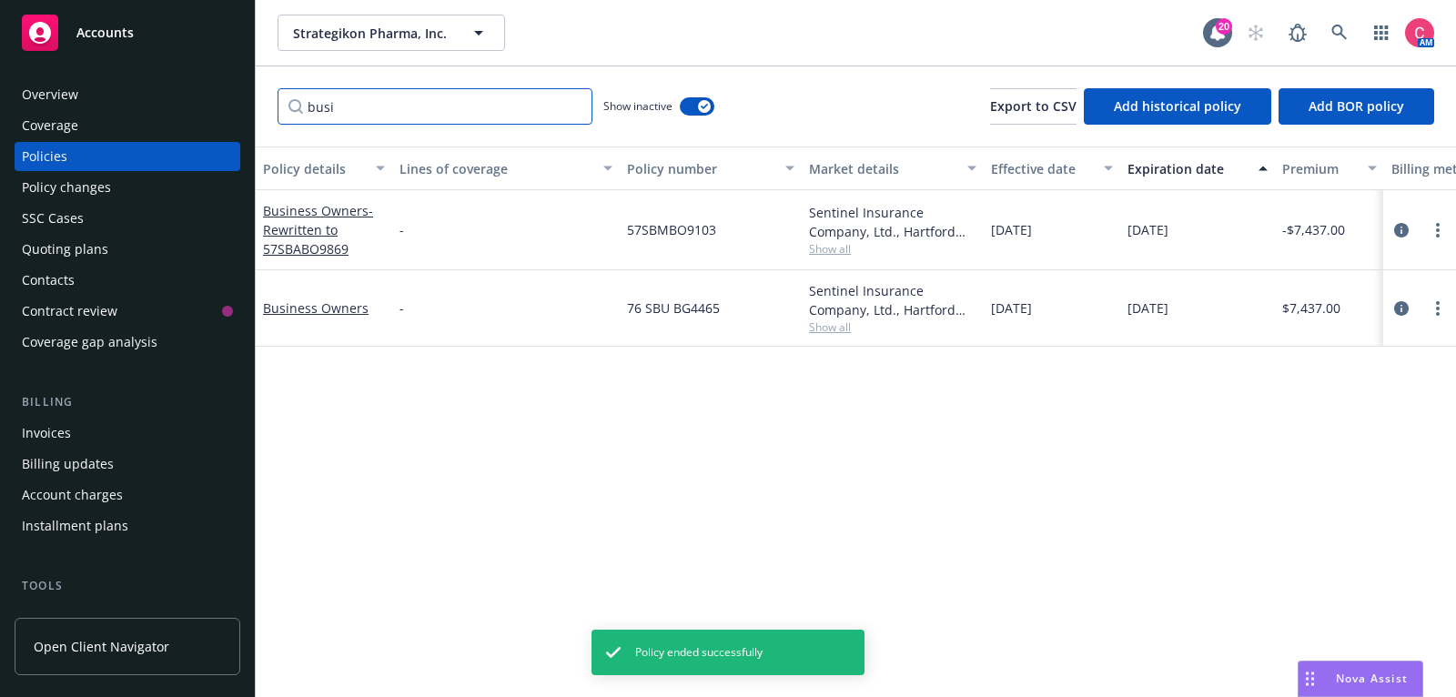
scroll to position [0, 555]
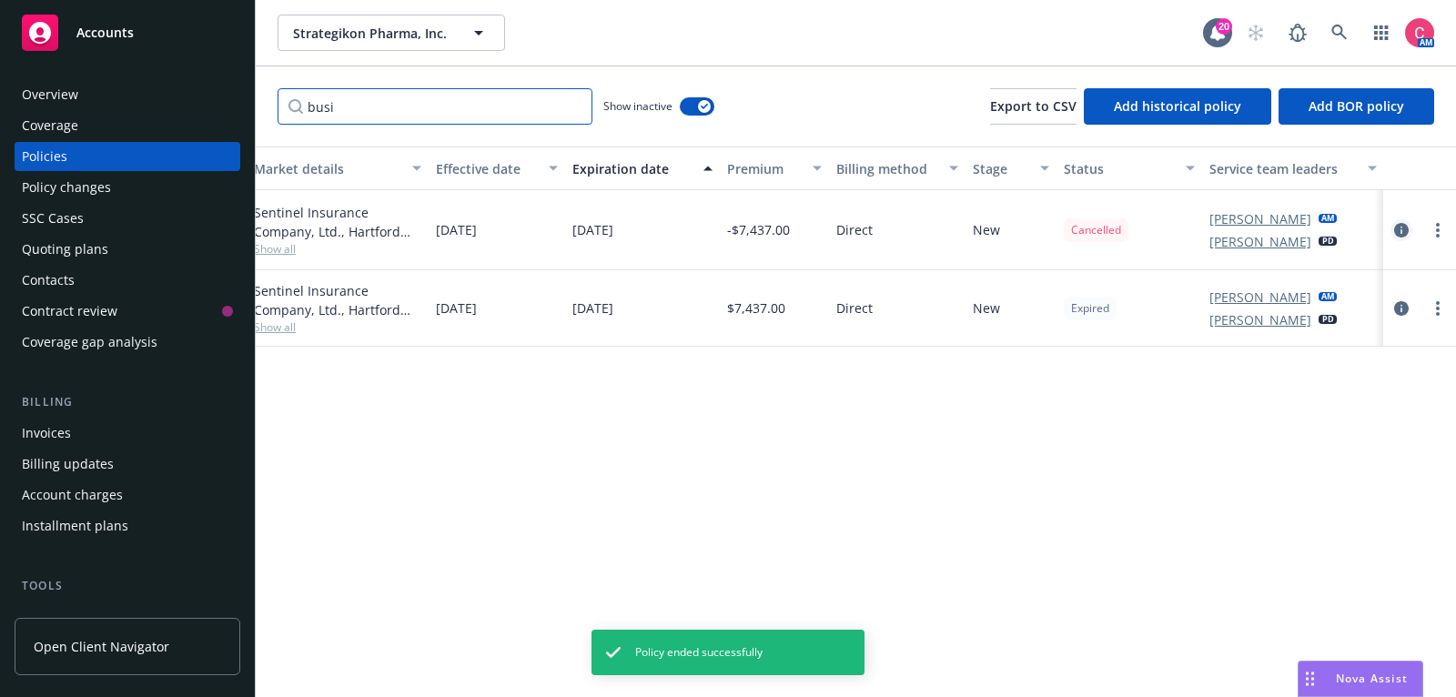
type input "busi"
click at [1404, 232] on icon "circleInformation" at bounding box center [1401, 230] width 15 height 15
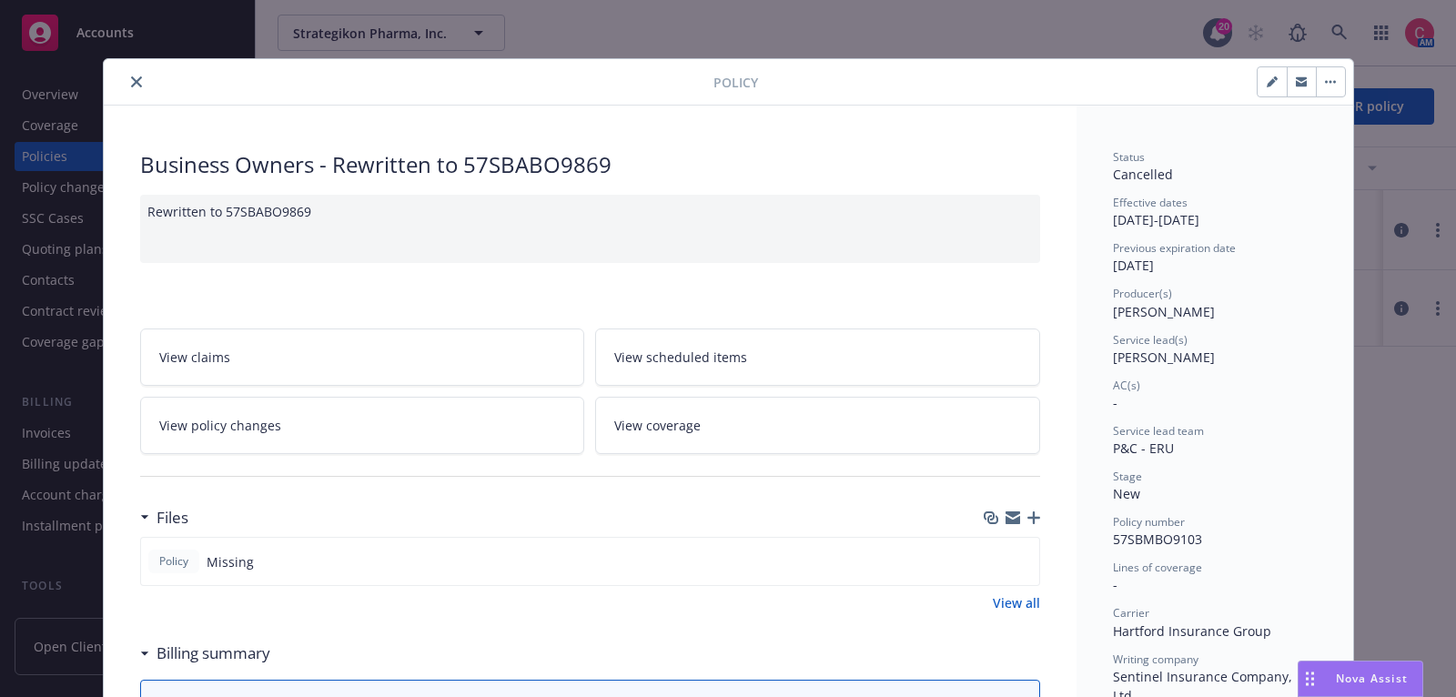
click at [122, 67] on div "Policy" at bounding box center [729, 82] width 1250 height 46
click at [131, 78] on icon "close" at bounding box center [136, 81] width 11 height 11
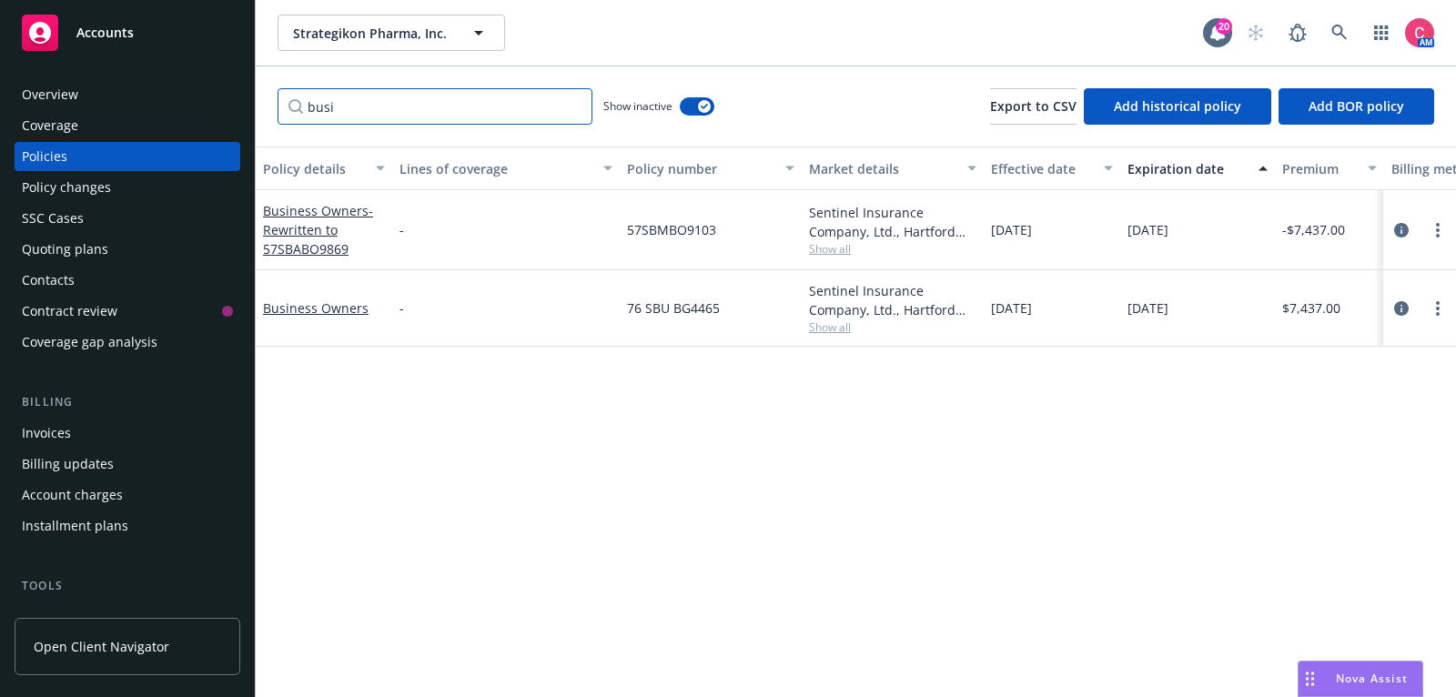
click at [471, 109] on input "busi" at bounding box center [435, 106] width 315 height 36
click at [573, 107] on input "busi" at bounding box center [435, 106] width 315 height 36
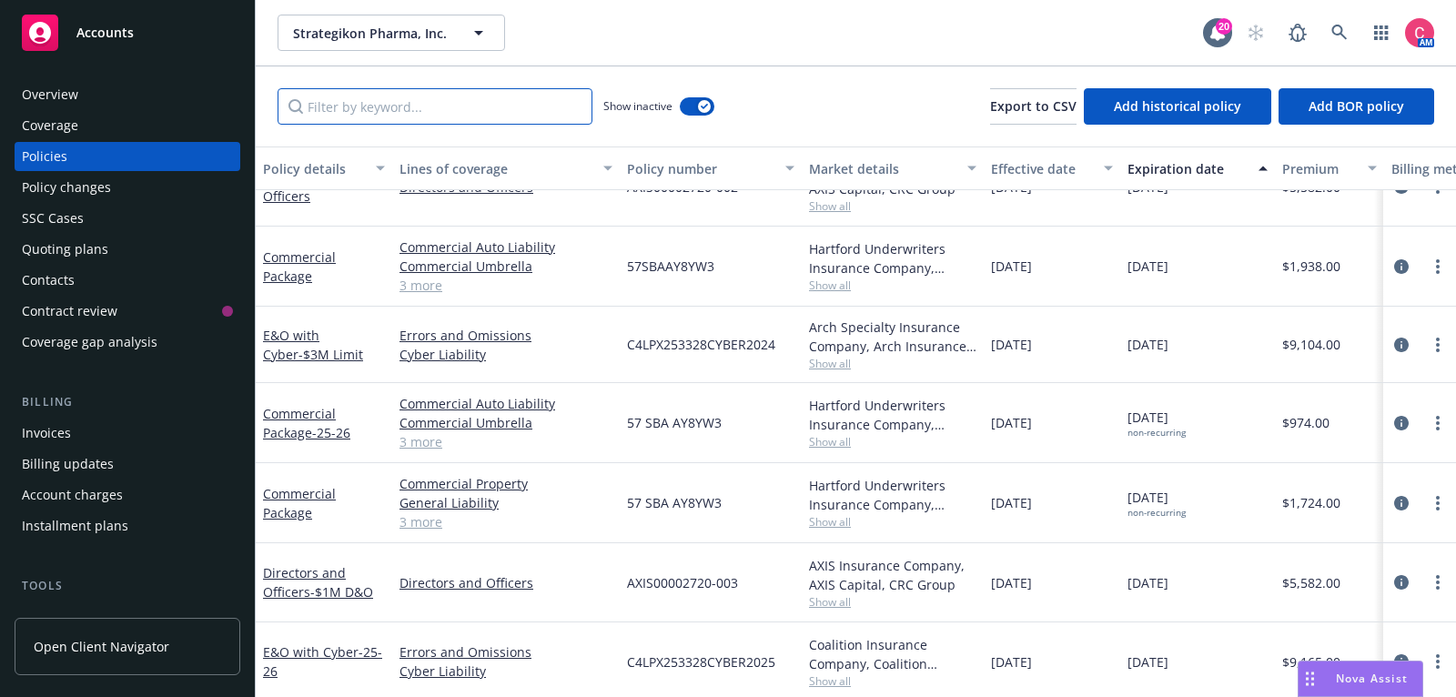
scroll to position [410, 555]
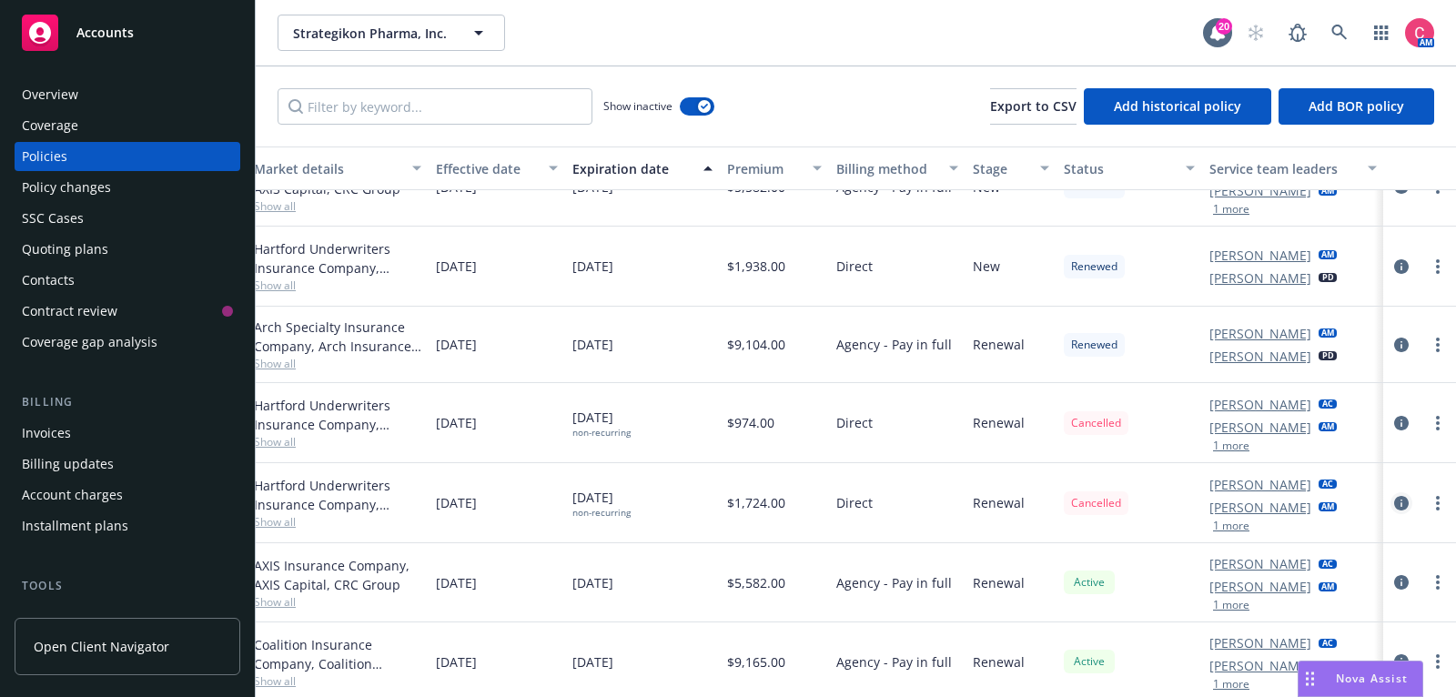
click at [1406, 500] on icon "circleInformation" at bounding box center [1401, 503] width 15 height 15
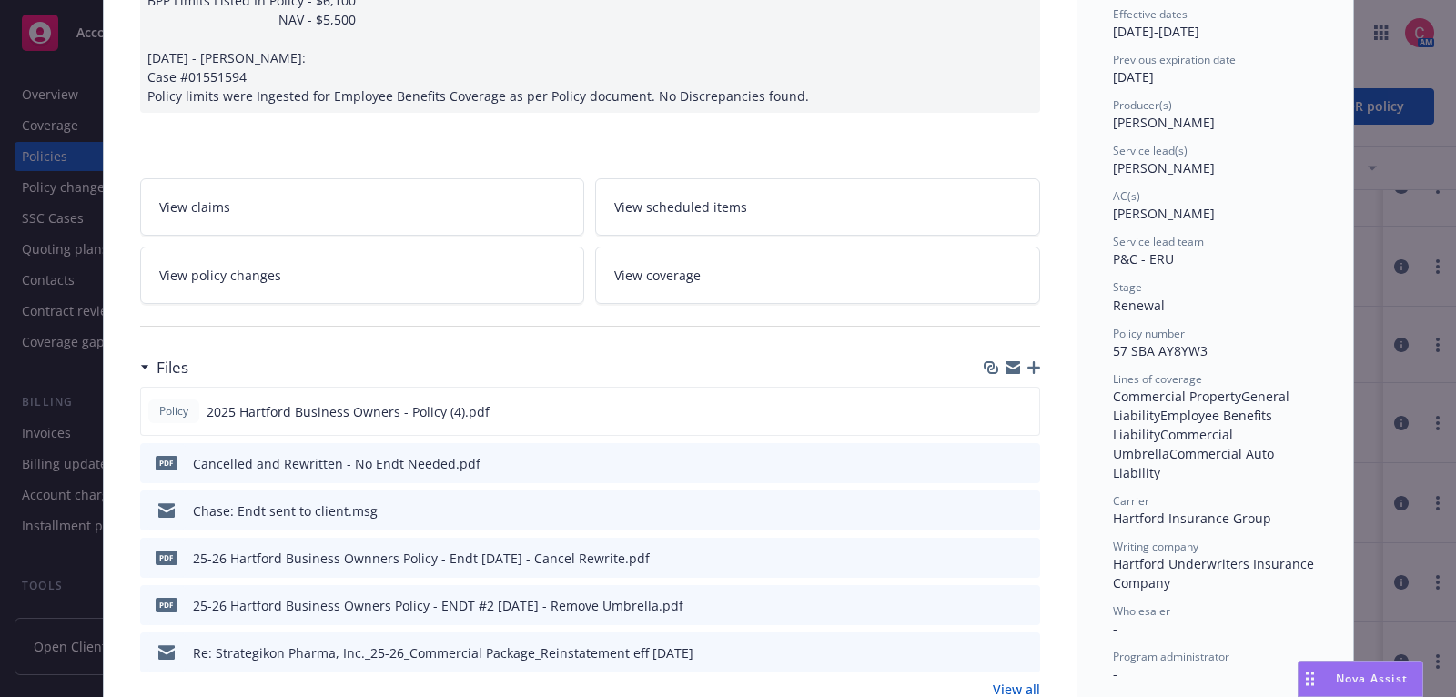
scroll to position [329, 0]
click at [1026, 451] on button at bounding box center [1025, 460] width 16 height 19
click at [1026, 453] on icon "preview file" at bounding box center [1023, 459] width 16 height 13
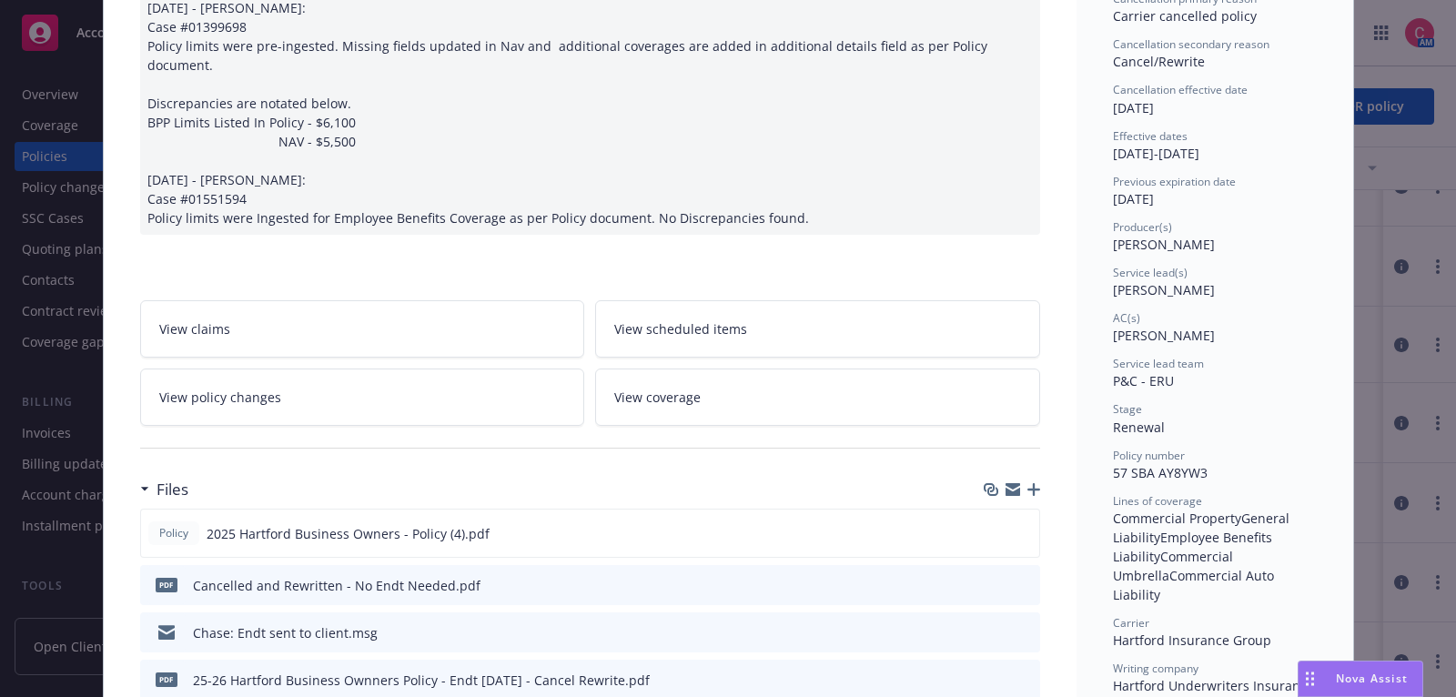
scroll to position [0, 0]
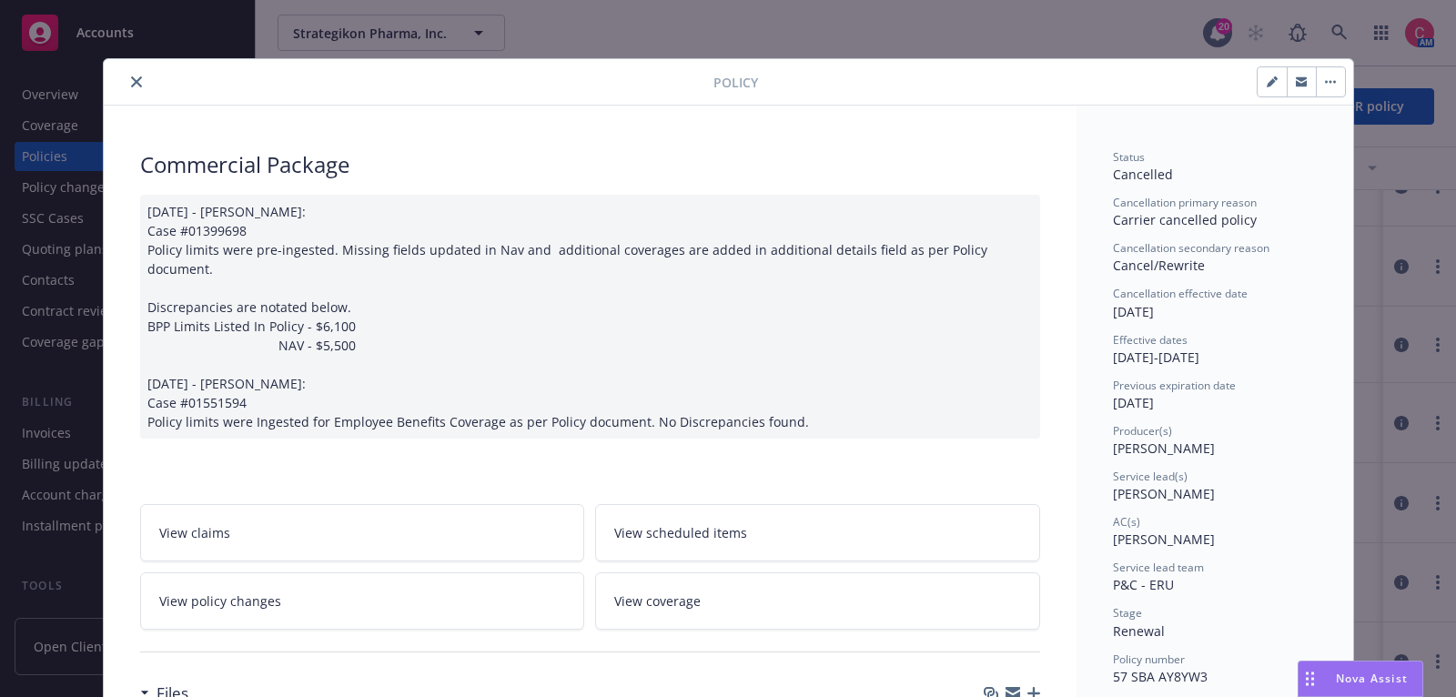
click at [141, 82] on button "close" at bounding box center [137, 82] width 22 height 22
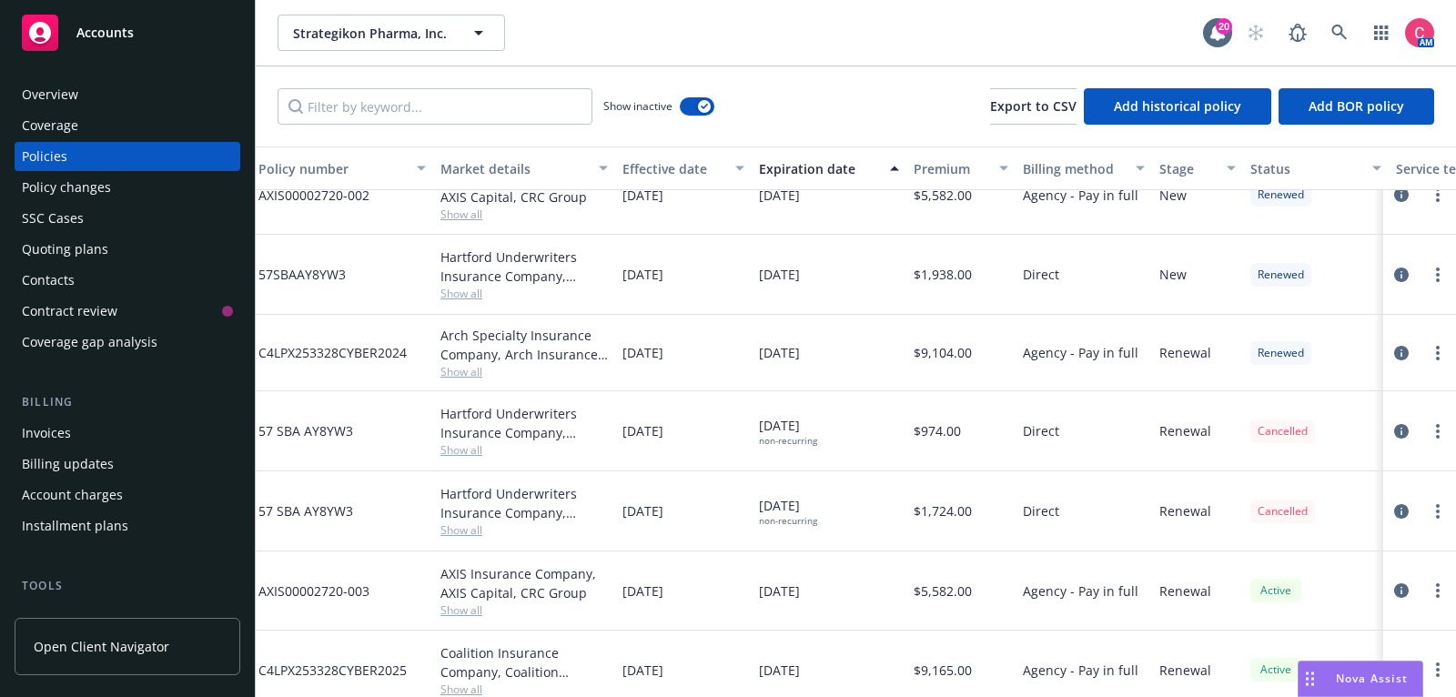
scroll to position [402, 367]
click at [1392, 426] on link "circleInformation" at bounding box center [1402, 431] width 22 height 22
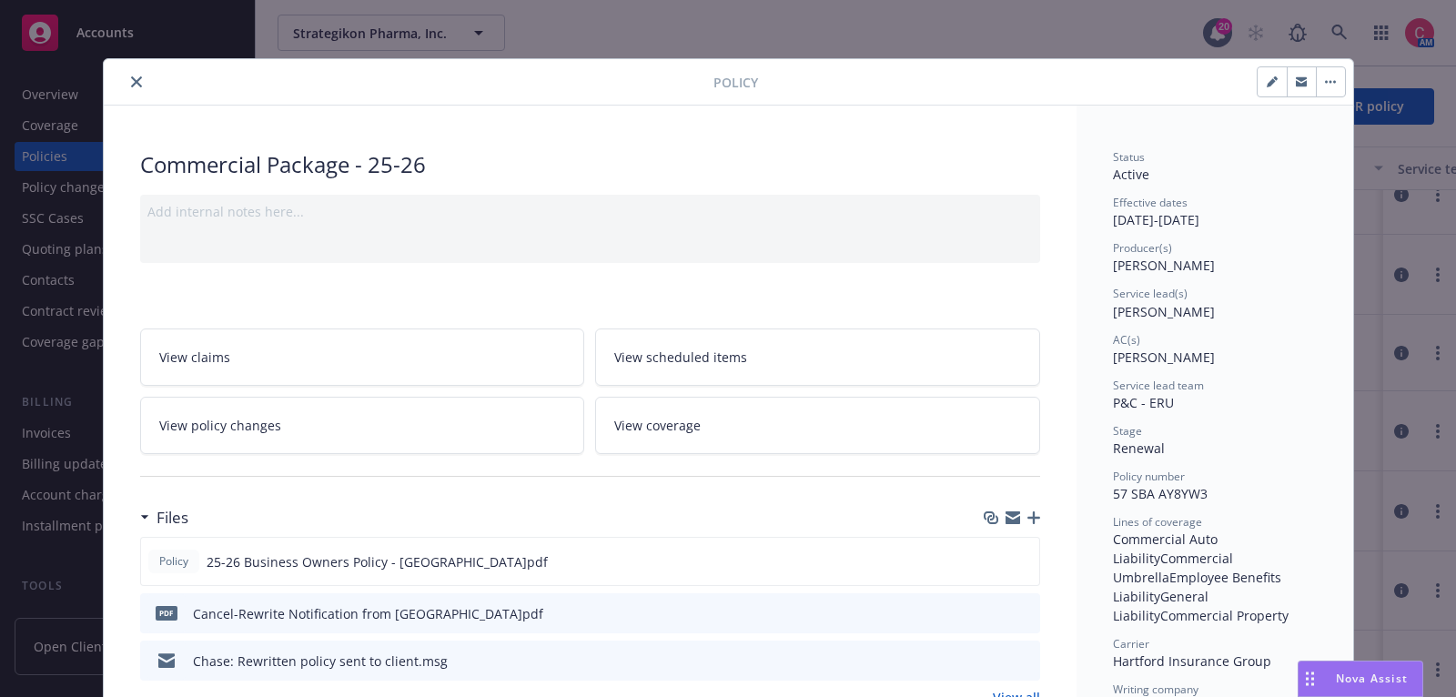
scroll to position [54, 0]
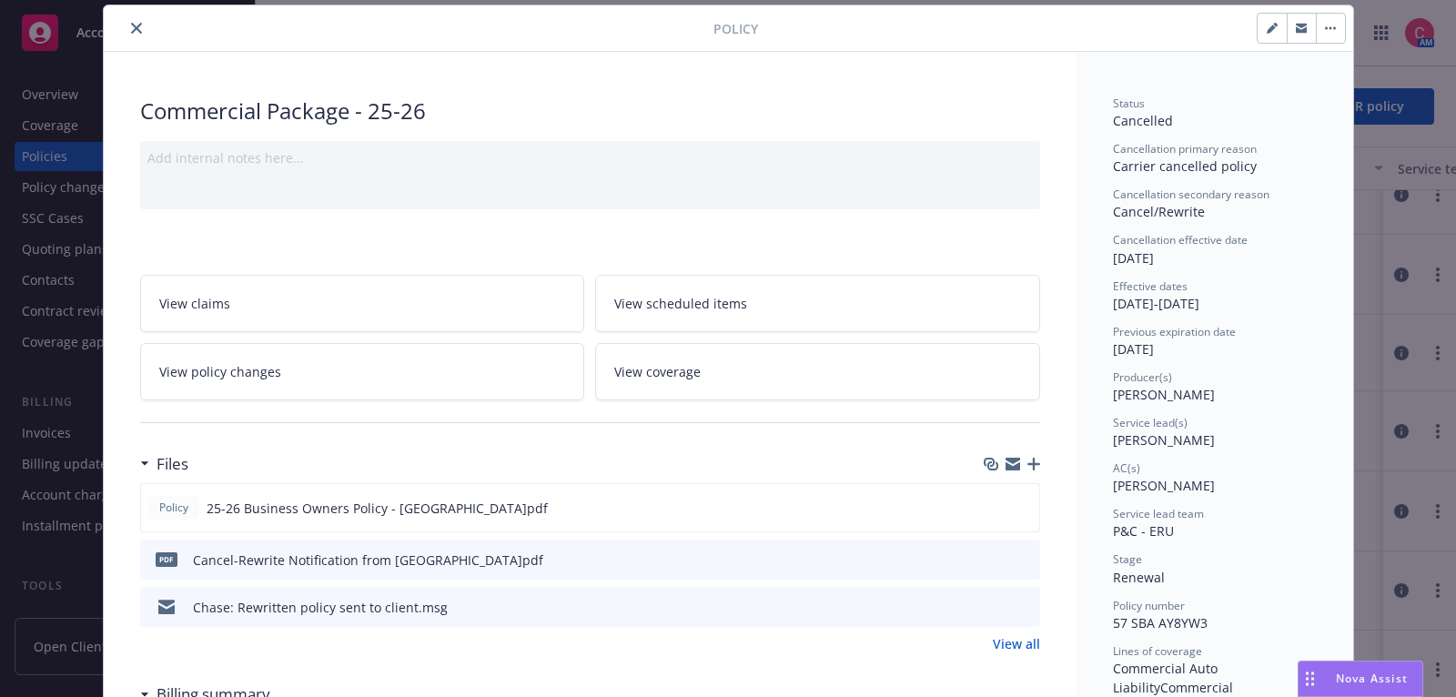
click at [139, 41] on div "Policy" at bounding box center [729, 28] width 1250 height 46
click at [139, 29] on icon "close" at bounding box center [136, 28] width 11 height 11
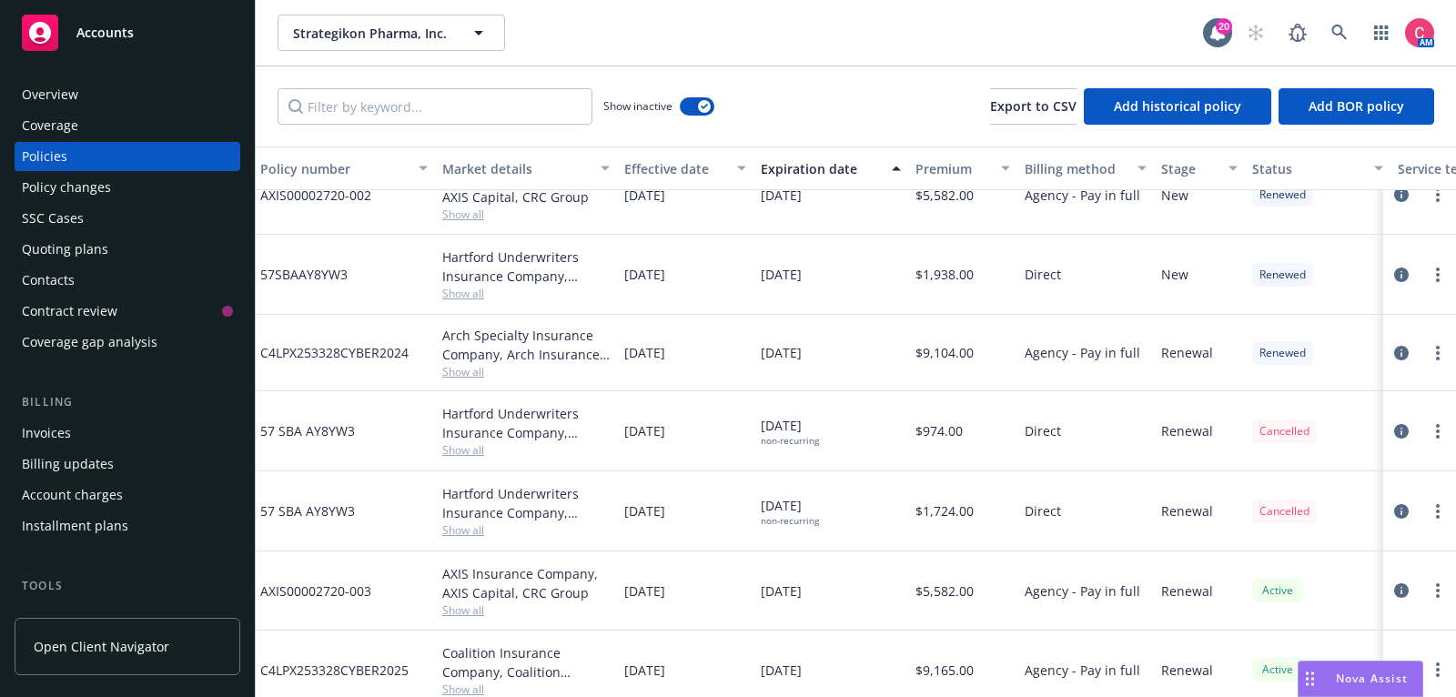
scroll to position [402, 0]
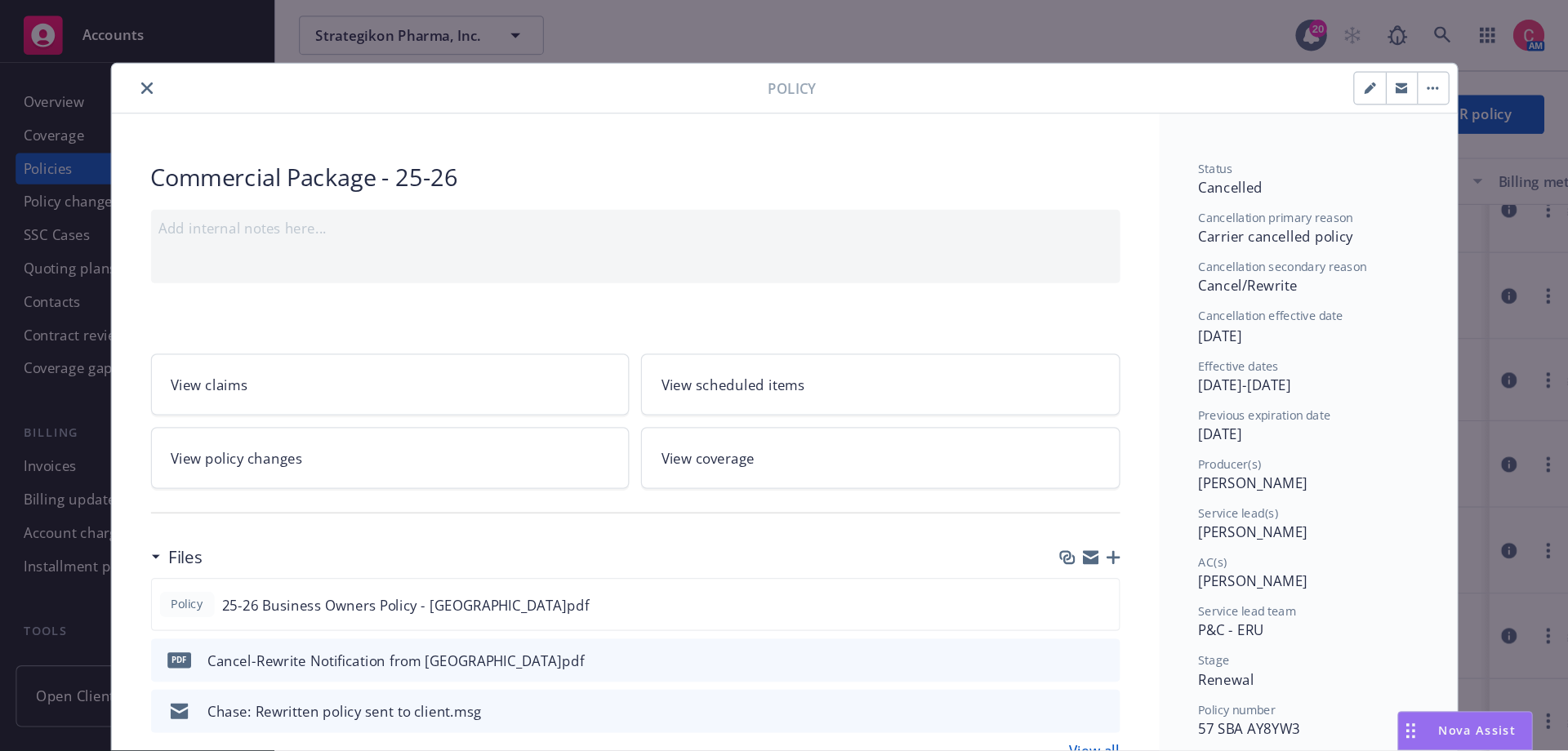
scroll to position [48, 0]
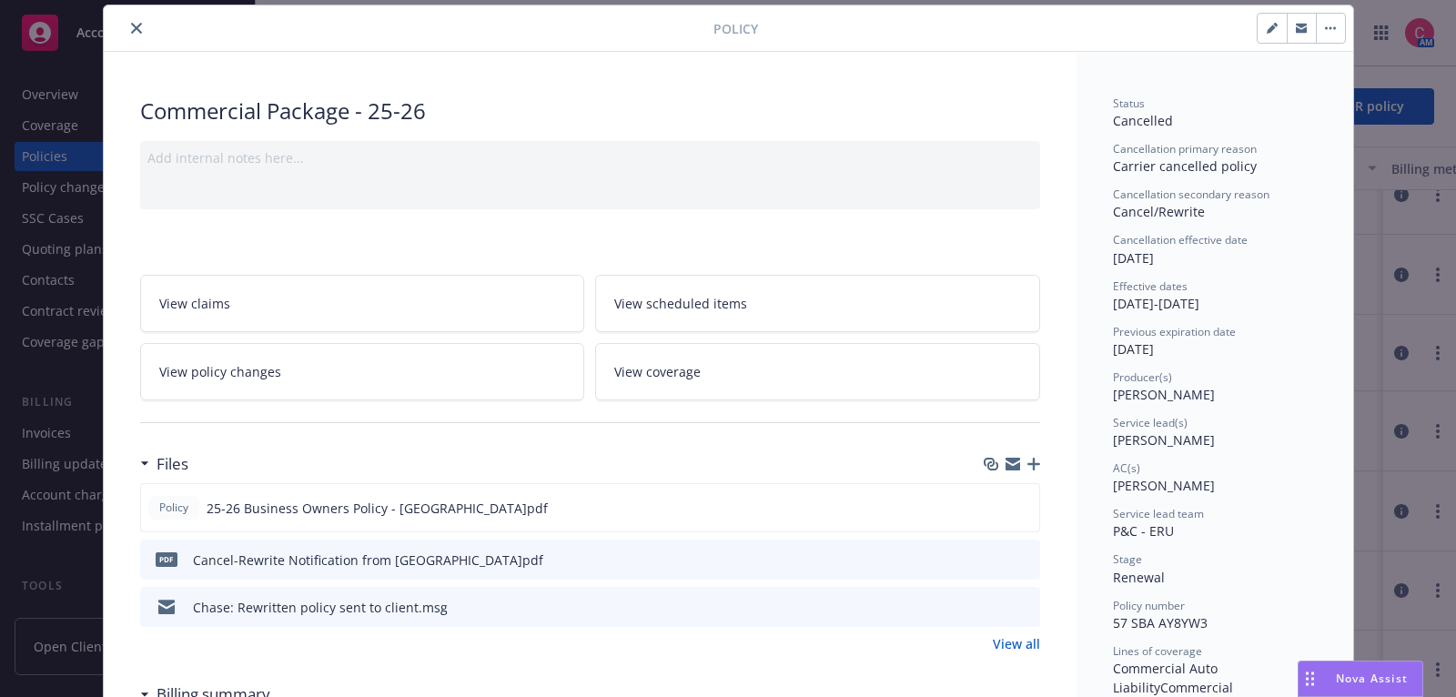
click at [137, 23] on icon "close" at bounding box center [136, 28] width 11 height 11
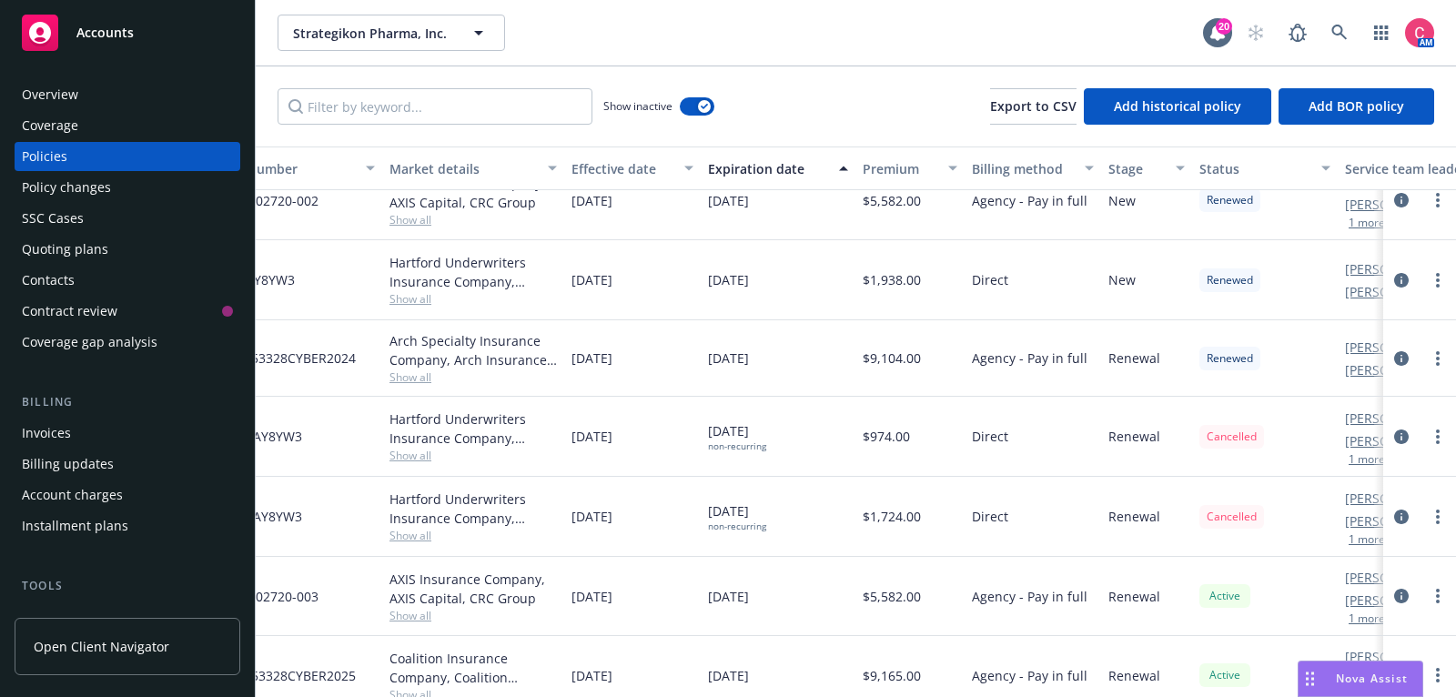
scroll to position [397, 555]
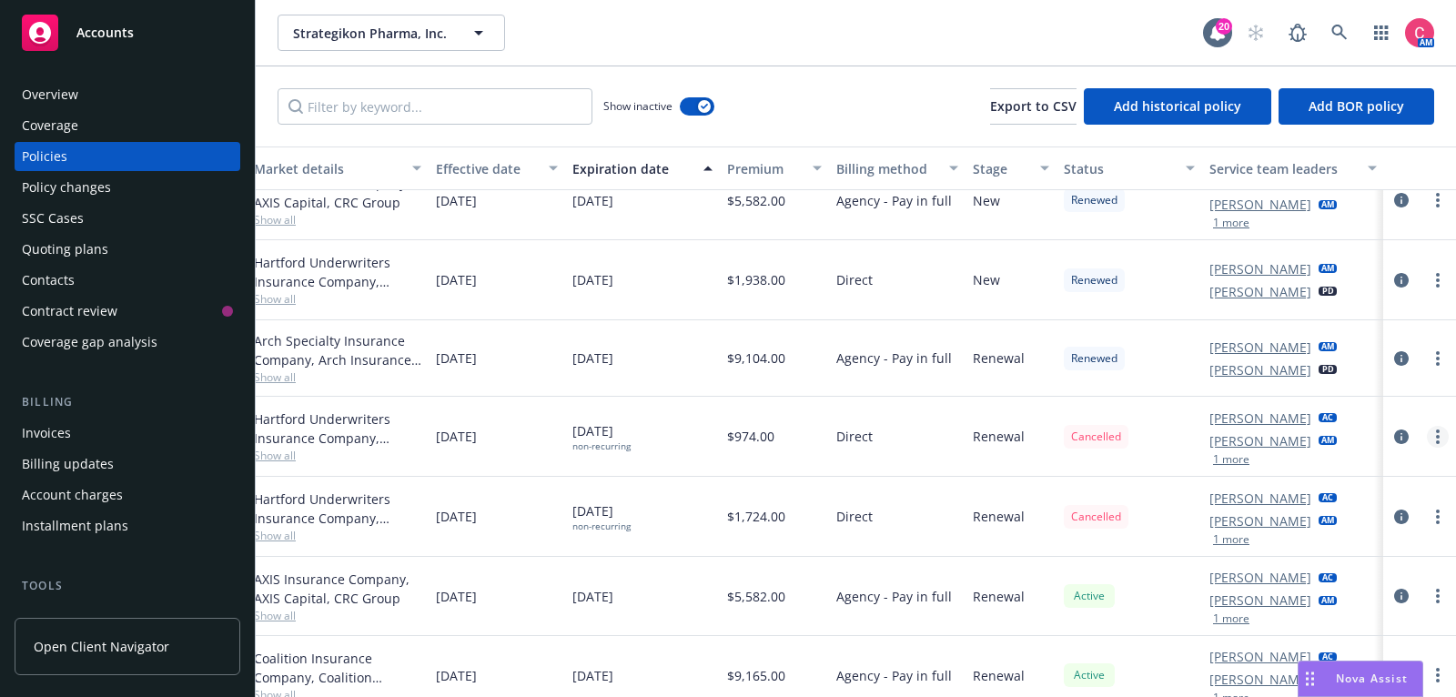
click at [1433, 439] on link "more" at bounding box center [1438, 437] width 22 height 22
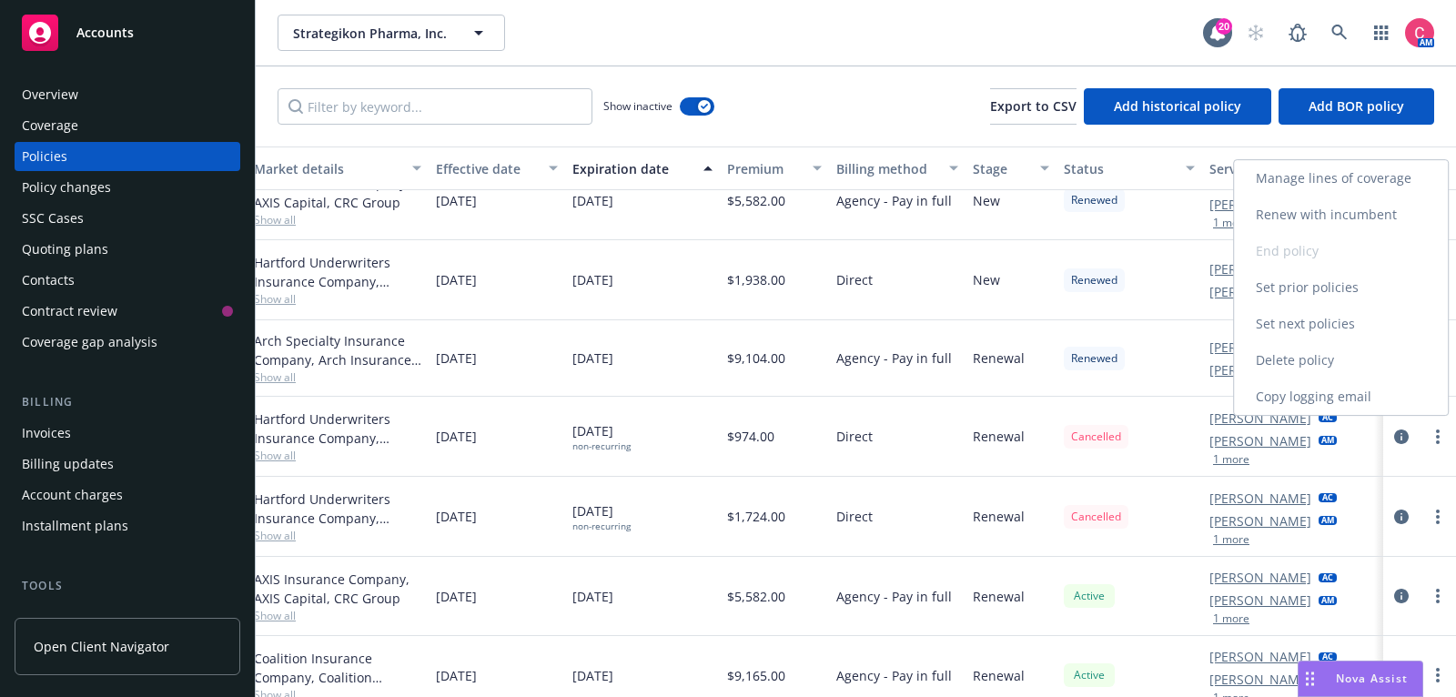
click at [1398, 214] on link "Renew with incumbent" at bounding box center [1341, 215] width 214 height 36
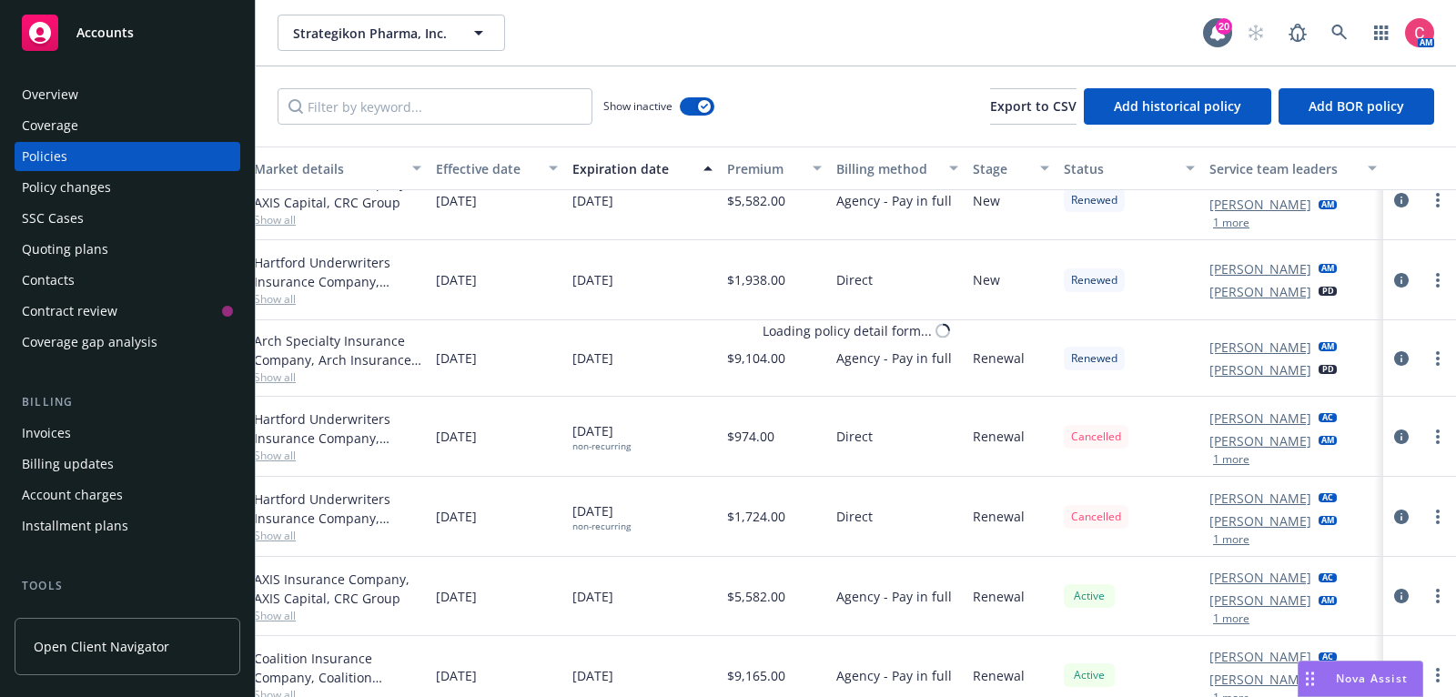
select select "12"
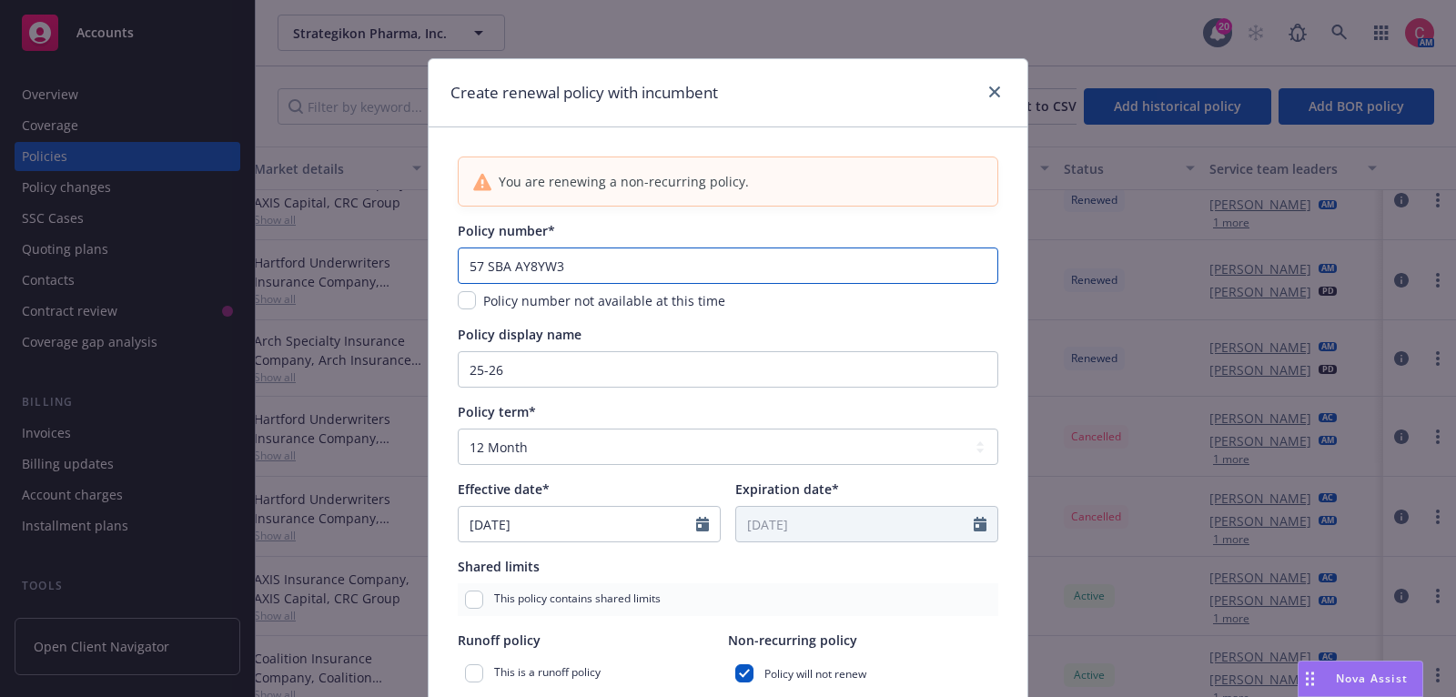
click at [602, 249] on input "57 SBA AY8YW3" at bounding box center [728, 266] width 541 height 36
paste input "M BV5CYS"
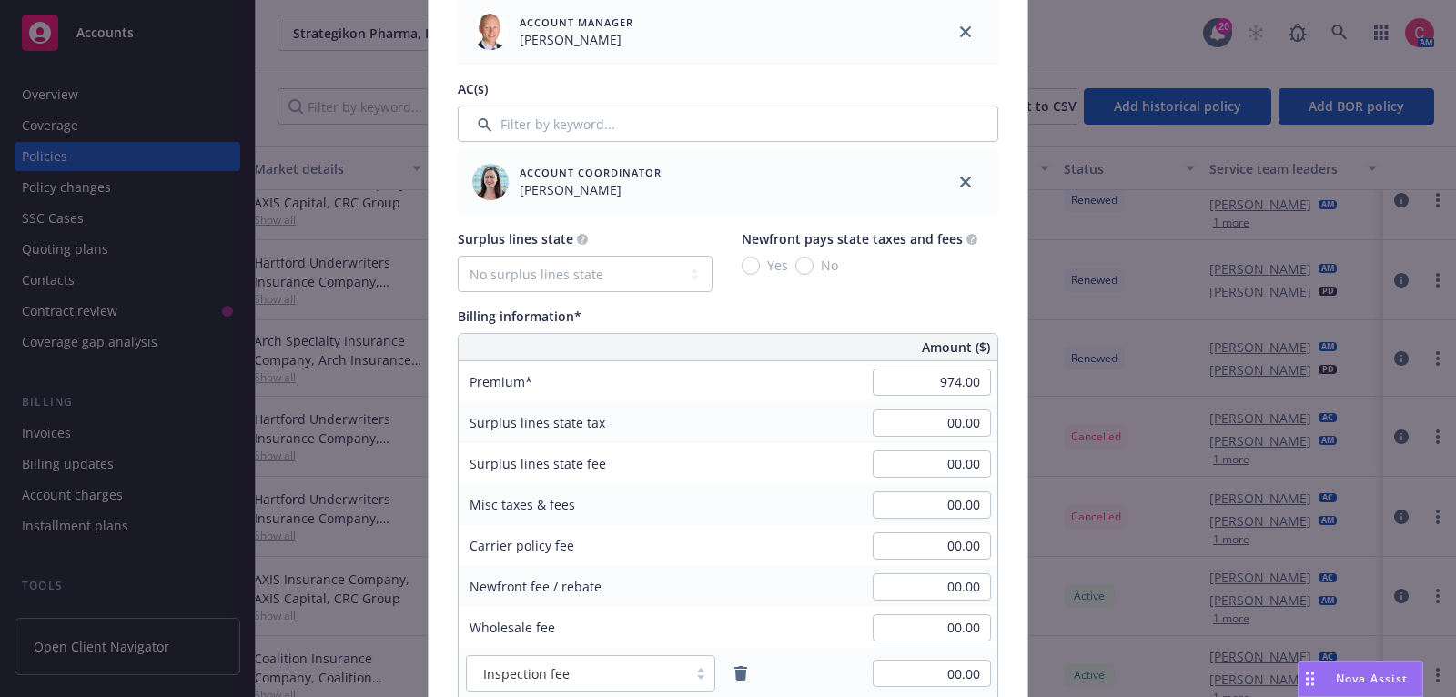
scroll to position [929, 0]
type input "57 SBM BV5CYS"
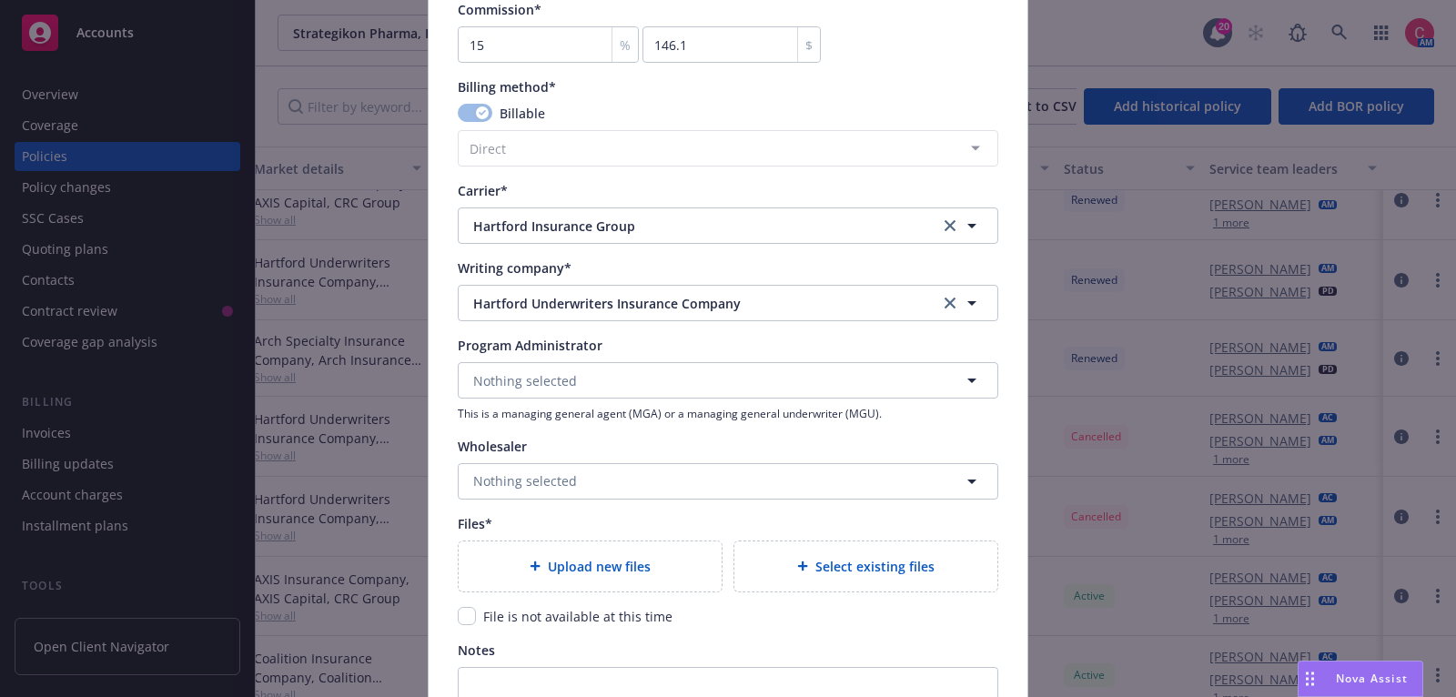
scroll to position [1800, 0]
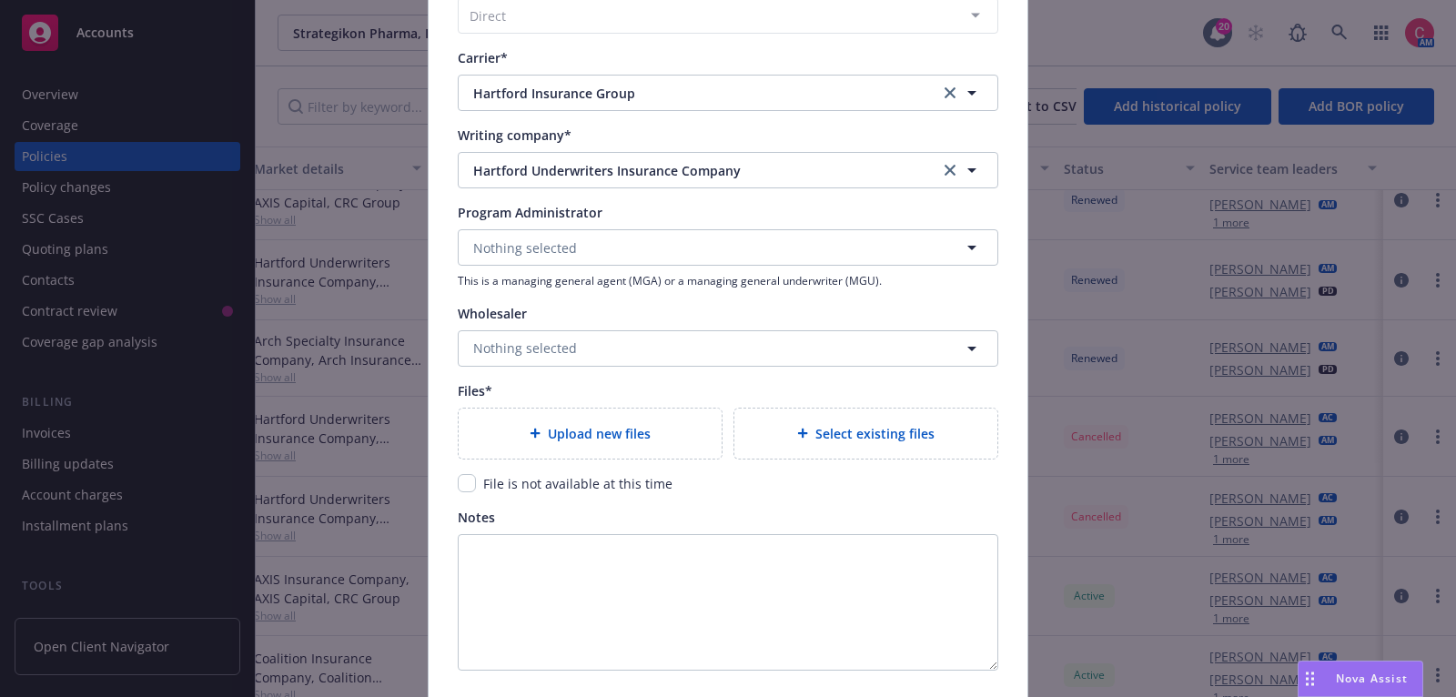
click at [674, 450] on div "Upload new files" at bounding box center [590, 434] width 263 height 50
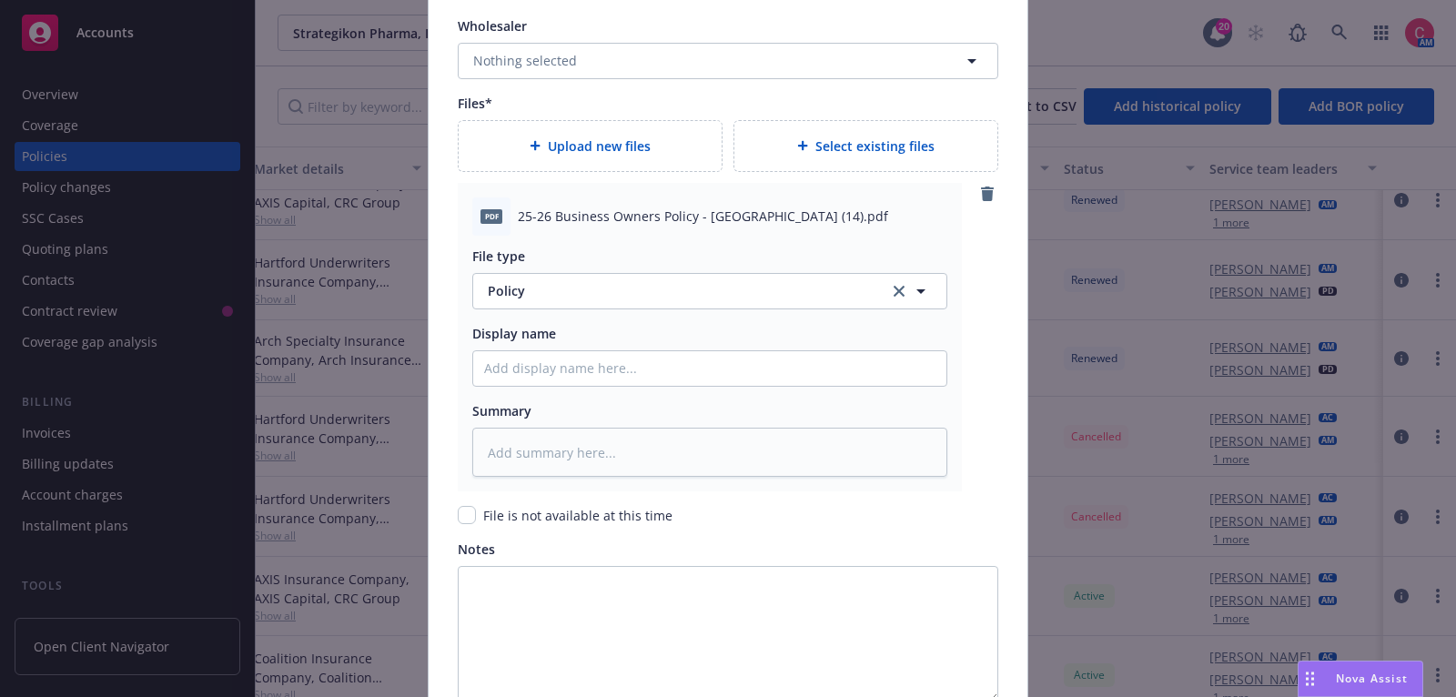
scroll to position [2131, 0]
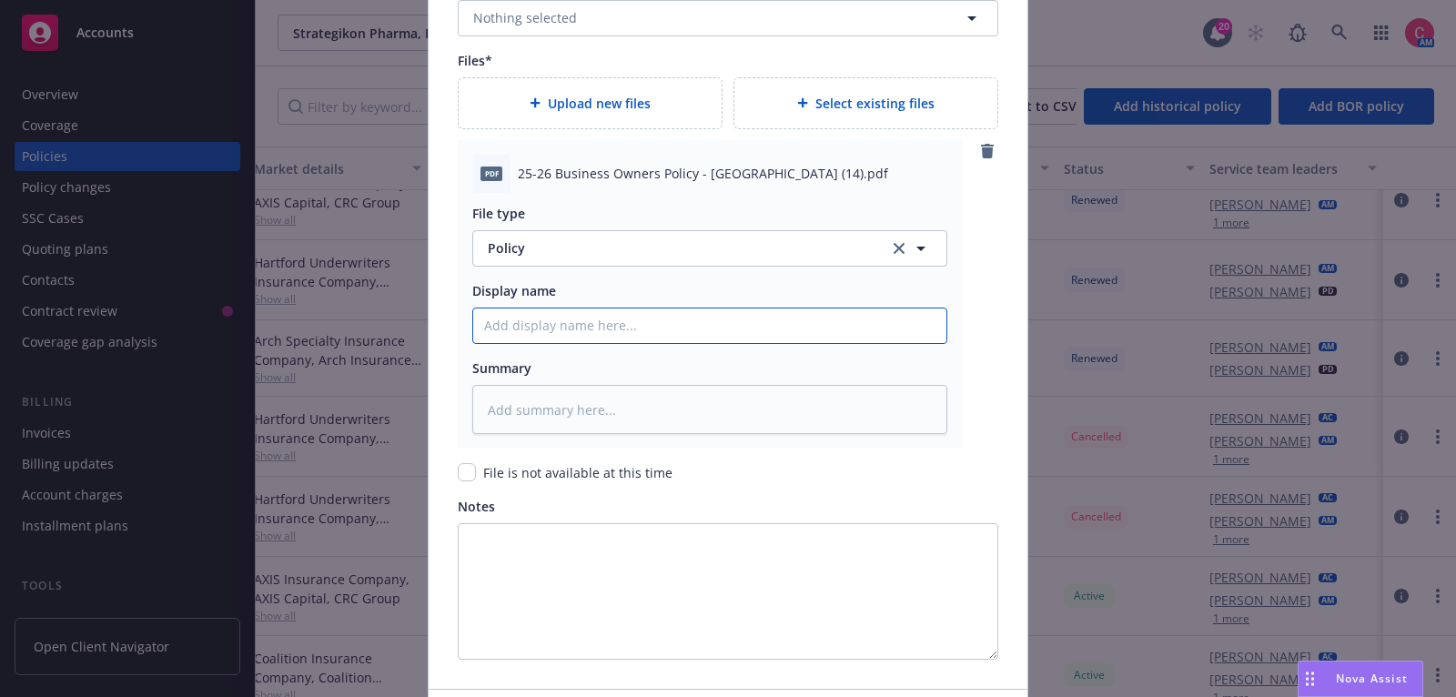
click at [644, 315] on input "Policy display name" at bounding box center [709, 326] width 473 height 35
type textarea "x"
type input "2"
type textarea "x"
type input "25"
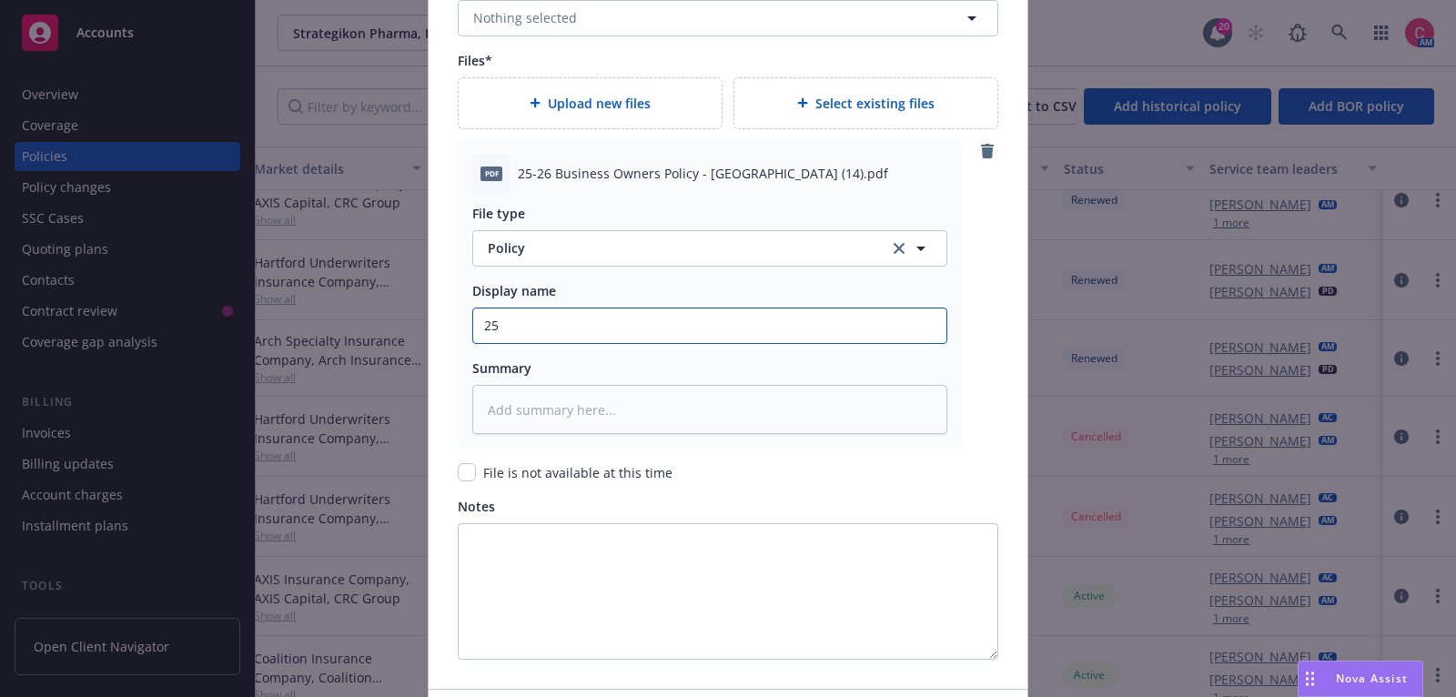
type textarea "x"
type input "25-2"
type textarea "x"
type input "25-26"
type textarea "x"
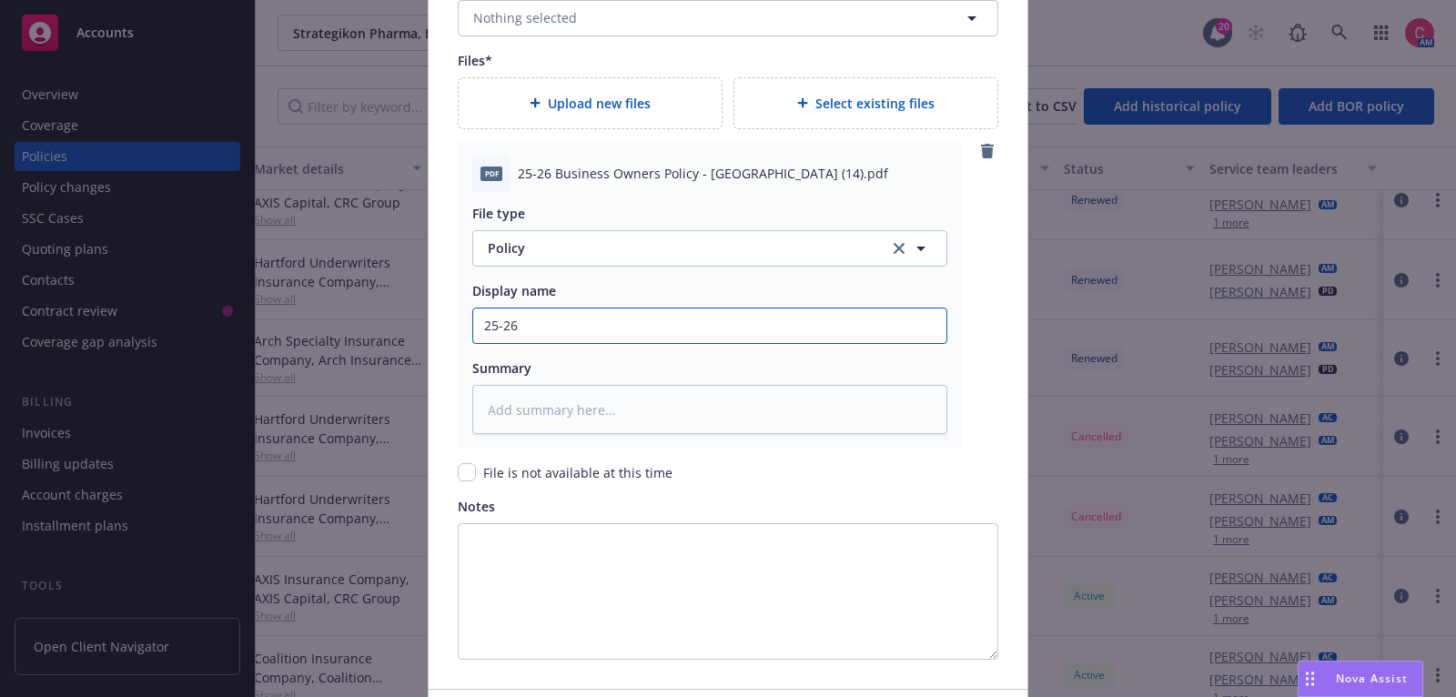
type input "25-26"
type textarea "x"
type input "25-26 H"
type textarea "x"
type input "25-26"
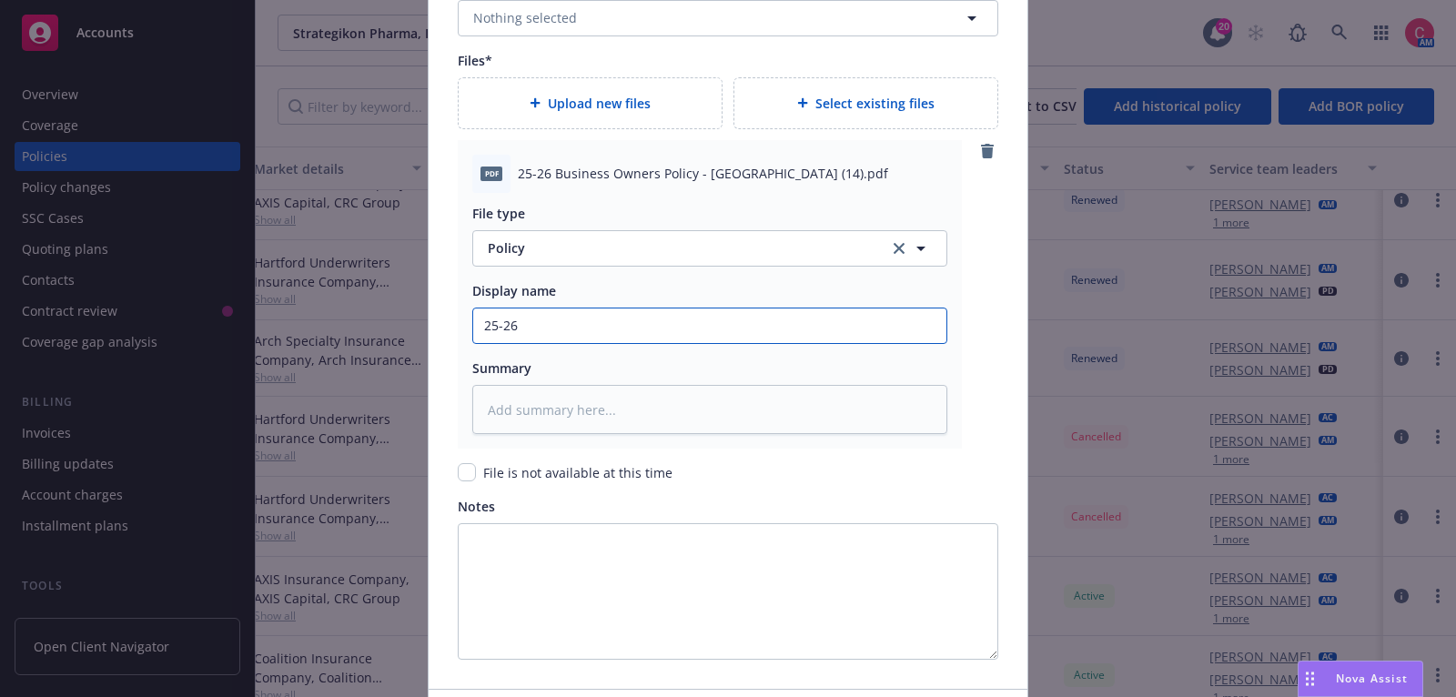
type textarea "x"
type input "25-26 P"
type textarea "x"
type input "25-26 PKG"
type textarea "x"
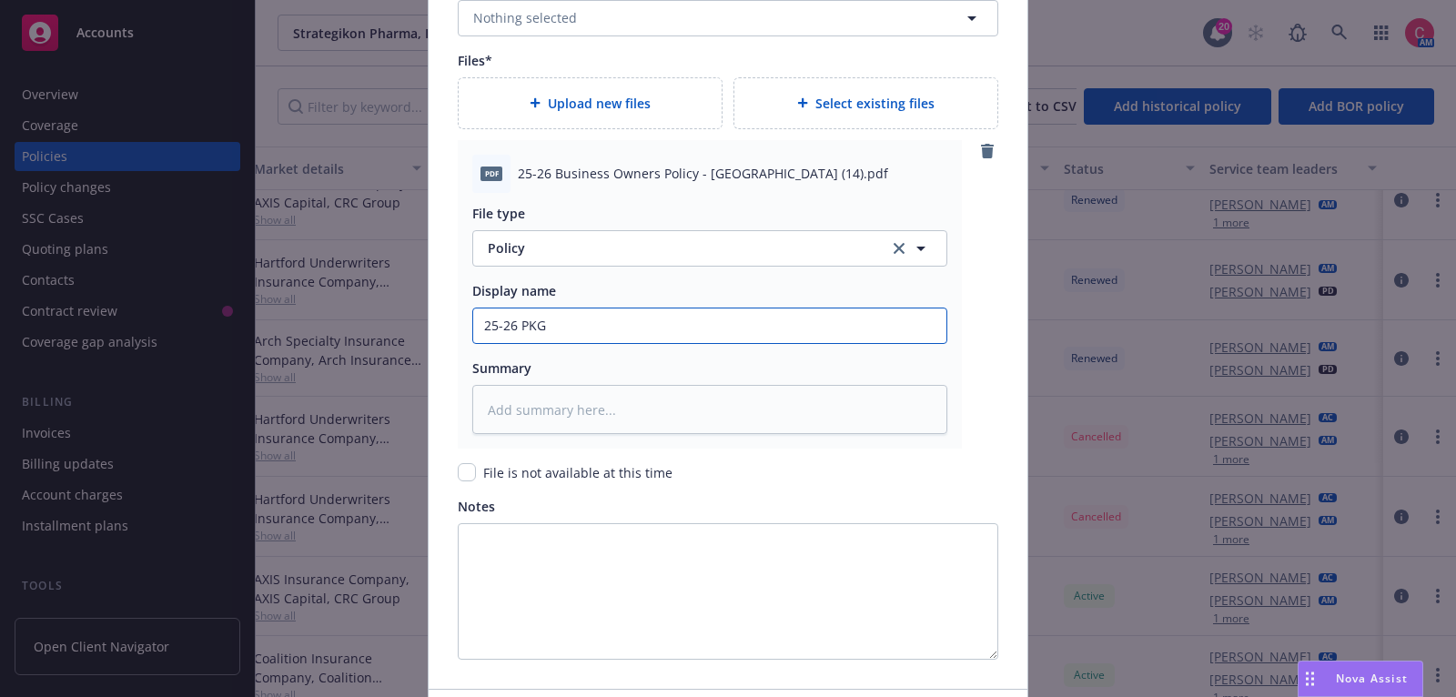
type input "25-26 PKG"
type textarea "x"
type input "25-26 PKG H"
type textarea "x"
type input "25-26 PKG Ha"
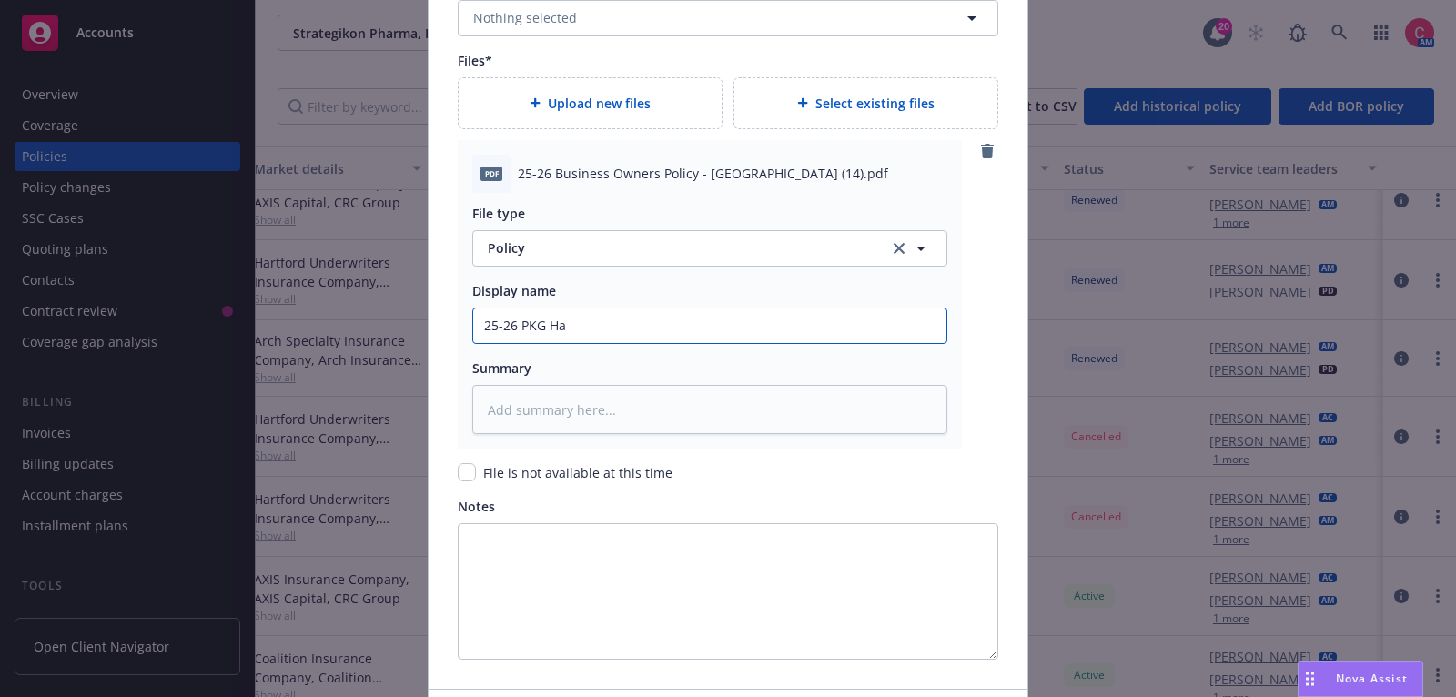
type textarea "x"
type input "25-26 PKG Har"
type textarea "x"
type input "25-26 PKG [PERSON_NAME]"
type textarea "x"
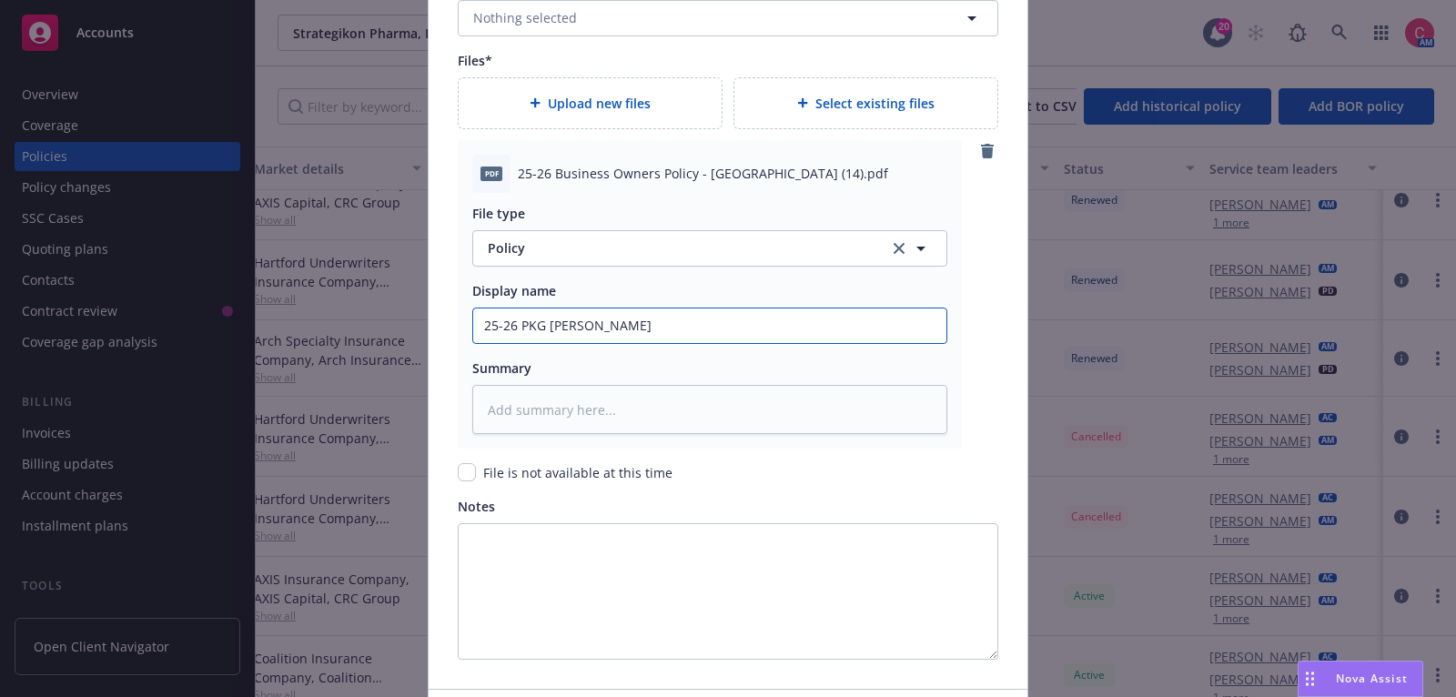
type input "25-26 PKG Hartf"
type textarea "x"
type input "25-26 PKG Hartfor"
type textarea "x"
type input "25-26 PKG [GEOGRAPHIC_DATA]"
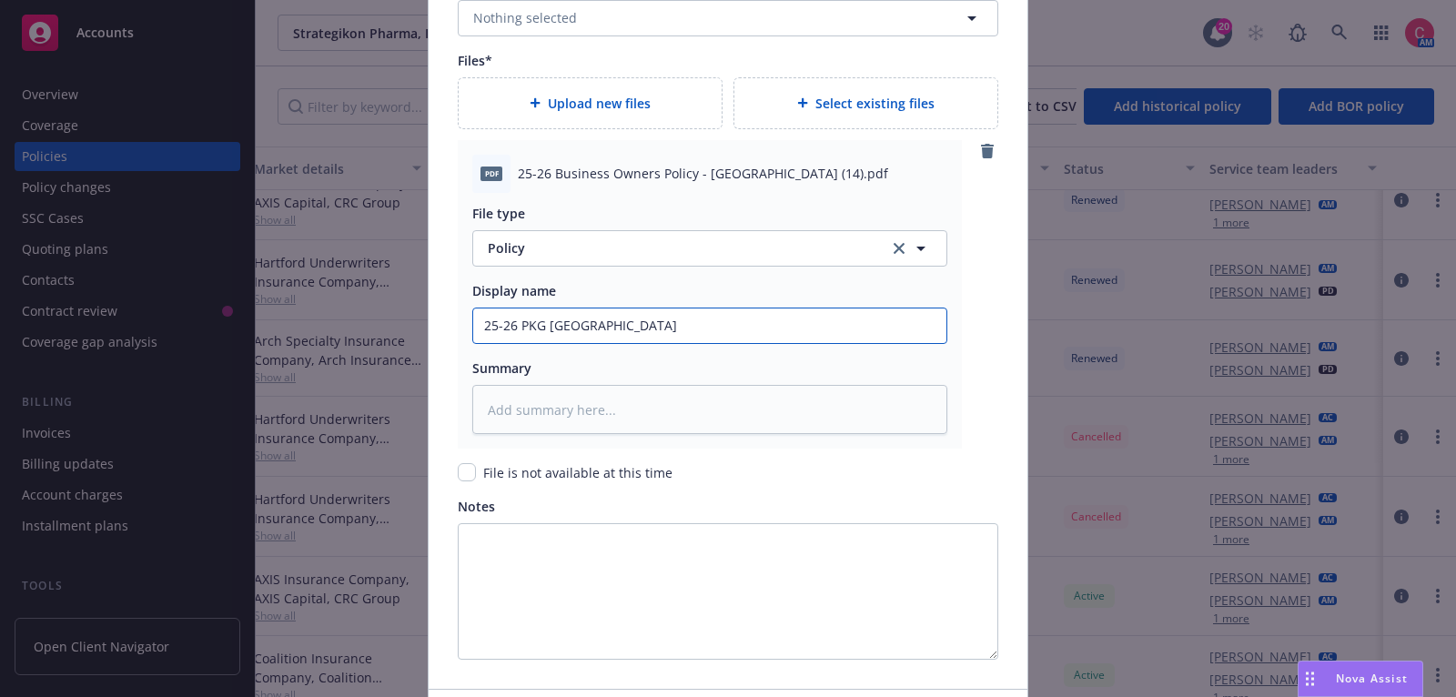
type textarea "x"
type input "25-26 PKG Hartford R"
type textarea "x"
type input "25-26 PKG Hartford Re"
type textarea "x"
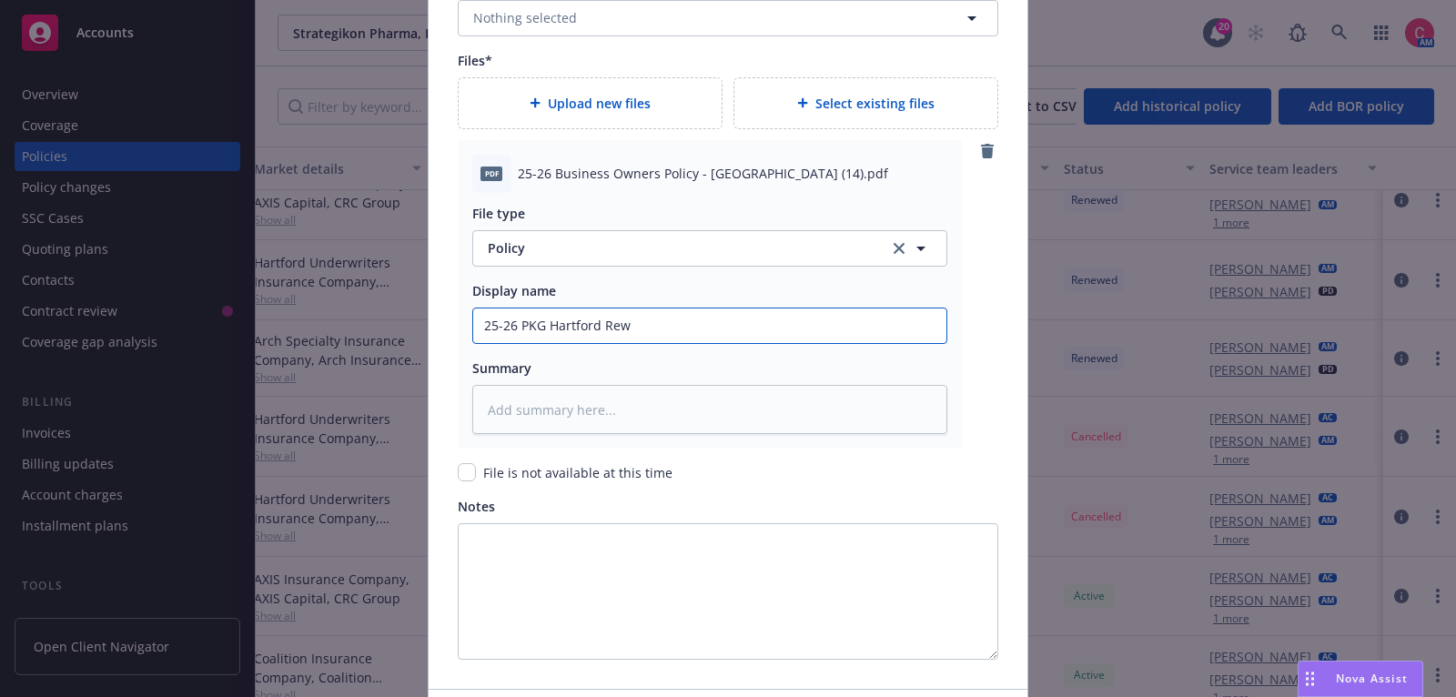
type input "25-26 PKG Hartford Rewr"
type textarea "x"
type input "25-26 PKG Hartford Rewri"
type textarea "x"
type input "25-26 PKG Hartford Rewrit"
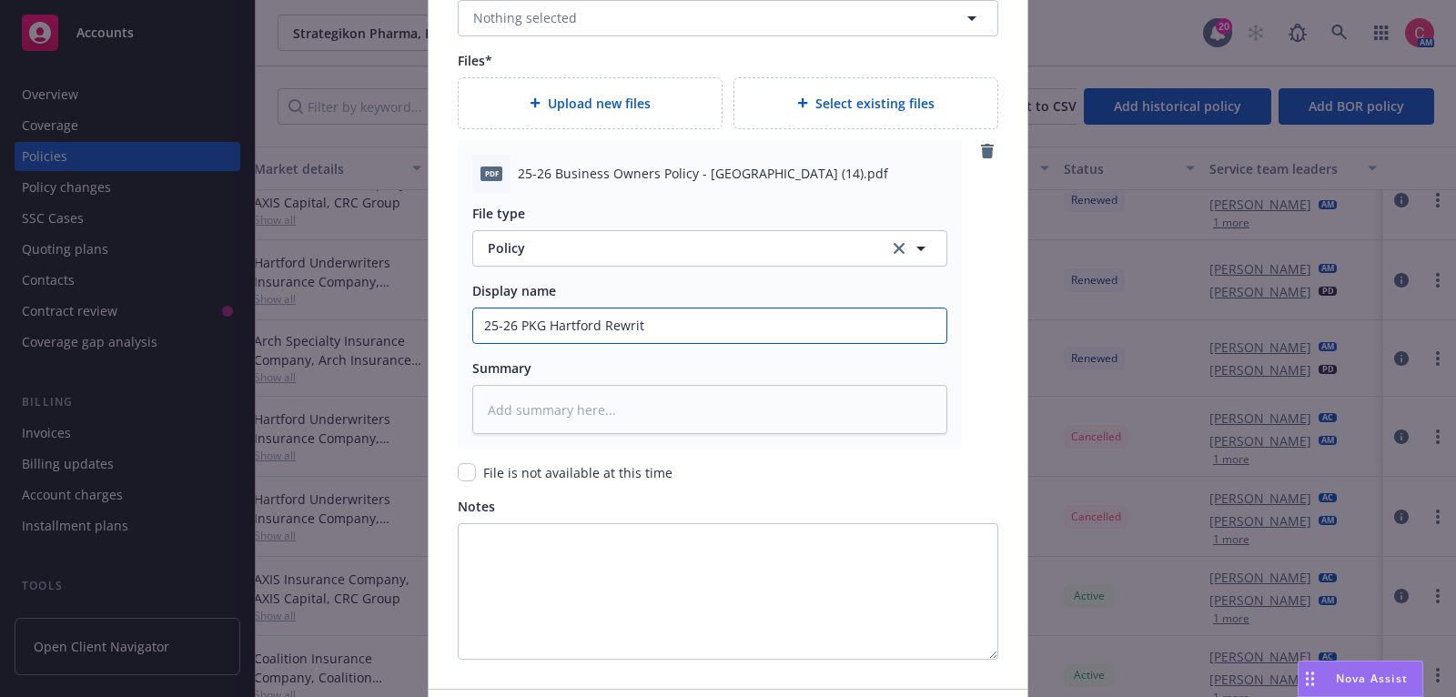
type textarea "x"
type input "25-26 PKG Hartford Rewrite"
type textarea "x"
type input "25-26 PKG Hartford Rewrite P"
type textarea "x"
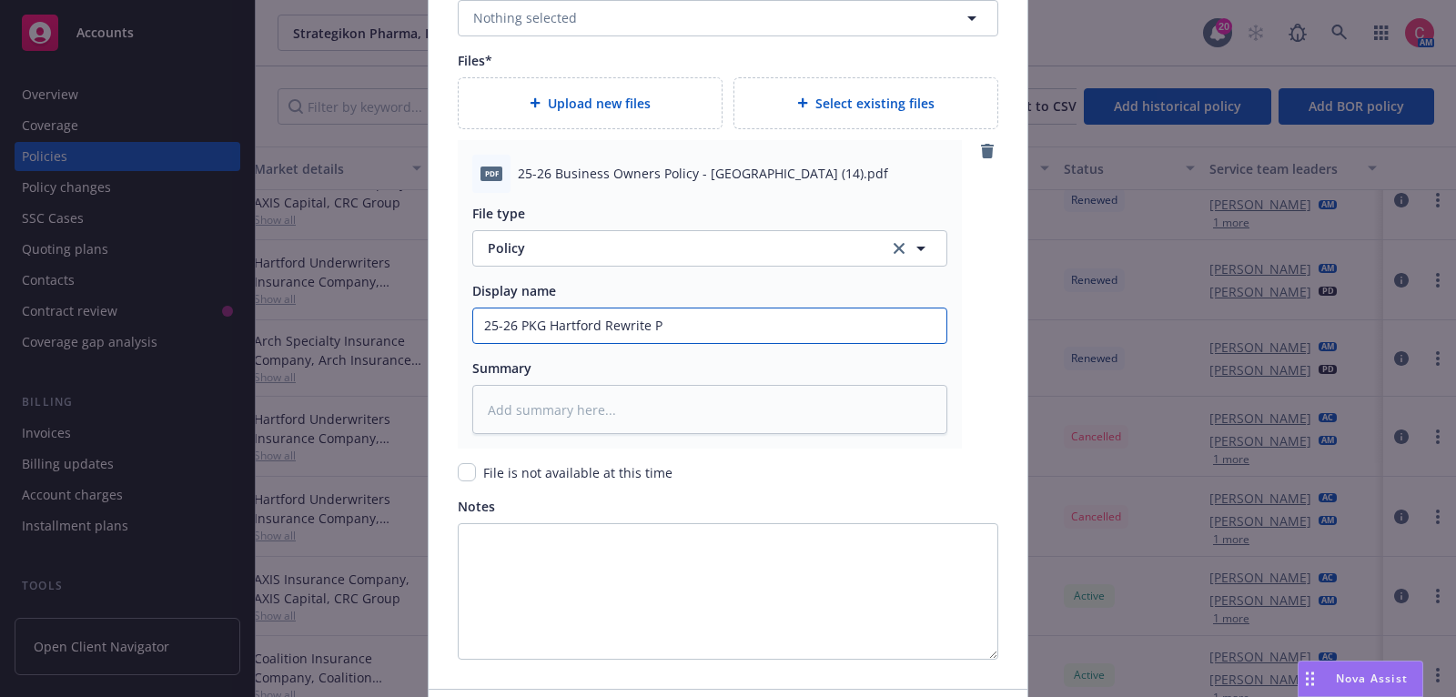
type input "25-26 PKG Hartford Rewrite Po"
type textarea "x"
type input "25-26 PKG Hartford Rewrite Pol"
type textarea "x"
type input "25-26 PKG Hartford Rewrite Polic"
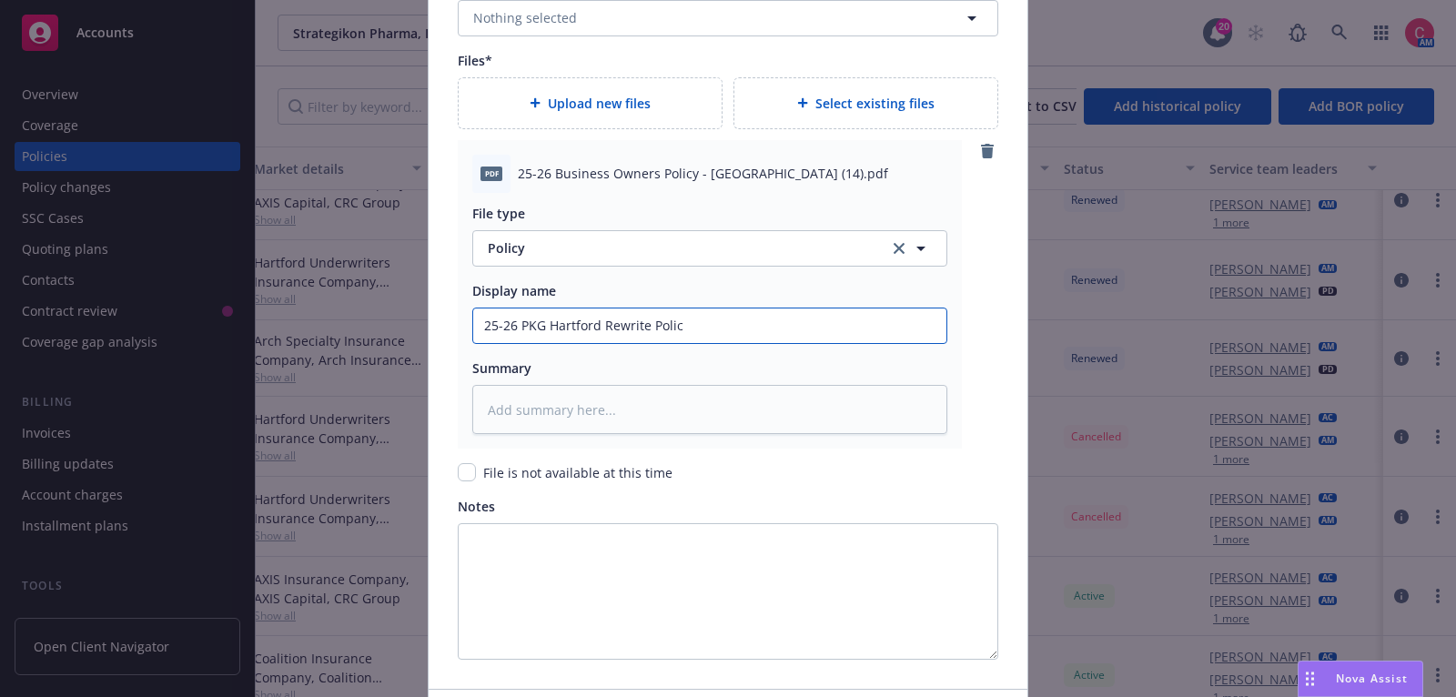
type textarea "x"
type input "25-26 PKG Hartford Rewrite Policy"
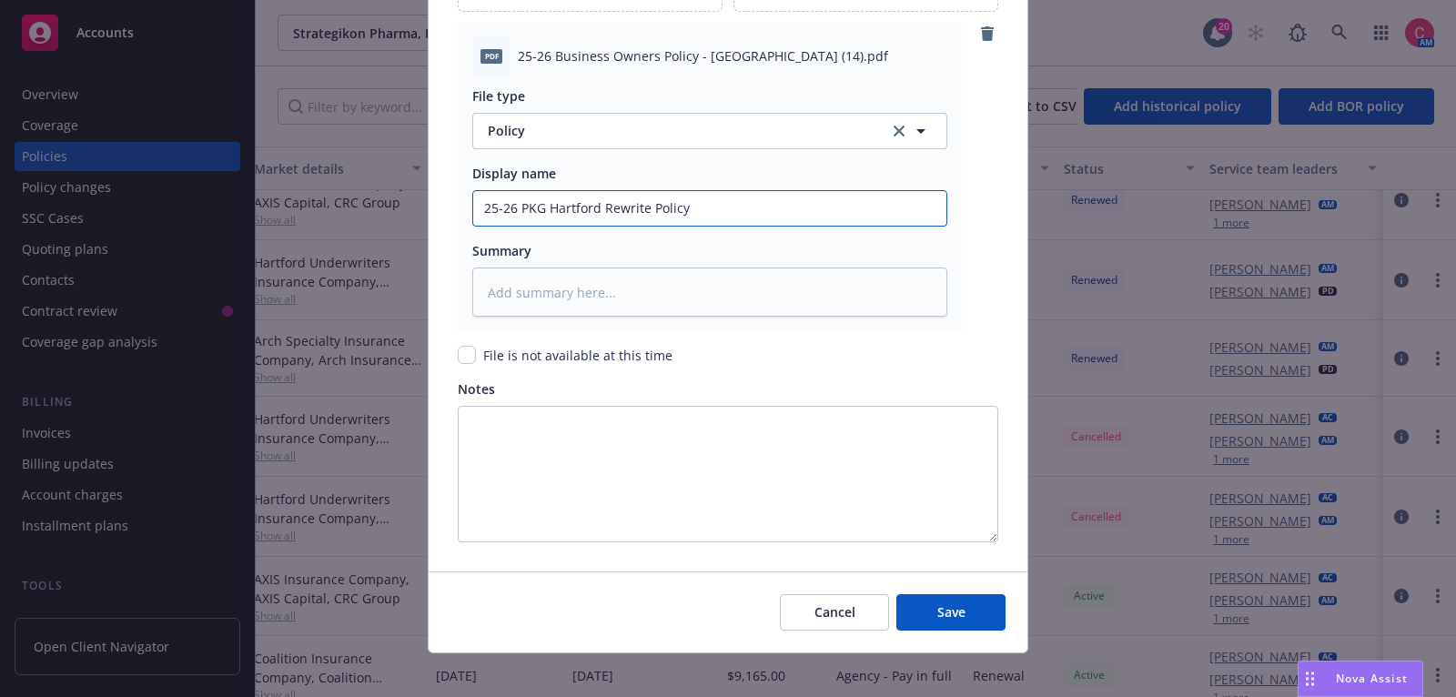
scroll to position [2256, 0]
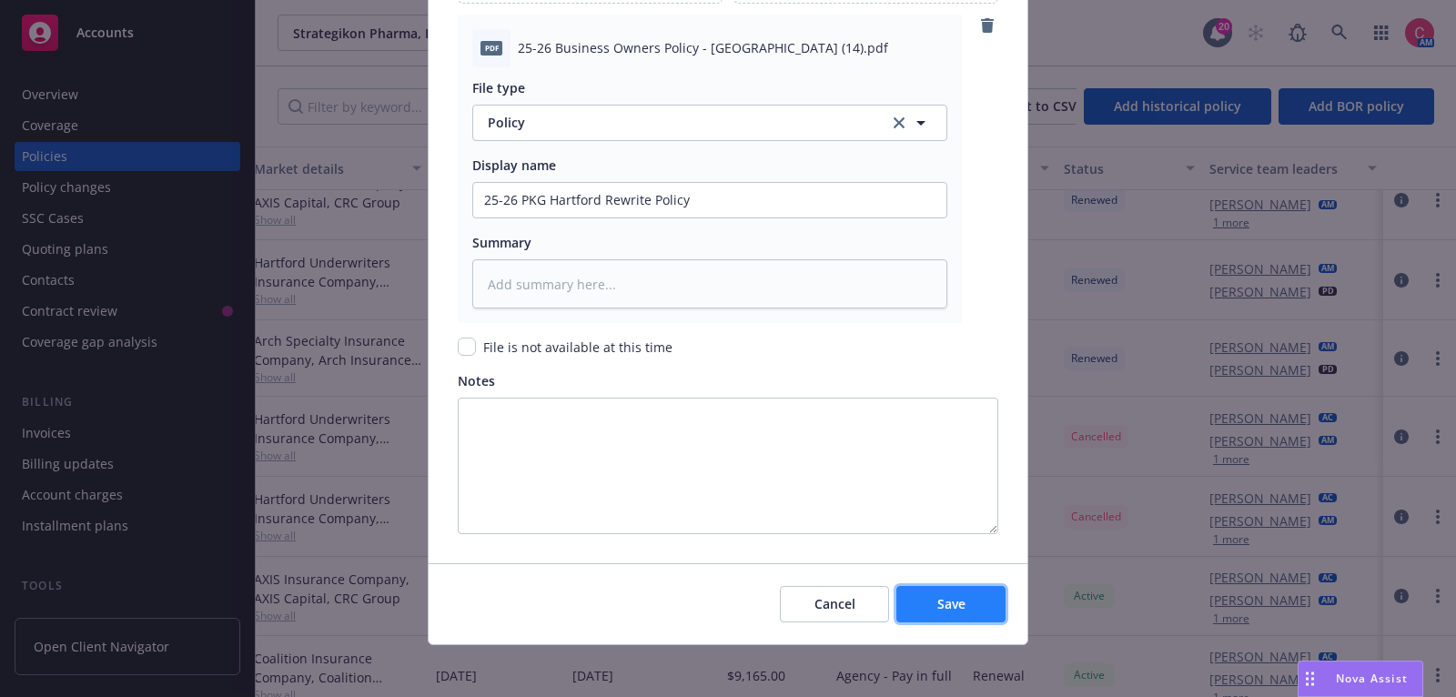
click at [970, 606] on button "Save" at bounding box center [950, 604] width 109 height 36
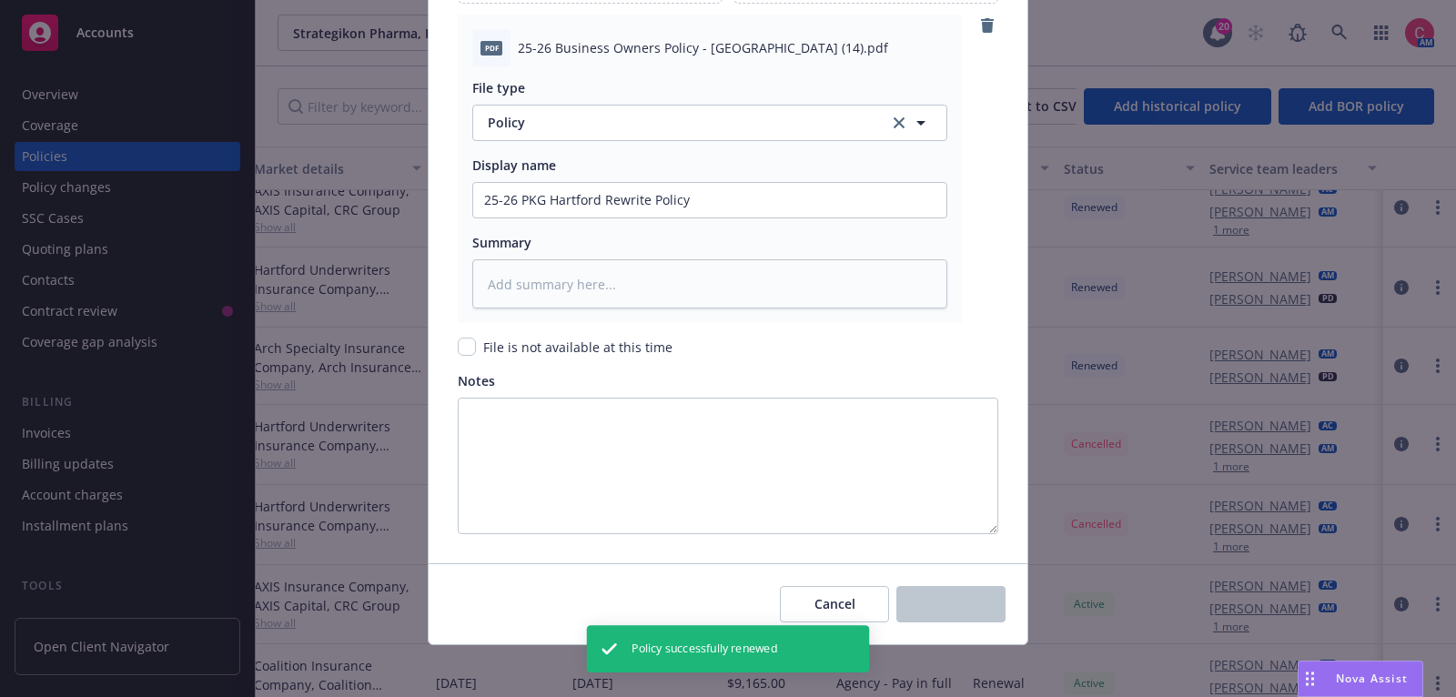
scroll to position [238, 555]
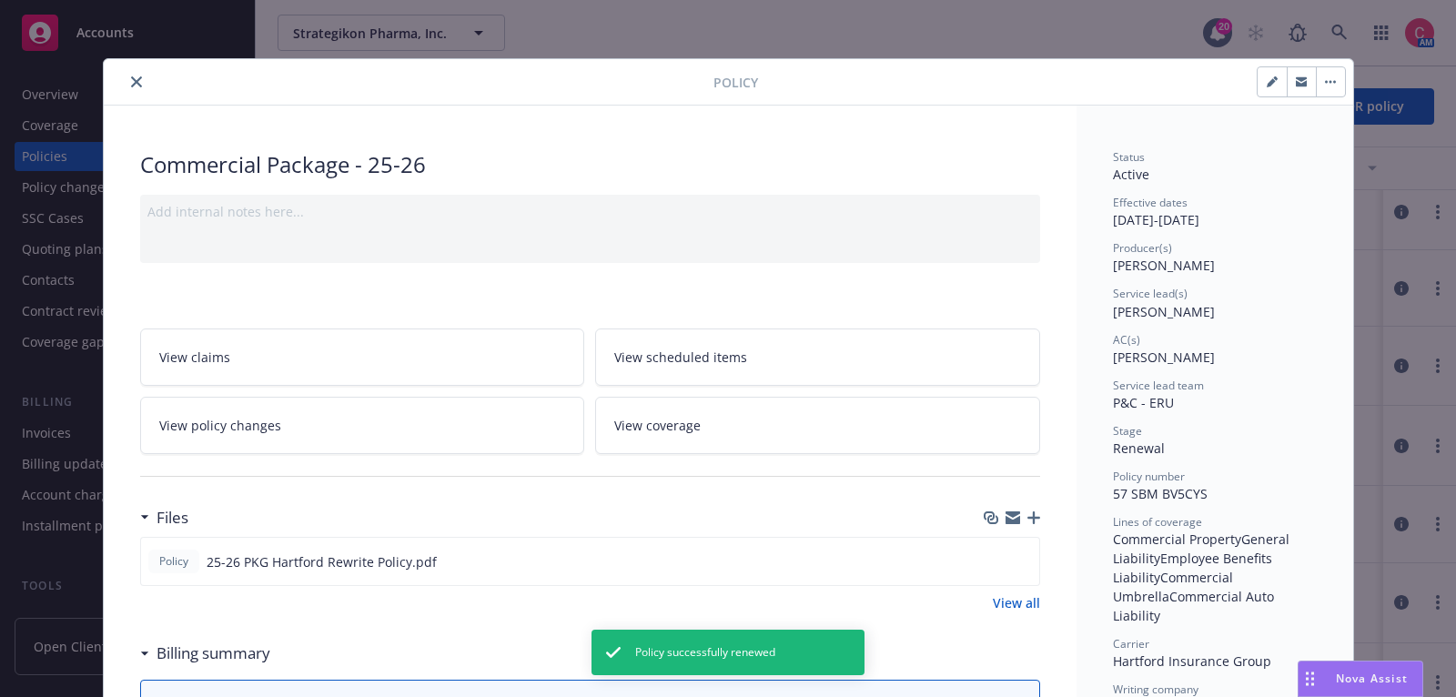
click at [137, 80] on icon "close" at bounding box center [136, 81] width 11 height 11
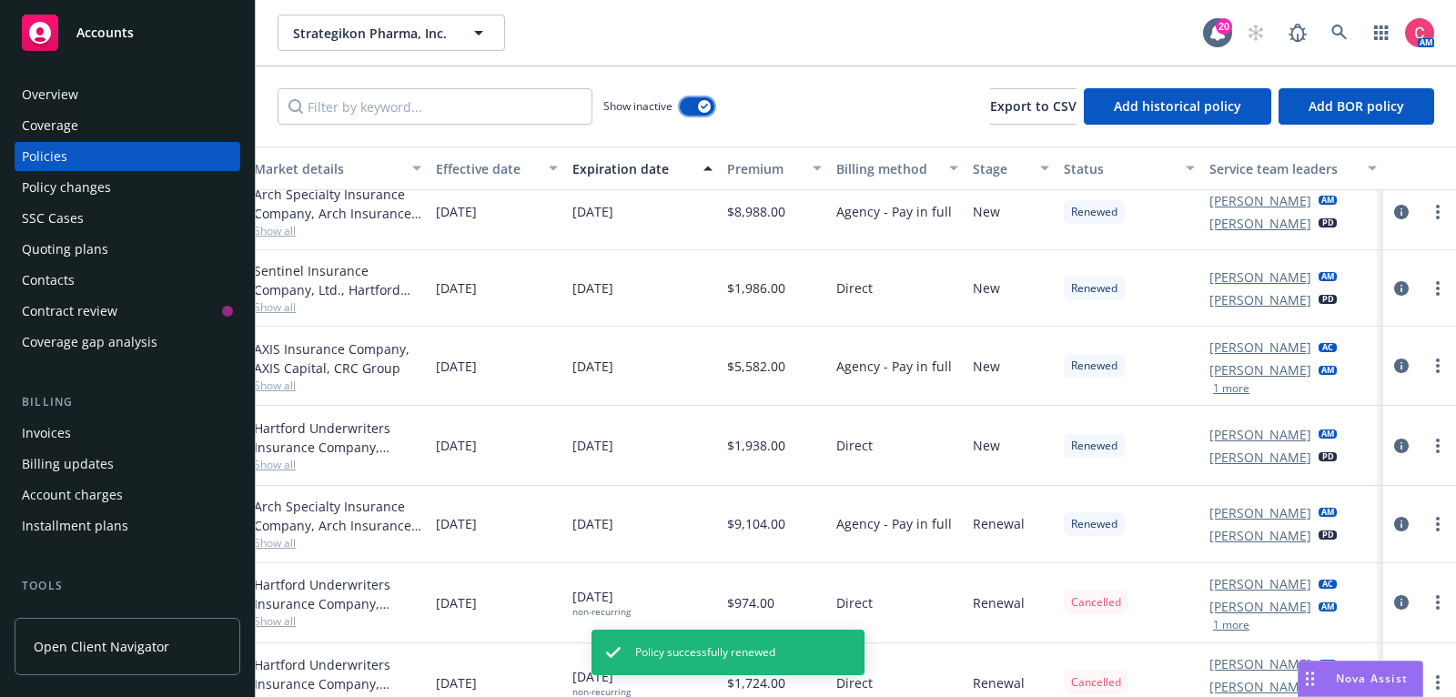
click at [704, 105] on icon "button" at bounding box center [704, 106] width 7 height 5
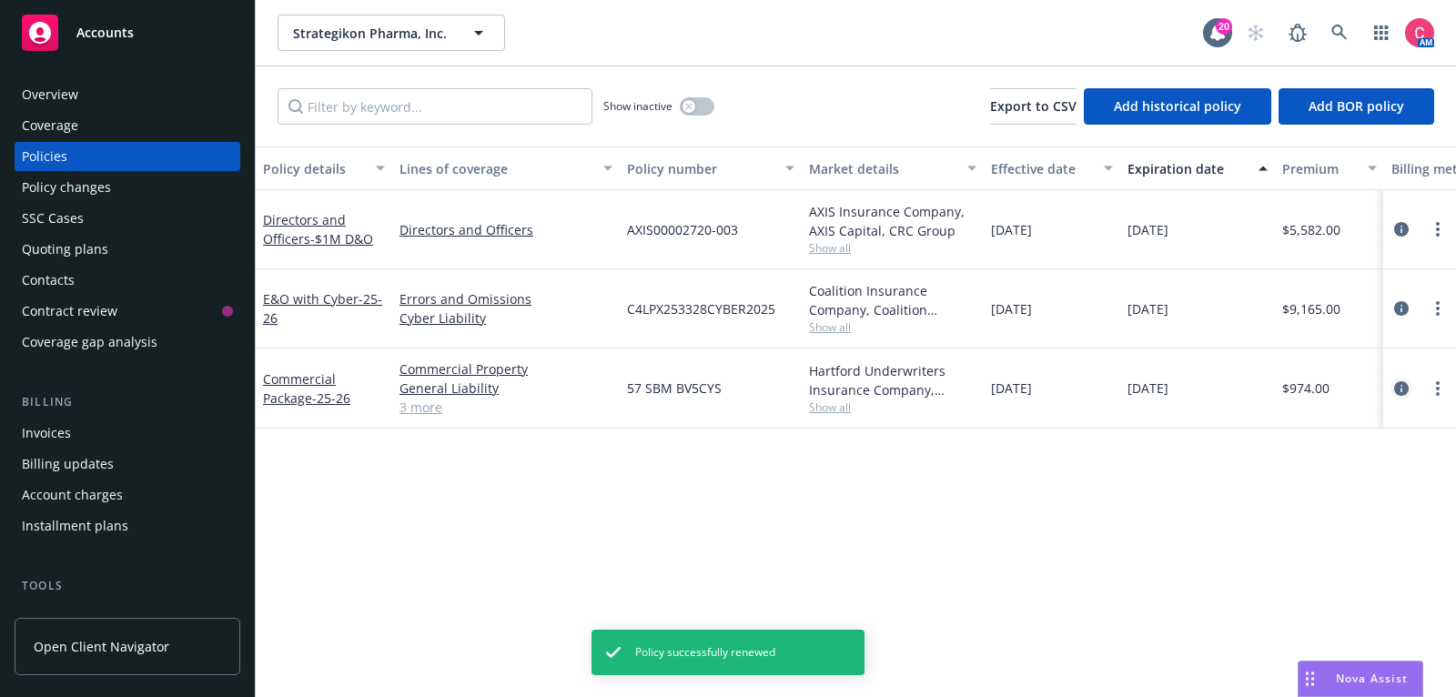
click at [1402, 378] on link "circleInformation" at bounding box center [1402, 389] width 22 height 22
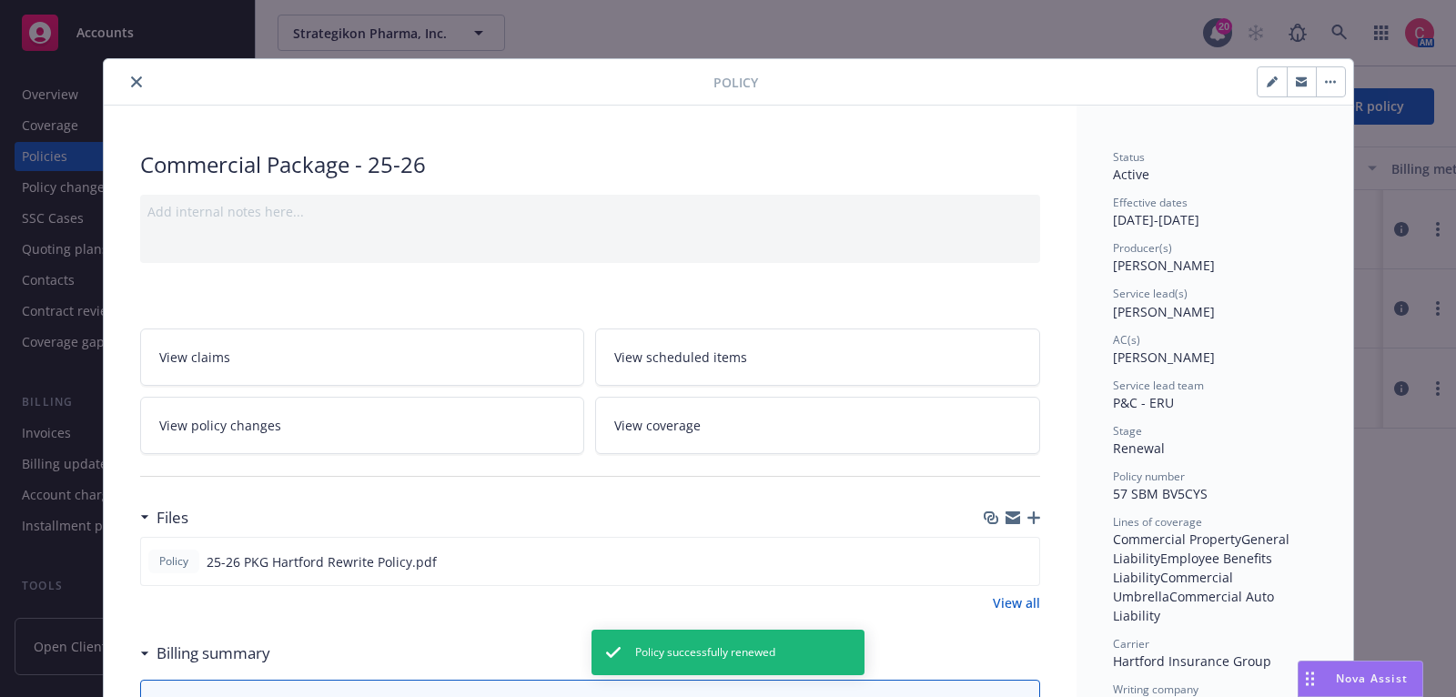
scroll to position [54, 0]
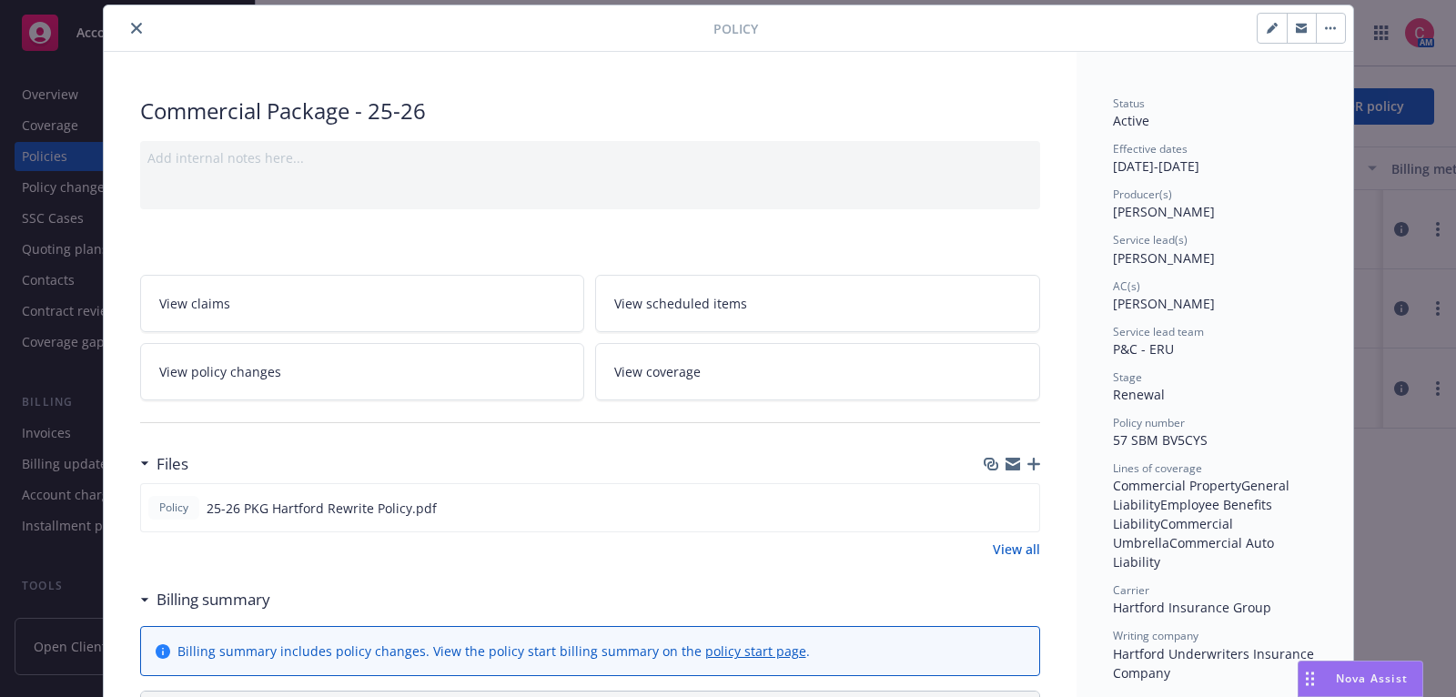
click at [1035, 458] on icon "button" at bounding box center [1033, 464] width 13 height 13
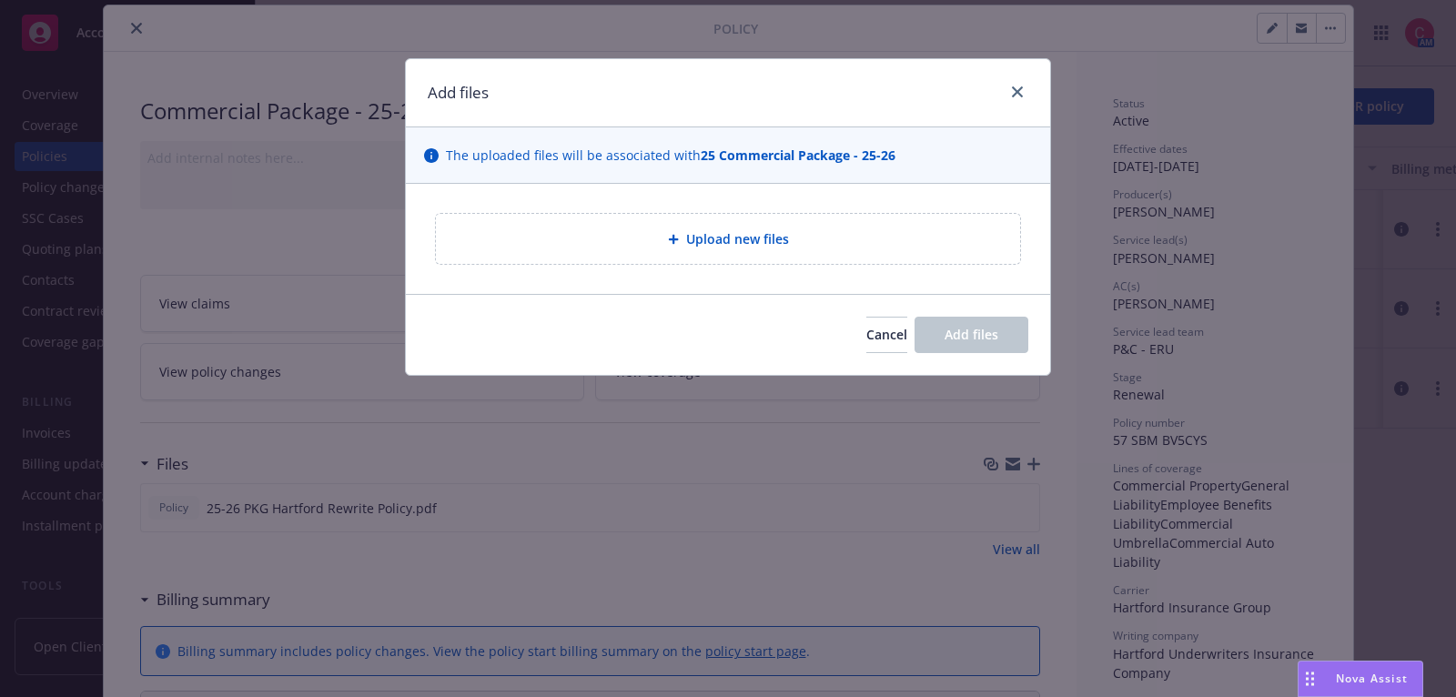
click at [666, 268] on div "Upload new files" at bounding box center [728, 239] width 644 height 110
click at [661, 239] on div "Upload new files" at bounding box center [727, 238] width 555 height 21
type textarea "x"
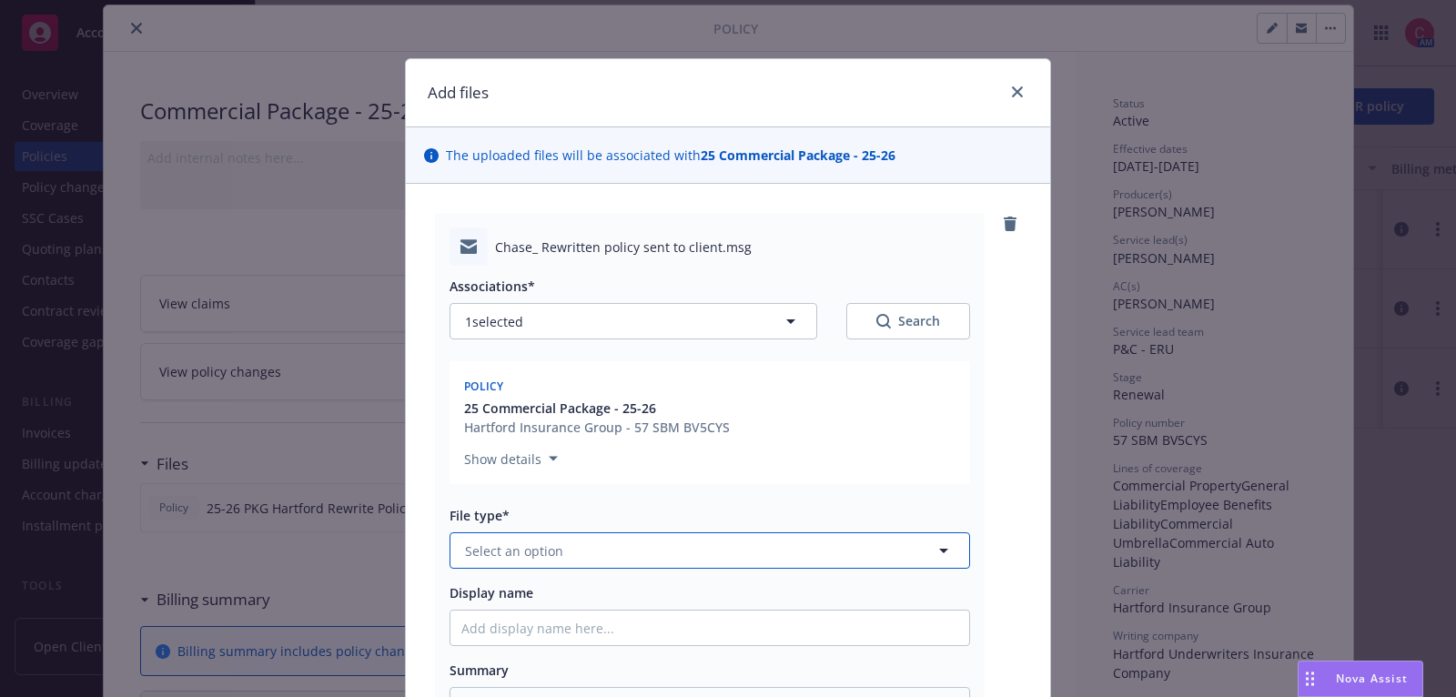
click at [732, 556] on button "Select an option" at bounding box center [710, 550] width 521 height 36
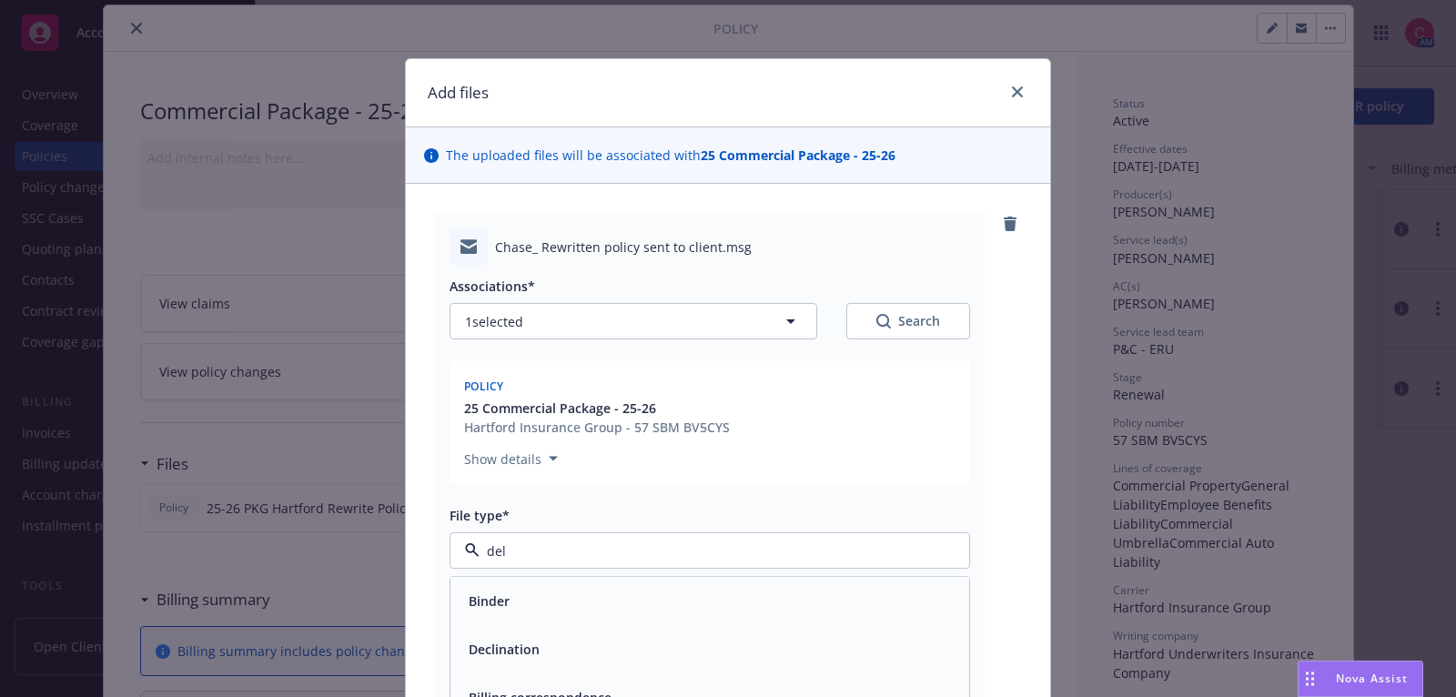
type input "deli"
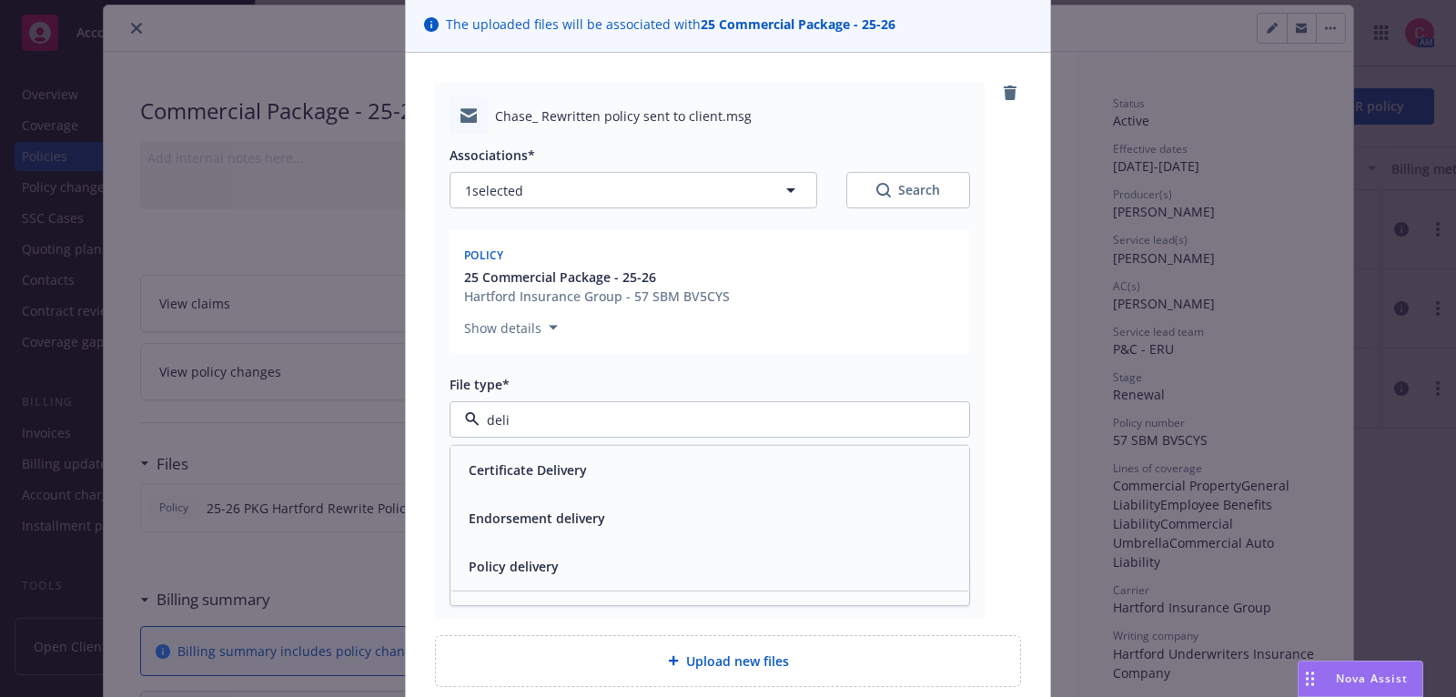
scroll to position [132, 0]
click at [694, 566] on div "Policy delivery" at bounding box center [709, 565] width 497 height 26
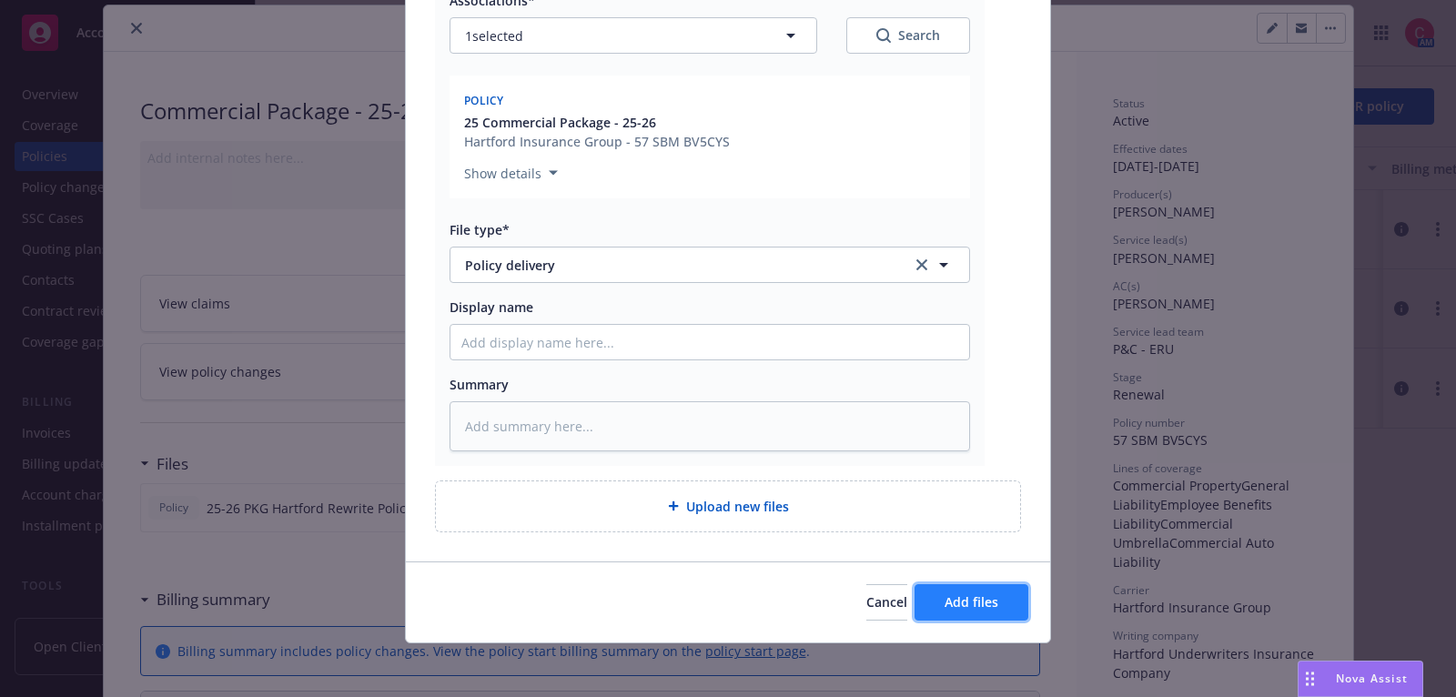
click at [941, 602] on button "Add files" at bounding box center [972, 602] width 114 height 36
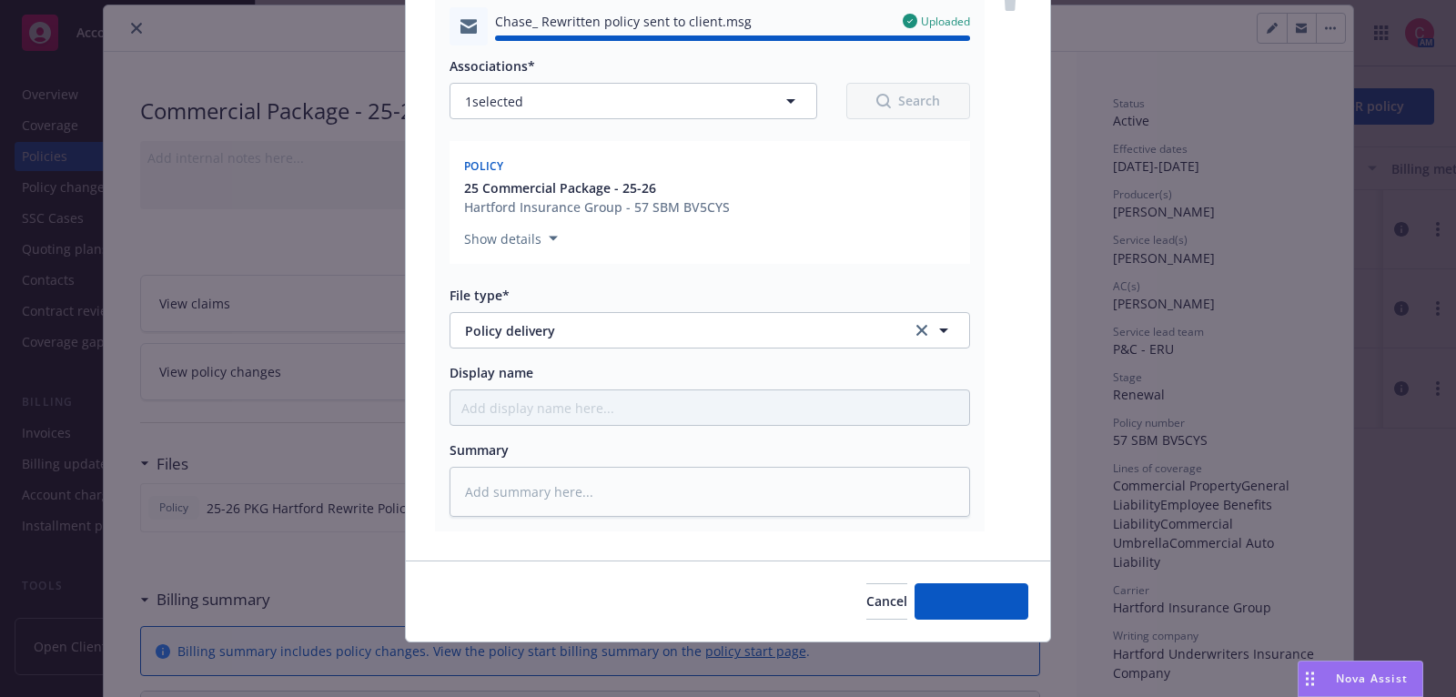
type textarea "x"
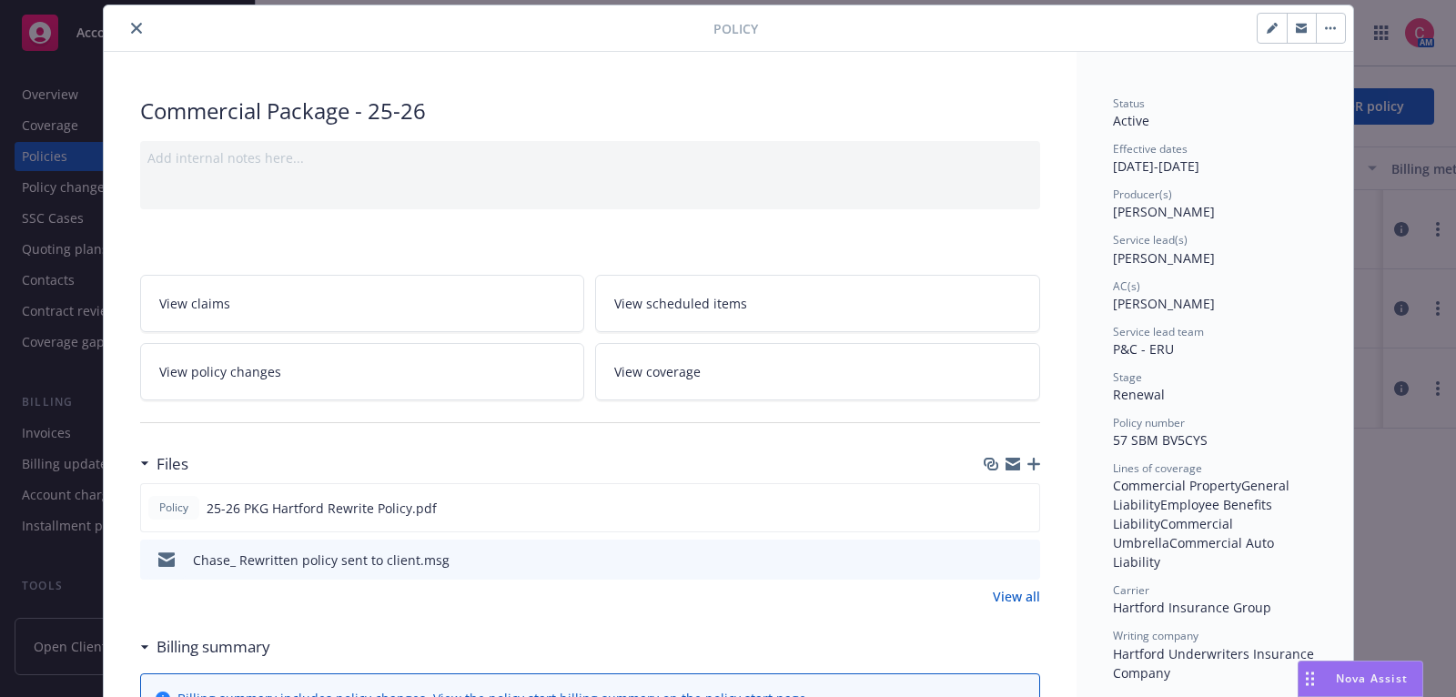
click at [137, 34] on button "close" at bounding box center [137, 28] width 22 height 22
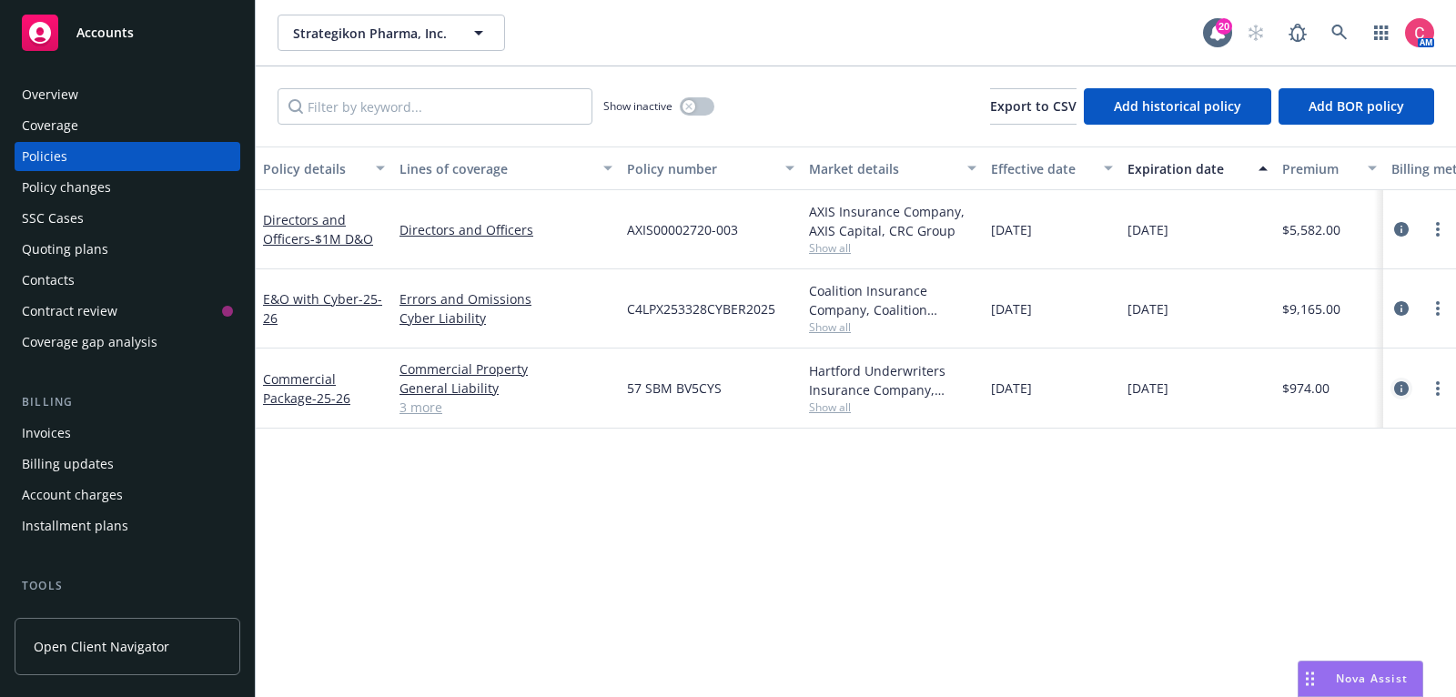
click at [1402, 388] on icon "circleInformation" at bounding box center [1401, 388] width 15 height 15
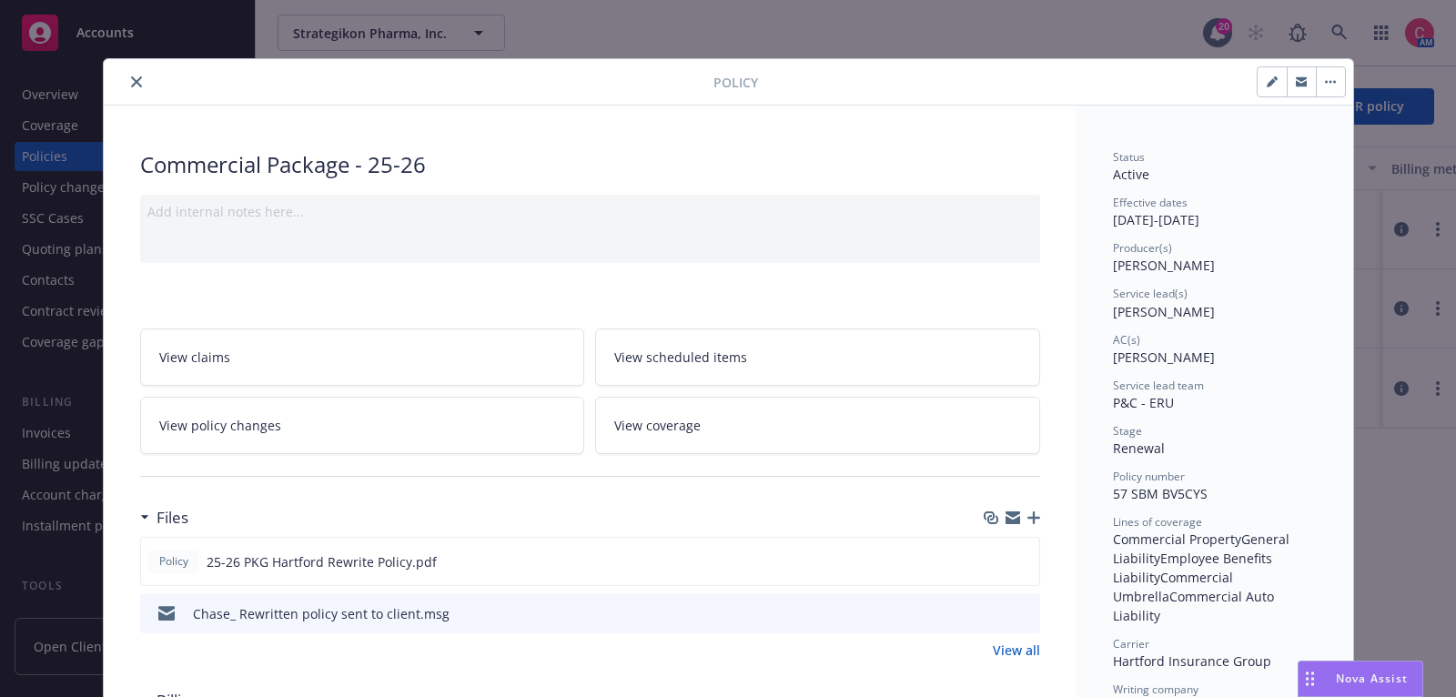
scroll to position [54, 0]
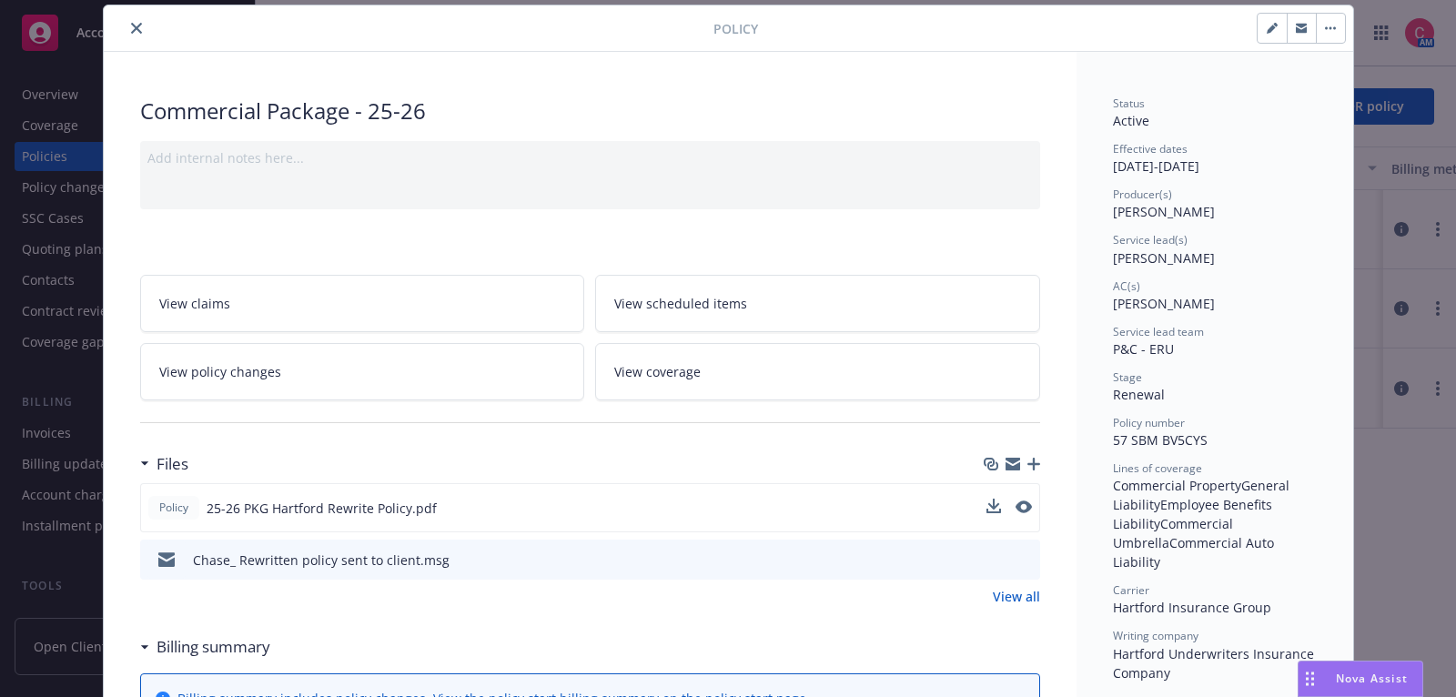
click at [997, 509] on button at bounding box center [994, 508] width 15 height 19
click at [993, 501] on icon "download file" at bounding box center [992, 505] width 12 height 11
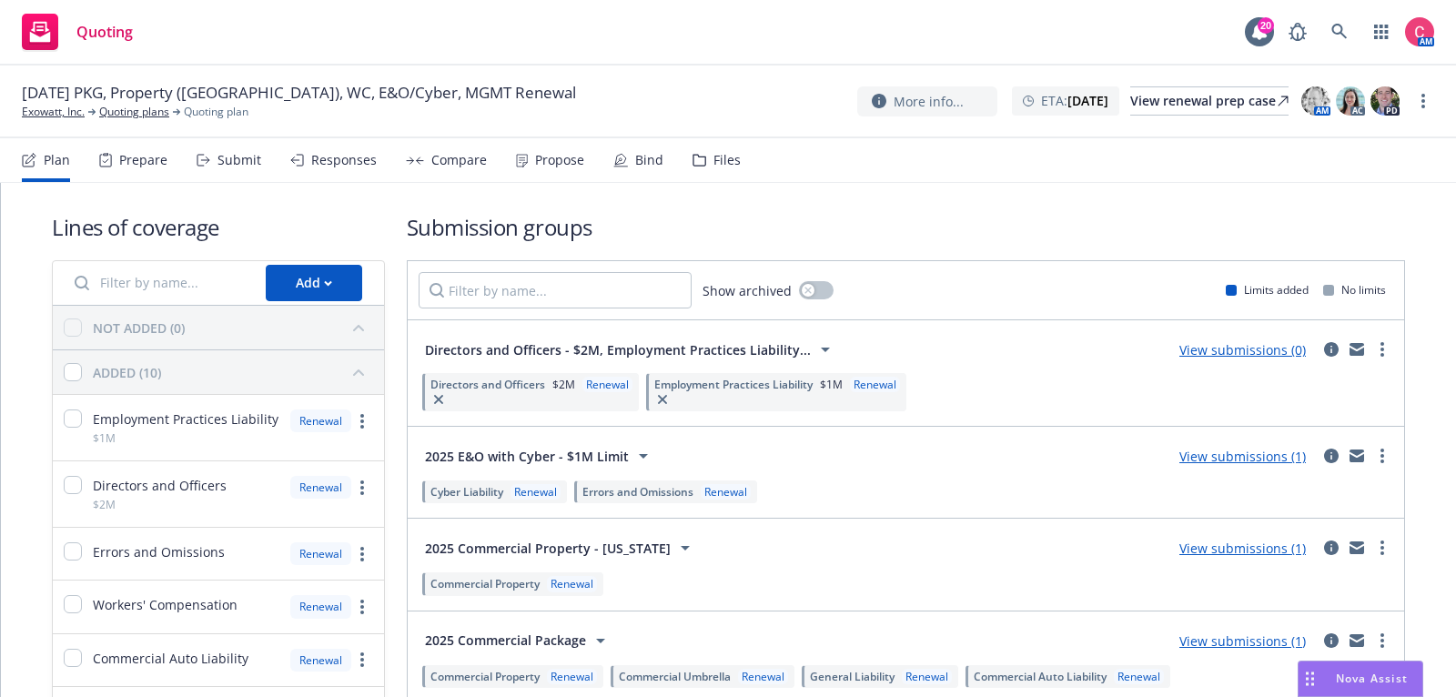
click at [724, 154] on div "Files" at bounding box center [727, 160] width 27 height 15
